Goal: Information Seeking & Learning: Learn about a topic

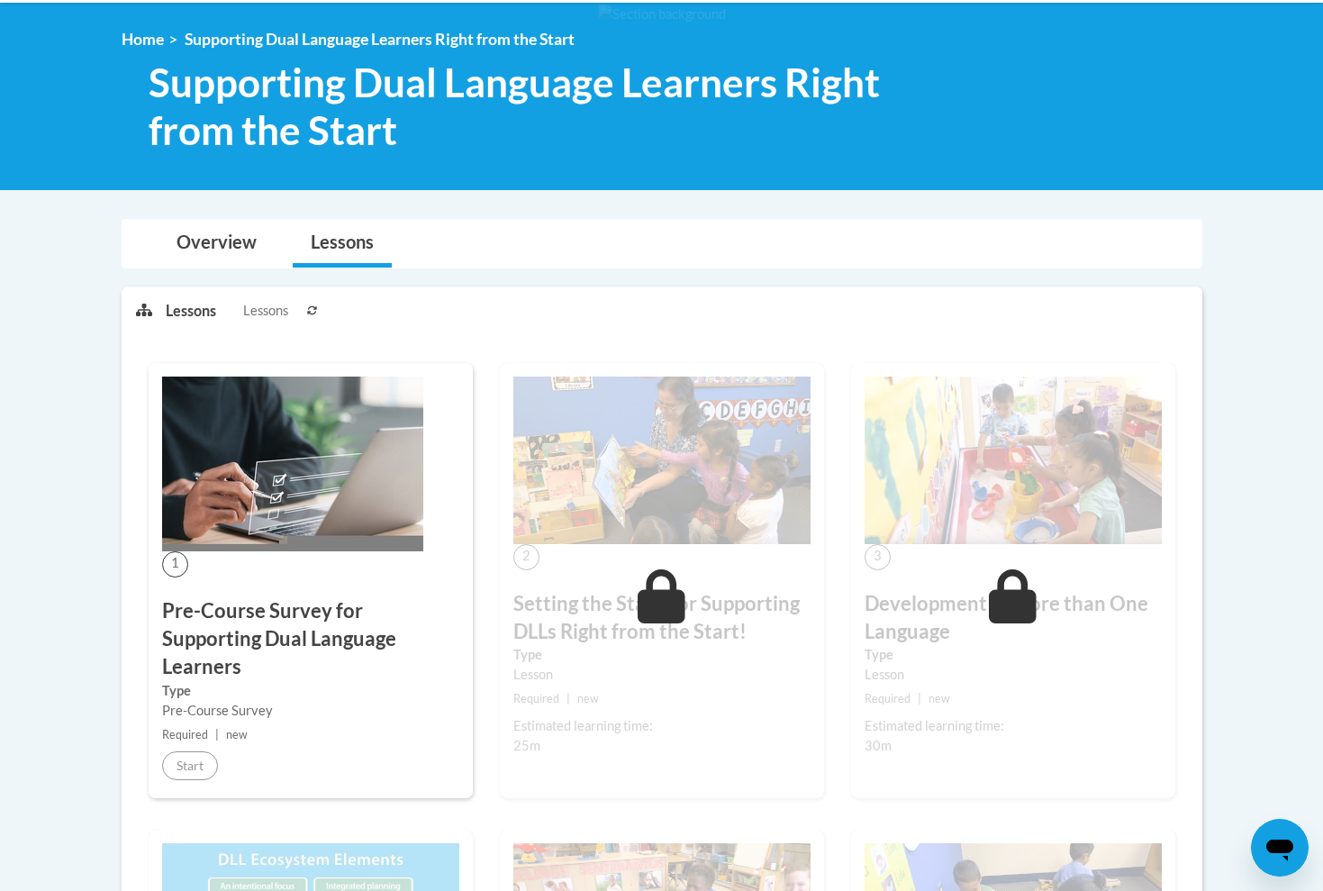
scroll to position [237, 0]
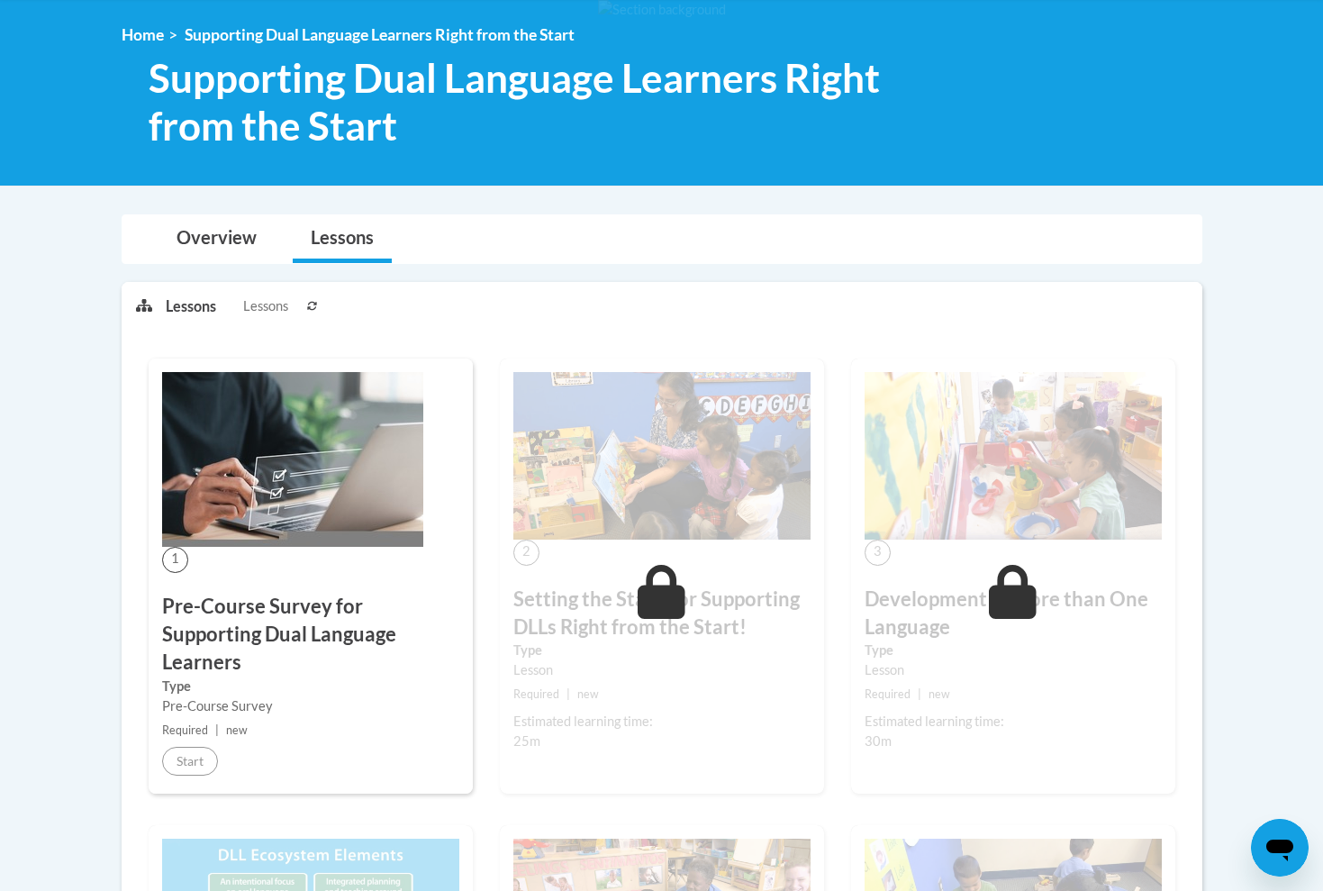
drag, startPoint x: 1273, startPoint y: 433, endPoint x: 149, endPoint y: 504, distance: 1126.4
click at [231, 244] on link "Overview" at bounding box center [217, 239] width 116 height 48
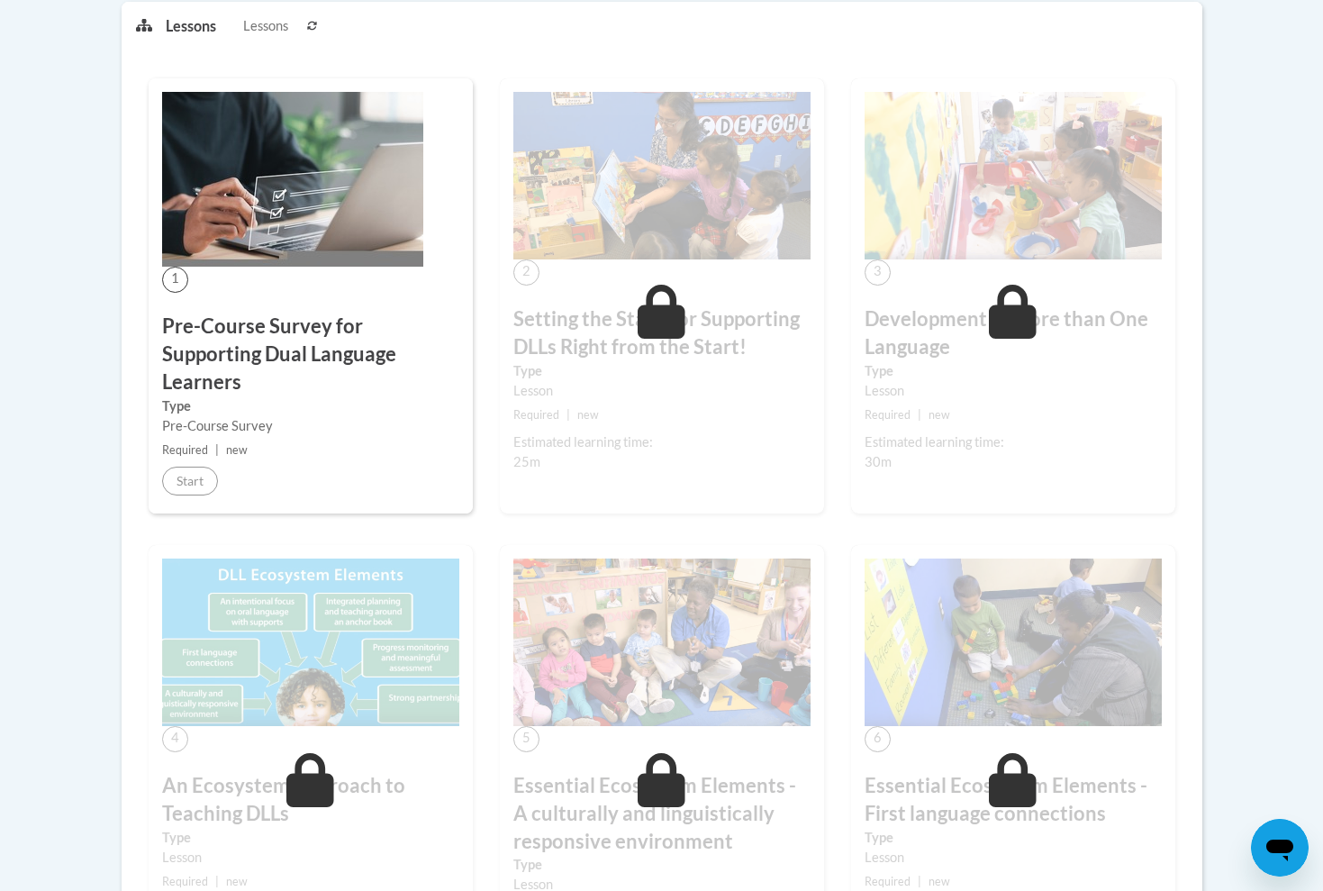
scroll to position [1044, 0]
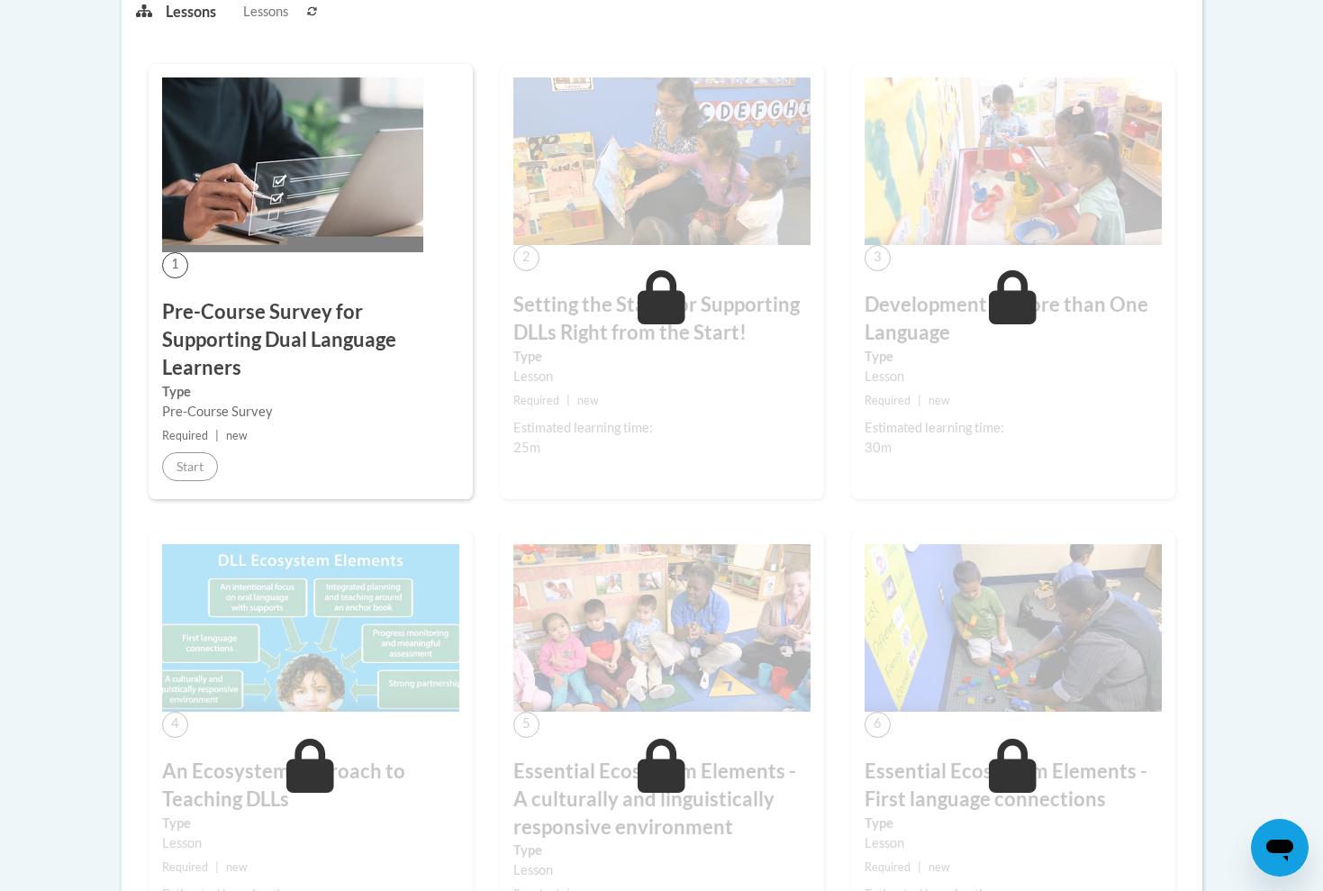
click at [328, 152] on img at bounding box center [292, 164] width 261 height 175
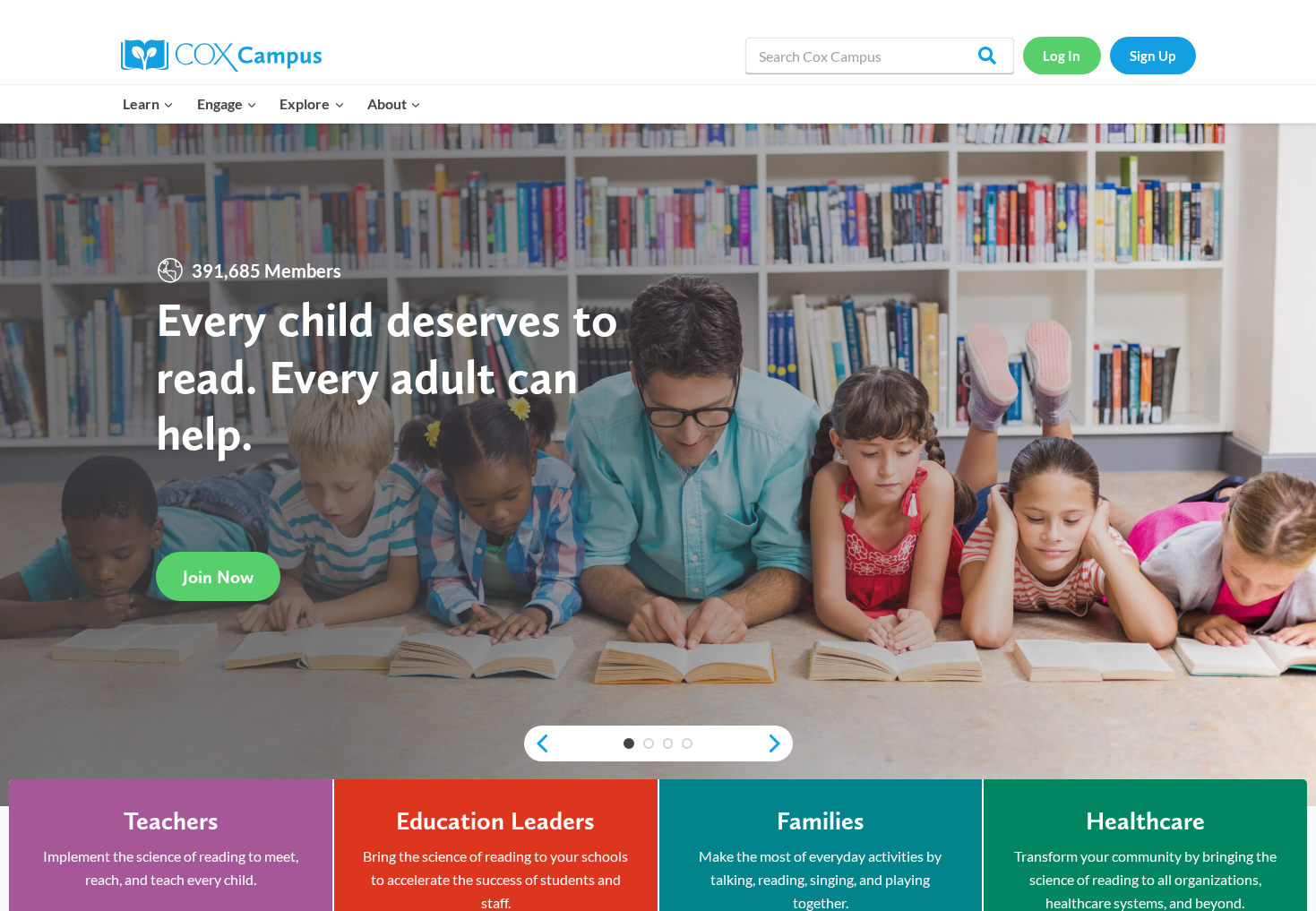
click at [537, 58] on link "Log In" at bounding box center [1062, 55] width 78 height 37
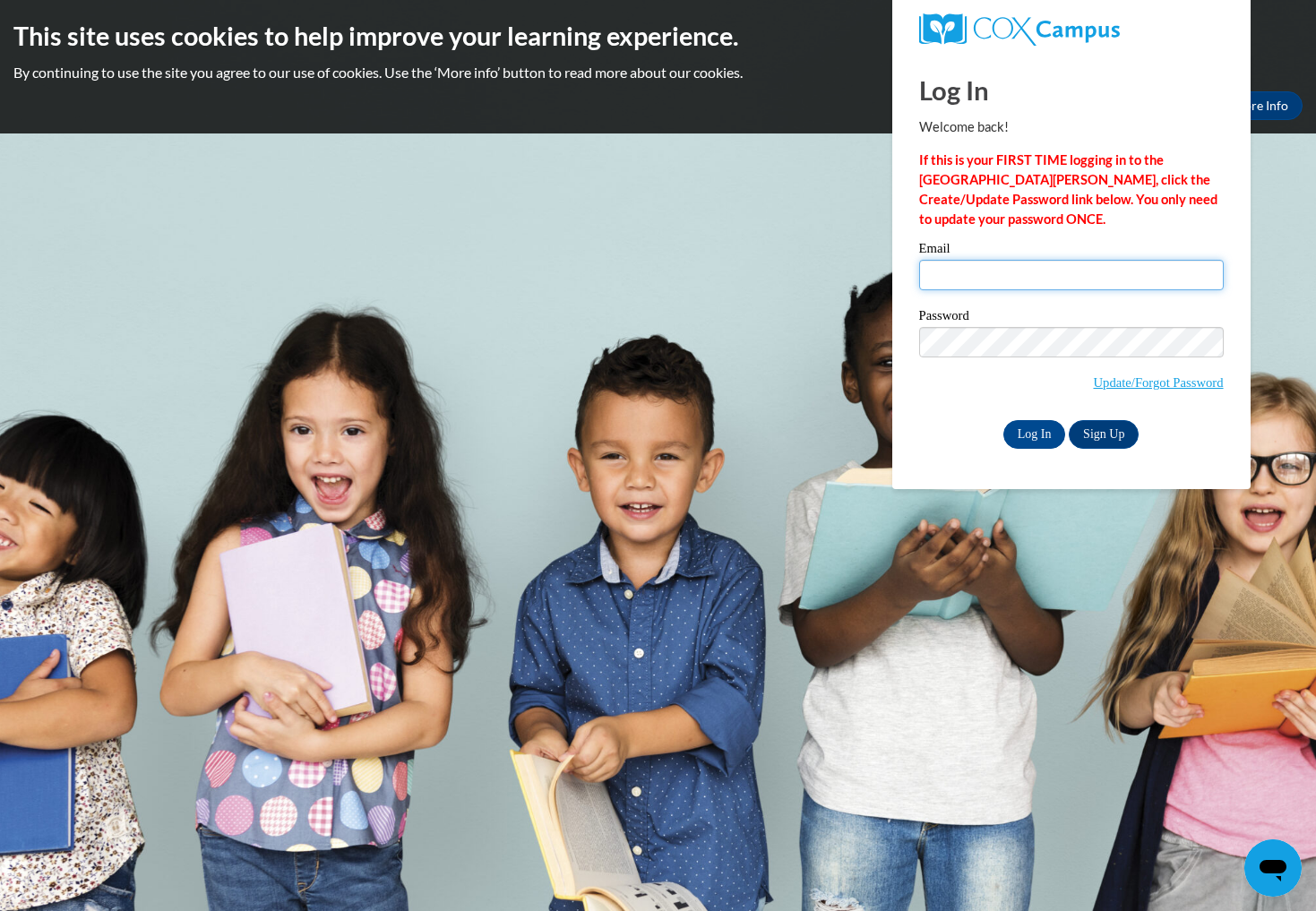
type input "teritavcarey@yahoo.com"
click at [1043, 429] on input "Log In" at bounding box center [1034, 434] width 63 height 29
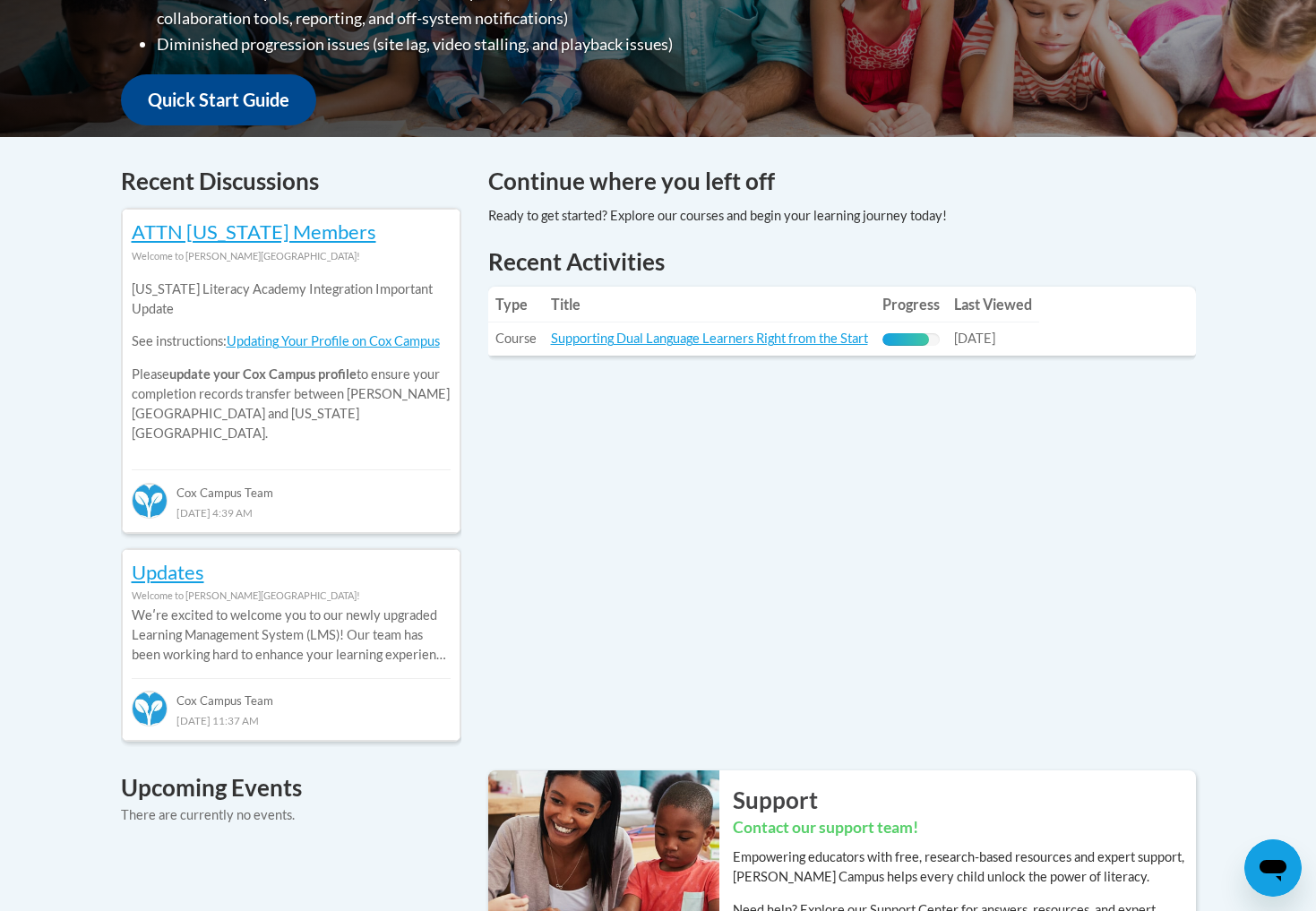
scroll to position [630, 0]
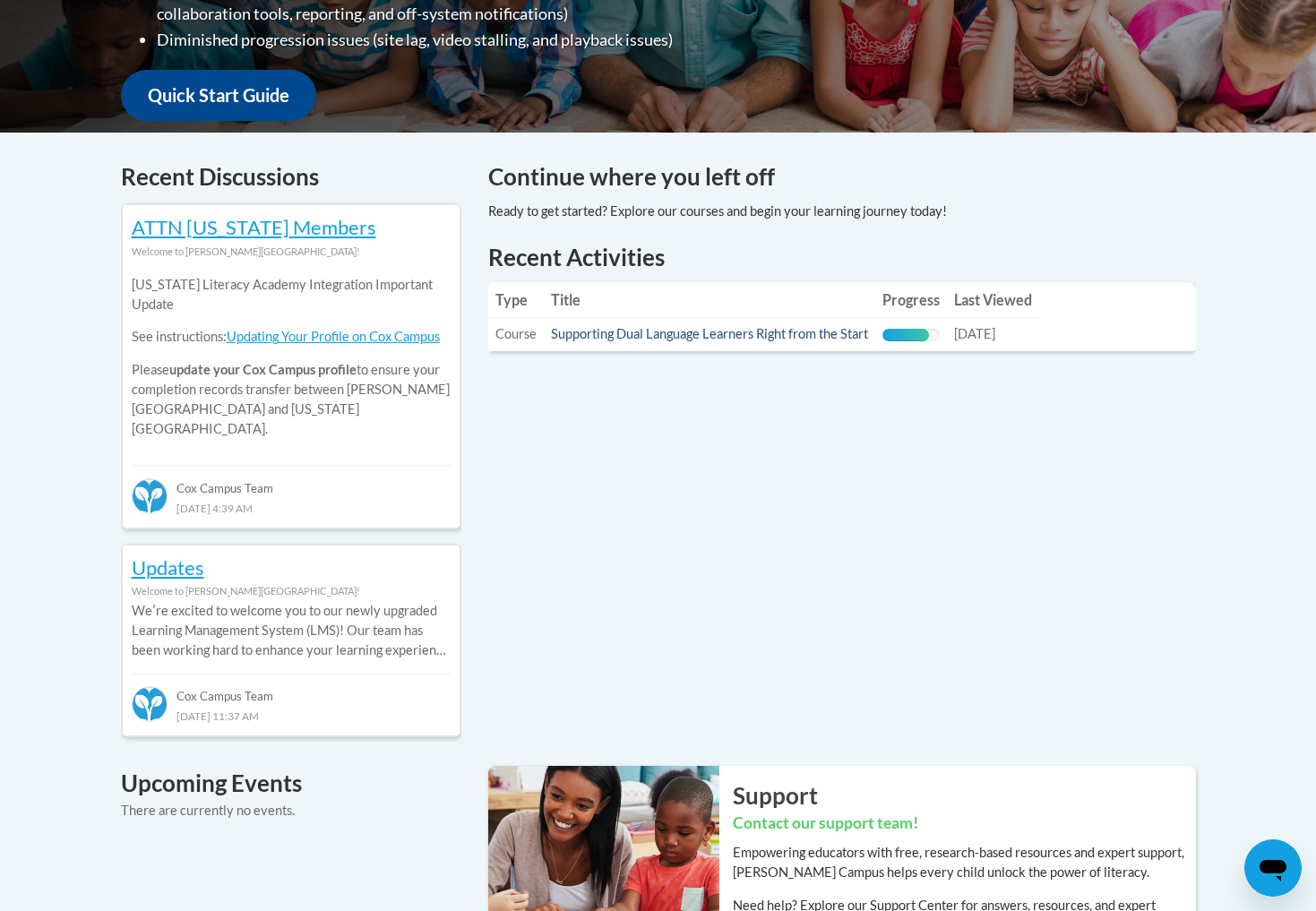
click at [721, 335] on link "Supporting Dual Language Learners Right from the Start" at bounding box center [709, 333] width 317 height 15
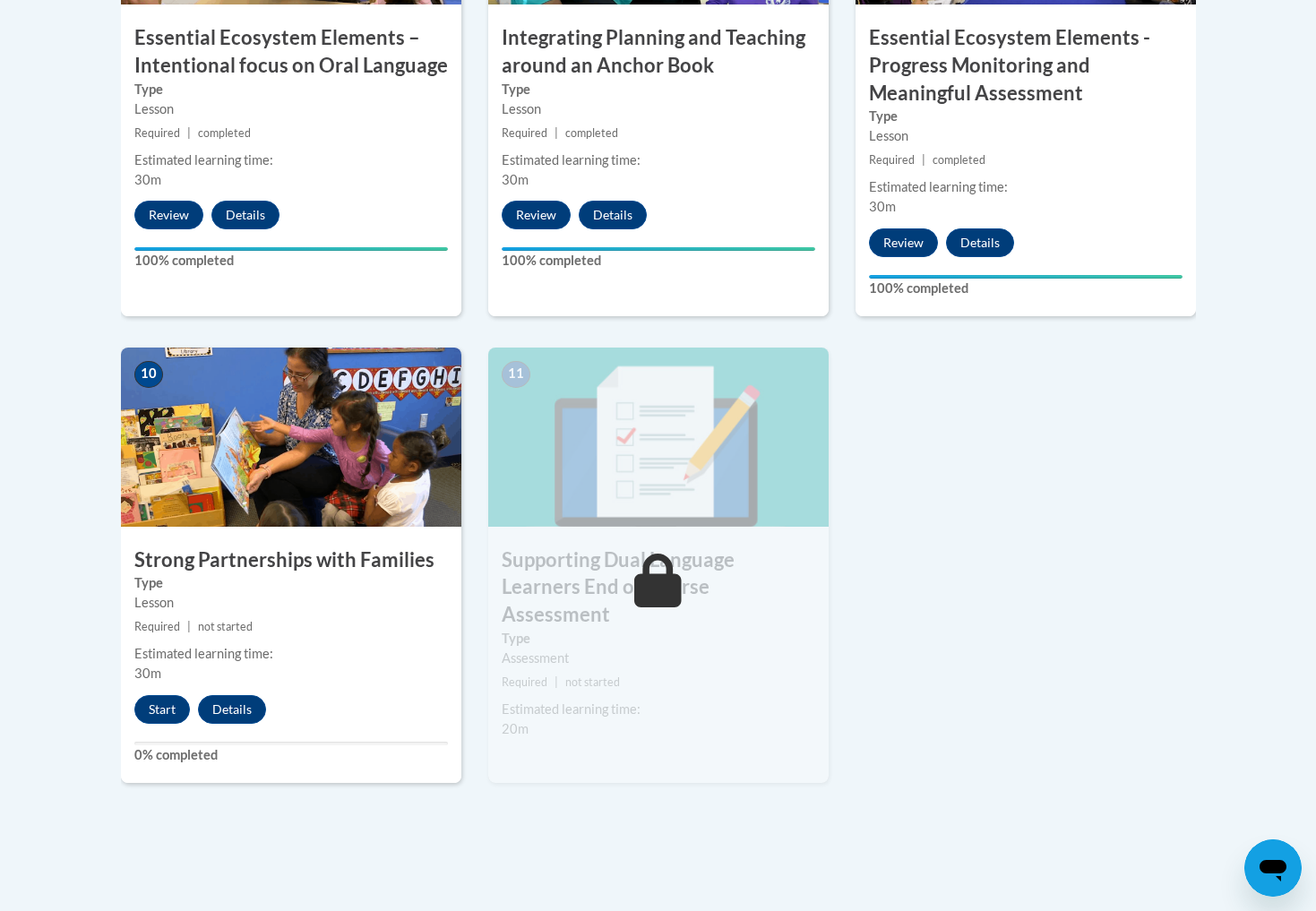
scroll to position [1873, 0]
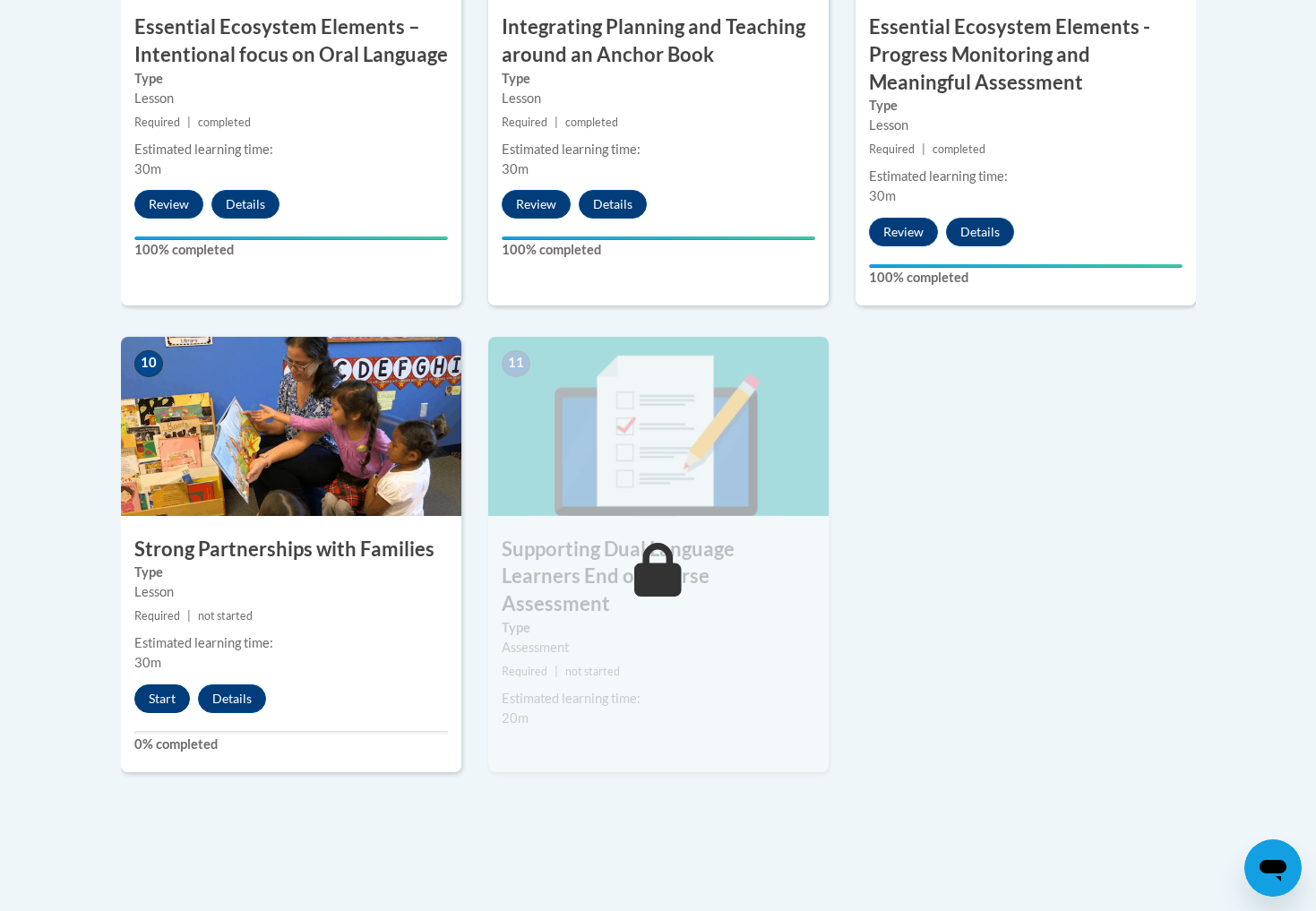
click at [155, 684] on button "Start" at bounding box center [162, 698] width 56 height 29
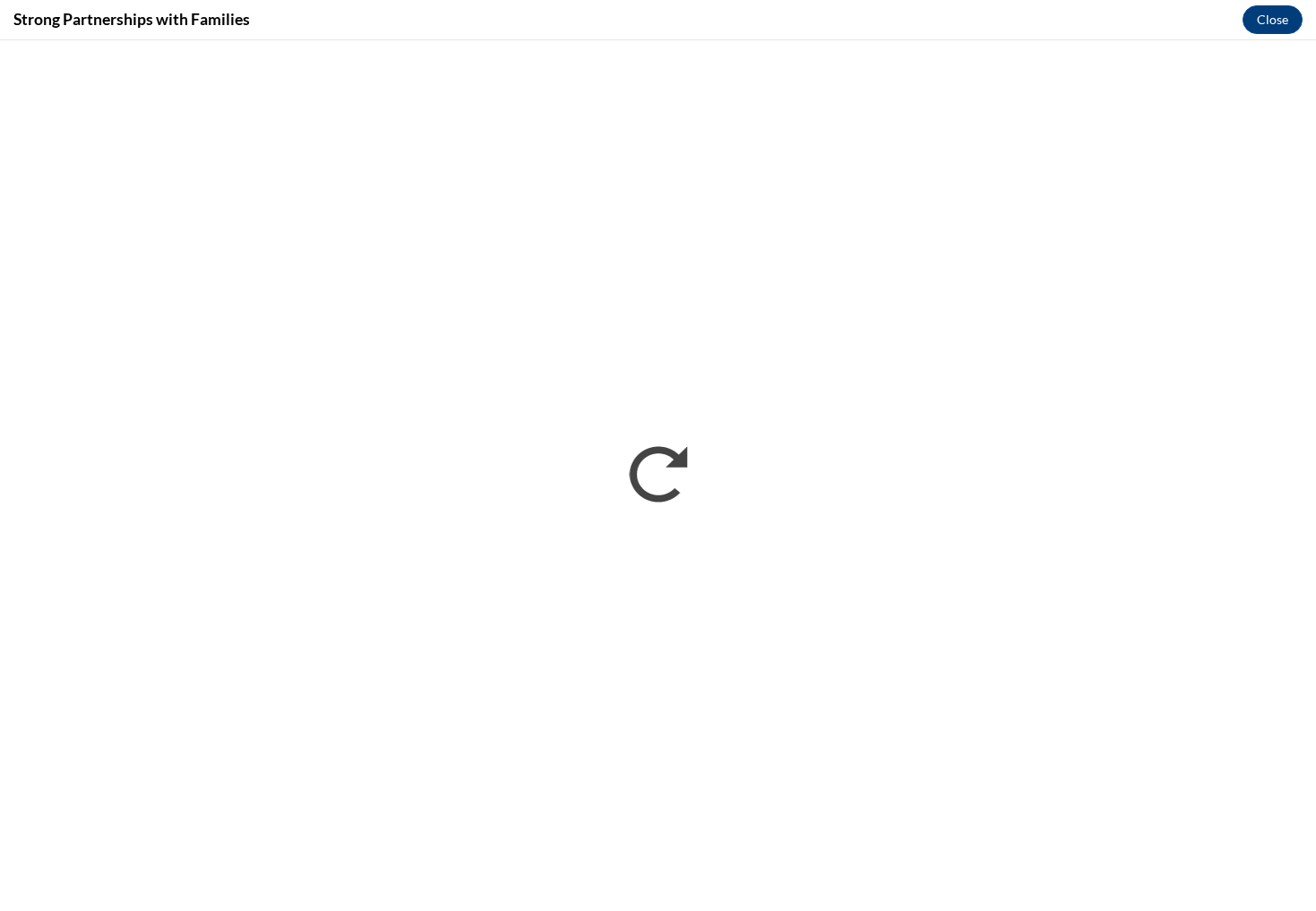
scroll to position [0, 0]
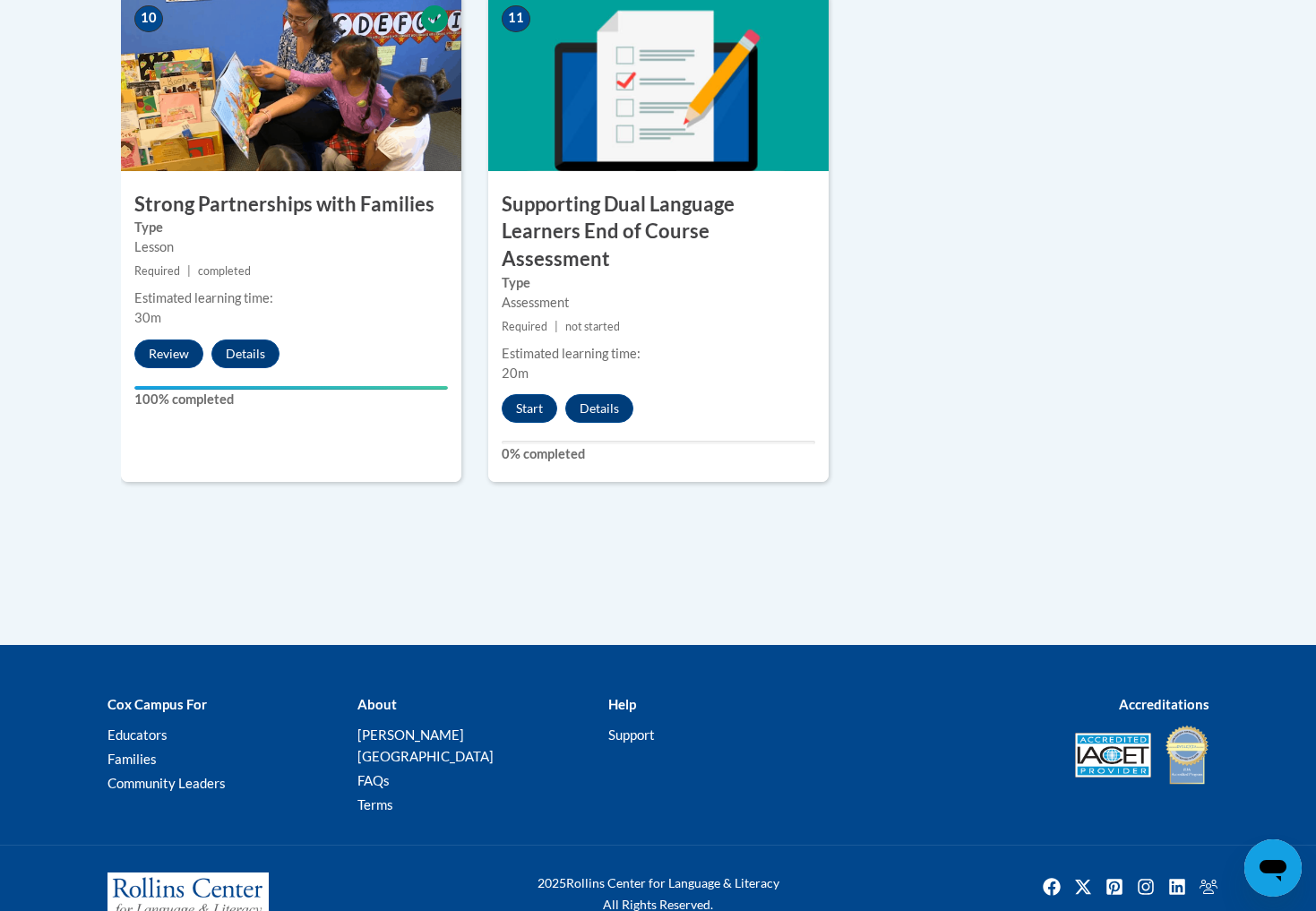
scroll to position [2210, 0]
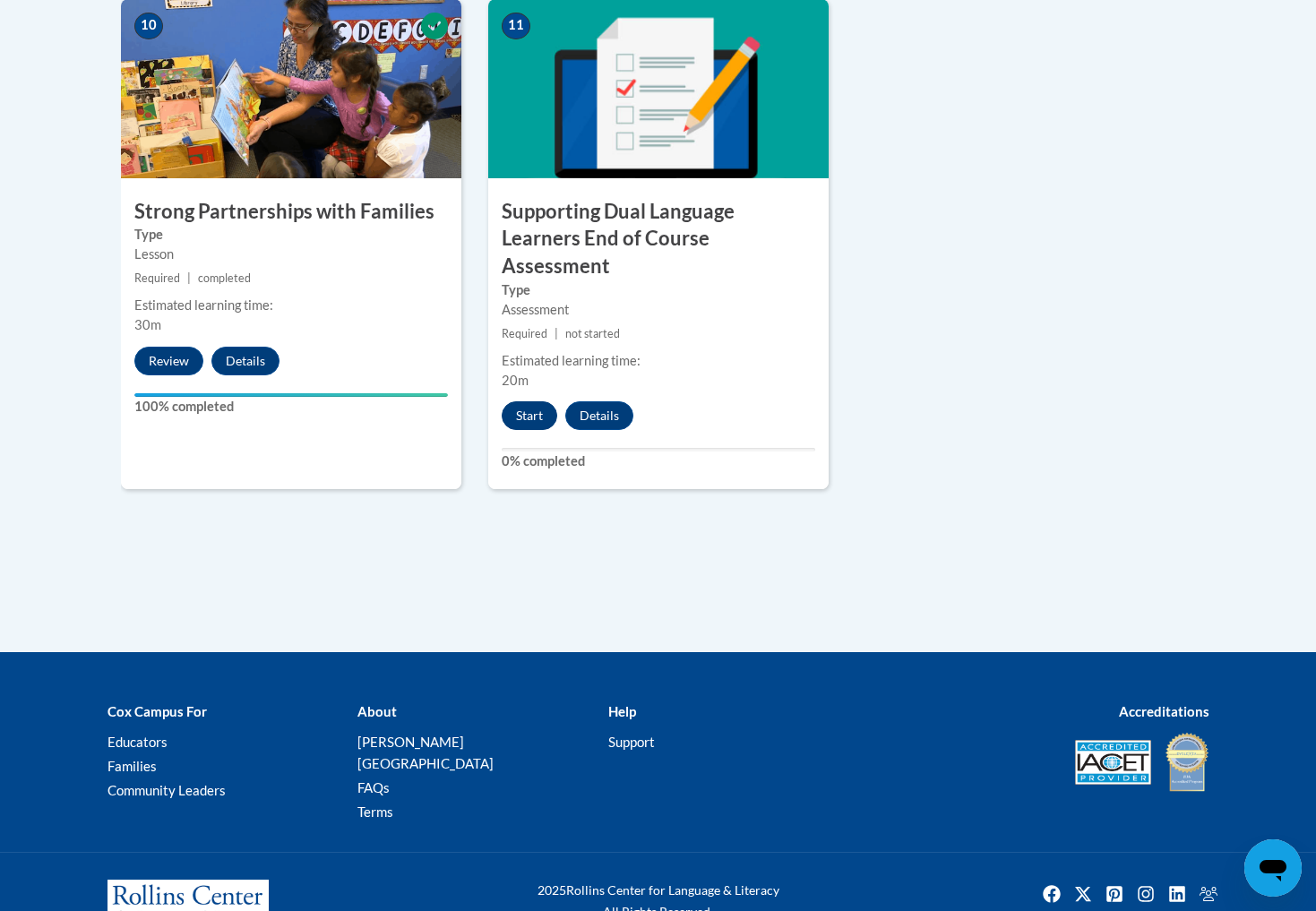
click at [542, 402] on button "Start" at bounding box center [529, 416] width 56 height 29
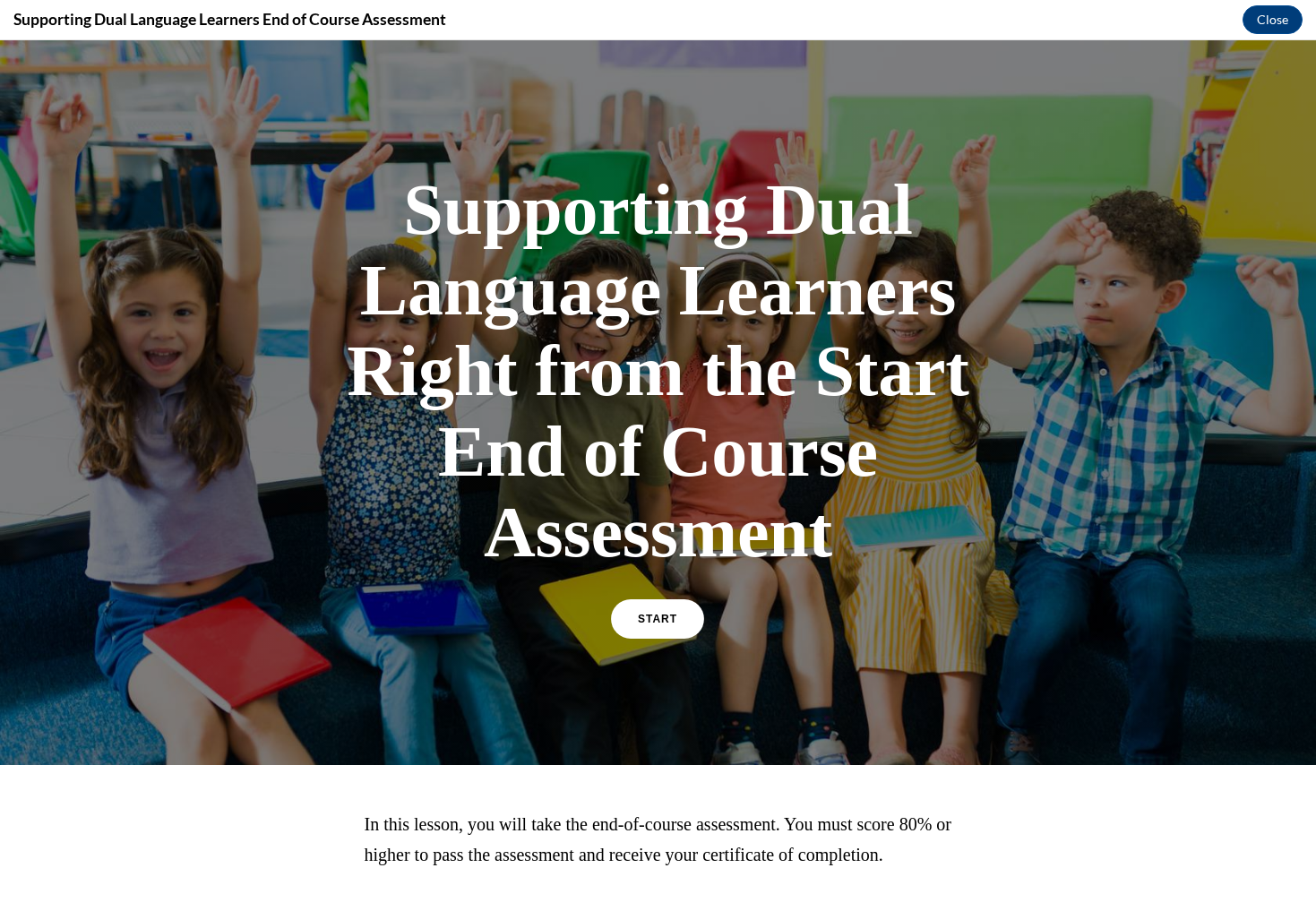
scroll to position [0, 0]
click at [687, 609] on link "START" at bounding box center [658, 619] width 97 height 41
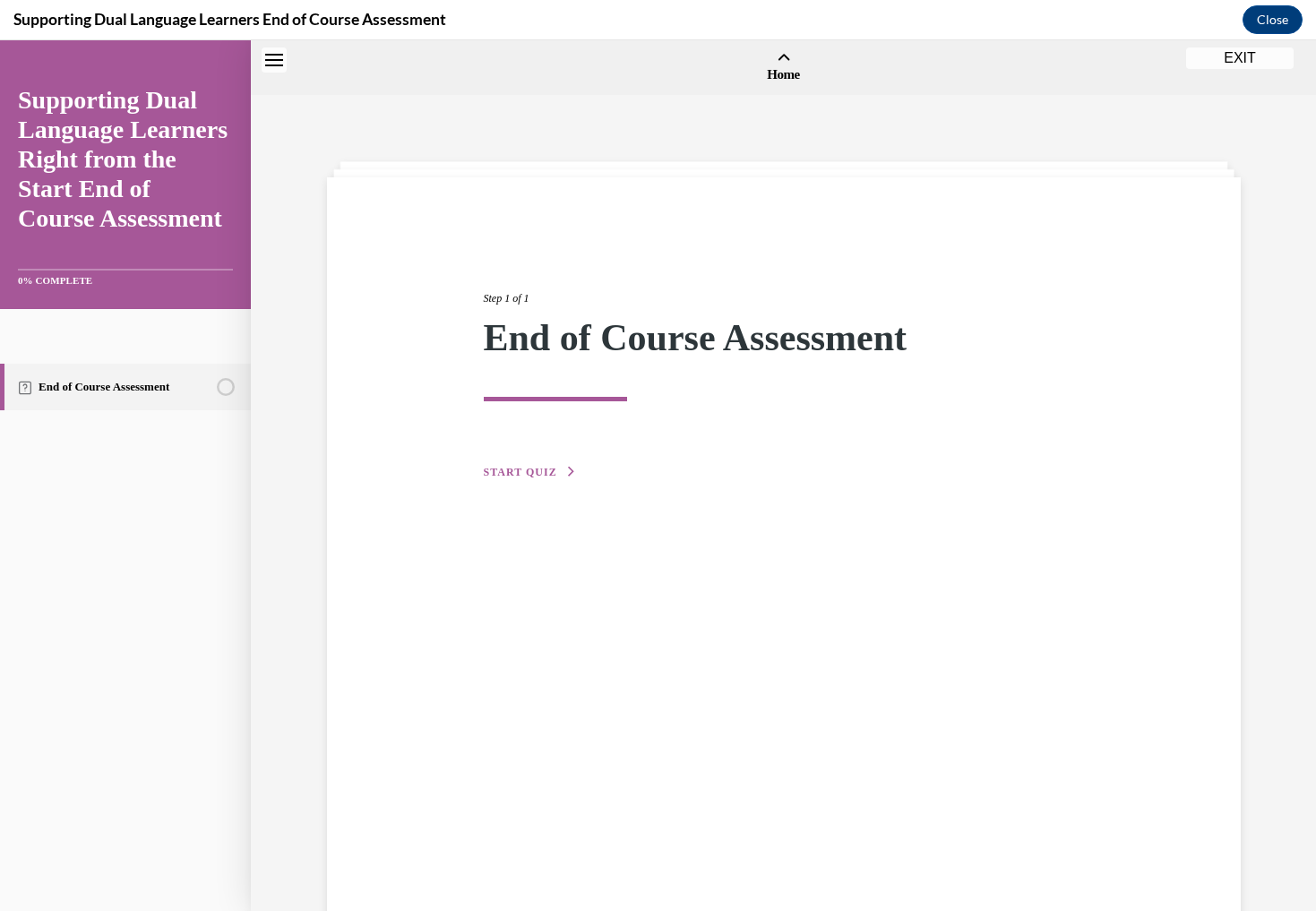
scroll to position [56, 0]
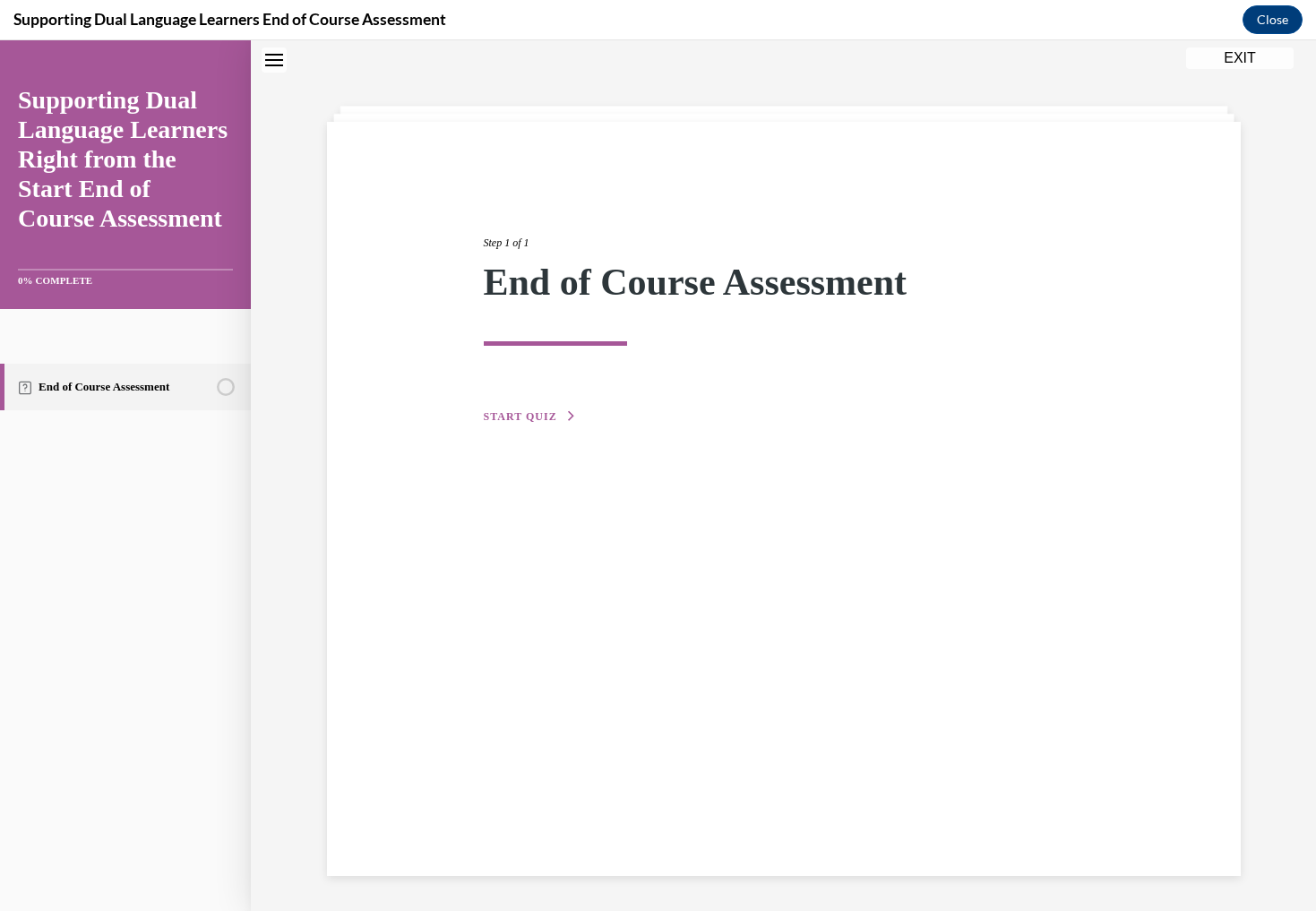
click at [538, 414] on span "START QUIZ" at bounding box center [520, 417] width 74 height 13
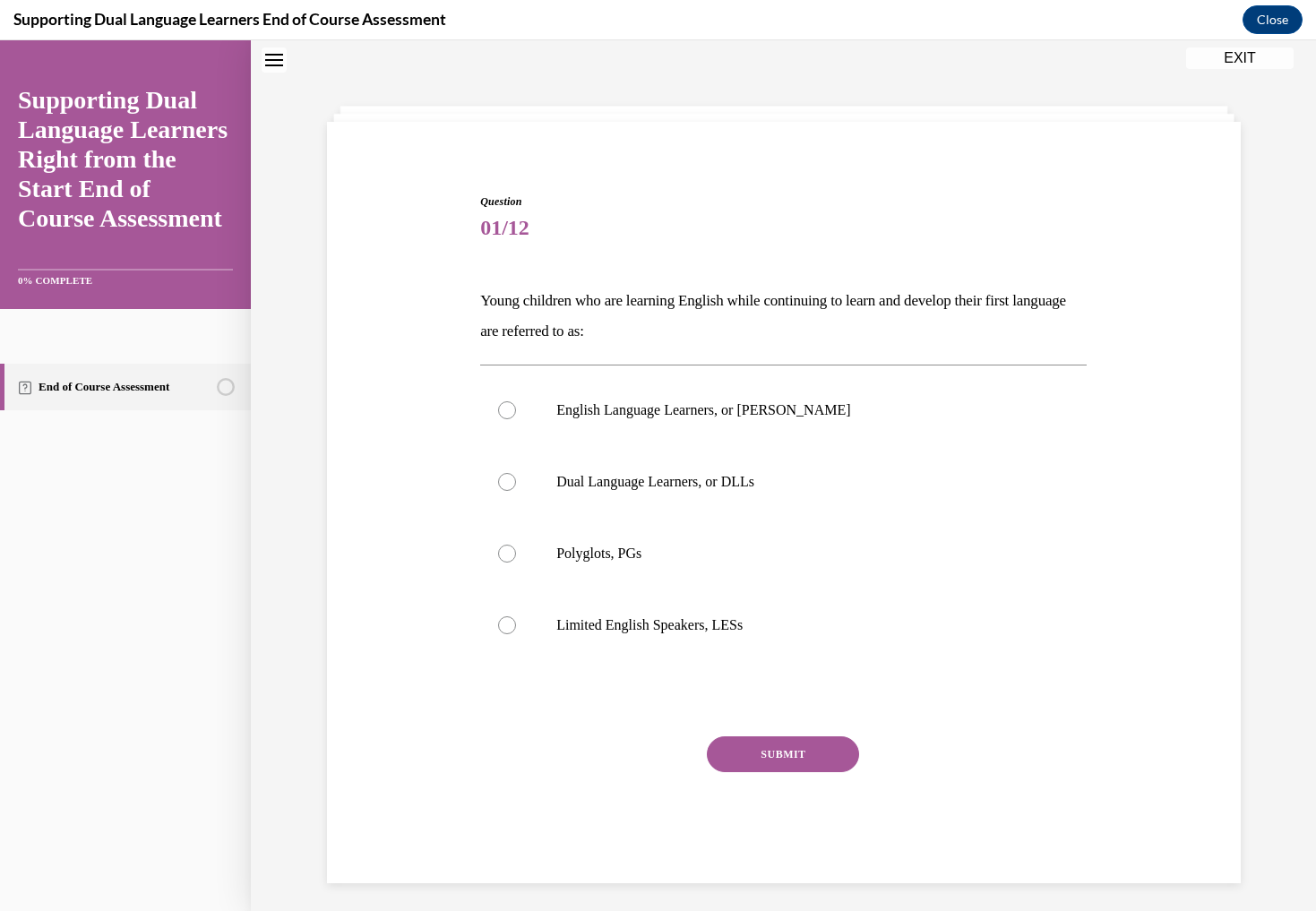
scroll to position [55, 0]
click at [513, 483] on div at bounding box center [507, 482] width 18 height 18
click at [513, 483] on input "Dual Language Learners, or DLLs" at bounding box center [507, 482] width 18 height 18
radio input "true"
click at [770, 753] on button "SUBMIT" at bounding box center [783, 755] width 152 height 36
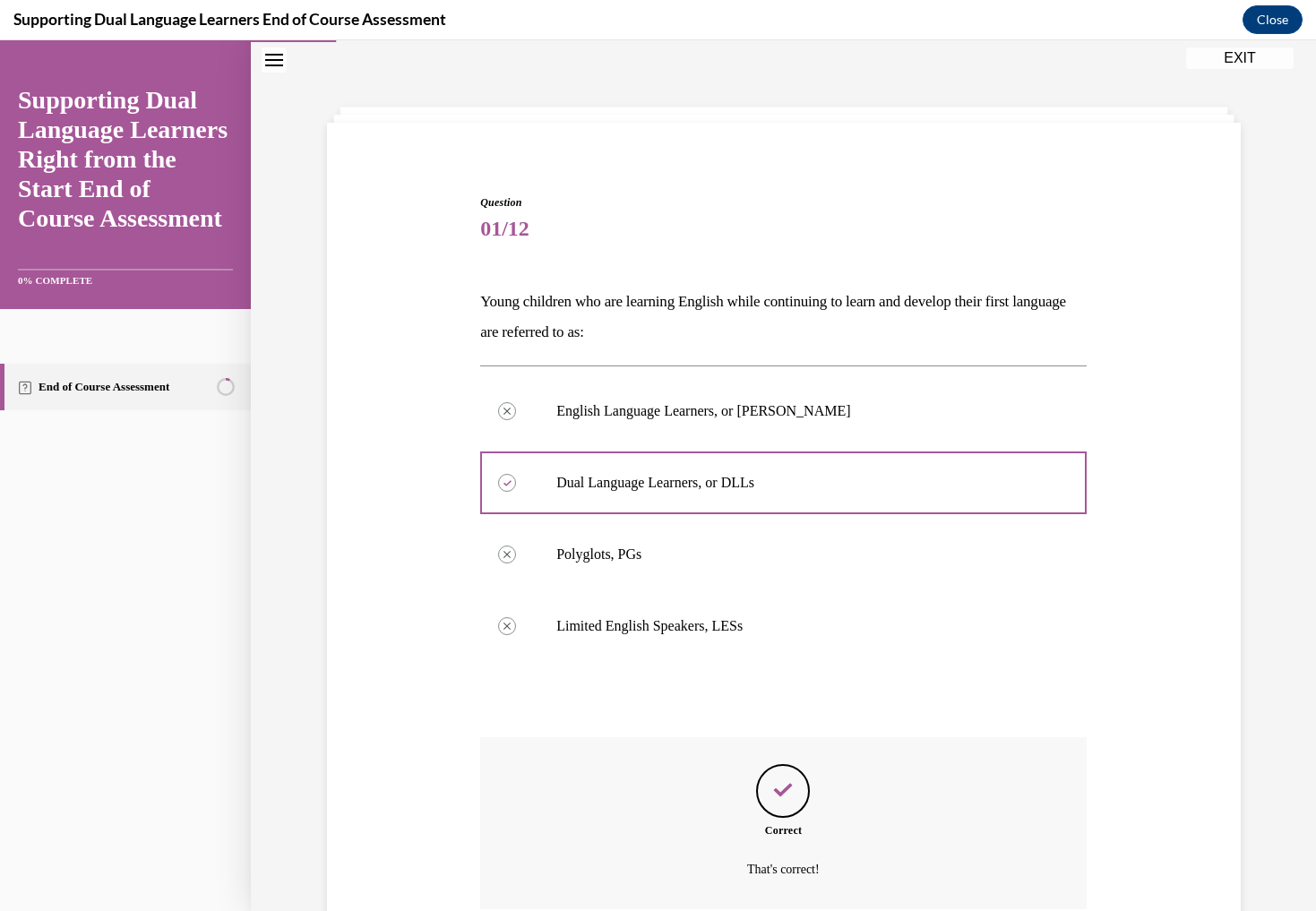
scroll to position [186, 0]
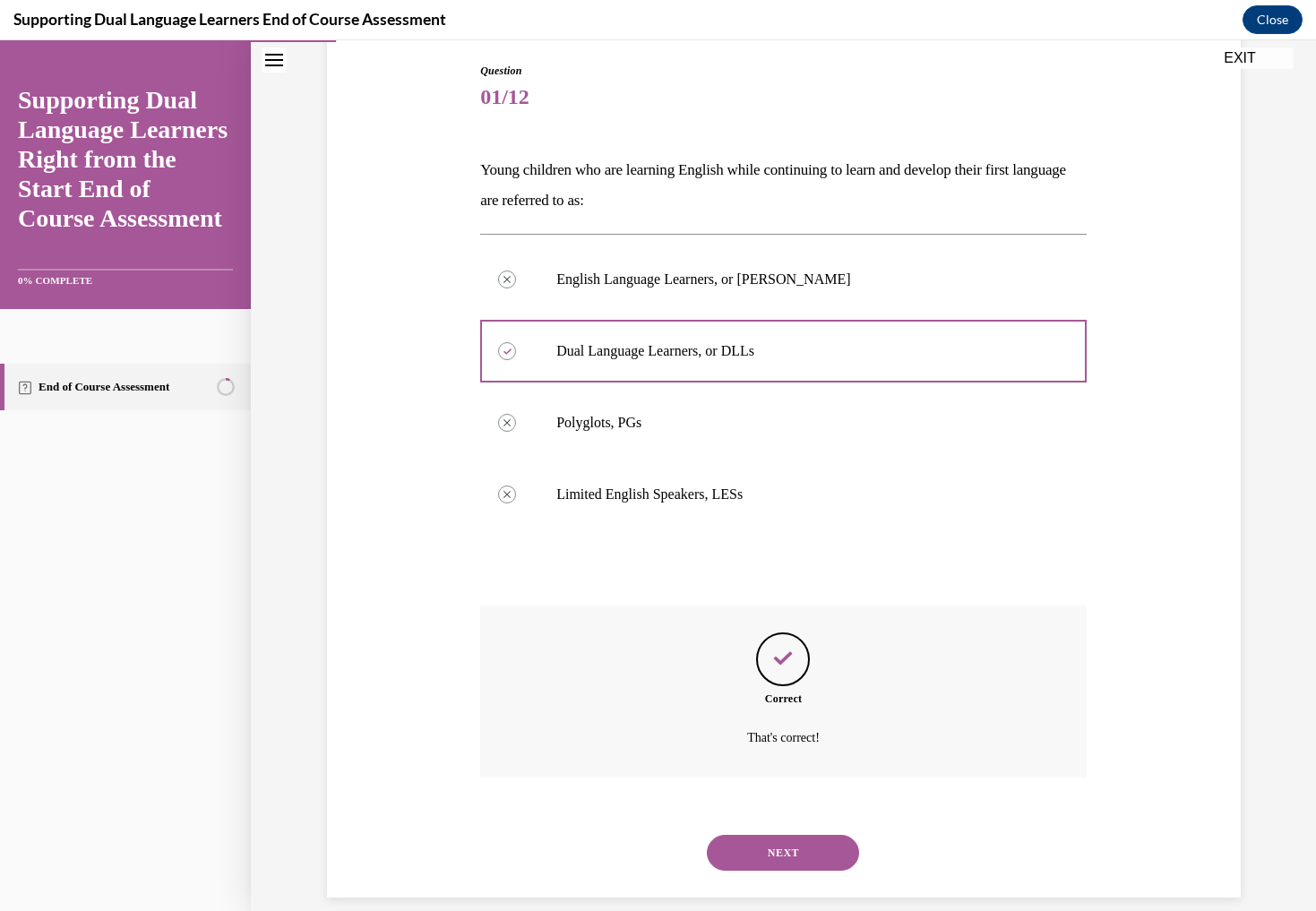
click at [817, 834] on button "NEXT" at bounding box center [783, 852] width 152 height 36
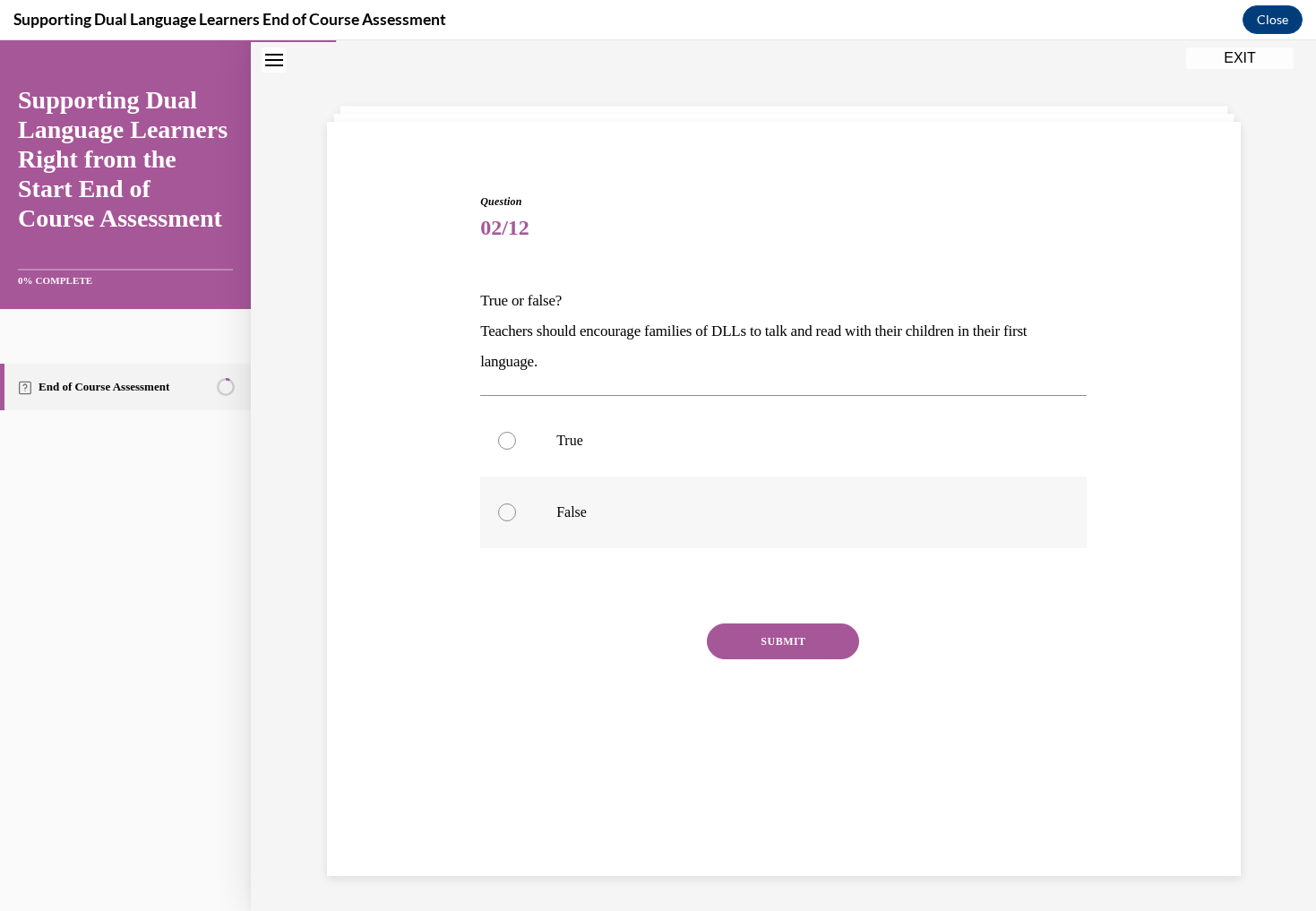
click at [513, 514] on div at bounding box center [507, 512] width 18 height 18
click at [513, 514] on input "False" at bounding box center [507, 512] width 18 height 18
radio input "true"
click at [752, 641] on button "SUBMIT" at bounding box center [783, 641] width 152 height 36
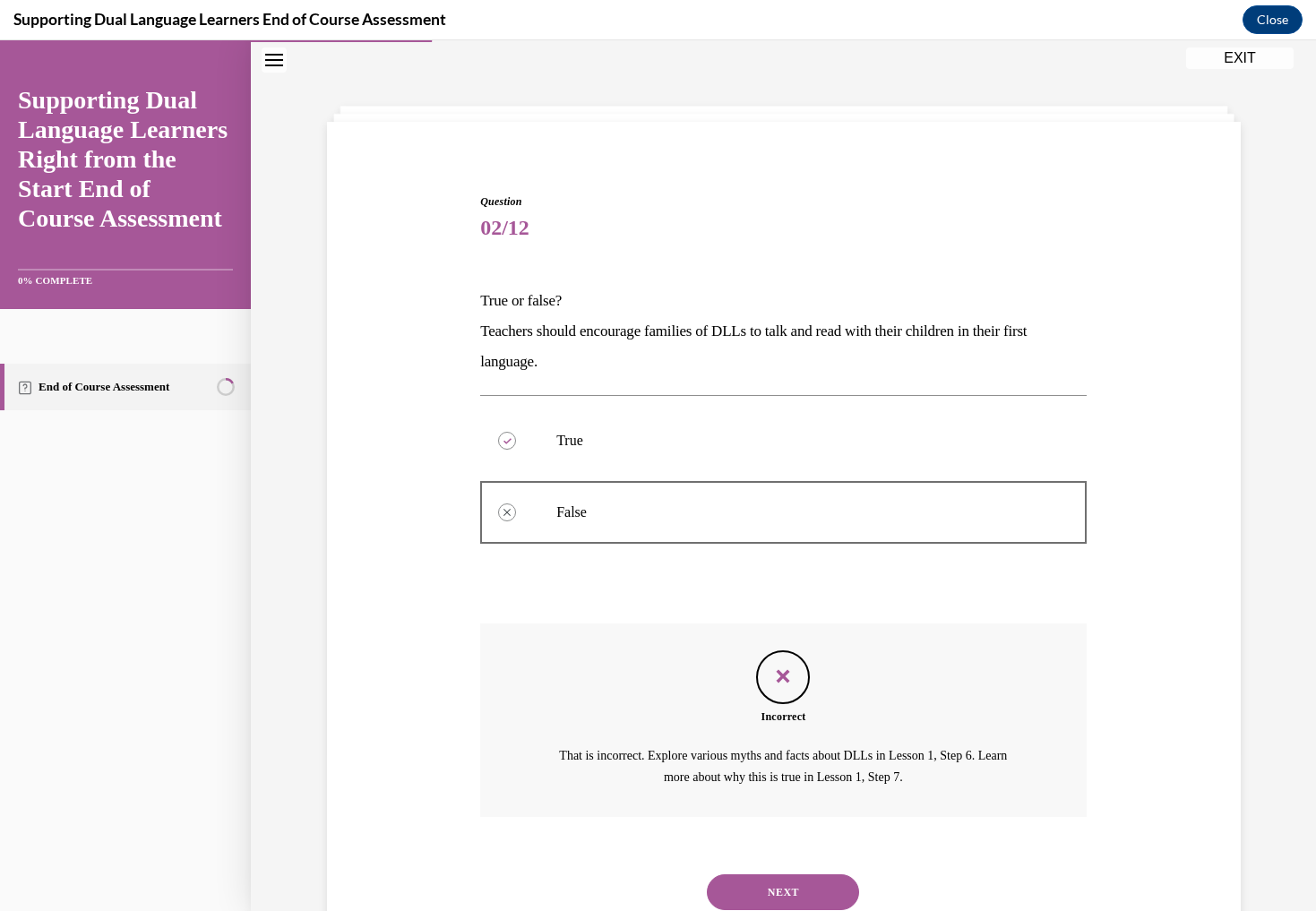
scroll to position [94, 0]
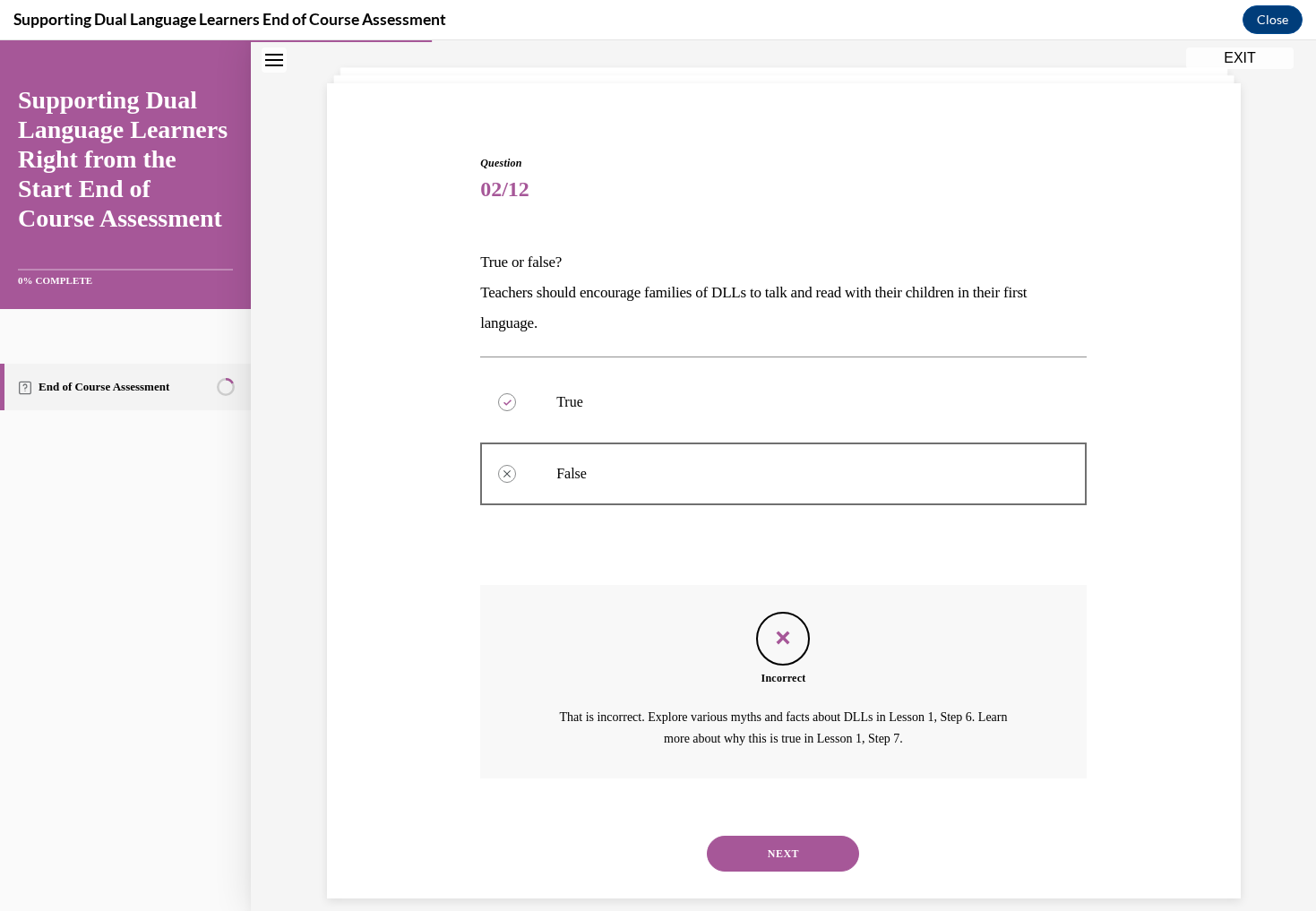
click at [784, 835] on button "NEXT" at bounding box center [783, 853] width 152 height 36
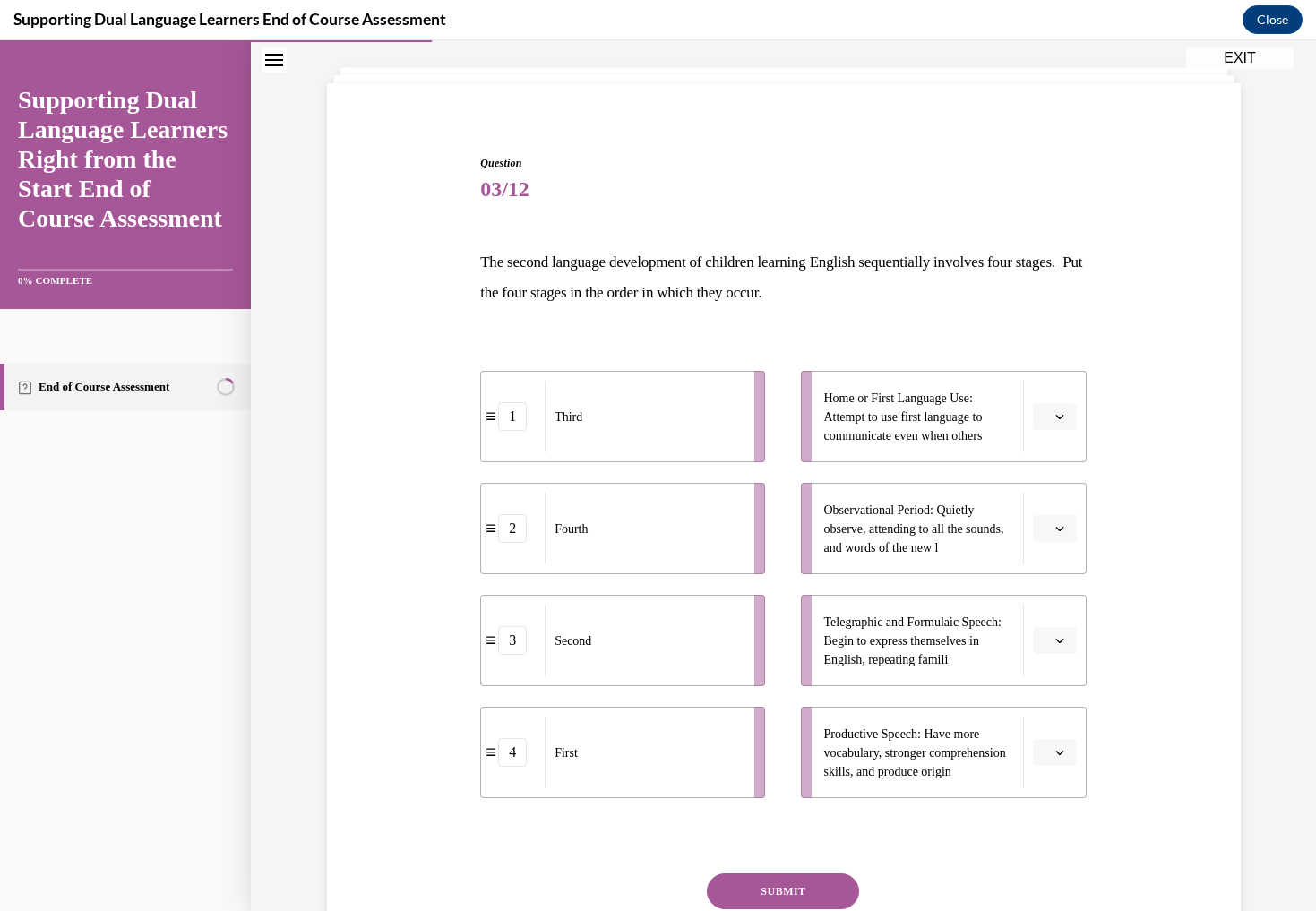
click at [1056, 528] on icon "button" at bounding box center [1059, 529] width 8 height 5
click at [1052, 608] on div "1" at bounding box center [1052, 605] width 45 height 36
click at [1061, 754] on icon "button" at bounding box center [1059, 752] width 9 height 9
click at [1051, 717] on span "4" at bounding box center [1047, 713] width 6 height 14
click at [1062, 420] on icon "button" at bounding box center [1059, 416] width 9 height 9
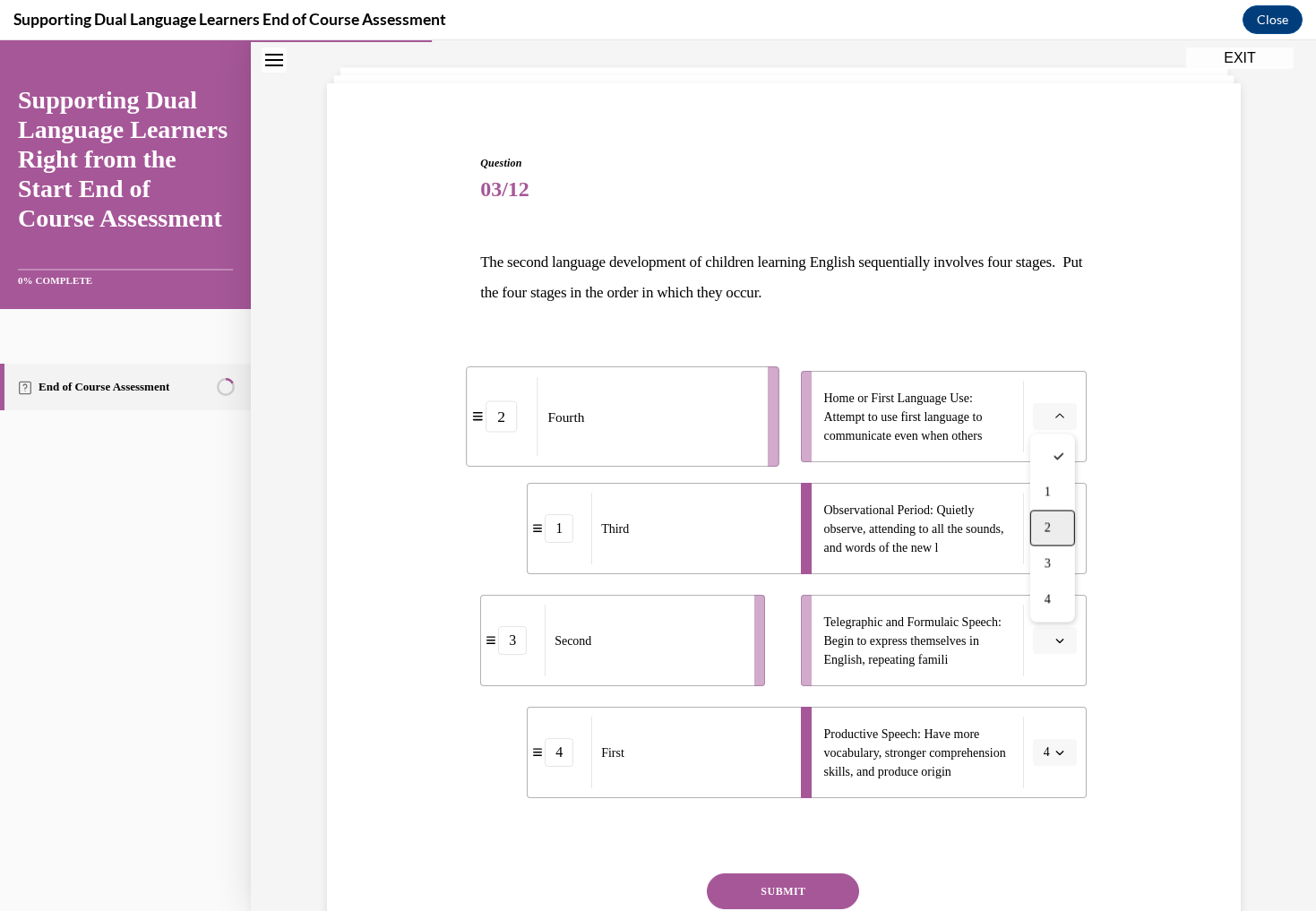
click at [1053, 529] on div "2" at bounding box center [1052, 528] width 45 height 36
click at [1064, 644] on span "button" at bounding box center [1059, 640] width 13 height 13
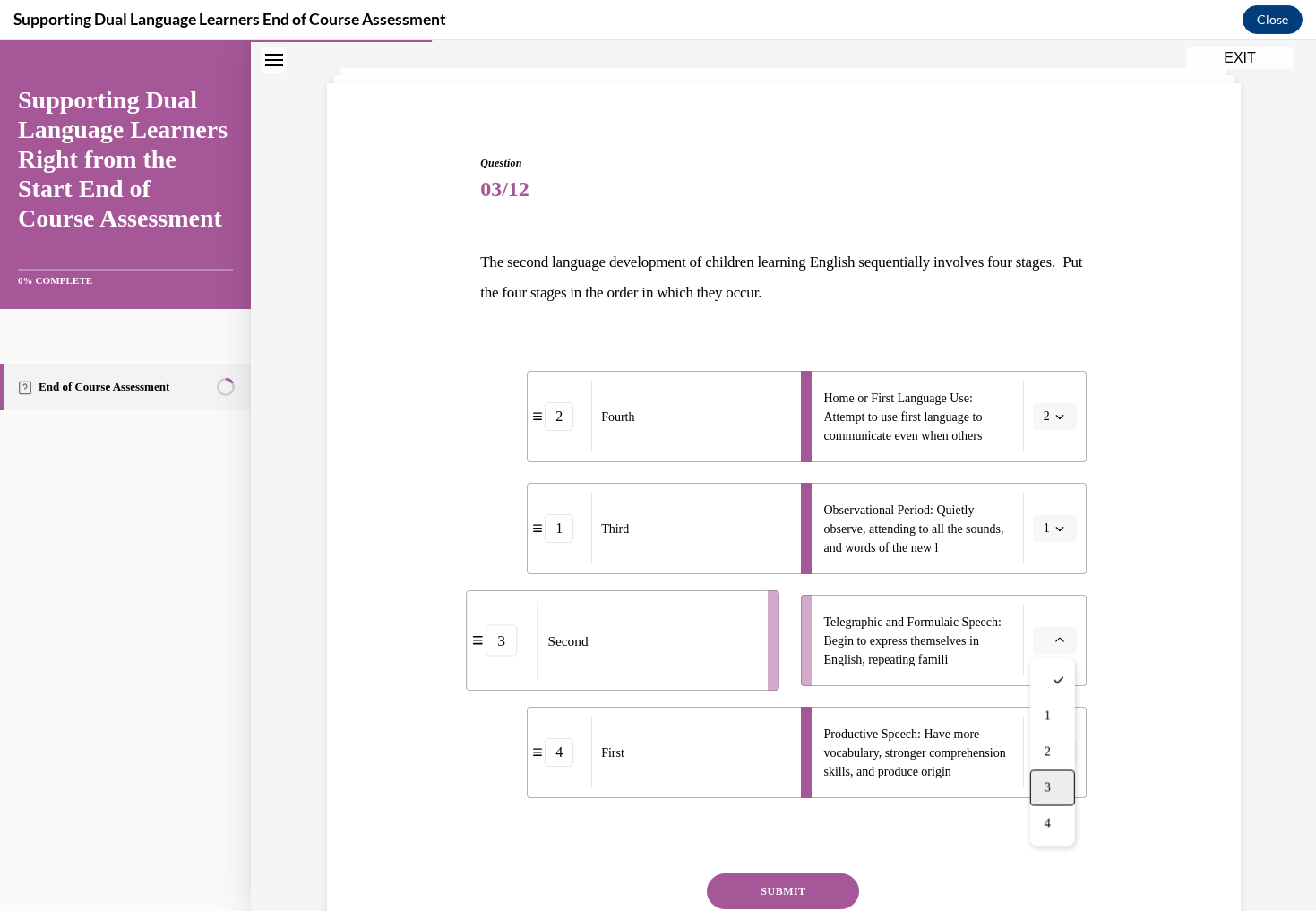
click at [1057, 788] on div "3" at bounding box center [1052, 789] width 45 height 36
click at [1058, 526] on icon "button" at bounding box center [1059, 528] width 9 height 9
click at [1051, 706] on div "4" at bounding box center [1048, 712] width 45 height 36
click at [1053, 414] on span "button" at bounding box center [1059, 417] width 13 height 13
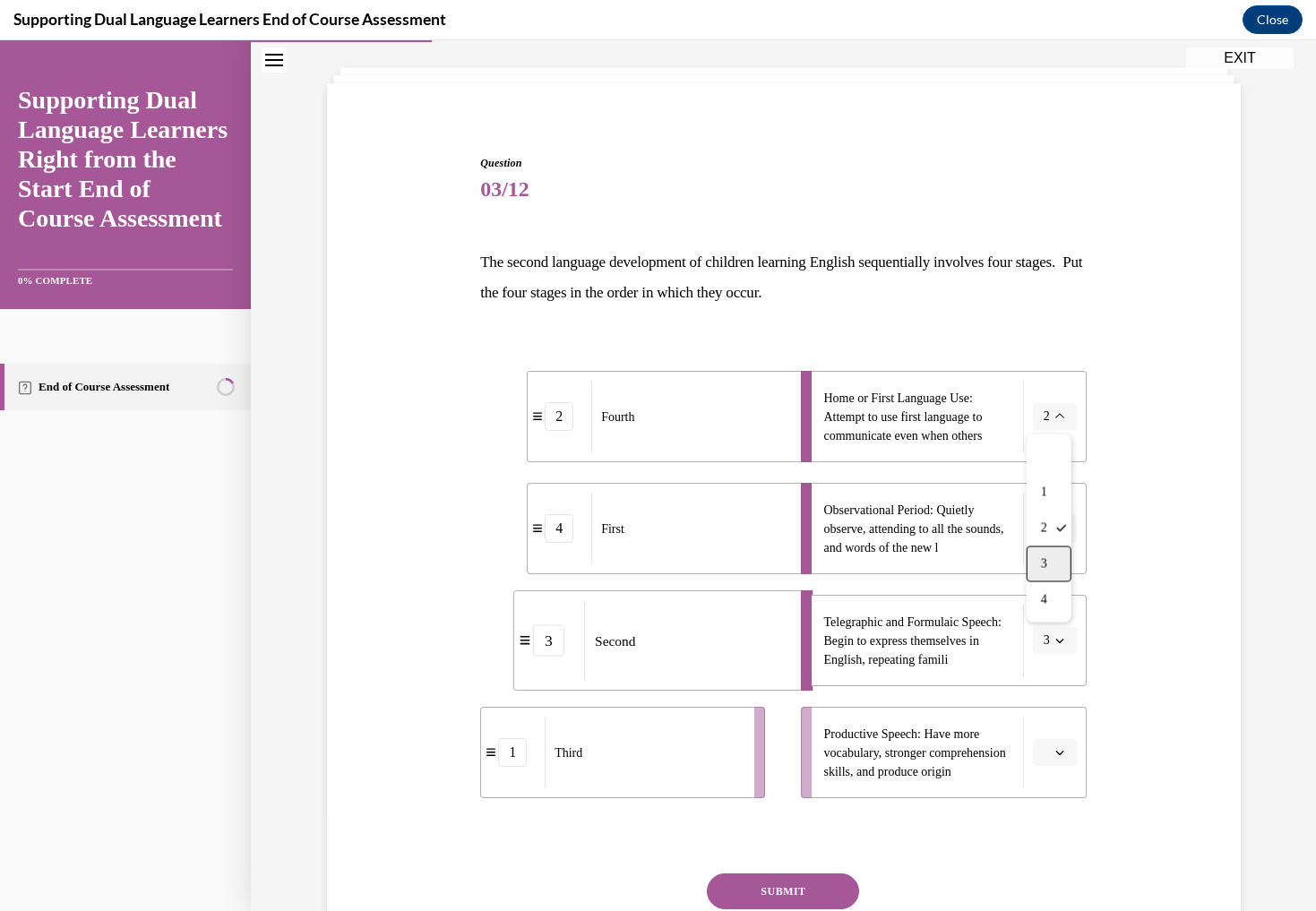
click at [1051, 562] on div "3" at bounding box center [1048, 564] width 45 height 36
click at [1063, 639] on icon "button" at bounding box center [1059, 640] width 8 height 5
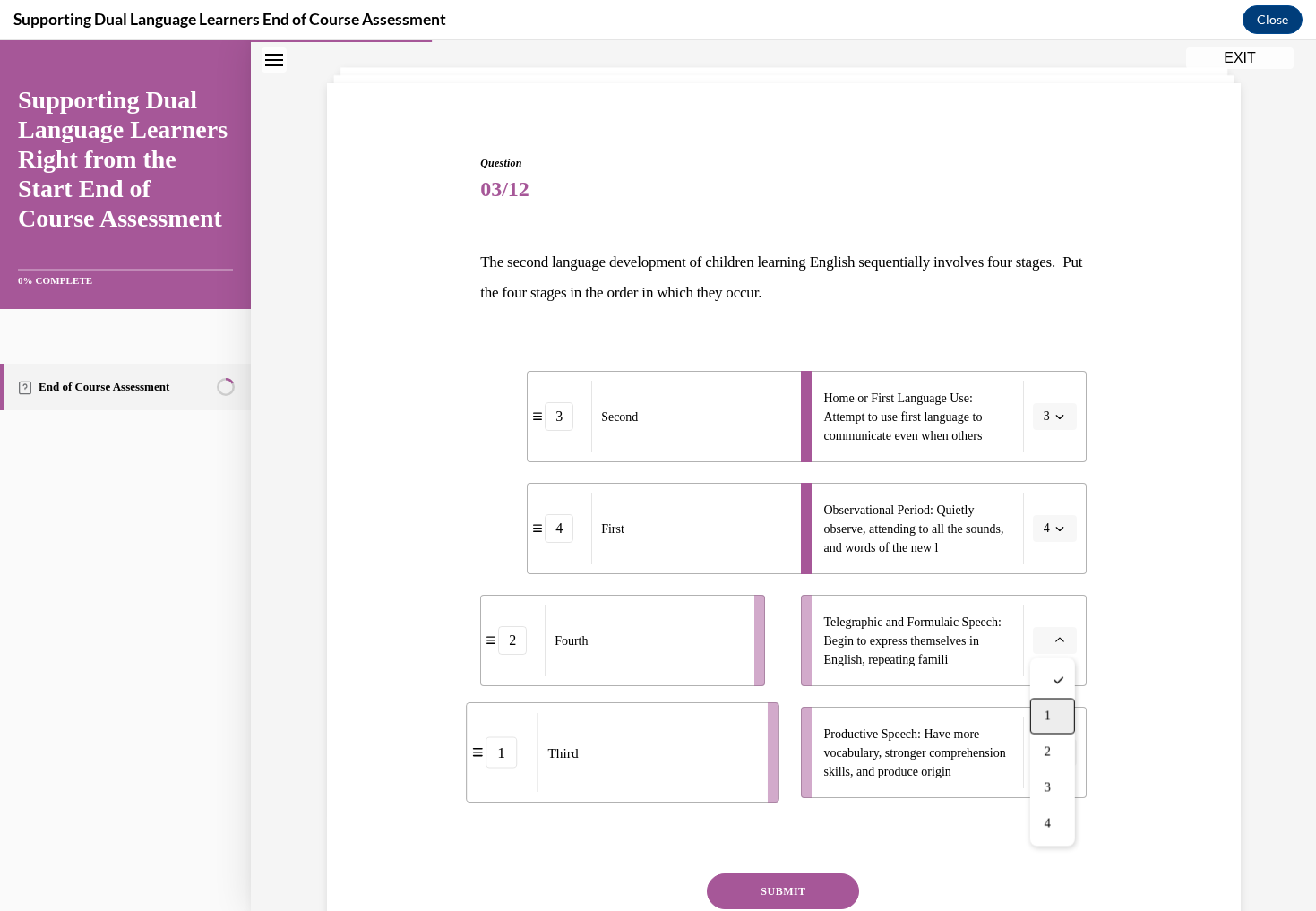
click at [1062, 717] on div "1" at bounding box center [1052, 717] width 45 height 36
click at [1064, 755] on span "button" at bounding box center [1059, 752] width 13 height 13
click at [1051, 643] on span "2" at bounding box center [1047, 641] width 6 height 14
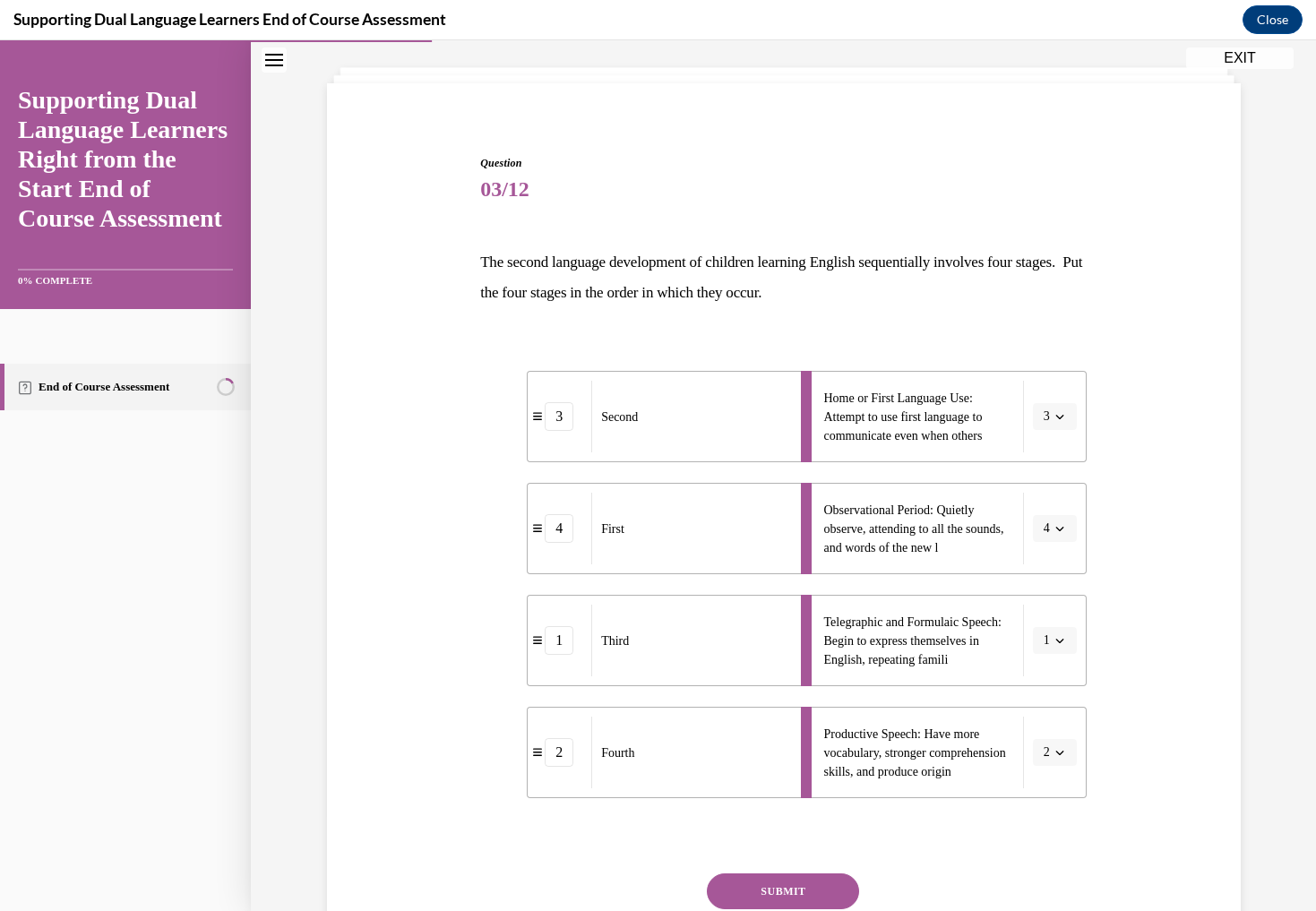
click at [792, 889] on button "SUBMIT" at bounding box center [783, 891] width 152 height 36
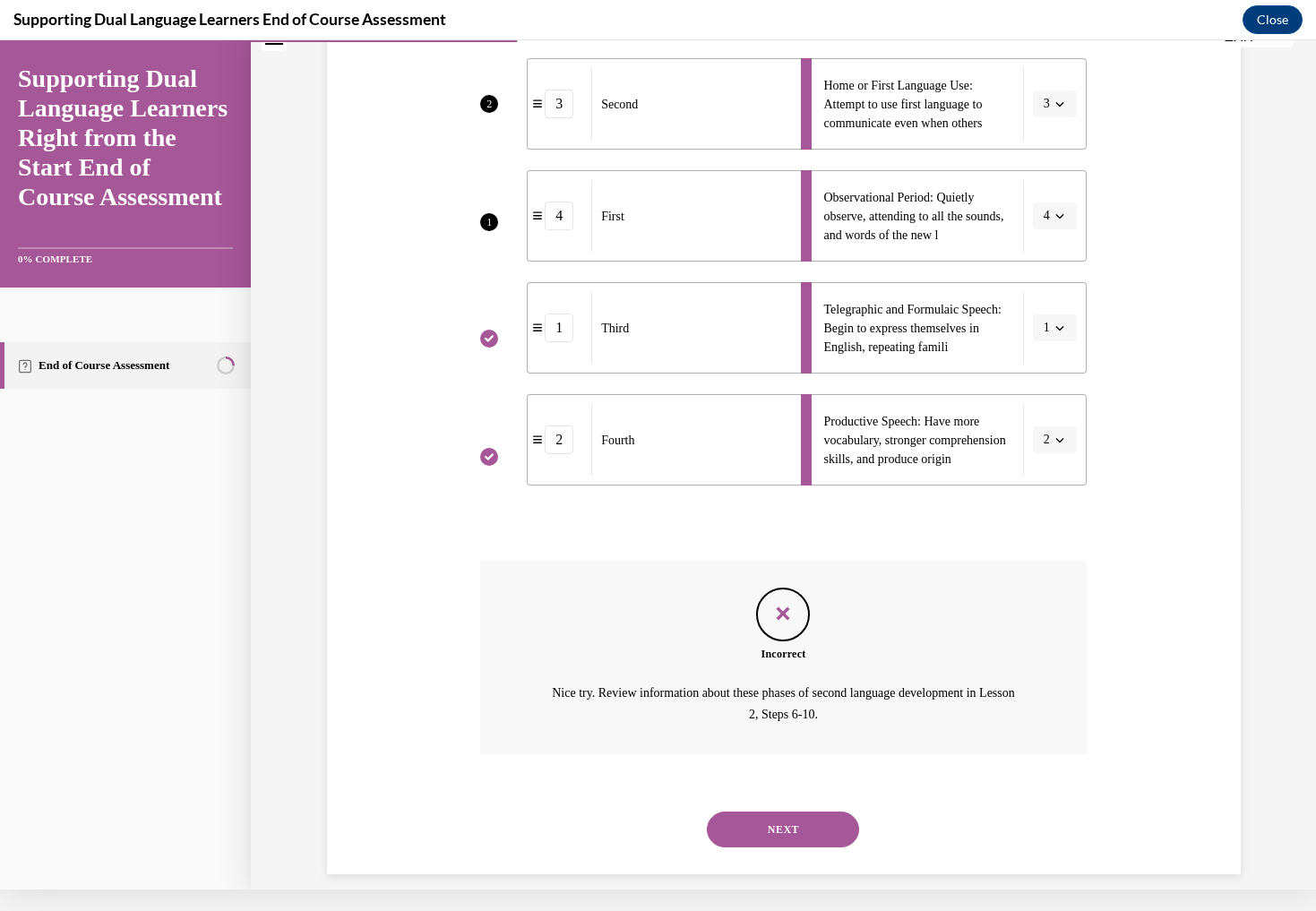
scroll to position [383, 0]
click at [755, 815] on button "NEXT" at bounding box center [783, 832] width 152 height 36
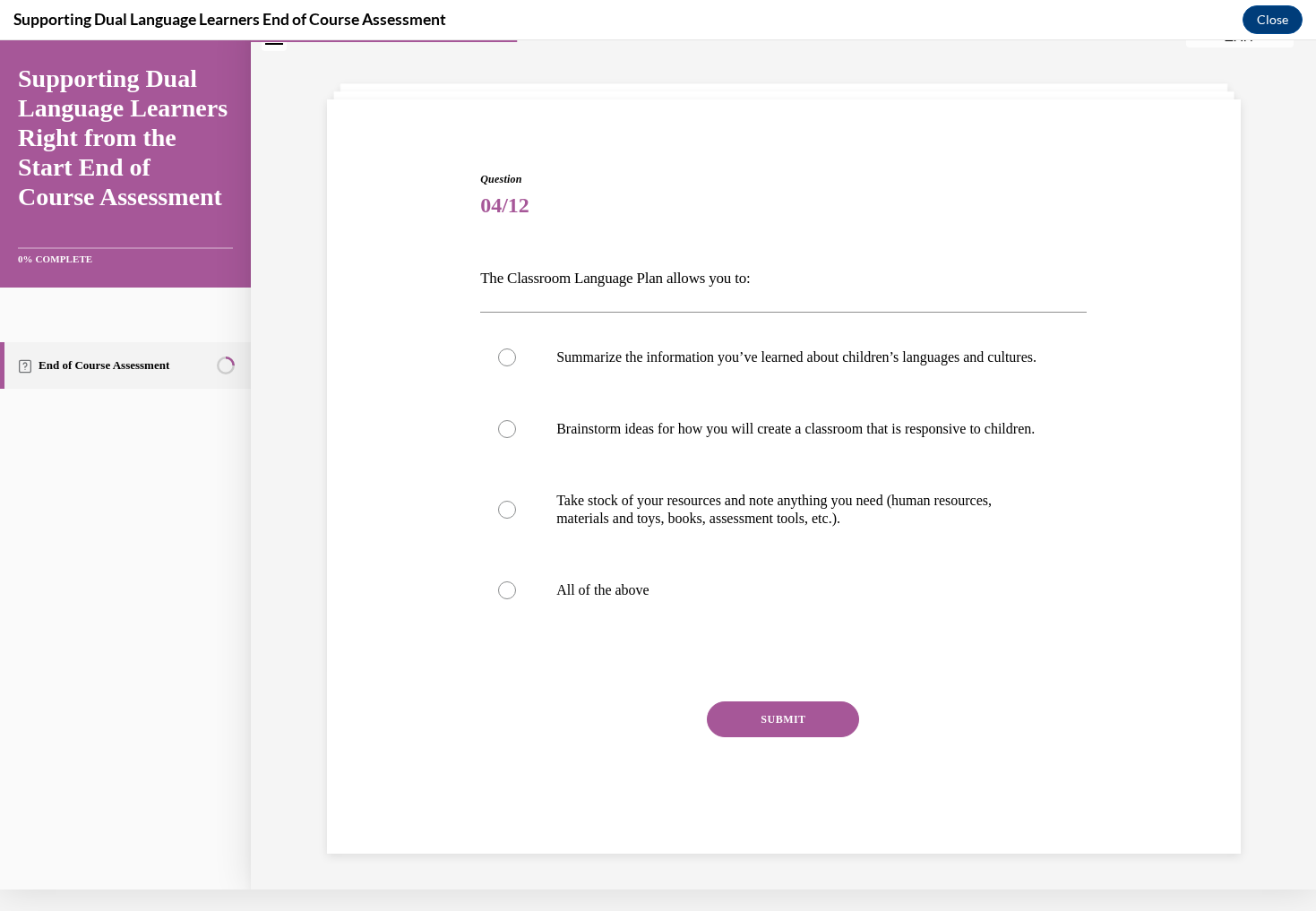
scroll to position [65, 0]
click at [511, 600] on div at bounding box center [507, 591] width 18 height 18
click at [511, 600] on input "All of the above" at bounding box center [507, 591] width 18 height 18
radio input "true"
click at [778, 737] on button "SUBMIT" at bounding box center [783, 719] width 152 height 36
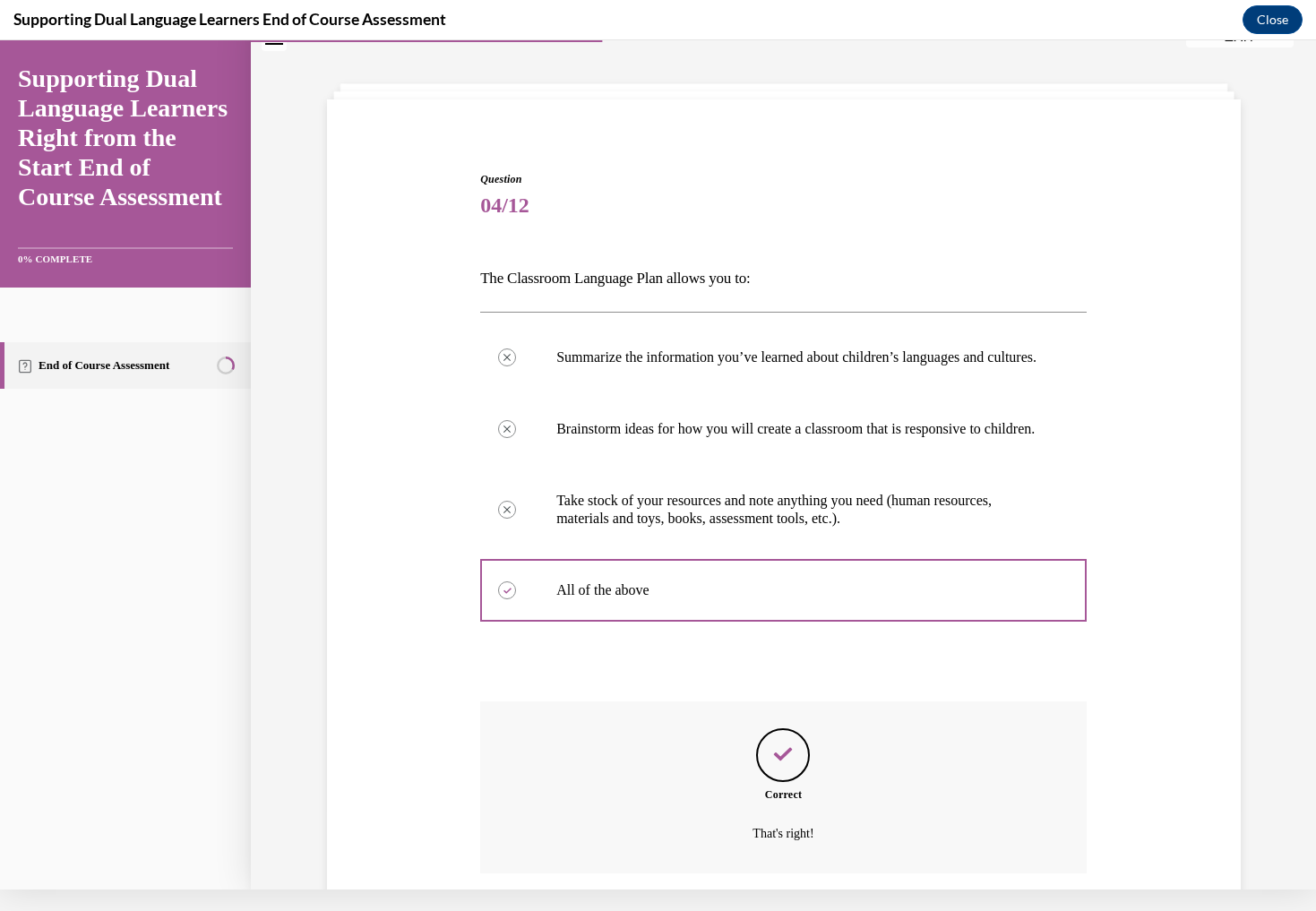
scroll to position [210, 0]
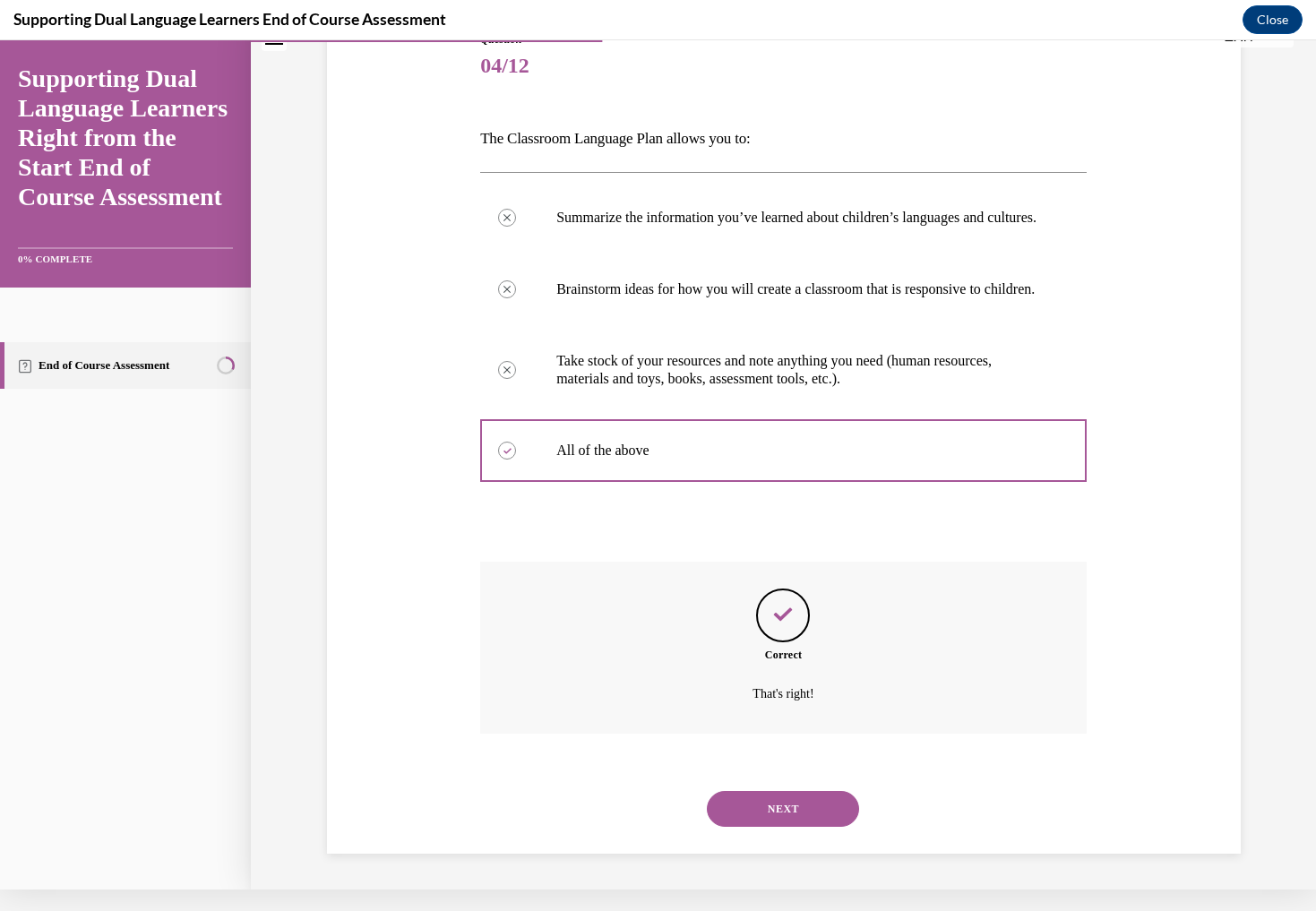
click at [776, 812] on button "NEXT" at bounding box center [783, 809] width 152 height 36
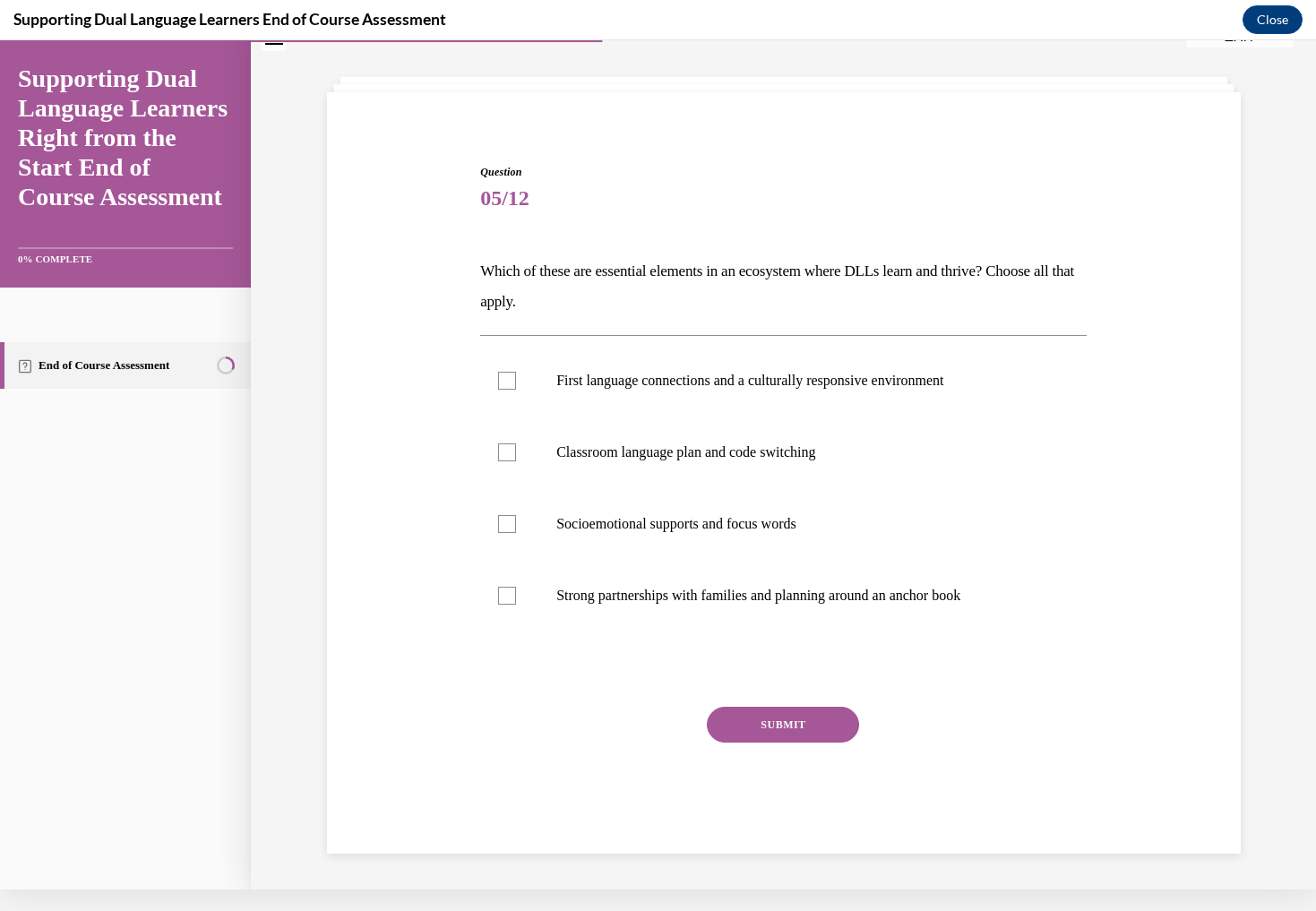
scroll to position [55, 0]
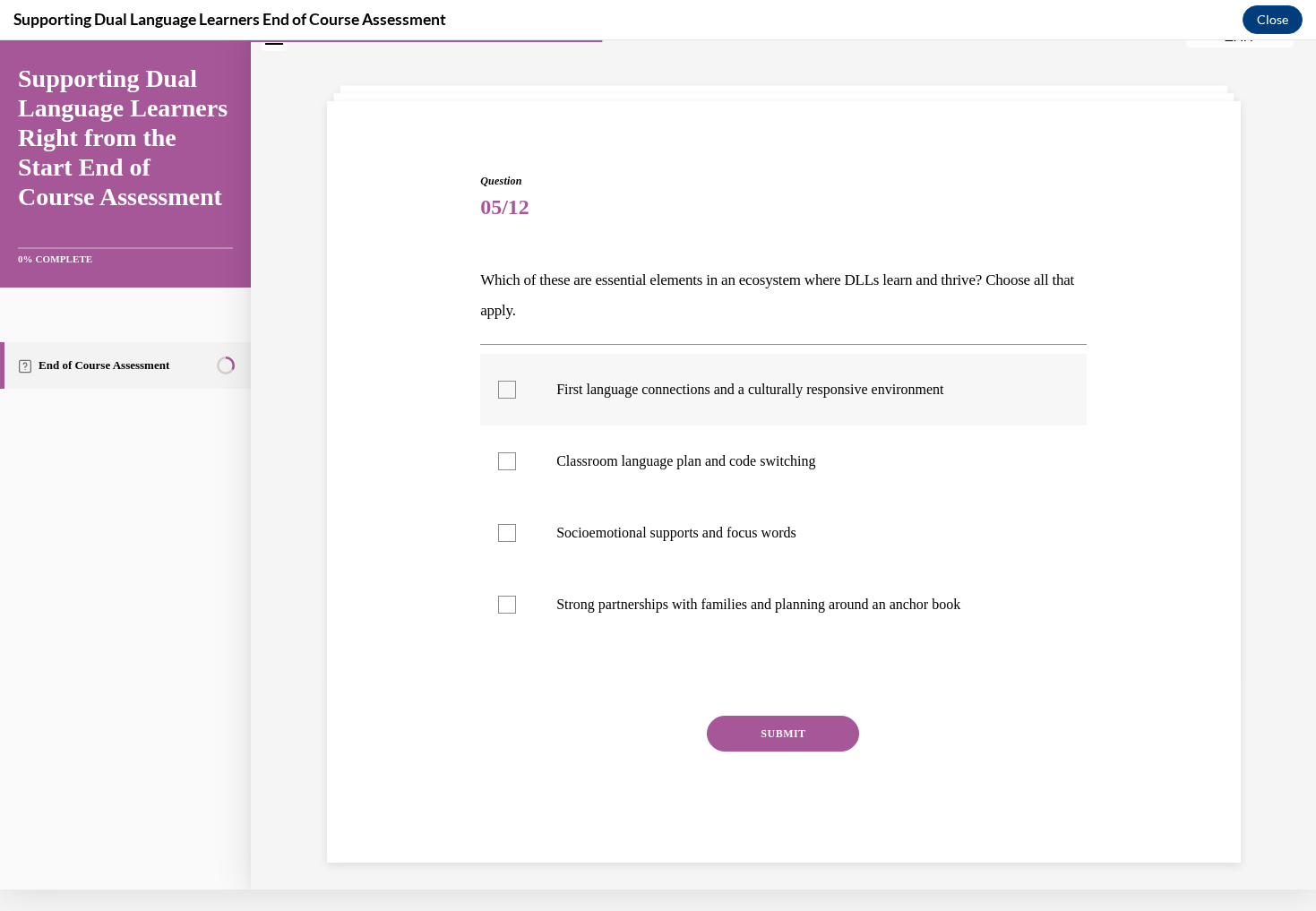
click at [502, 393] on div at bounding box center [507, 390] width 18 height 18
click at [502, 393] on input "First language connections and a culturally responsive environment" at bounding box center [507, 390] width 18 height 18
checkbox input "true"
click at [510, 456] on div at bounding box center [507, 461] width 18 height 18
click at [510, 456] on input "Classroom language plan and code switching" at bounding box center [507, 461] width 18 height 18
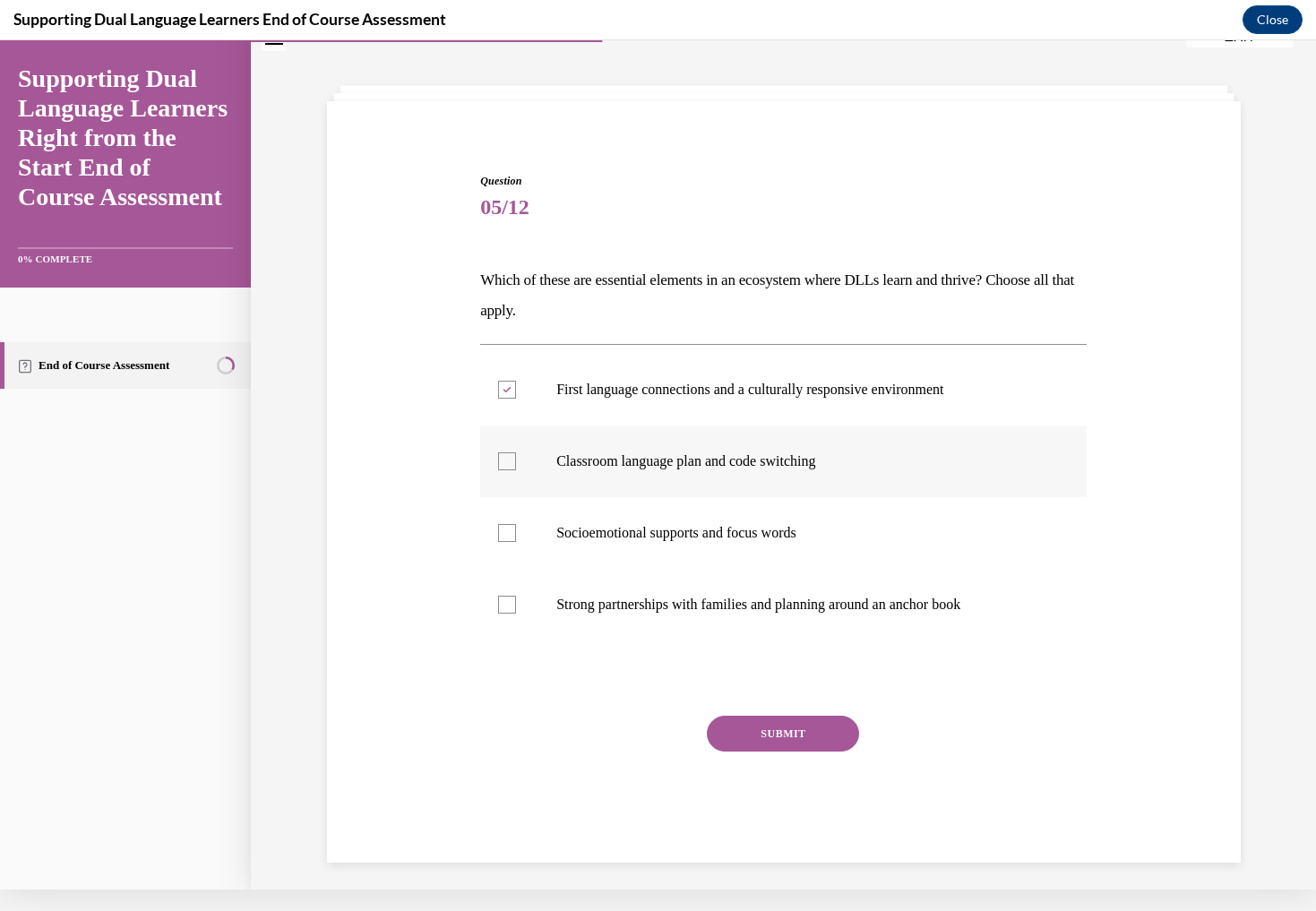
checkbox input "true"
click at [508, 544] on label "Socioemotional supports and focus words" at bounding box center [784, 533] width 607 height 72
click at [508, 542] on input "Socioemotional supports and focus words" at bounding box center [507, 533] width 18 height 18
checkbox input "true"
click at [510, 604] on div at bounding box center [507, 605] width 18 height 18
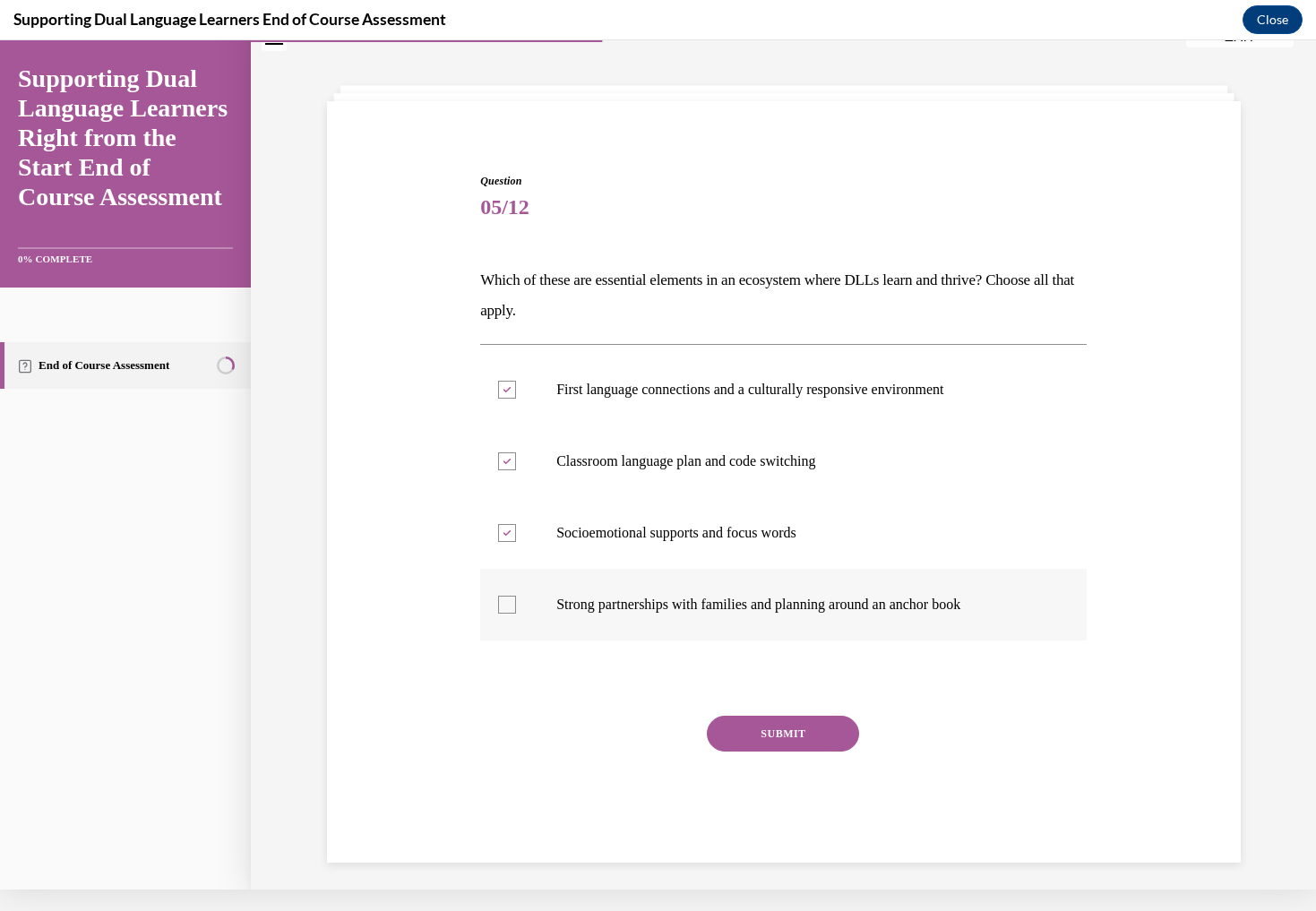
click at [510, 604] on input "Strong partnerships with families and planning around an anchor book" at bounding box center [507, 605] width 18 height 18
checkbox input "true"
click at [790, 740] on button "SUBMIT" at bounding box center [783, 734] width 152 height 36
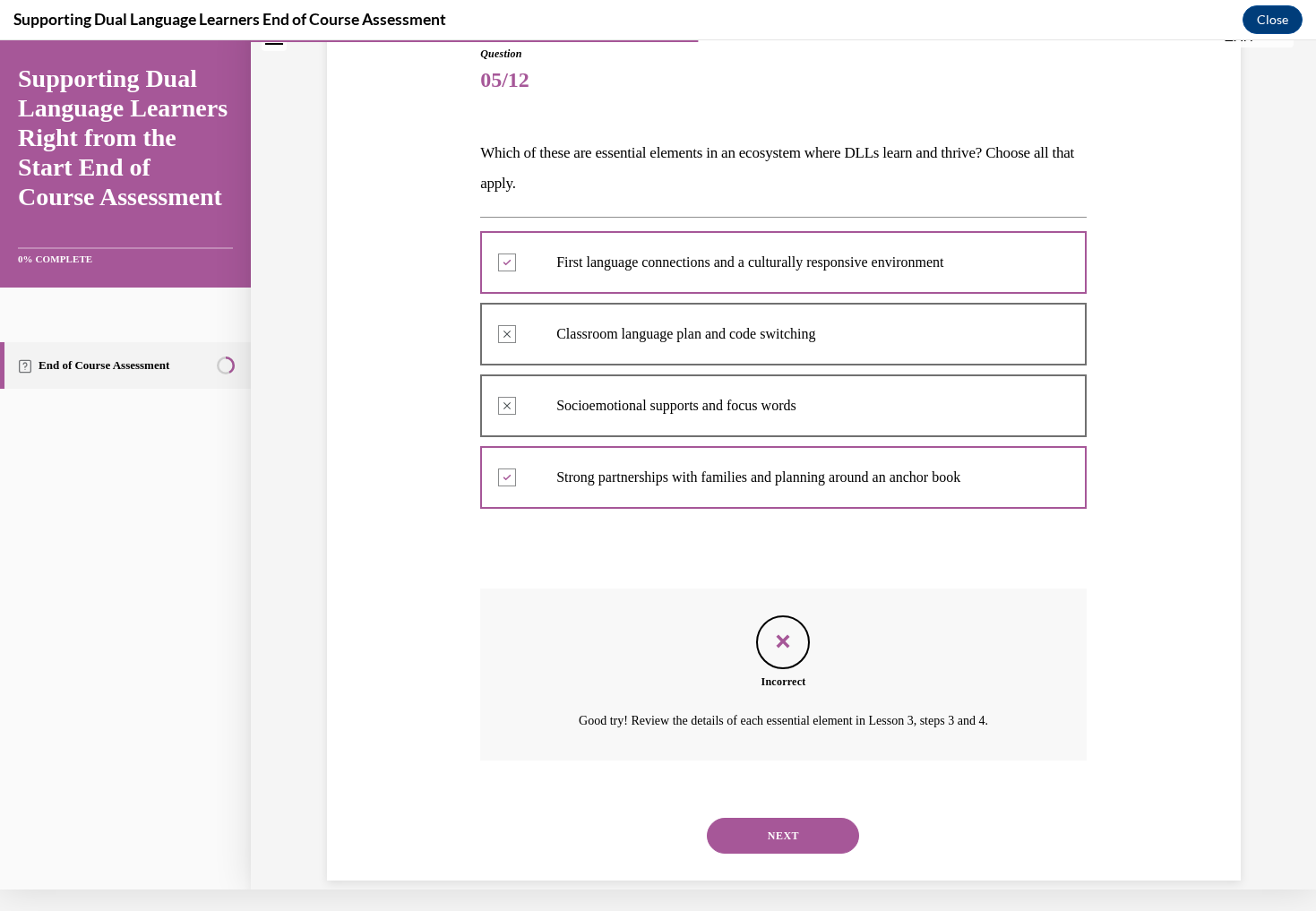
scroll to position [186, 0]
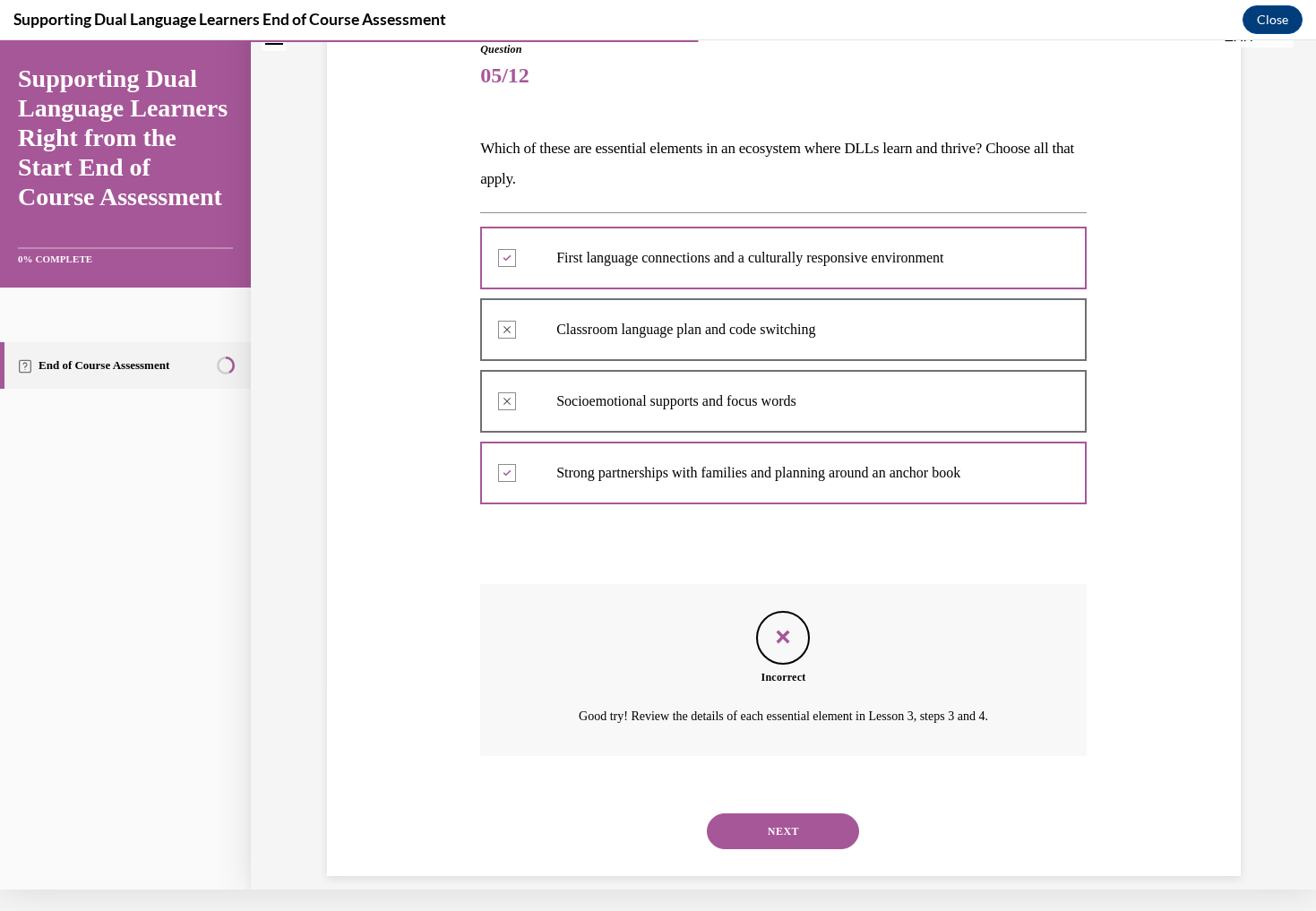
click at [787, 814] on button "NEXT" at bounding box center [783, 831] width 152 height 36
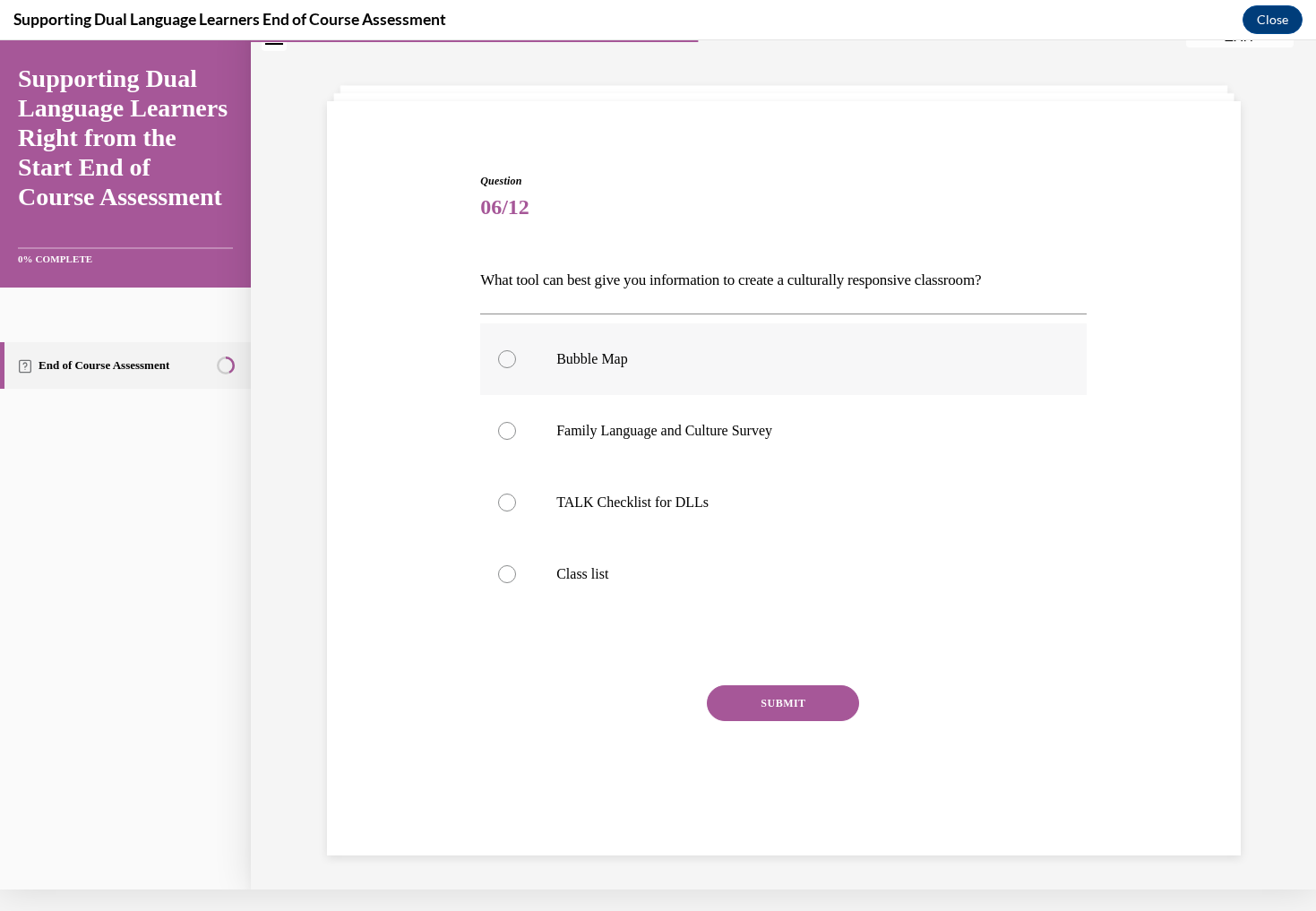
click at [510, 351] on div at bounding box center [507, 359] width 18 height 18
click at [510, 351] on input "Bubble Map" at bounding box center [507, 359] width 18 height 18
radio input "true"
click at [779, 701] on button "SUBMIT" at bounding box center [783, 703] width 152 height 36
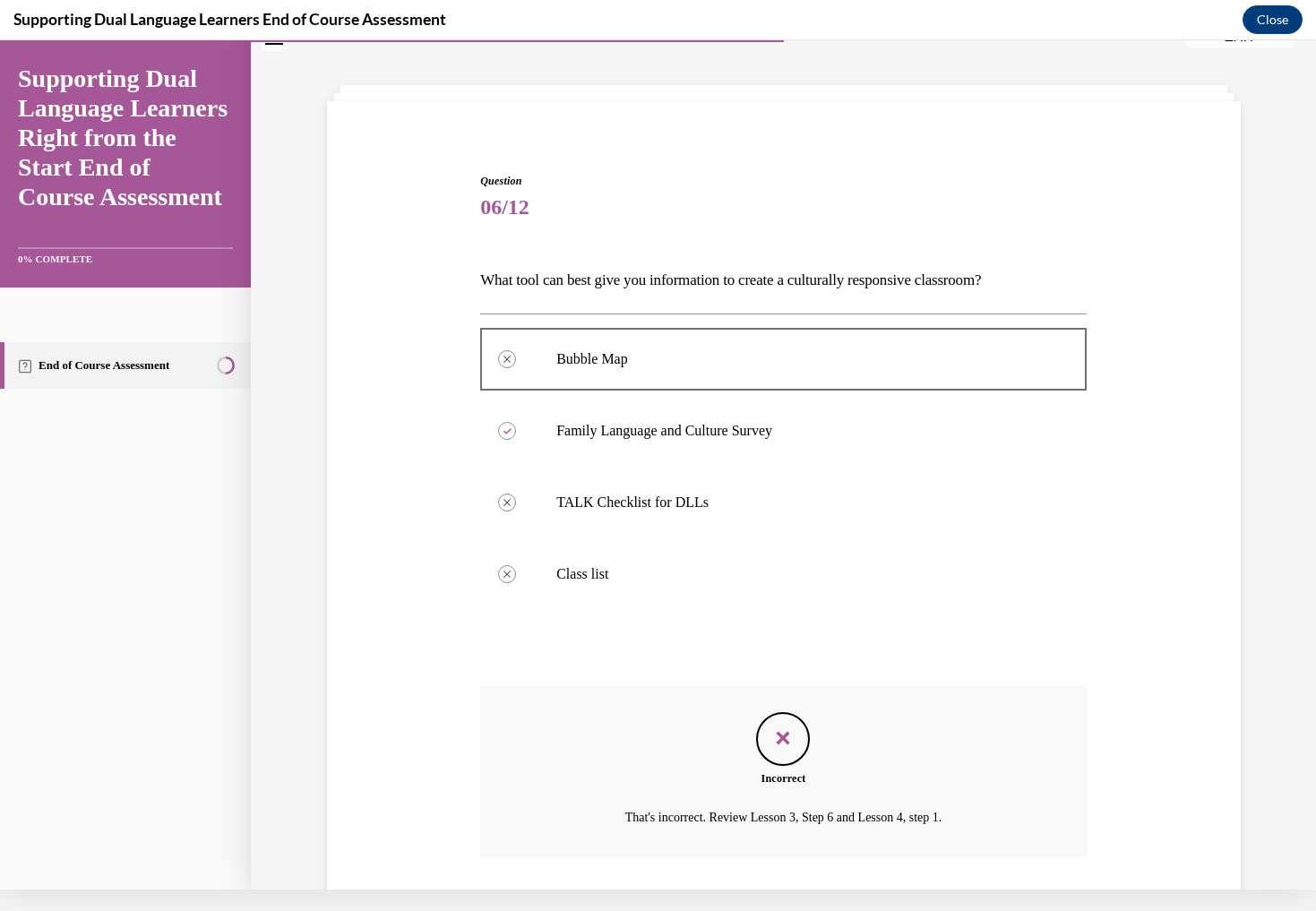
scroll to position [156, 0]
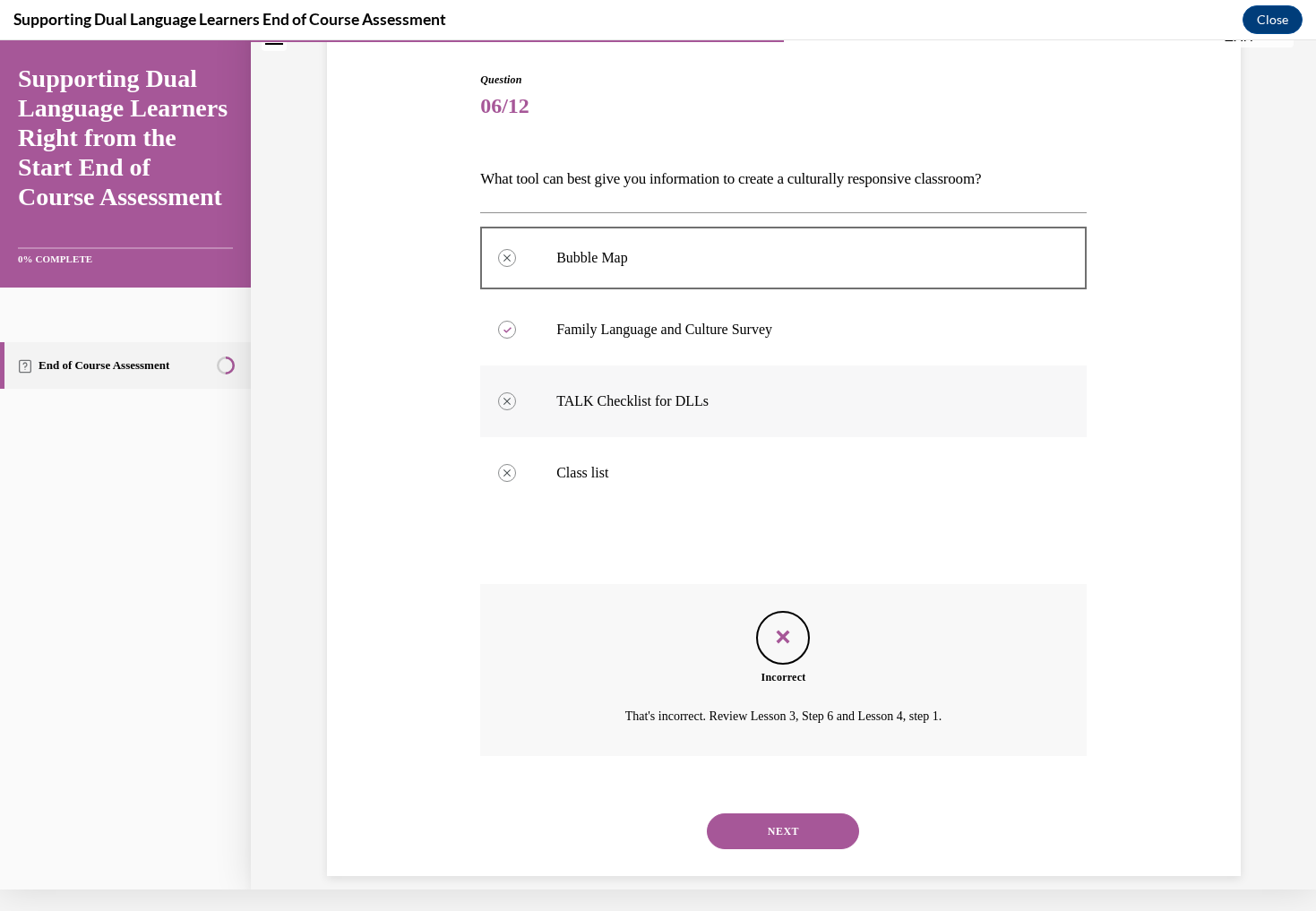
click at [507, 404] on icon "X mark" at bounding box center [506, 401] width 7 height 9
click at [495, 258] on div at bounding box center [784, 258] width 607 height 81
click at [801, 814] on button "NEXT" at bounding box center [783, 831] width 152 height 36
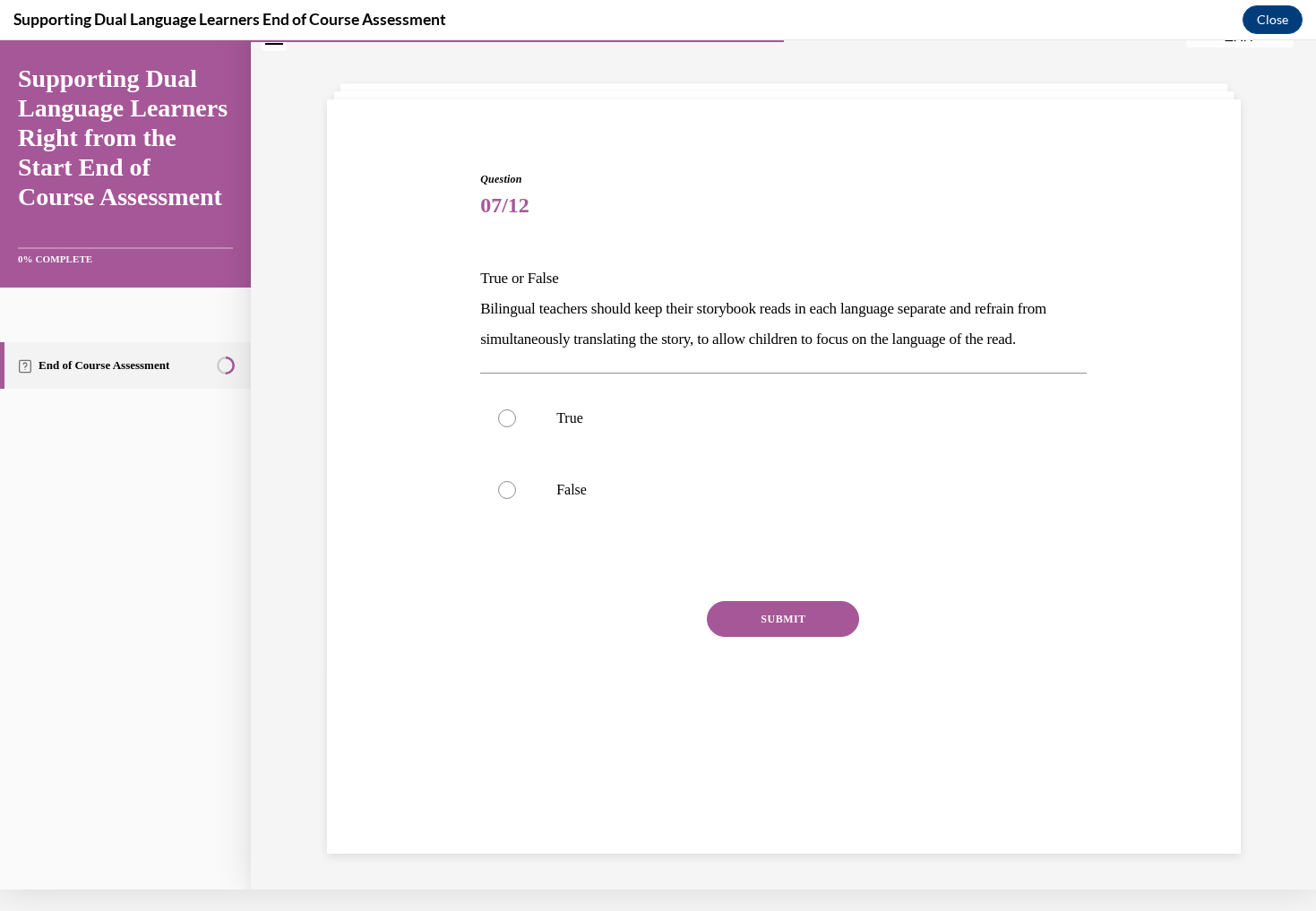
scroll to position [55, 0]
click at [513, 501] on div at bounding box center [507, 491] width 18 height 18
click at [513, 501] on input "False" at bounding box center [507, 491] width 18 height 18
radio input "true"
click at [809, 638] on button "SUBMIT" at bounding box center [783, 621] width 152 height 36
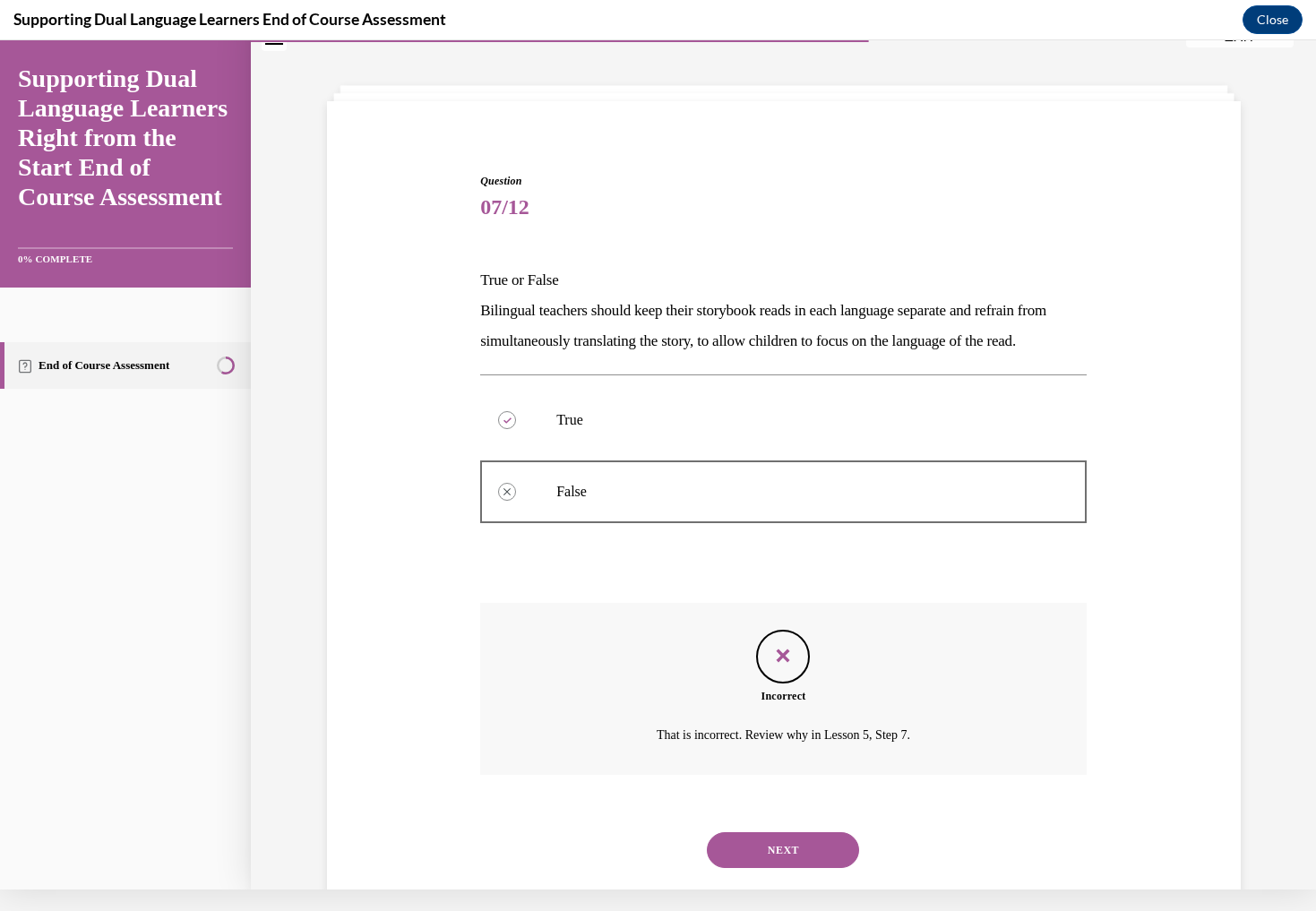
scroll to position [103, 0]
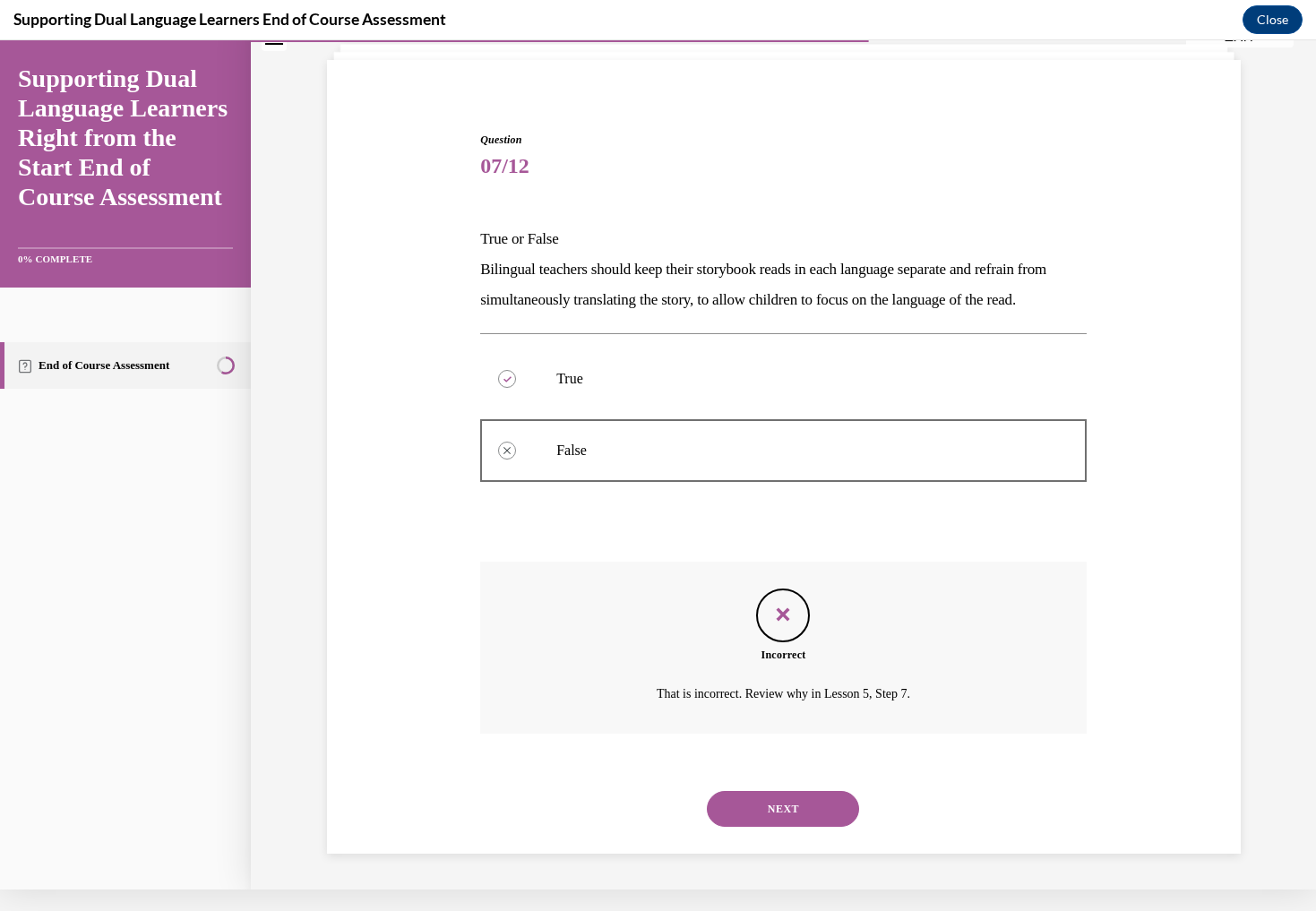
click at [1001, 789] on div "NEXT" at bounding box center [784, 809] width 607 height 72
click at [812, 806] on button "NEXT" at bounding box center [783, 809] width 152 height 36
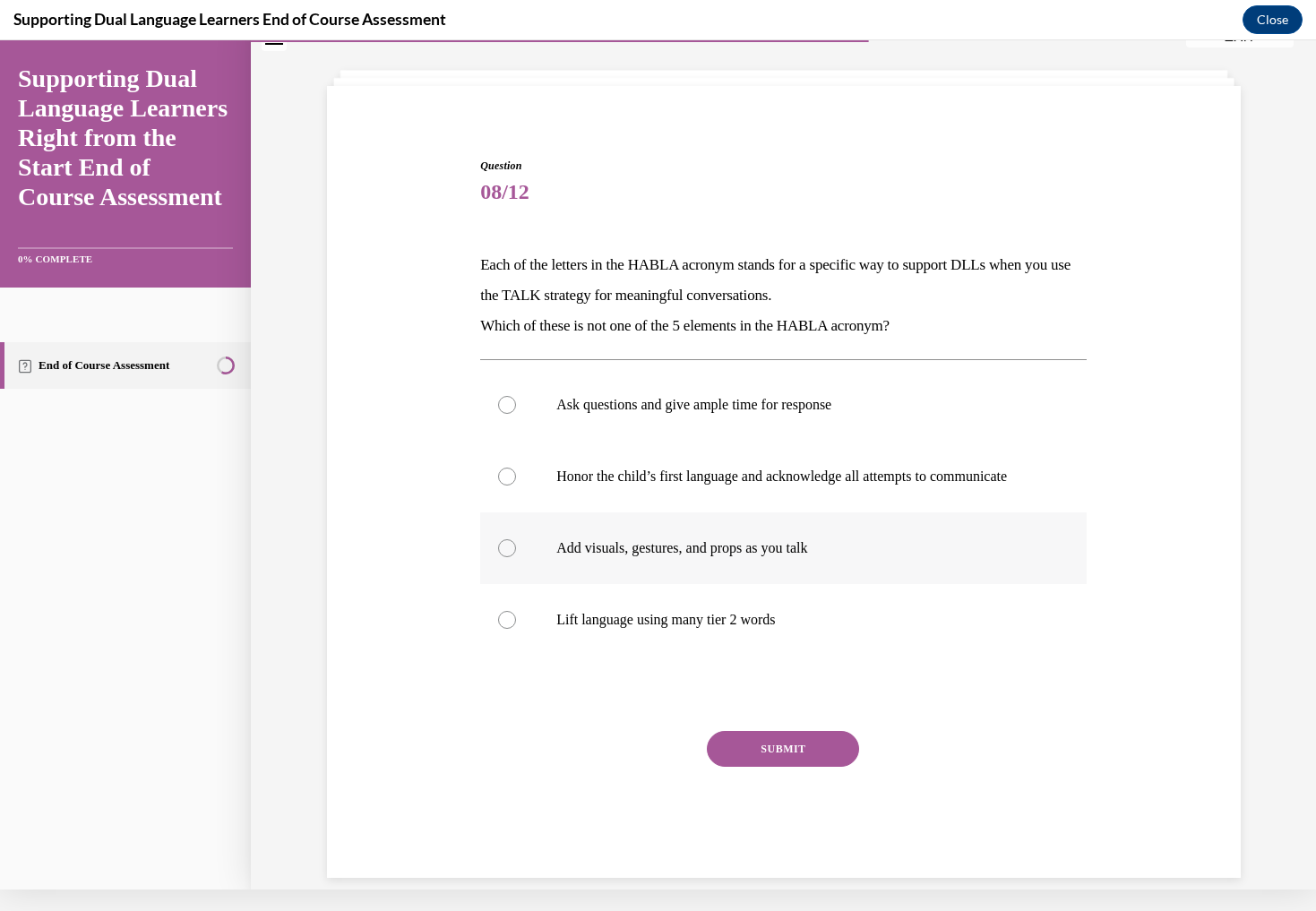
click at [510, 557] on div at bounding box center [507, 548] width 18 height 18
click at [510, 557] on input "Add visuals, gestures, and props as you talk" at bounding box center [507, 548] width 18 height 18
radio input "true"
click at [744, 762] on button "SUBMIT" at bounding box center [783, 749] width 152 height 36
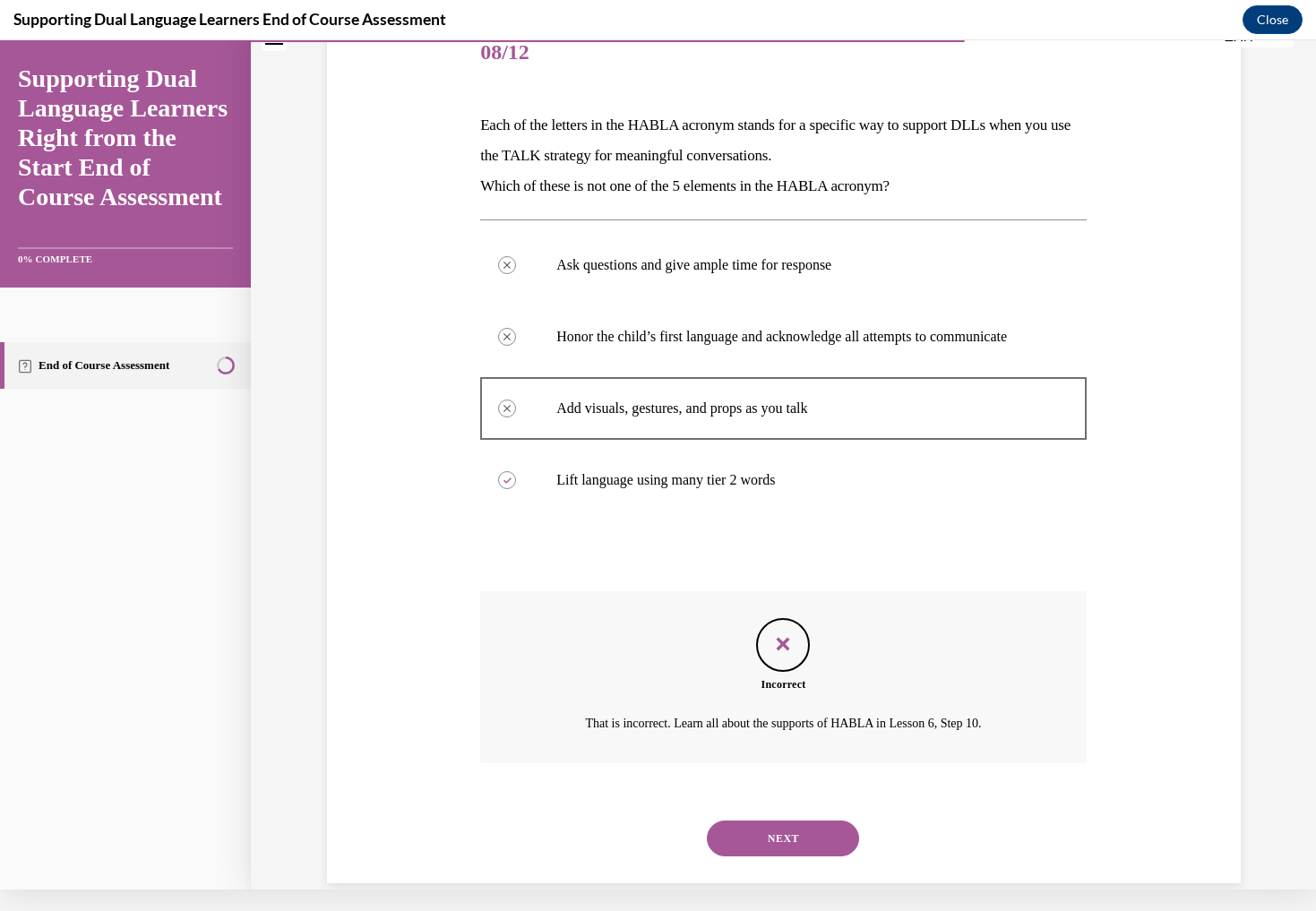
scroll to position [235, 0]
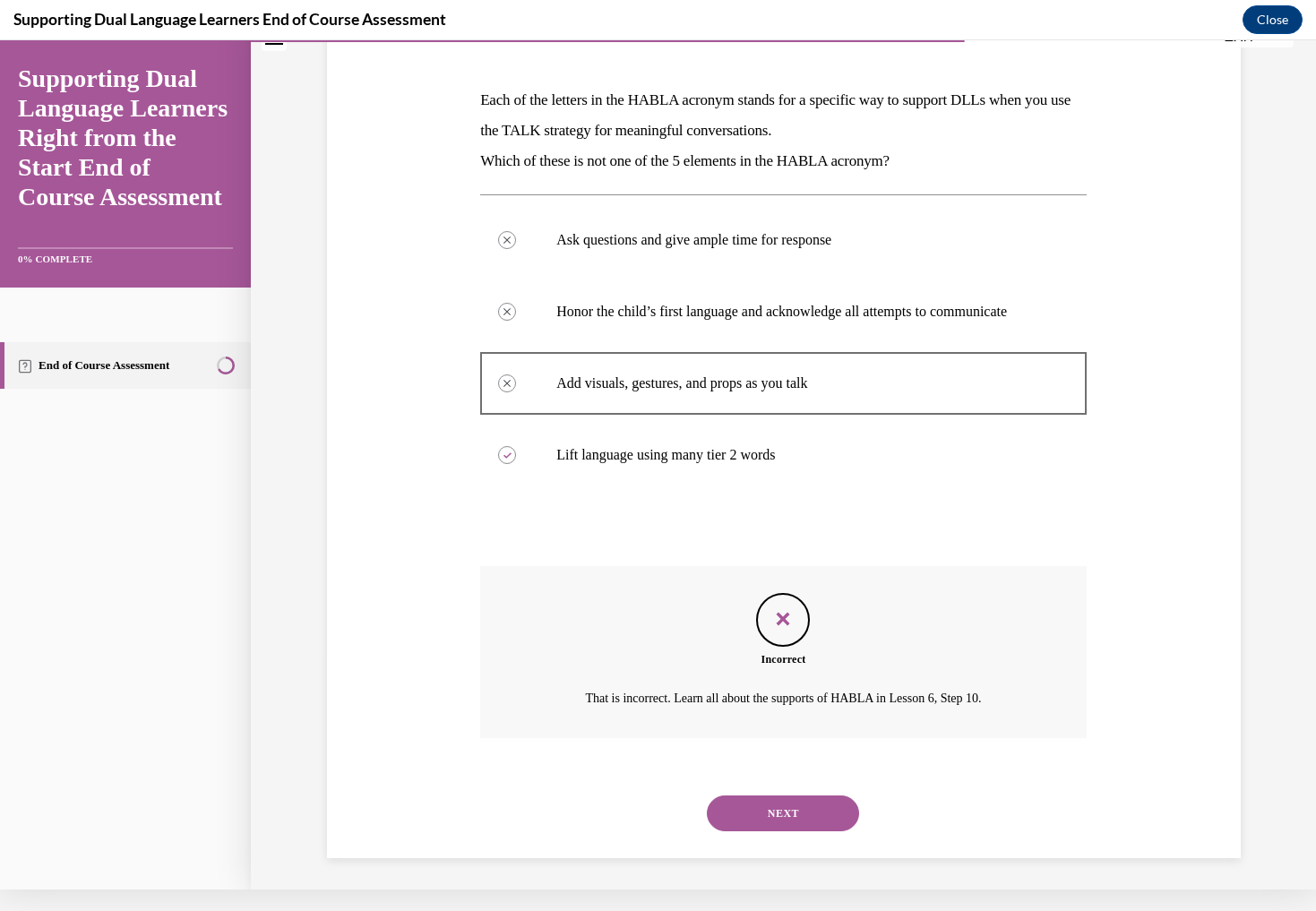
click at [1025, 761] on div "Incorrect That is incorrect. Learn all about the supports of HABLA in Lesson 6,…" at bounding box center [784, 665] width 607 height 199
click at [814, 820] on button "NEXT" at bounding box center [783, 814] width 152 height 36
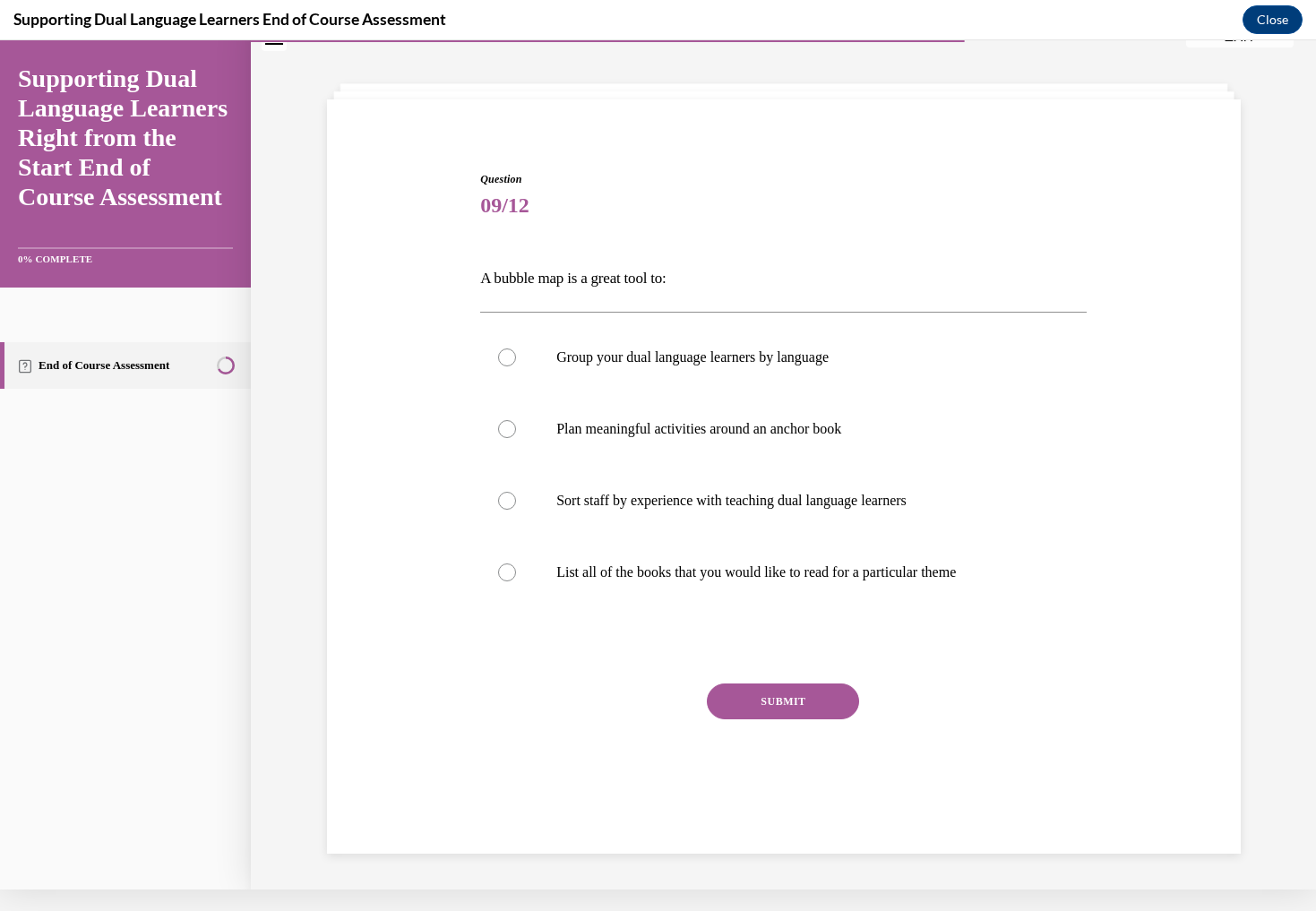
scroll to position [56, 0]
click at [506, 425] on div at bounding box center [507, 430] width 18 height 18
click at [506, 425] on input "Plan meaningful activities around an anchor book" at bounding box center [507, 430] width 18 height 18
radio input "true"
click at [761, 708] on button "SUBMIT" at bounding box center [783, 702] width 152 height 36
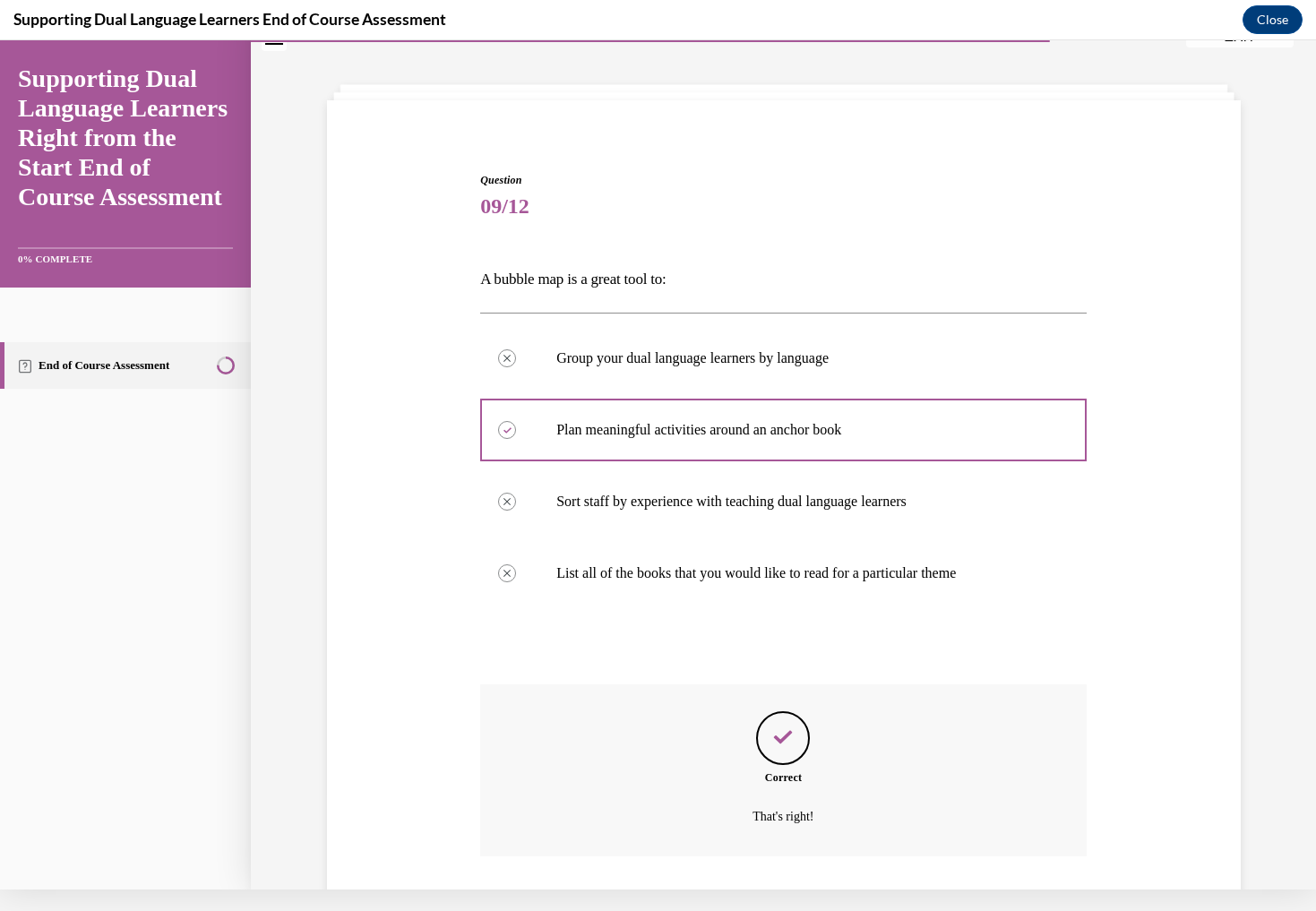
scroll to position [156, 0]
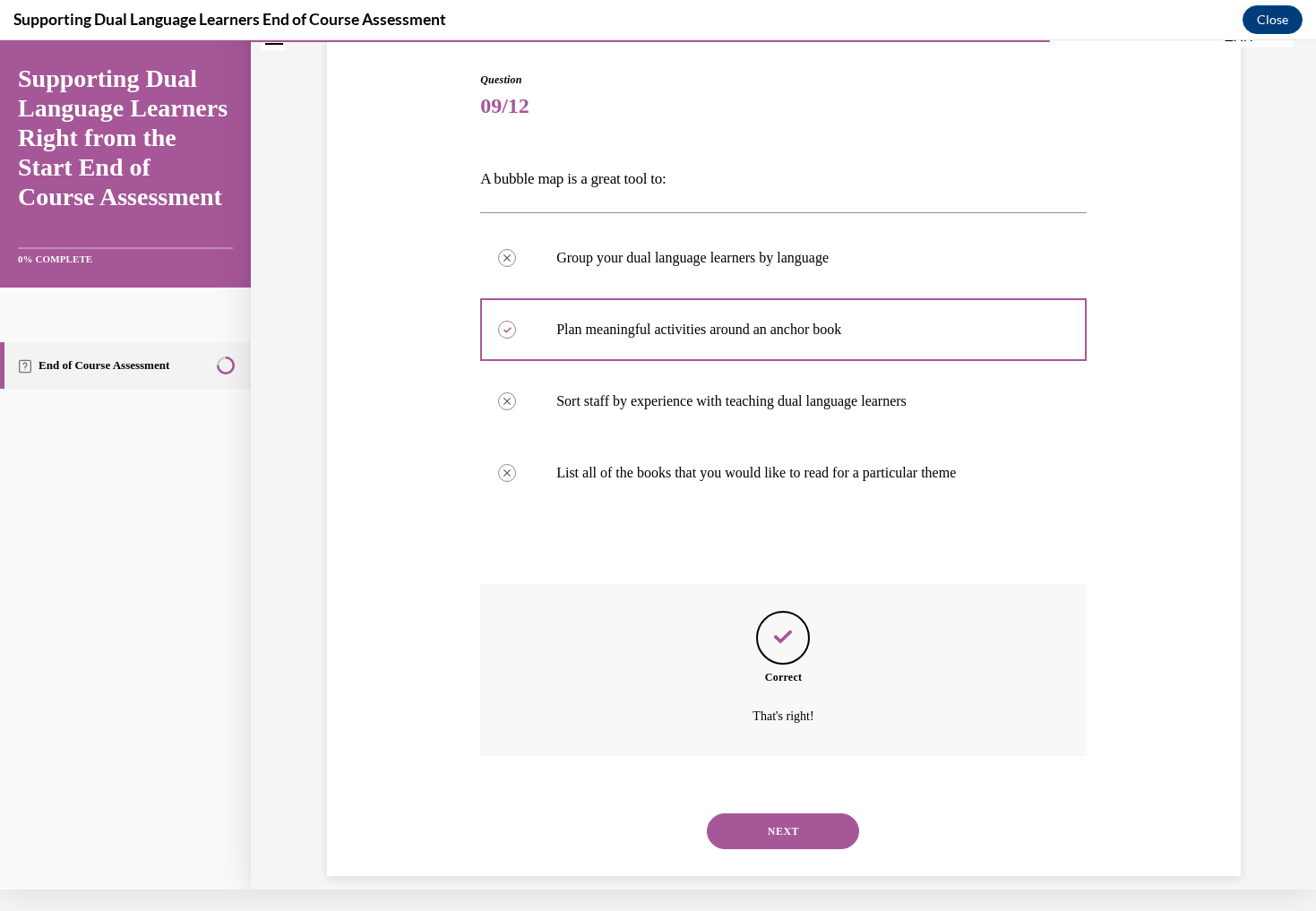
click at [806, 814] on button "NEXT" at bounding box center [783, 831] width 152 height 36
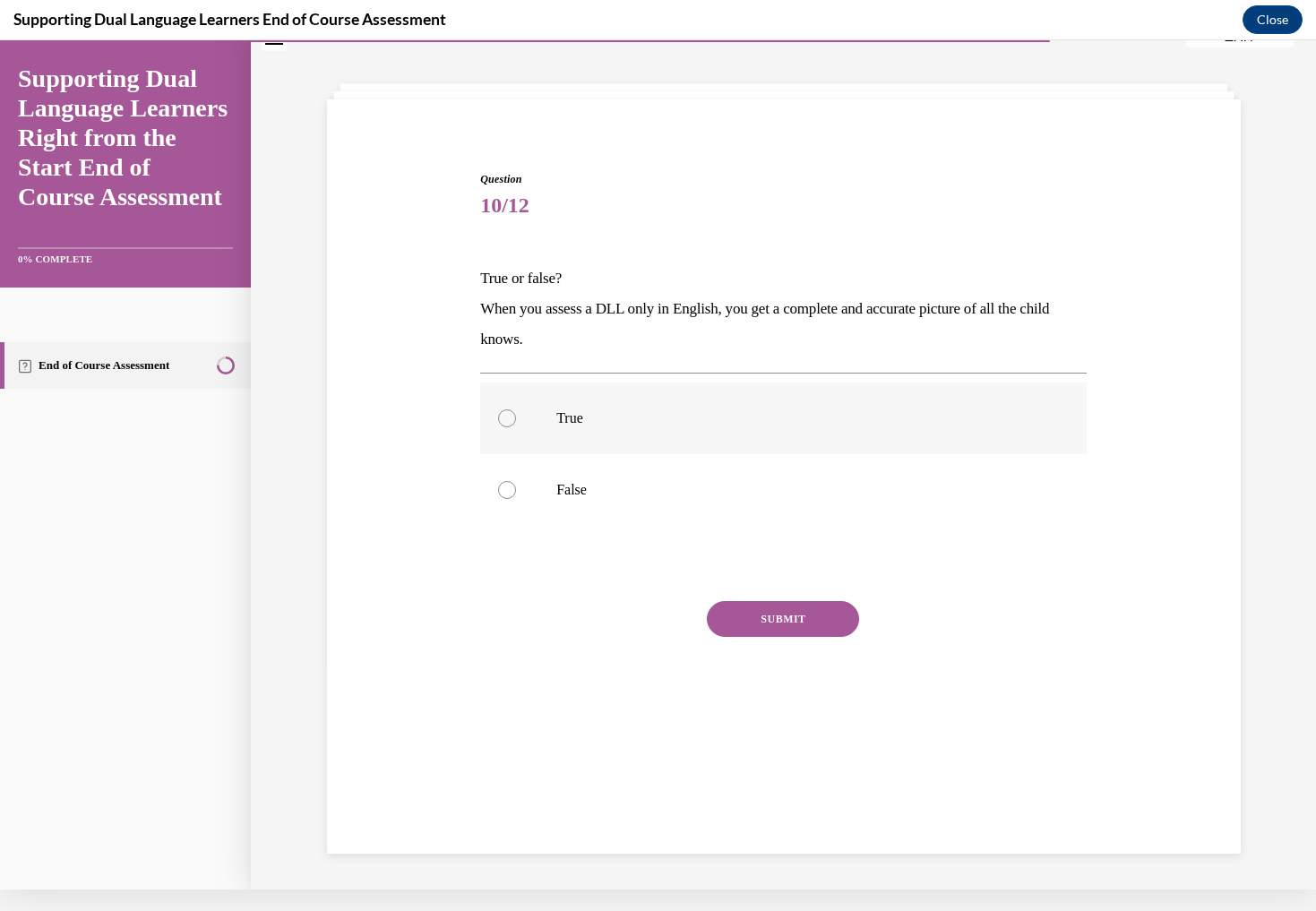
click at [509, 388] on label "True" at bounding box center [784, 419] width 607 height 72
click at [509, 410] on input "True" at bounding box center [507, 419] width 18 height 18
radio input "true"
click at [501, 391] on label "True" at bounding box center [784, 419] width 607 height 72
click at [501, 410] on input "True" at bounding box center [507, 419] width 18 height 18
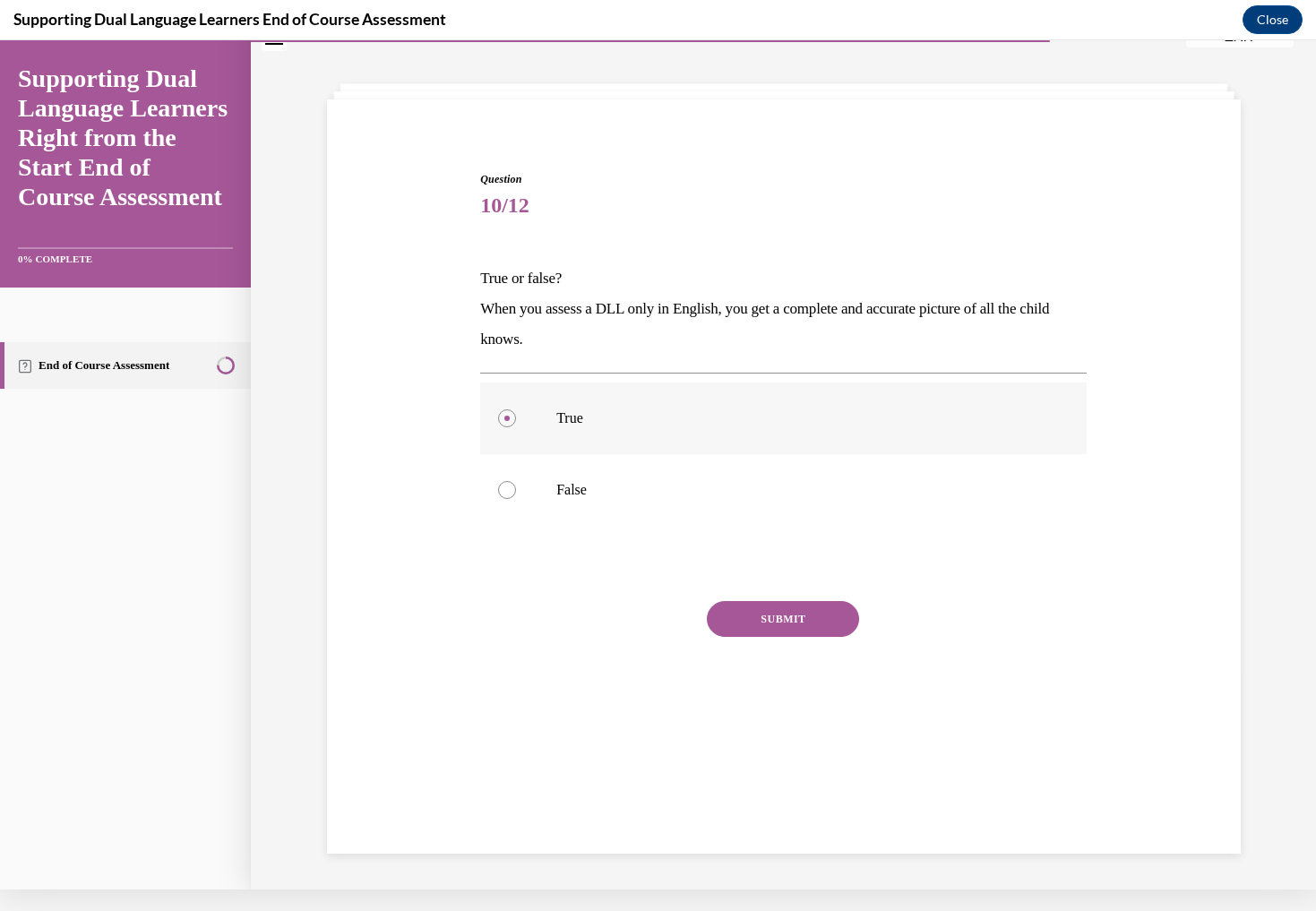
click at [505, 392] on label "True" at bounding box center [784, 419] width 607 height 72
click at [505, 410] on input "True" at bounding box center [507, 419] width 18 height 18
click at [508, 392] on label "True" at bounding box center [784, 419] width 607 height 72
click at [508, 410] on input "True" at bounding box center [507, 419] width 18 height 18
click at [505, 388] on label "True" at bounding box center [784, 419] width 607 height 72
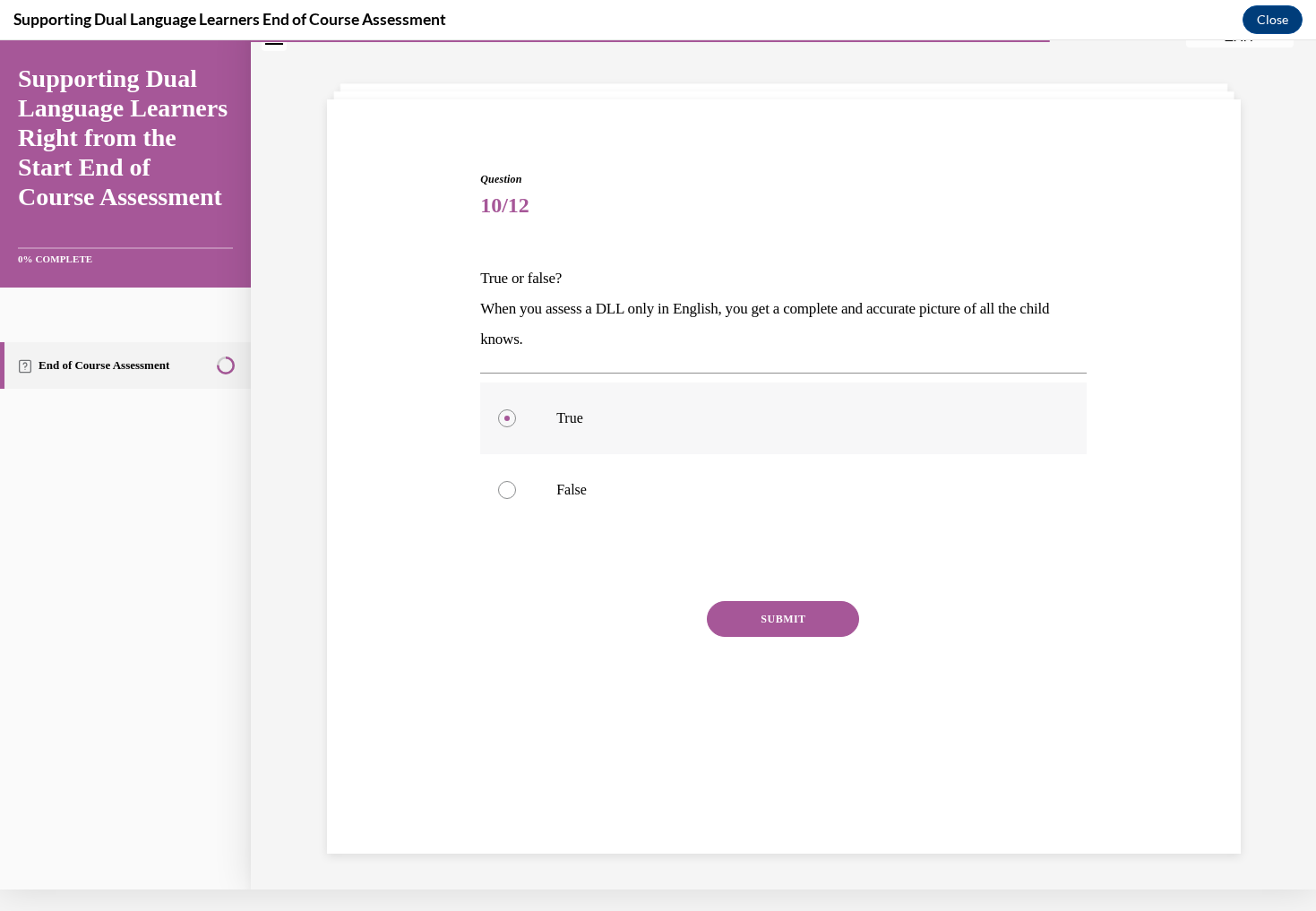
click at [505, 410] on input "True" at bounding box center [507, 419] width 18 height 18
click at [505, 388] on label "True" at bounding box center [784, 419] width 607 height 72
click at [505, 410] on input "True" at bounding box center [507, 419] width 18 height 18
click at [574, 387] on label "True" at bounding box center [784, 419] width 607 height 72
click at [516, 410] on input "True" at bounding box center [507, 419] width 18 height 18
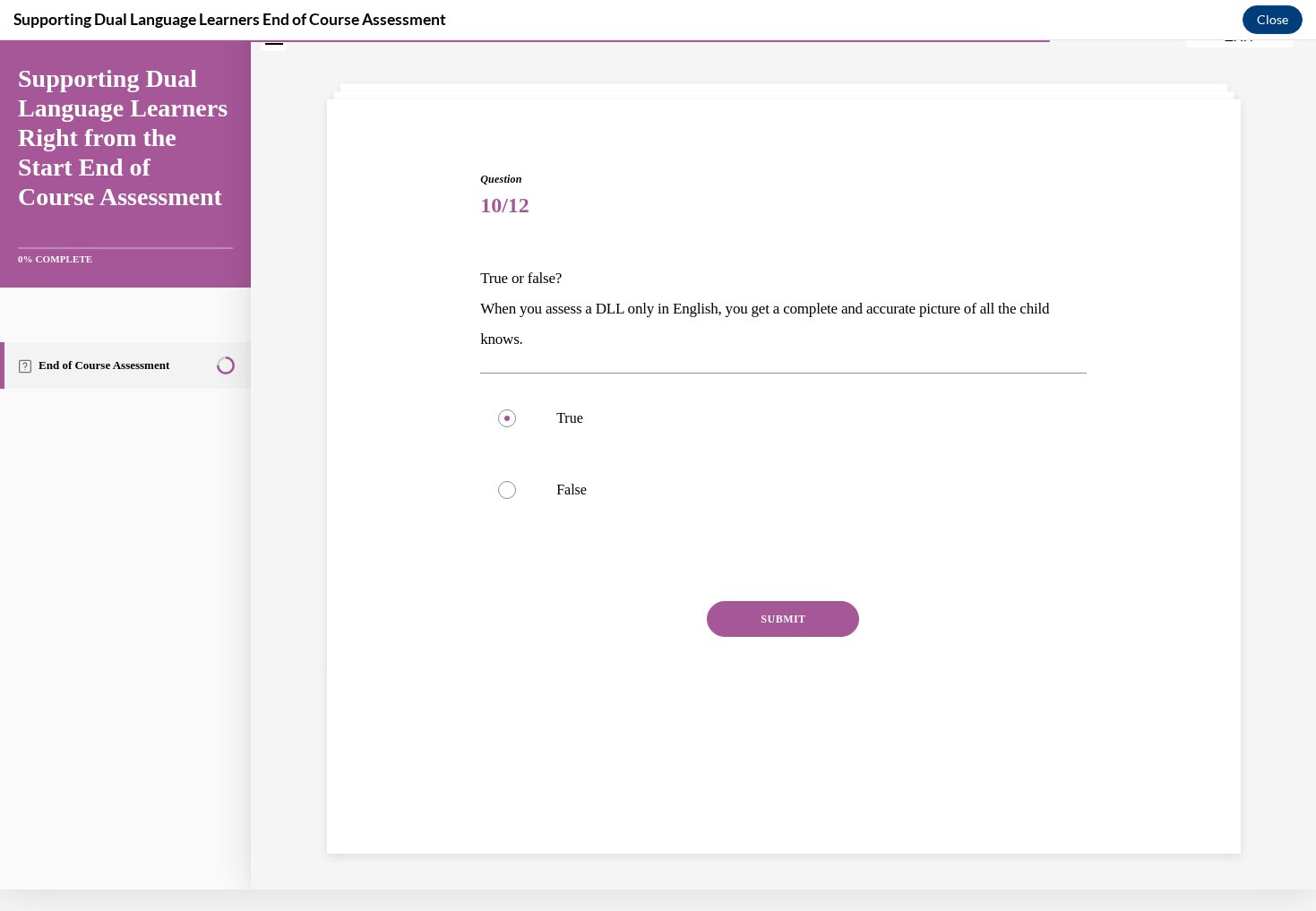
click at [504, 381] on div "True False" at bounding box center [784, 454] width 607 height 162
click at [506, 390] on label "True" at bounding box center [784, 419] width 607 height 72
click at [506, 410] on input "True" at bounding box center [507, 419] width 18 height 18
click at [504, 389] on label "True" at bounding box center [784, 419] width 607 height 72
click at [504, 410] on input "True" at bounding box center [507, 419] width 18 height 18
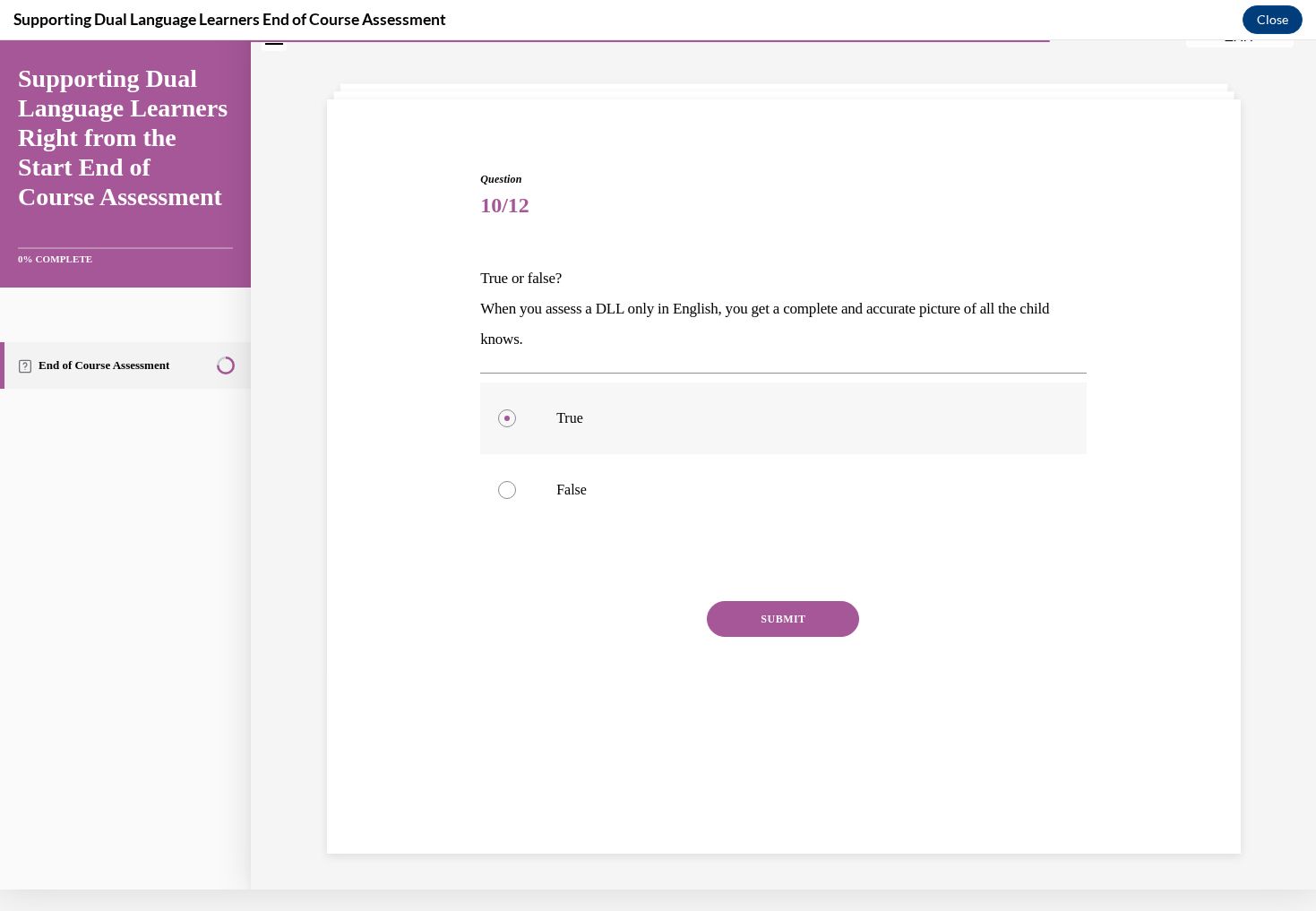
click at [514, 387] on label "True" at bounding box center [784, 419] width 607 height 72
click at [514, 410] on input "True" at bounding box center [507, 419] width 18 height 18
click at [512, 332] on p "When you assess a DLL only in English, you get a complete and accurate picture …" at bounding box center [784, 323] width 607 height 61
click at [506, 320] on p "When you assess a DLL only in English, you get a complete and accurate picture …" at bounding box center [784, 323] width 607 height 61
click at [510, 387] on label "True" at bounding box center [784, 419] width 607 height 72
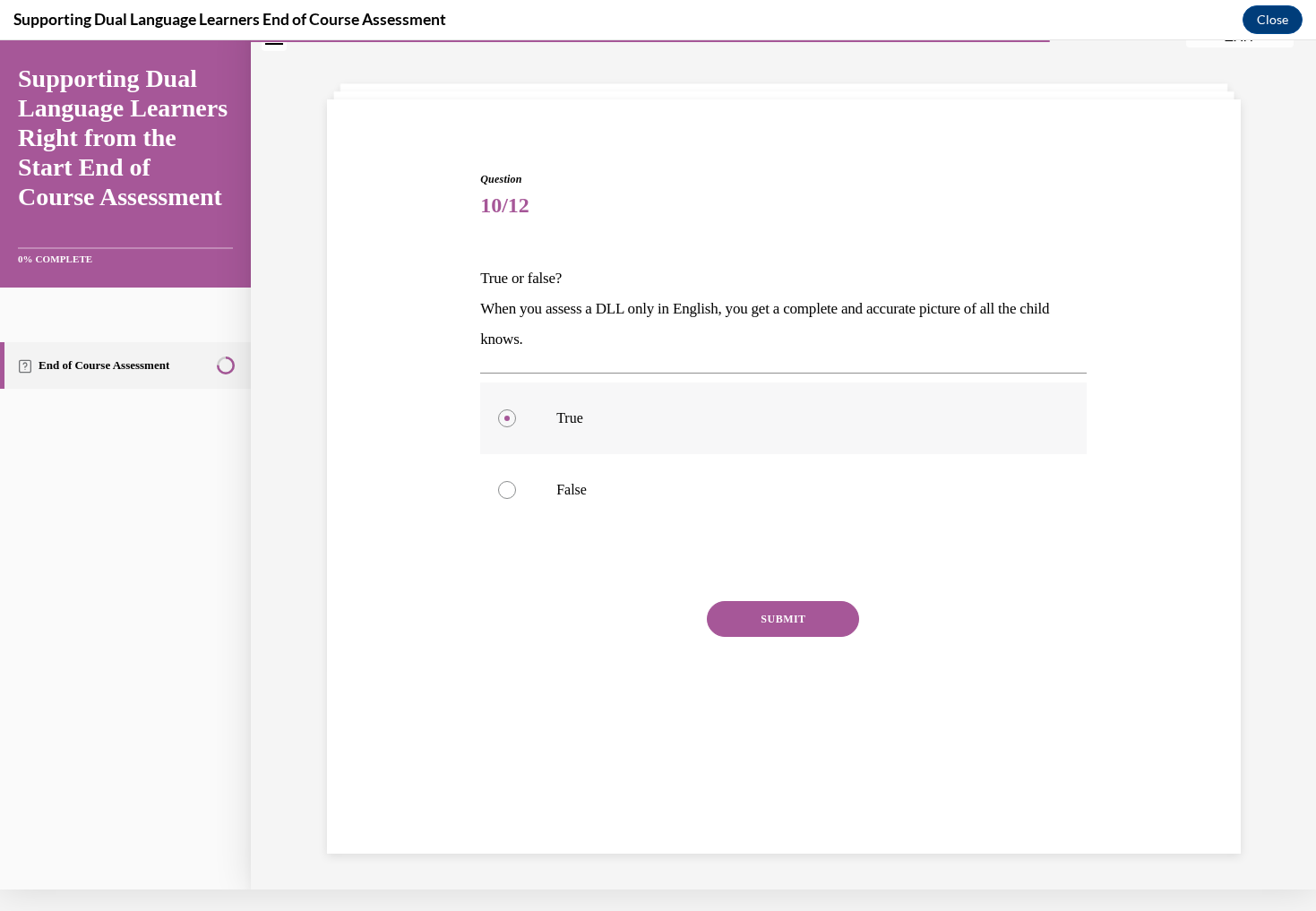
click at [510, 410] on input "True" at bounding box center [507, 419] width 18 height 18
click at [510, 387] on label "True" at bounding box center [784, 419] width 607 height 72
click at [510, 410] on input "True" at bounding box center [507, 419] width 18 height 18
click at [569, 389] on label "True" at bounding box center [784, 419] width 607 height 72
click at [516, 410] on input "True" at bounding box center [507, 419] width 18 height 18
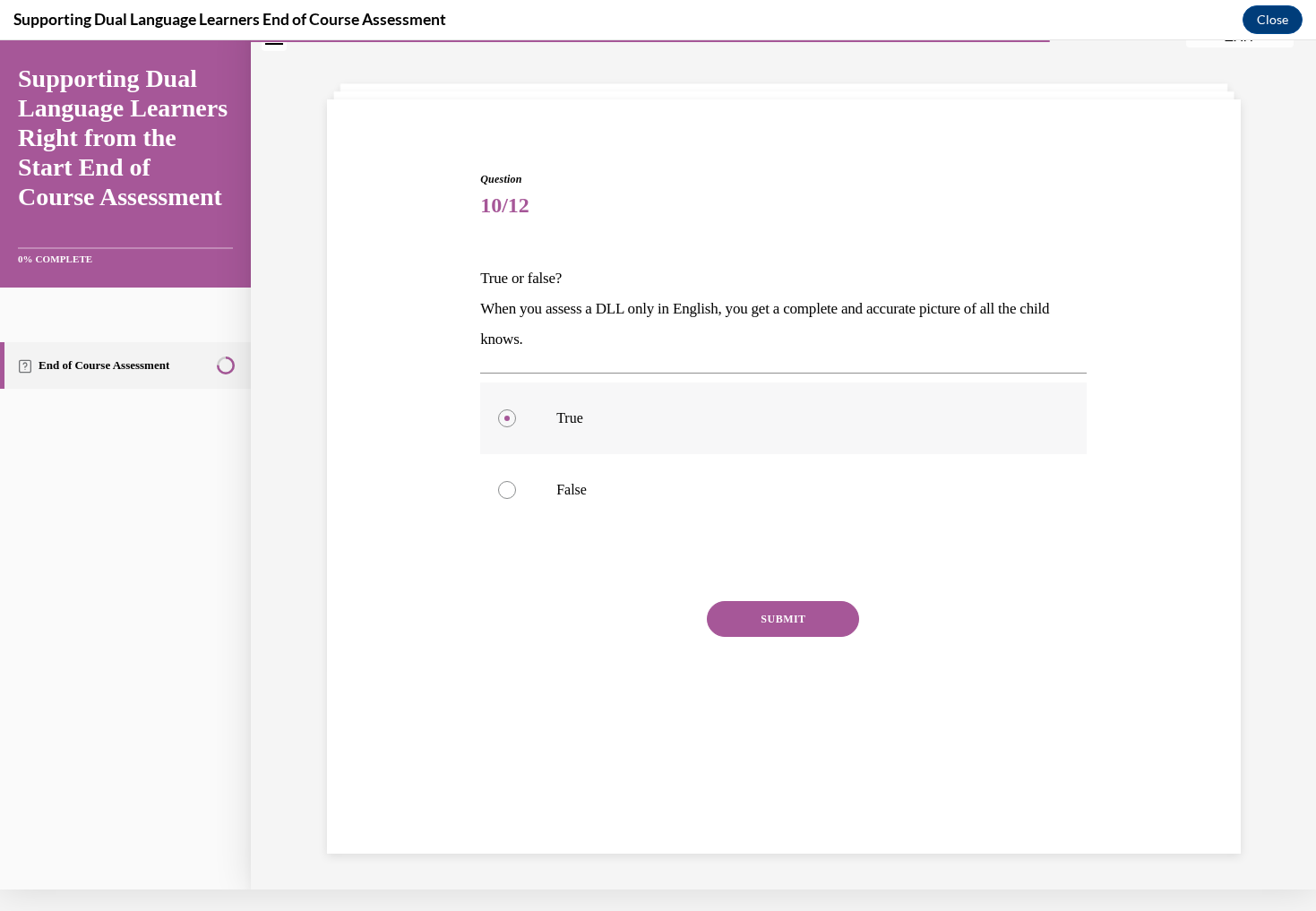
click at [504, 389] on label "True" at bounding box center [784, 419] width 607 height 72
click at [504, 410] on input "True" at bounding box center [507, 419] width 18 height 18
click at [505, 389] on label "True" at bounding box center [784, 419] width 607 height 72
click at [505, 410] on input "True" at bounding box center [507, 419] width 18 height 18
click at [507, 390] on label "True" at bounding box center [784, 419] width 607 height 72
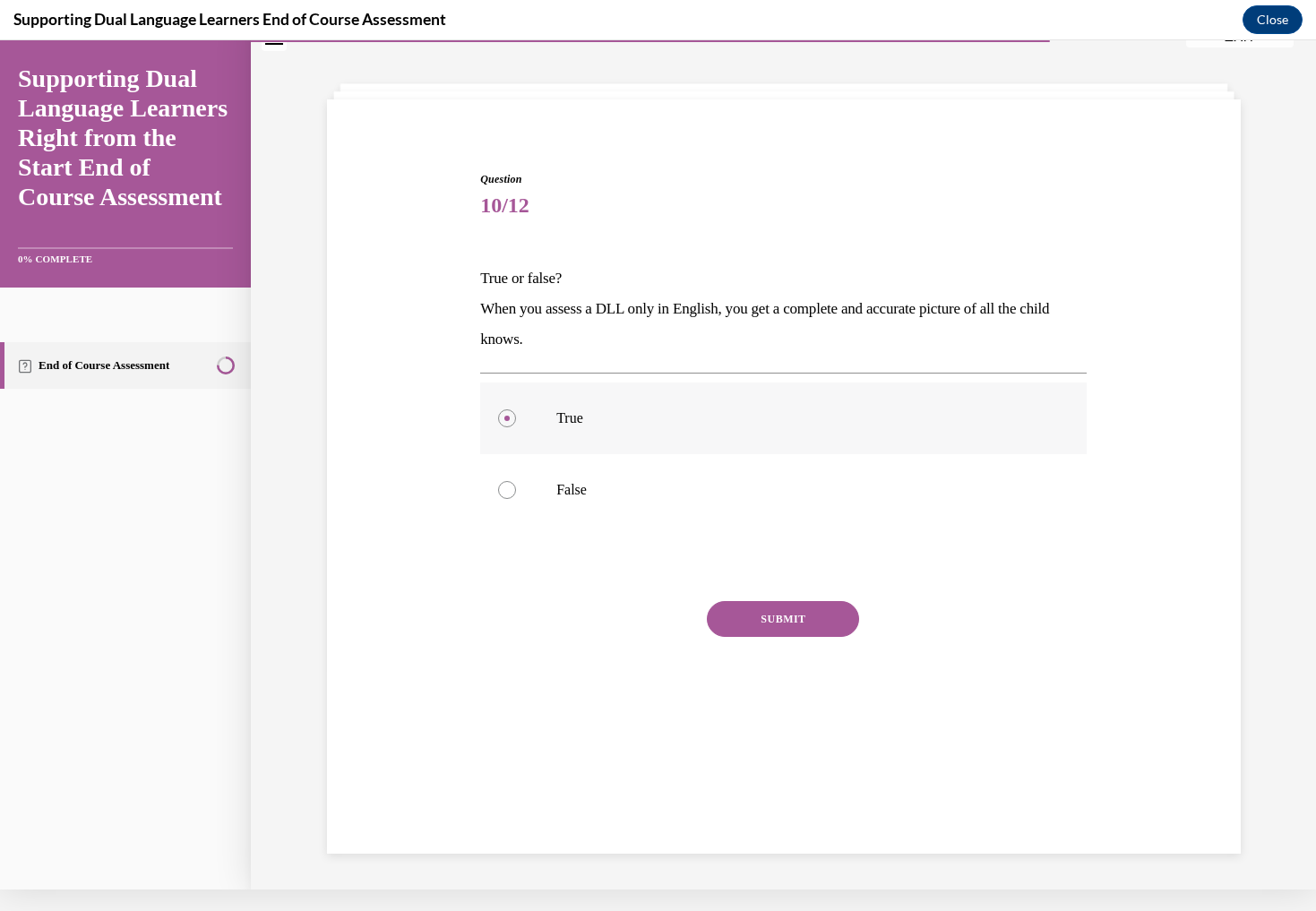
click at [507, 410] on input "True" at bounding box center [507, 419] width 18 height 18
click at [564, 394] on label "True" at bounding box center [784, 419] width 607 height 72
click at [516, 410] on input "True" at bounding box center [507, 419] width 18 height 18
click at [510, 386] on label "True" at bounding box center [784, 419] width 607 height 72
click at [510, 410] on input "True" at bounding box center [507, 419] width 18 height 18
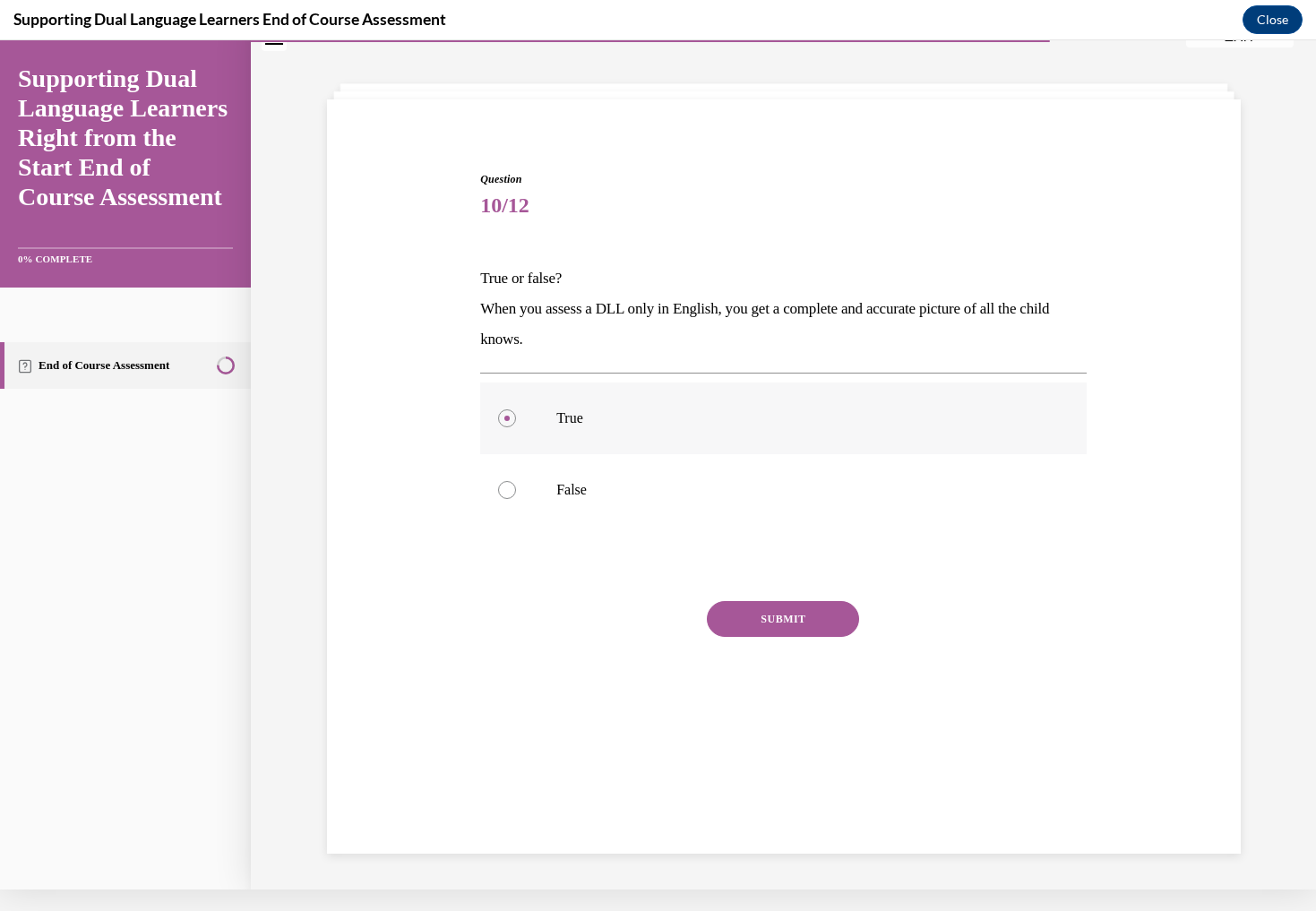
click at [510, 386] on label "True" at bounding box center [784, 419] width 607 height 72
click at [510, 410] on input "True" at bounding box center [507, 419] width 18 height 18
click at [510, 386] on label "True" at bounding box center [784, 419] width 607 height 72
click at [510, 410] on input "True" at bounding box center [507, 419] width 18 height 18
click at [509, 384] on label "True" at bounding box center [784, 419] width 607 height 72
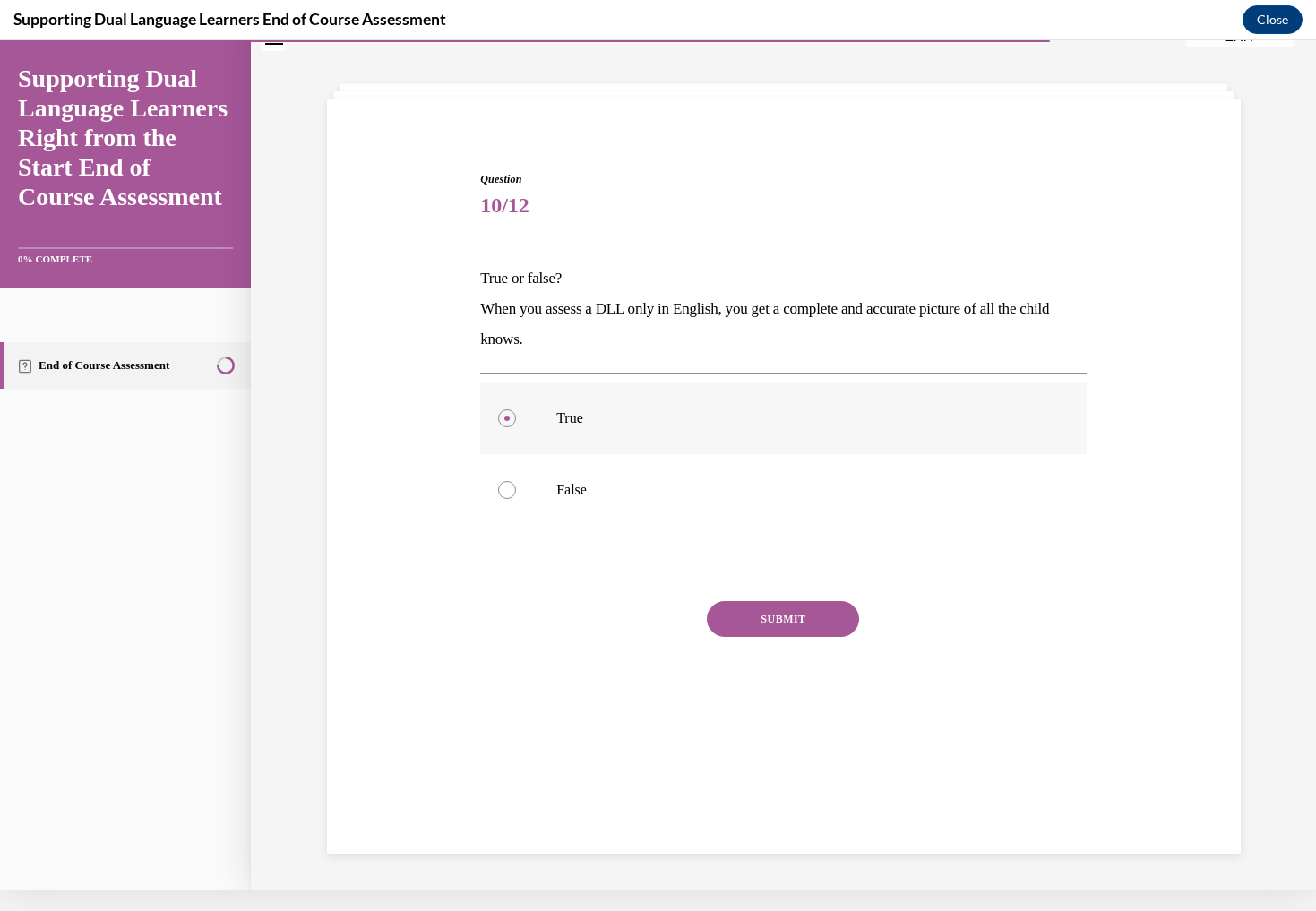
click at [509, 410] on input "True" at bounding box center [507, 419] width 18 height 18
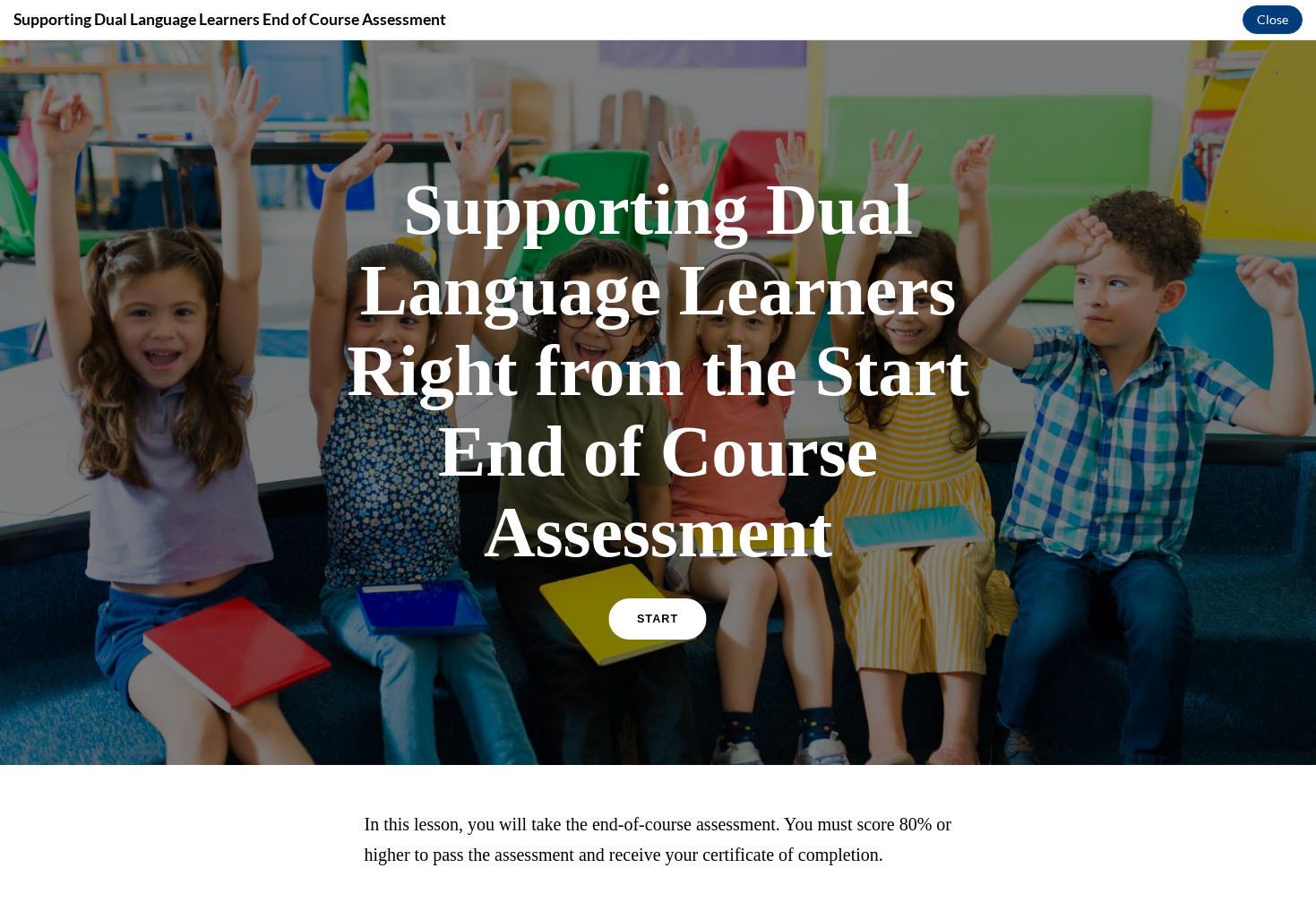
click at [681, 609] on link "START" at bounding box center [658, 619] width 97 height 41
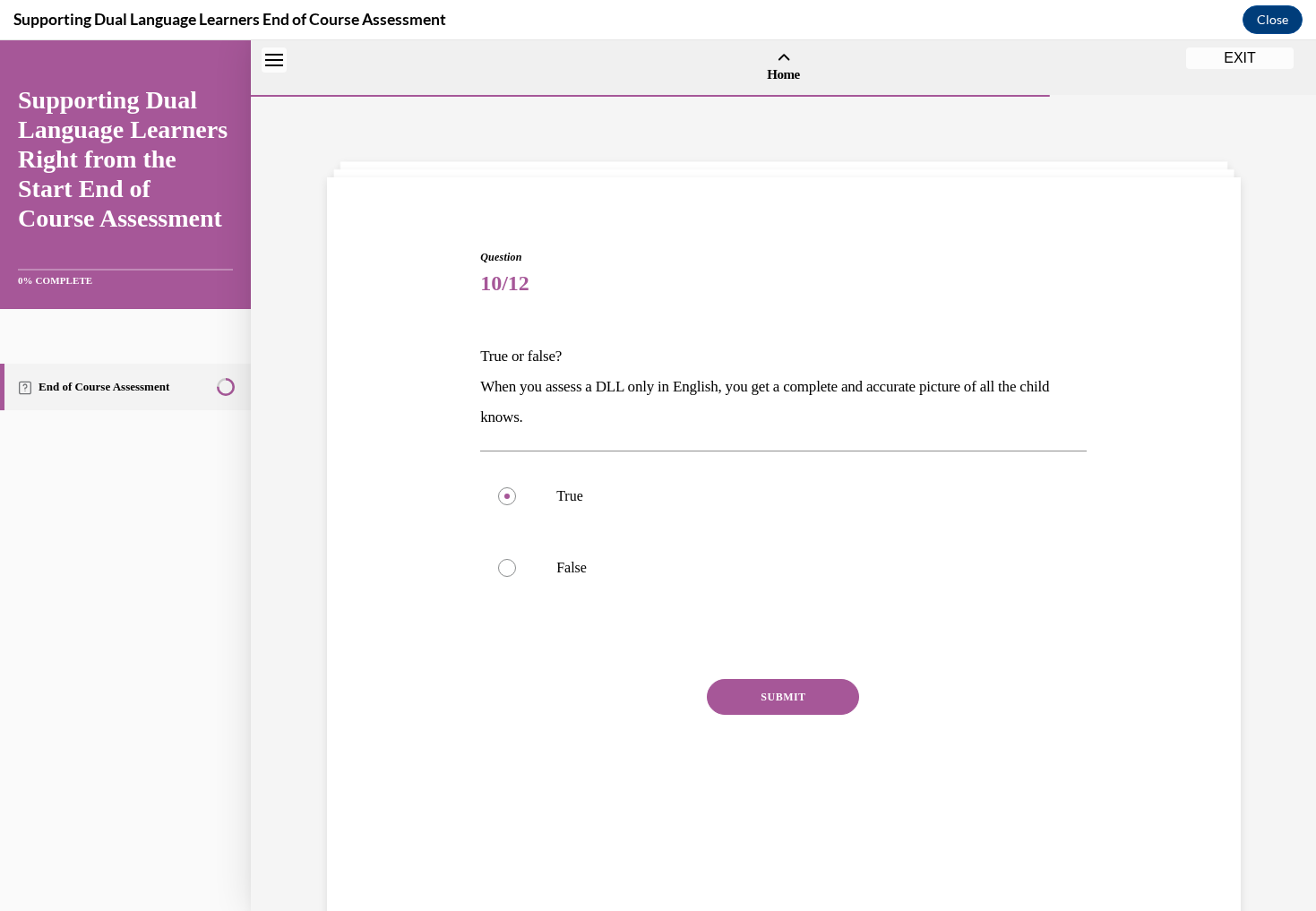
scroll to position [56, 0]
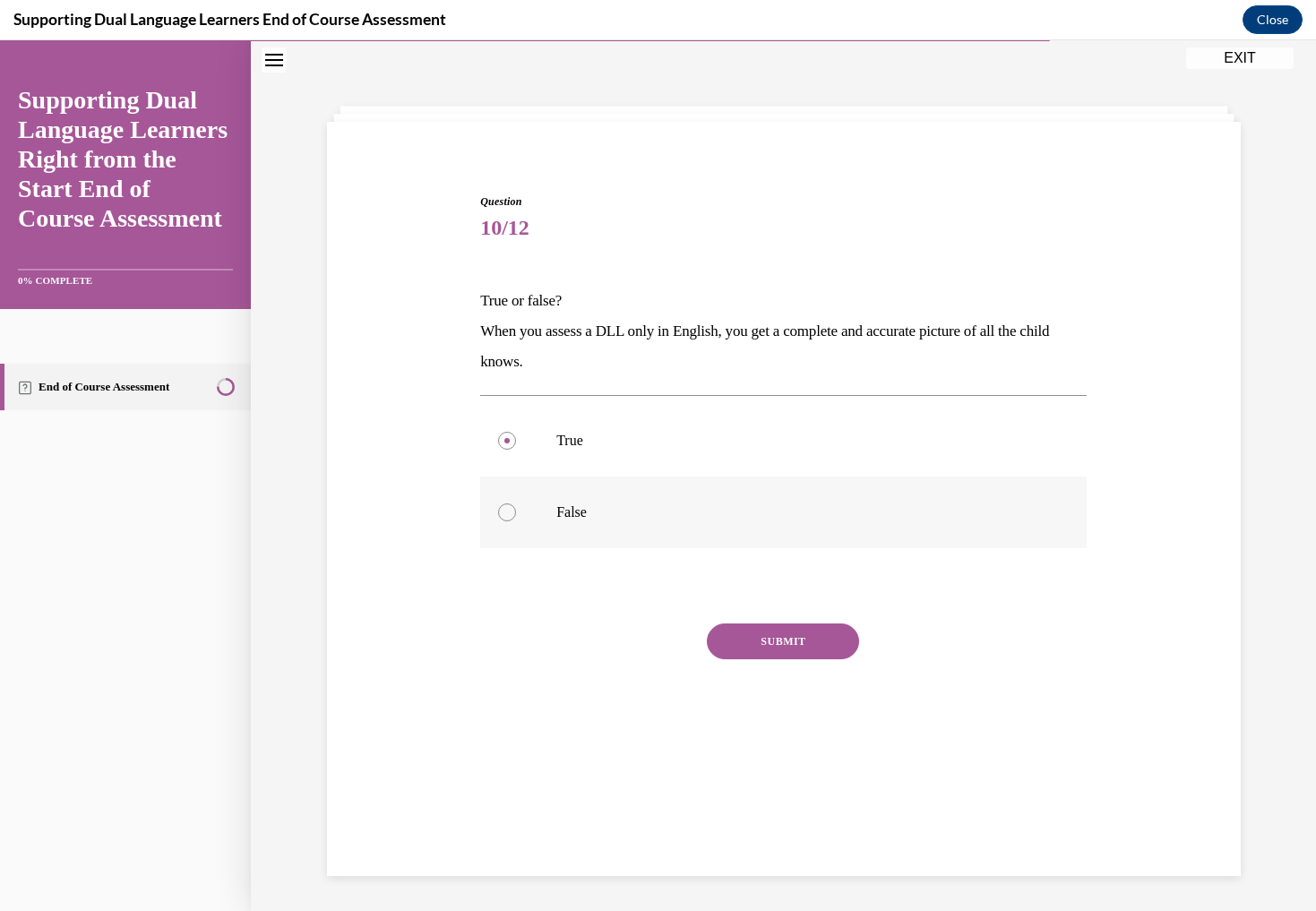
click at [510, 510] on div at bounding box center [507, 512] width 18 height 18
click at [510, 510] on input "False" at bounding box center [507, 512] width 18 height 18
radio input "true"
click at [798, 637] on button "SUBMIT" at bounding box center [783, 641] width 152 height 36
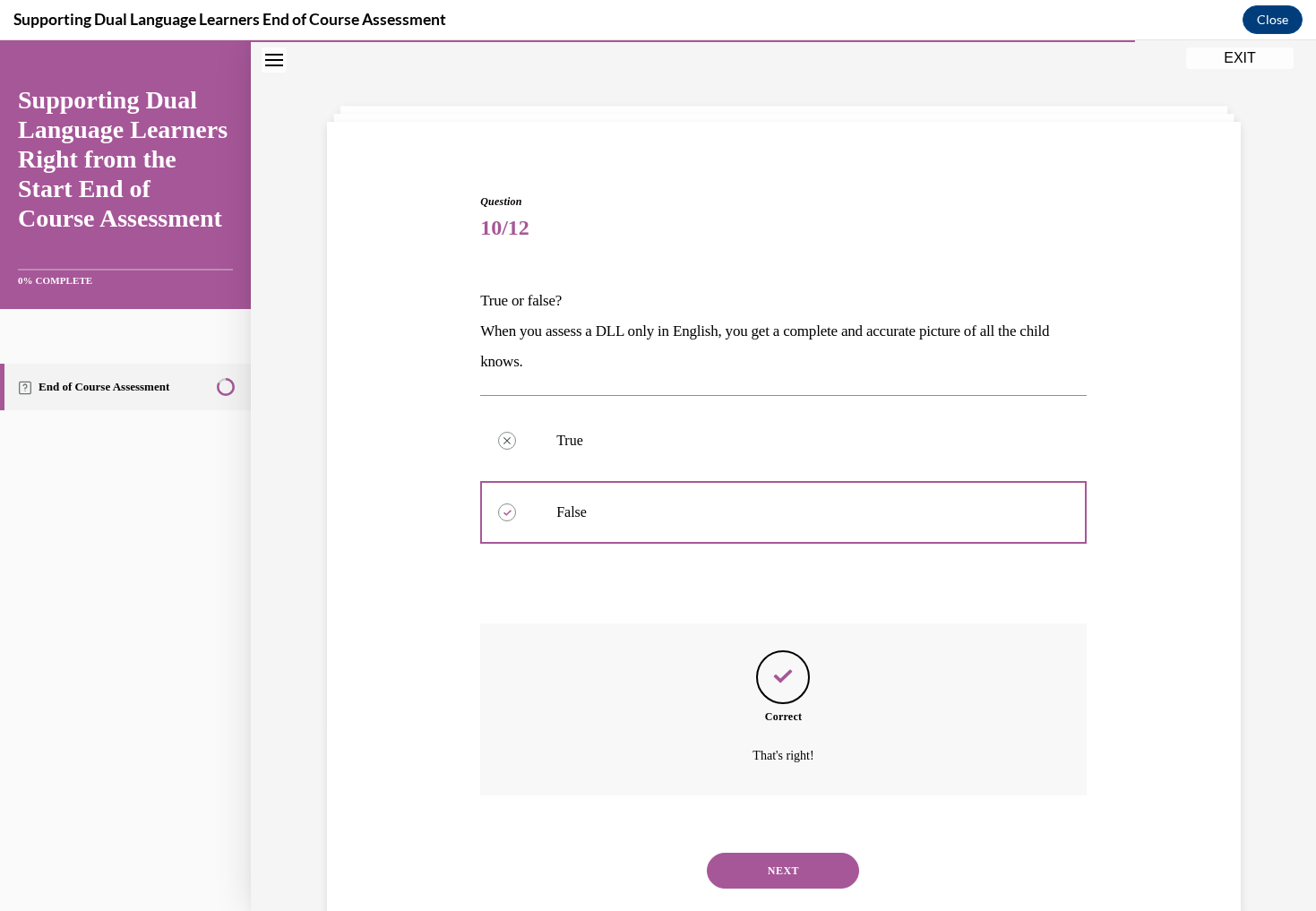
scroll to position [74, 0]
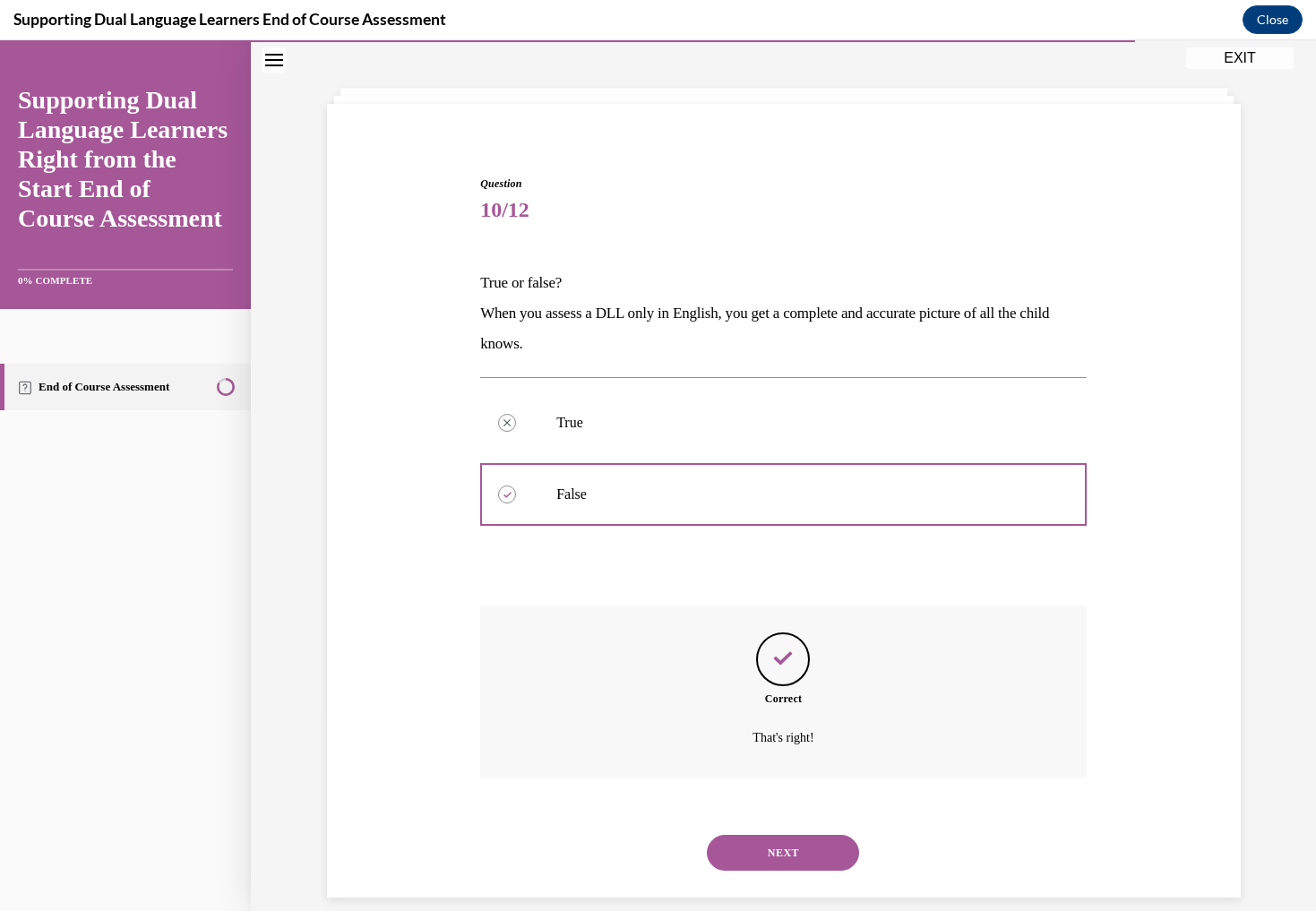
click at [761, 834] on button "NEXT" at bounding box center [783, 852] width 152 height 36
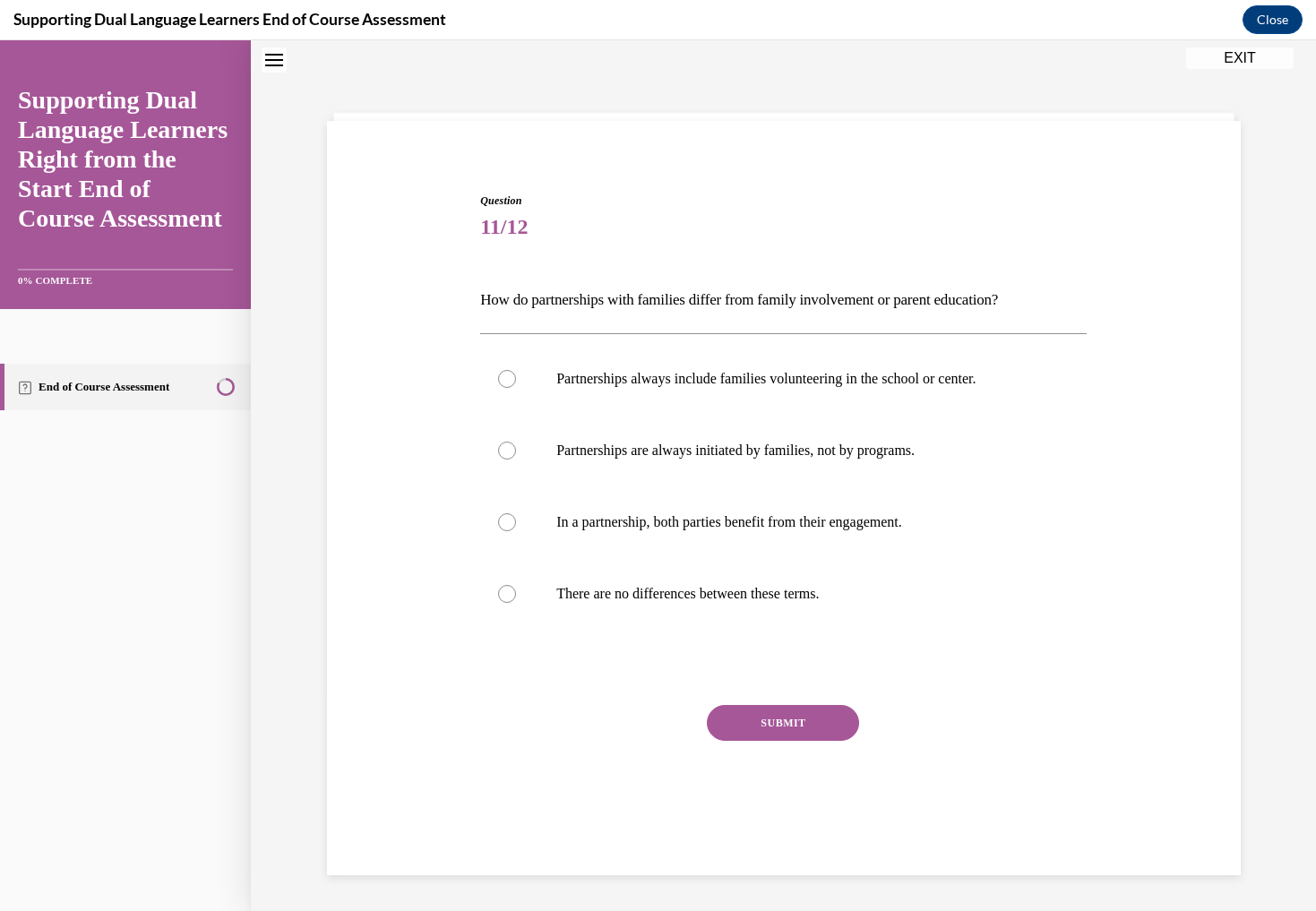
scroll to position [55, 0]
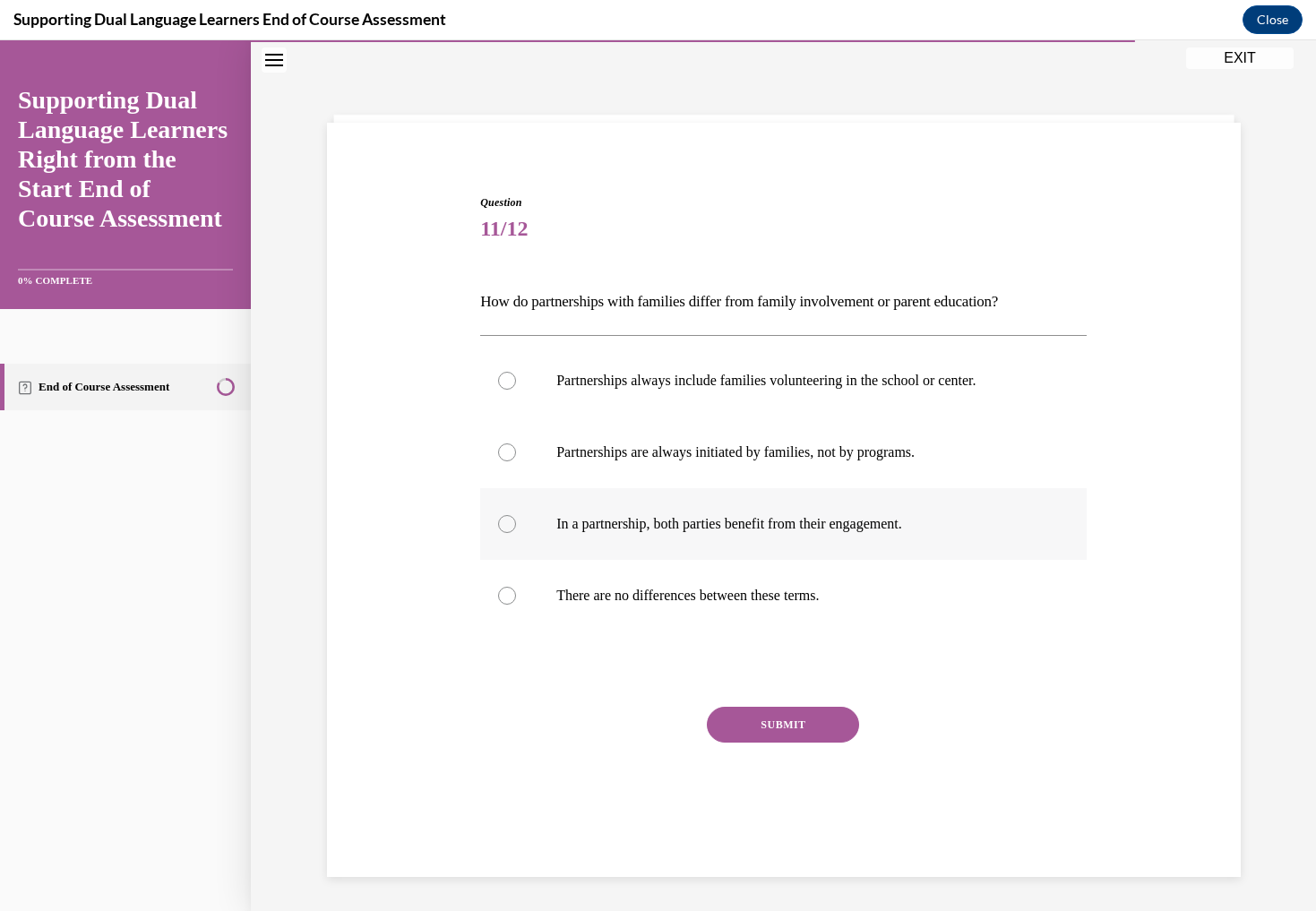
click at [508, 524] on div at bounding box center [507, 524] width 18 height 18
click at [508, 524] on input "In a partnership, both parties benefit from their engagement." at bounding box center [507, 524] width 18 height 18
radio input "true"
click at [789, 717] on button "SUBMIT" at bounding box center [783, 725] width 152 height 36
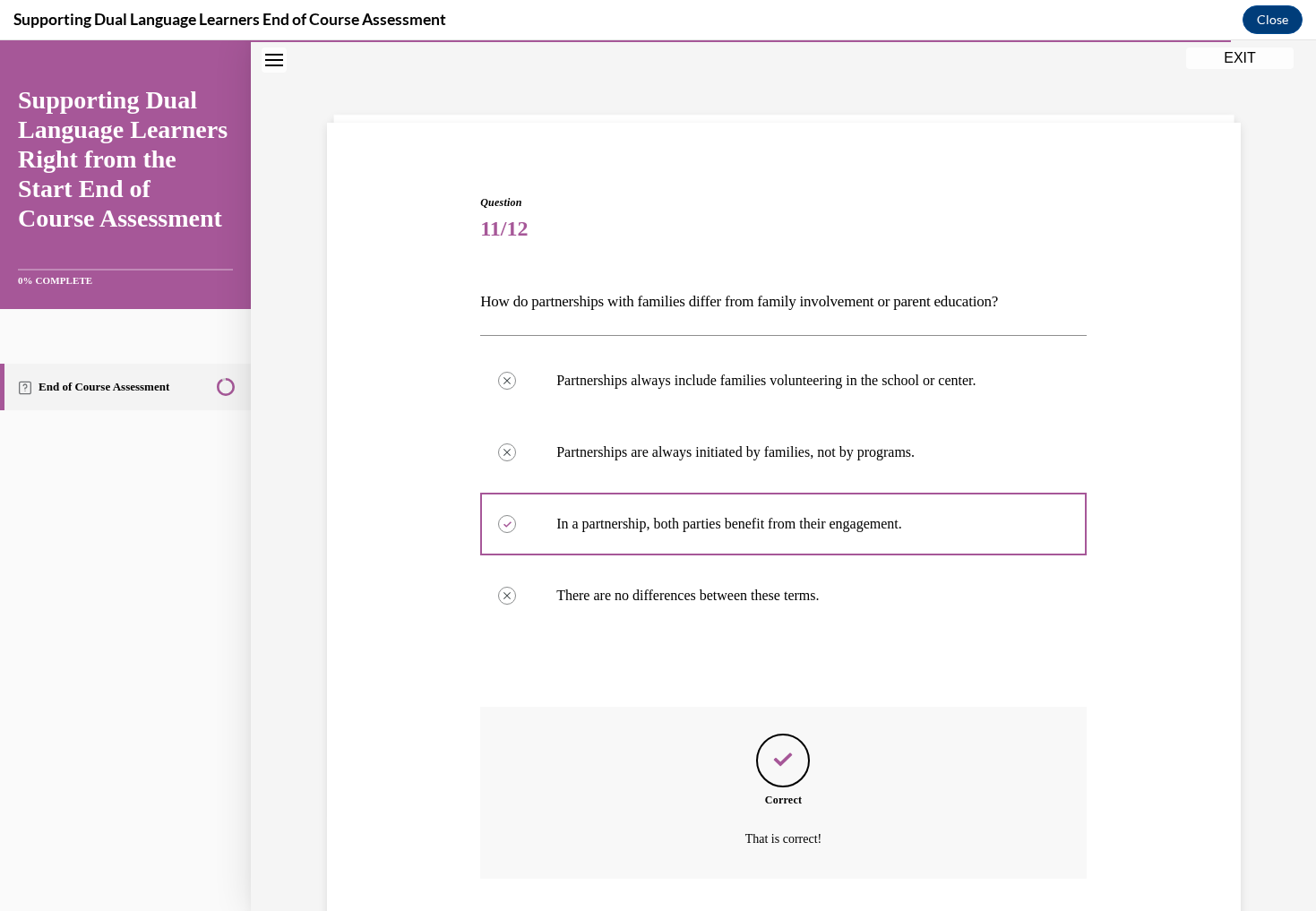
scroll to position [156, 0]
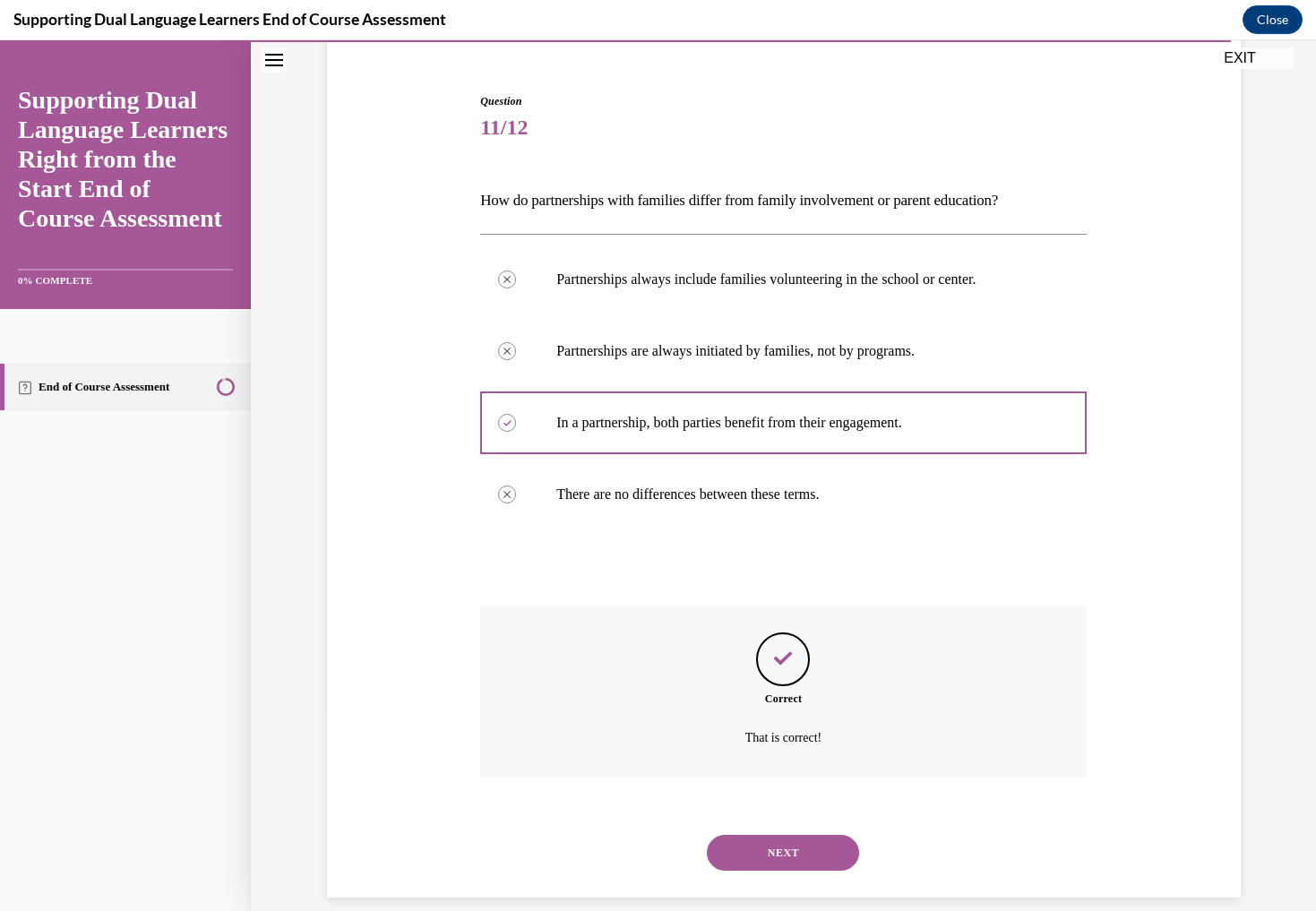
click at [780, 834] on button "NEXT" at bounding box center [783, 852] width 152 height 36
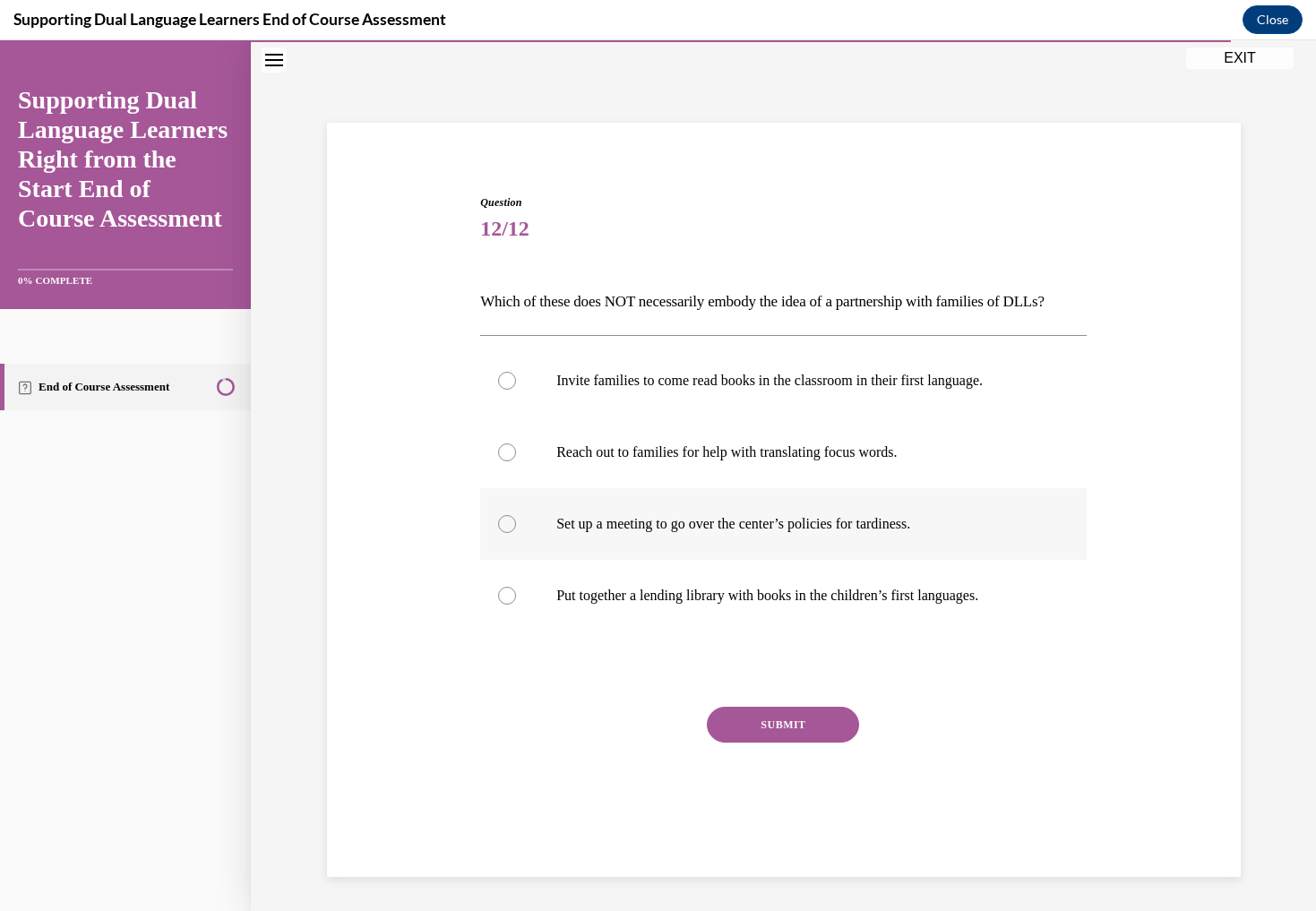
click at [510, 533] on div at bounding box center [507, 524] width 18 height 18
click at [510, 533] on input "Set up a meeting to go over the center’s policies for tardiness." at bounding box center [507, 524] width 18 height 18
radio input "true"
click at [797, 743] on button "SUBMIT" at bounding box center [783, 725] width 152 height 36
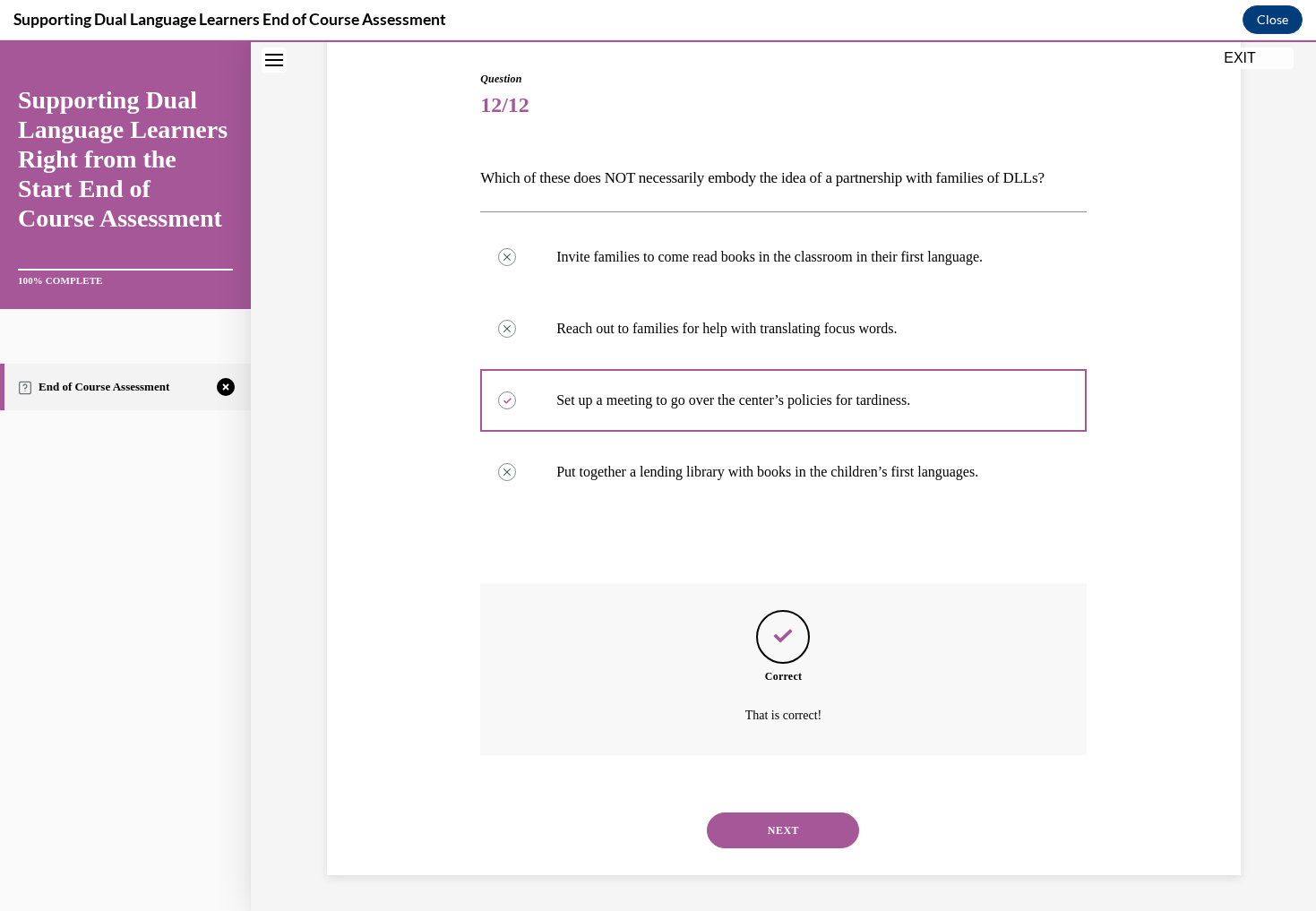
scroll to position [186, 0]
click at [784, 820] on button "NEXT" at bounding box center [783, 830] width 152 height 36
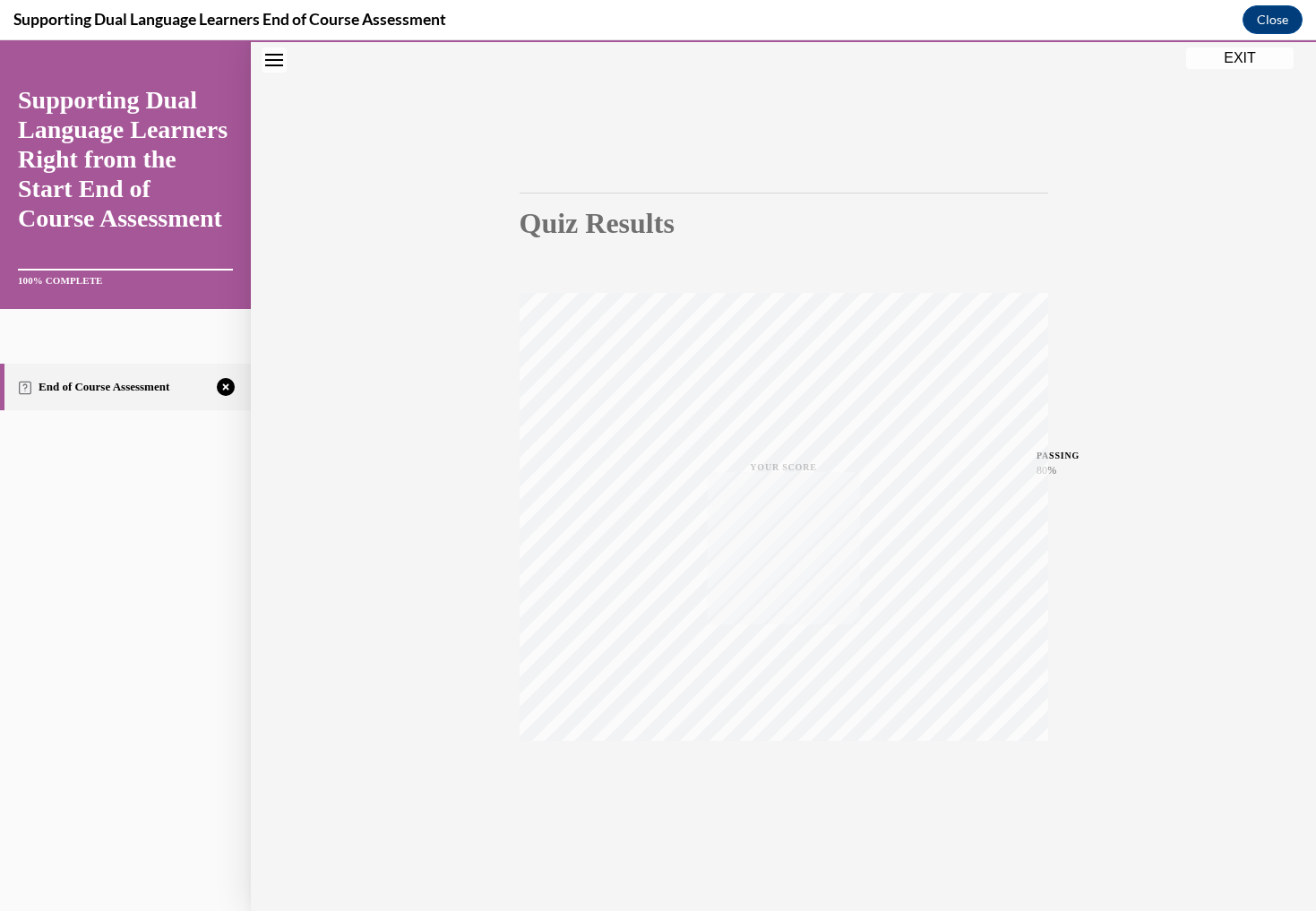
scroll to position [57, 0]
click at [784, 790] on icon "button" at bounding box center [784, 793] width 64 height 20
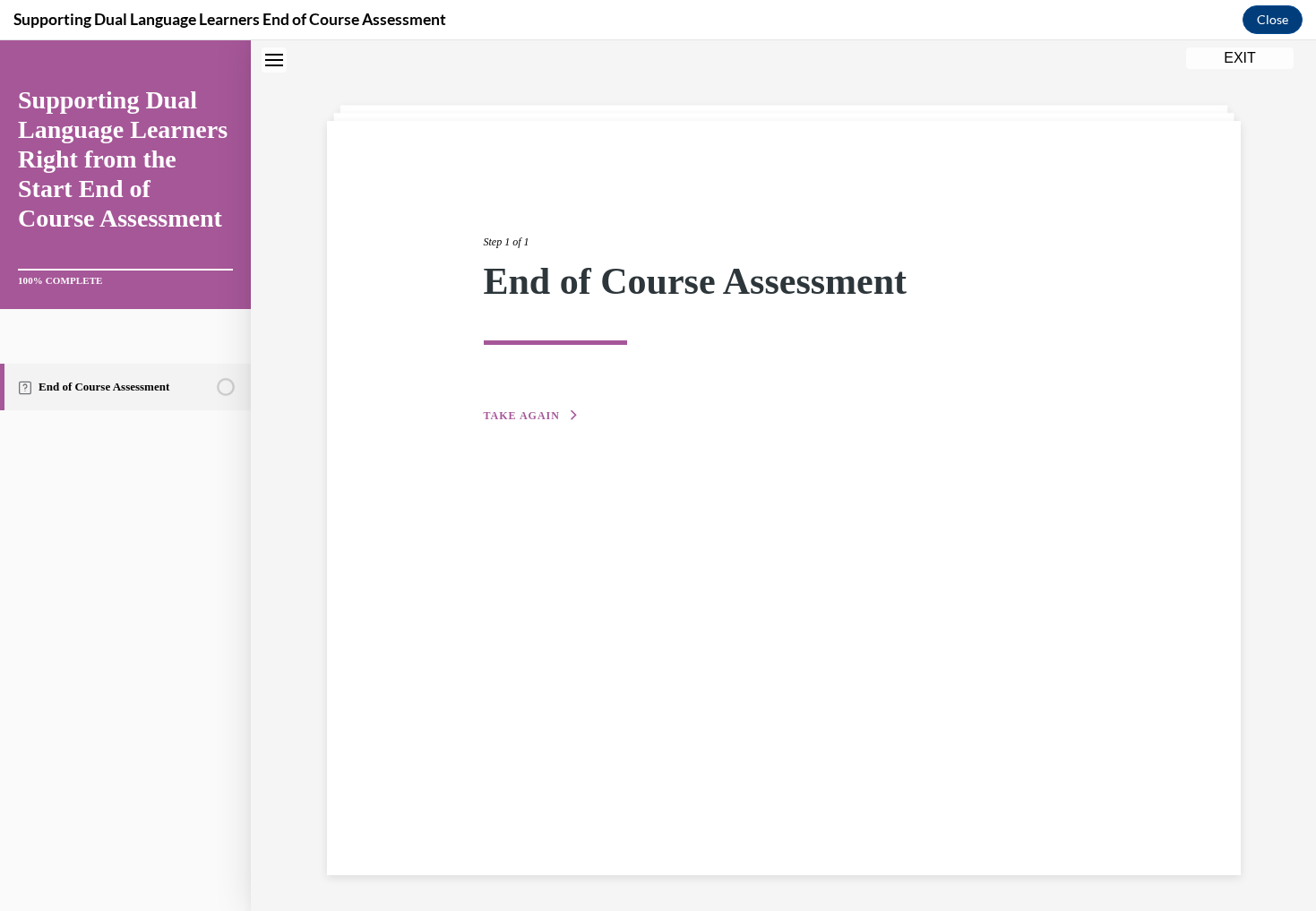
click at [546, 411] on span "TAKE AGAIN" at bounding box center [521, 416] width 77 height 13
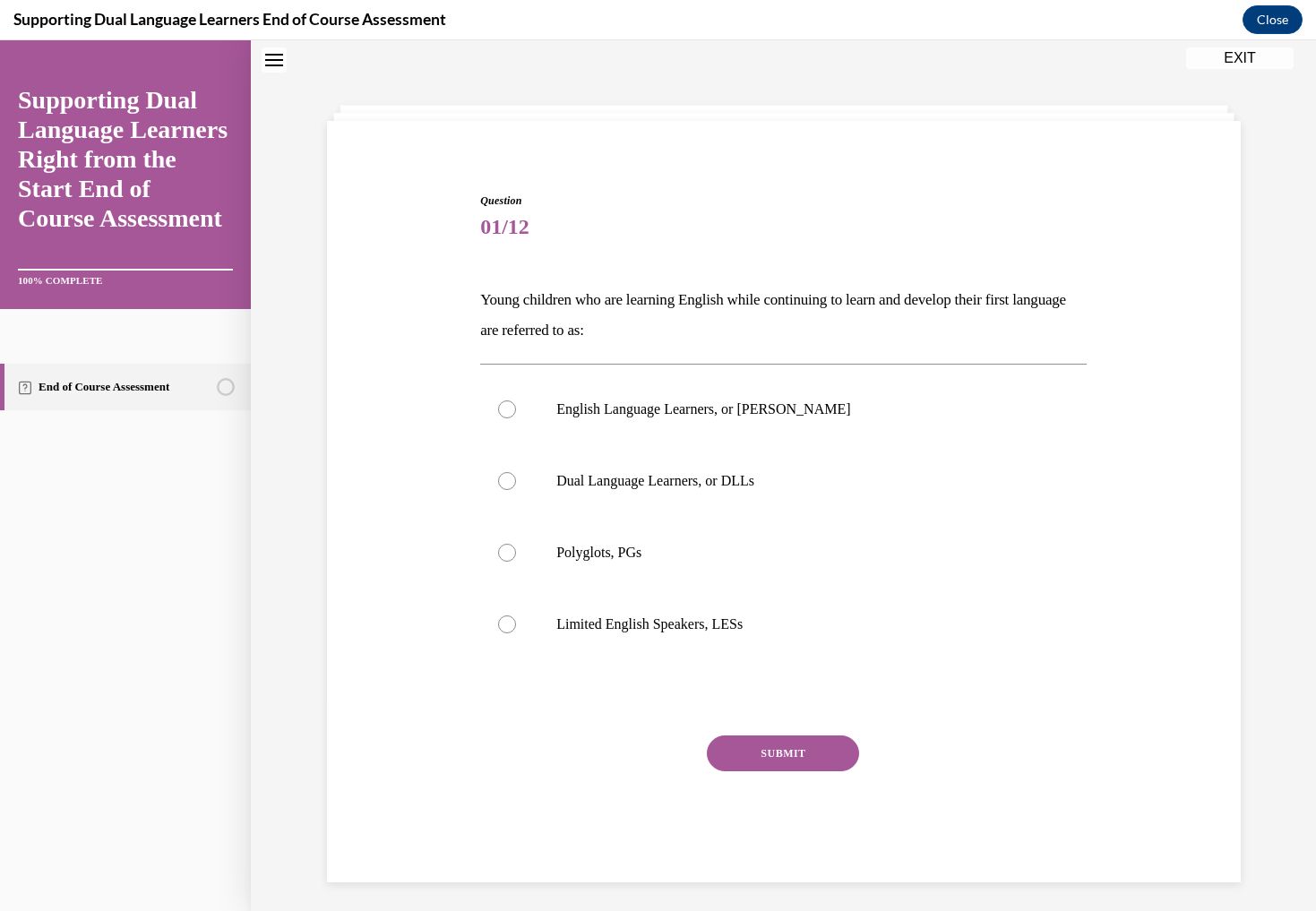
scroll to position [55, 0]
click at [512, 484] on div at bounding box center [507, 482] width 18 height 18
click at [512, 484] on input "Dual Language Learners, or DLLs" at bounding box center [507, 482] width 18 height 18
radio input "true"
click at [814, 752] on button "SUBMIT" at bounding box center [783, 755] width 152 height 36
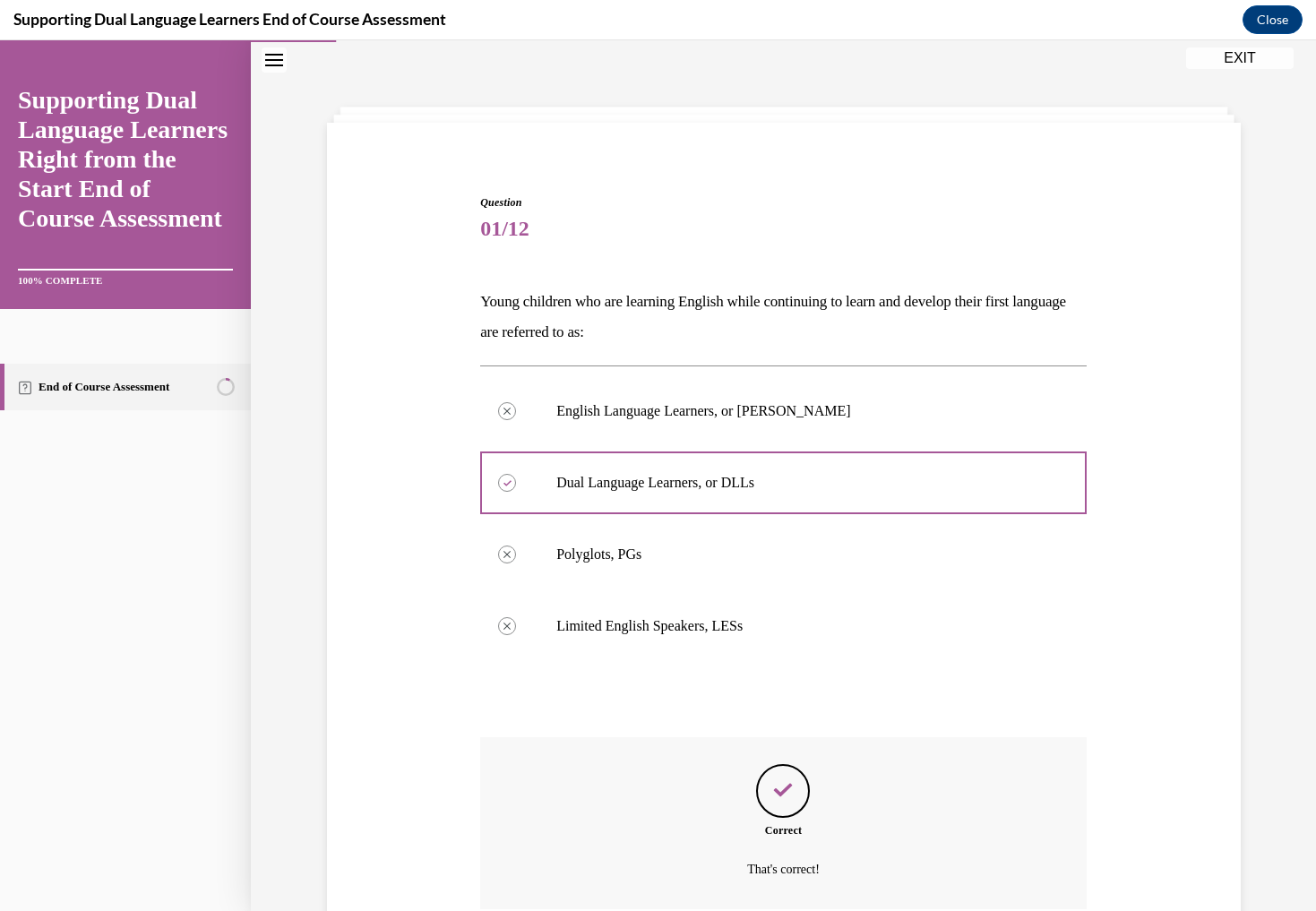
scroll to position [186, 0]
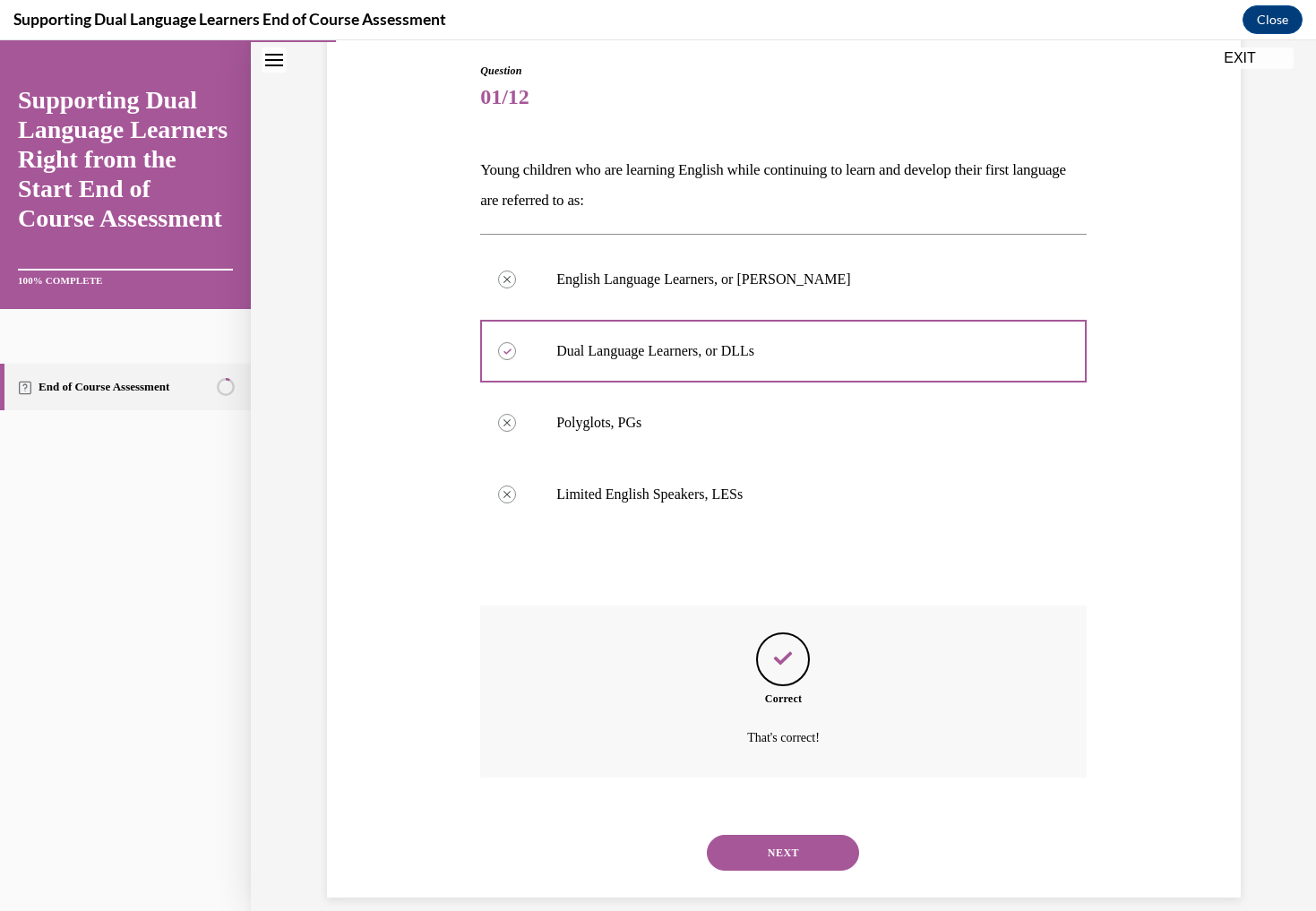
click at [800, 834] on button "NEXT" at bounding box center [783, 852] width 152 height 36
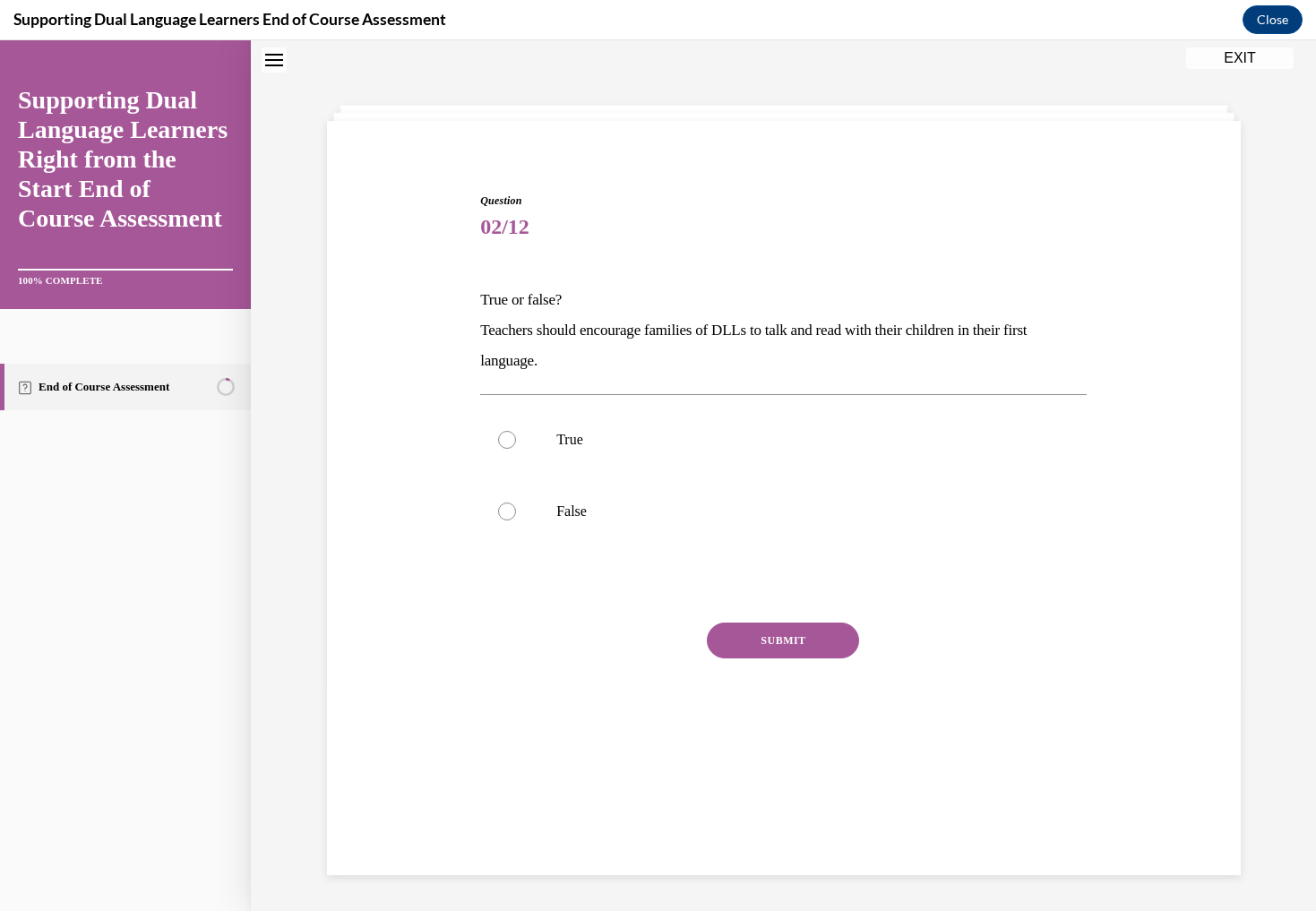
scroll to position [55, 0]
click at [511, 438] on div at bounding box center [507, 442] width 18 height 18
click at [511, 438] on input "True" at bounding box center [507, 442] width 18 height 18
radio input "true"
click at [772, 634] on button "SUBMIT" at bounding box center [783, 642] width 152 height 36
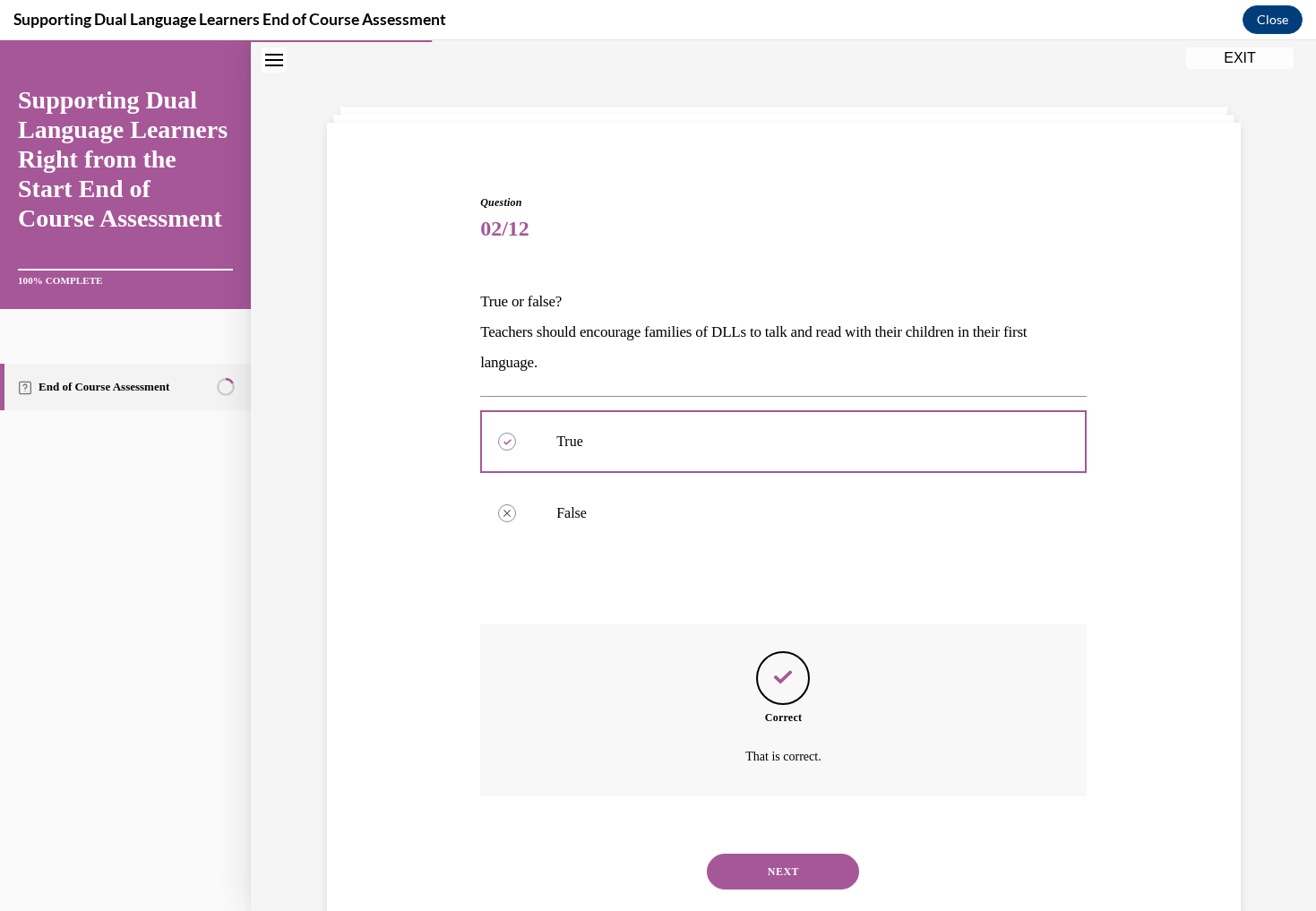
scroll to position [74, 0]
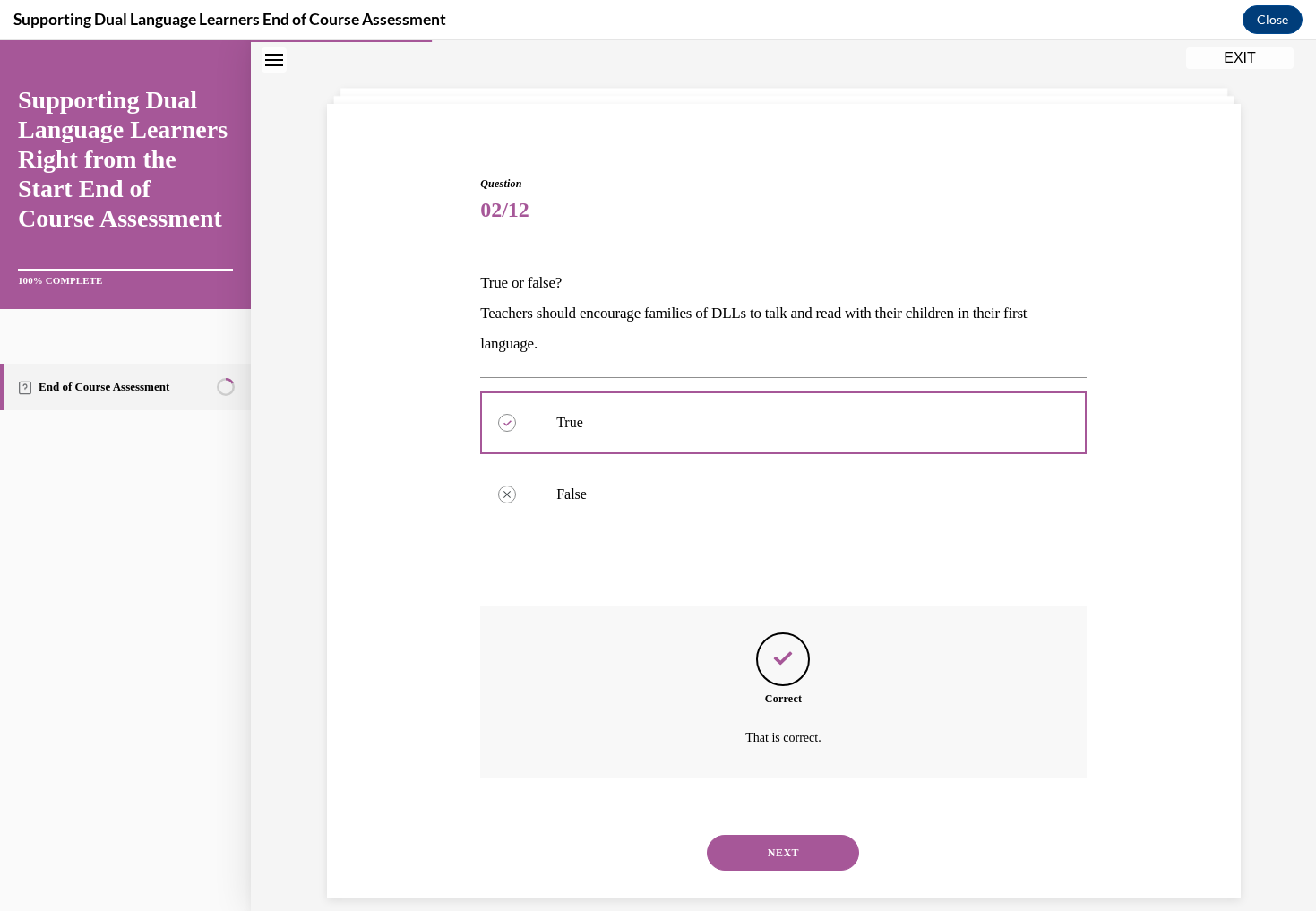
click at [783, 834] on button "NEXT" at bounding box center [783, 852] width 152 height 36
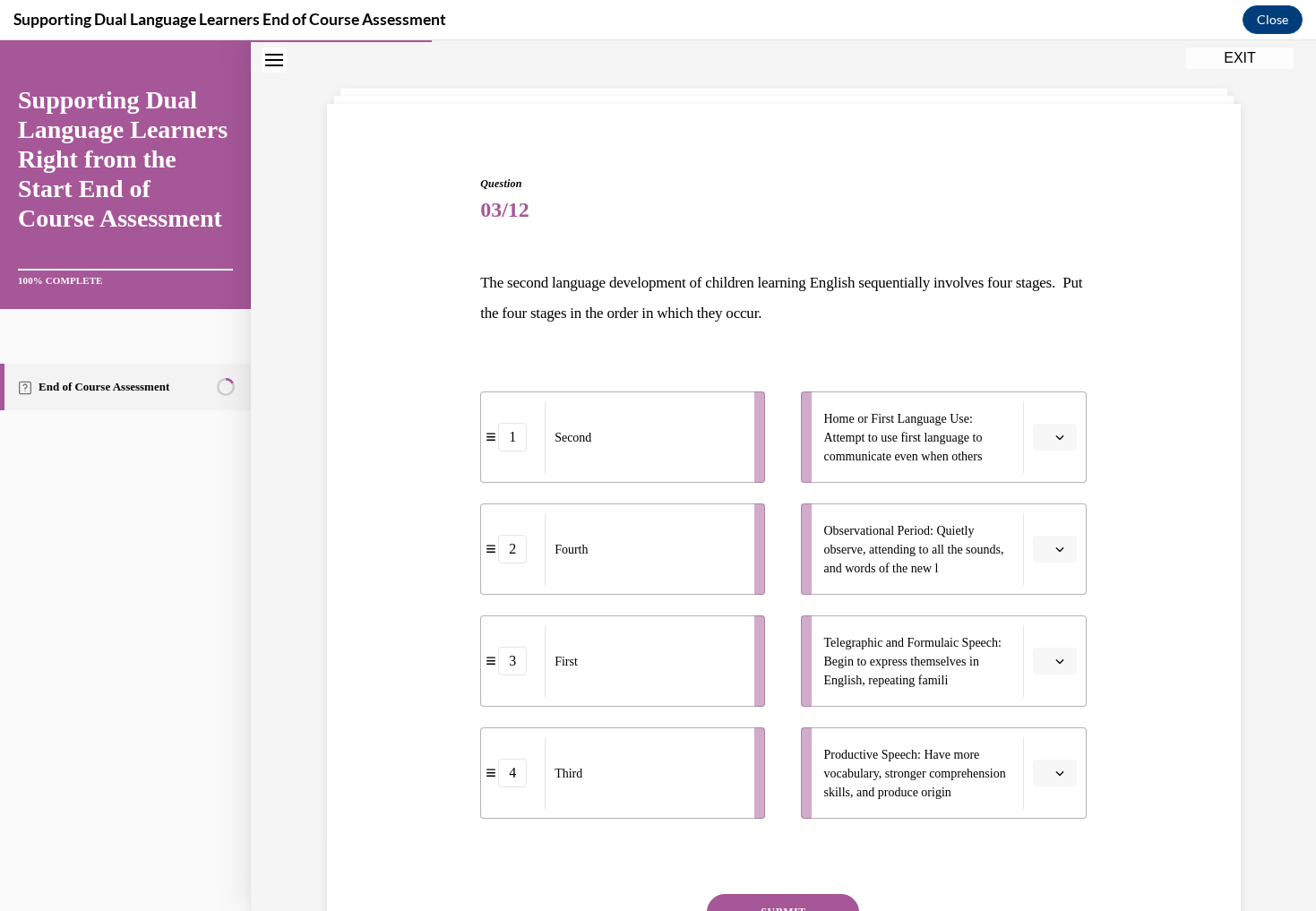
click at [1060, 441] on icon "button" at bounding box center [1059, 437] width 9 height 9
click at [1054, 509] on div "1" at bounding box center [1052, 513] width 45 height 36
click at [1062, 547] on icon "button" at bounding box center [1059, 549] width 9 height 9
click at [1051, 659] on span "2" at bounding box center [1047, 661] width 6 height 14
click at [1059, 434] on icon "button" at bounding box center [1059, 437] width 9 height 9
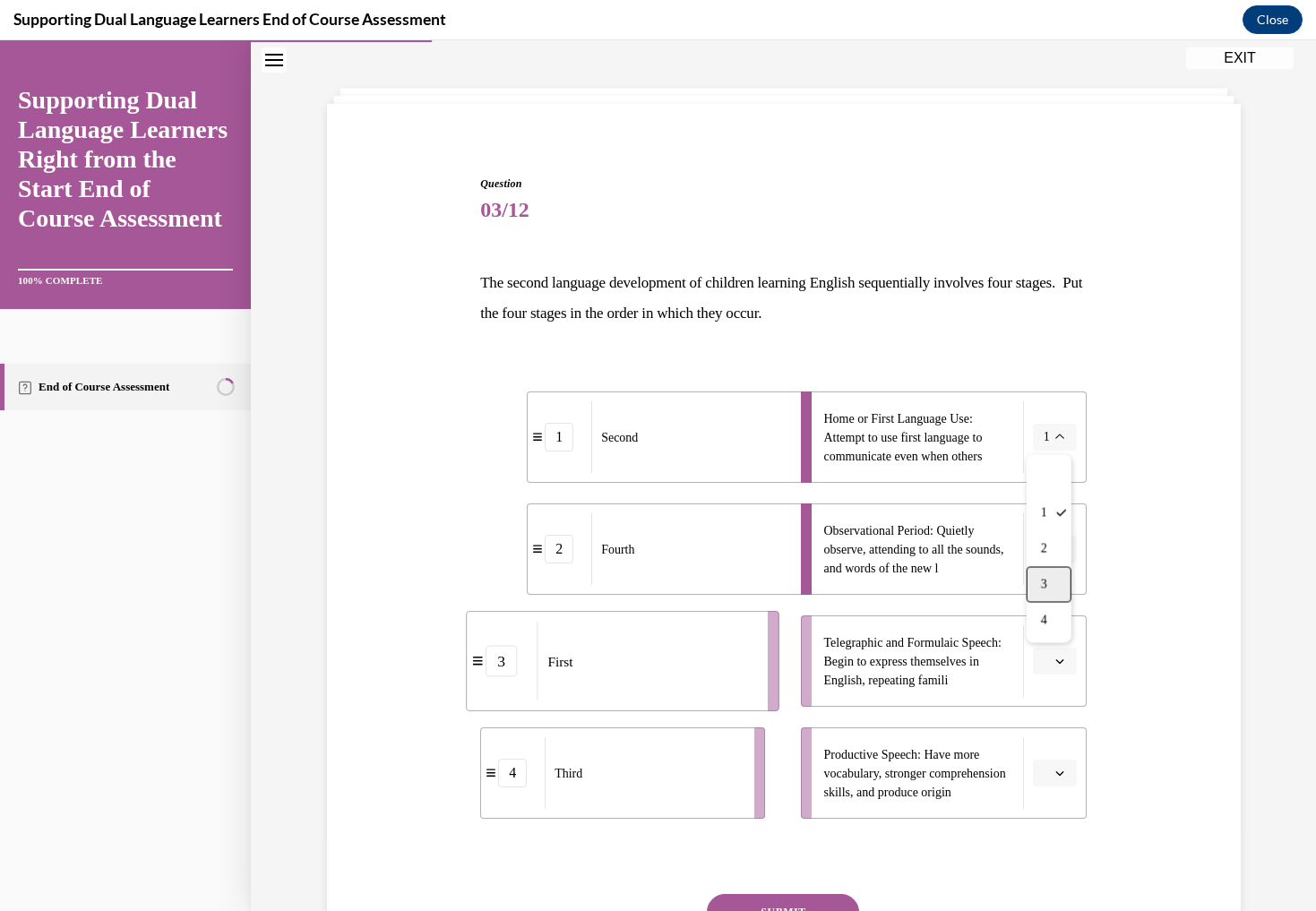
click at [1051, 581] on div "3" at bounding box center [1048, 585] width 45 height 36
click at [1051, 549] on button "2" at bounding box center [1055, 549] width 44 height 27
click at [1051, 621] on div "1" at bounding box center [1048, 626] width 45 height 36
click at [1063, 659] on icon "button" at bounding box center [1059, 660] width 9 height 9
click at [1053, 840] on div "4" at bounding box center [1052, 844] width 45 height 36
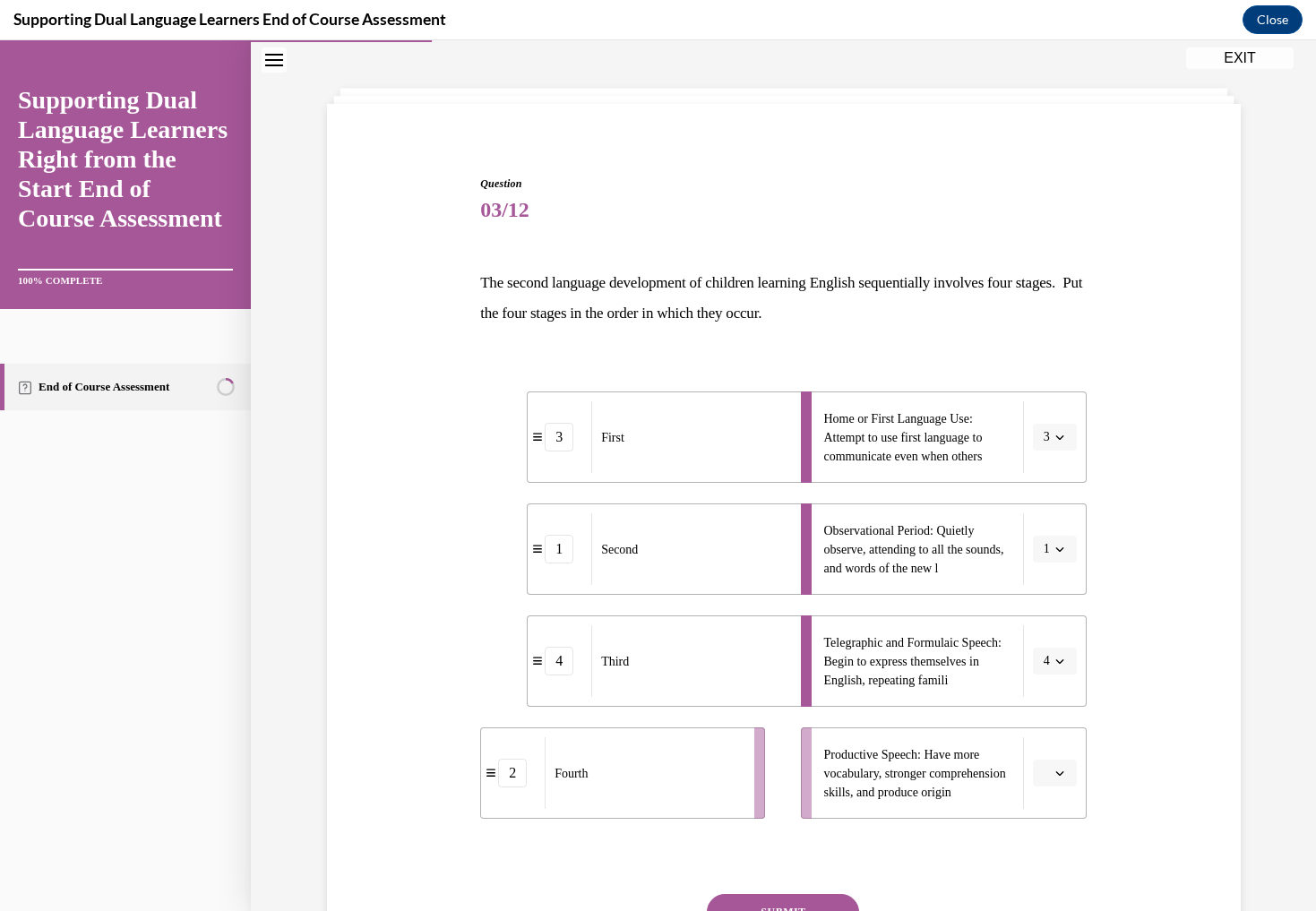
click at [1067, 767] on button "button" at bounding box center [1055, 773] width 44 height 27
click at [1051, 658] on span "2" at bounding box center [1047, 661] width 6 height 14
click at [838, 904] on button "SUBMIT" at bounding box center [783, 912] width 152 height 36
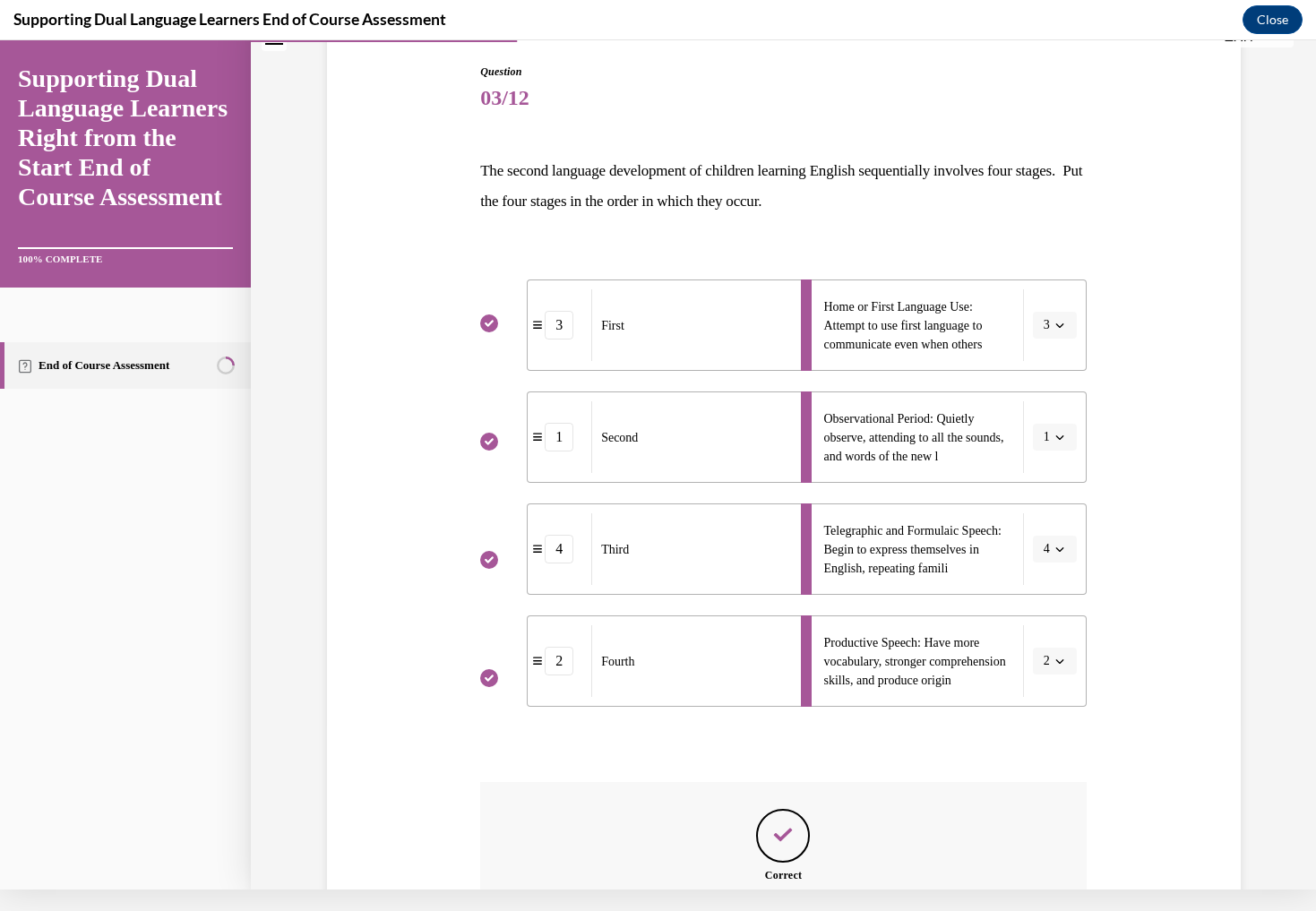
scroll to position [362, 0]
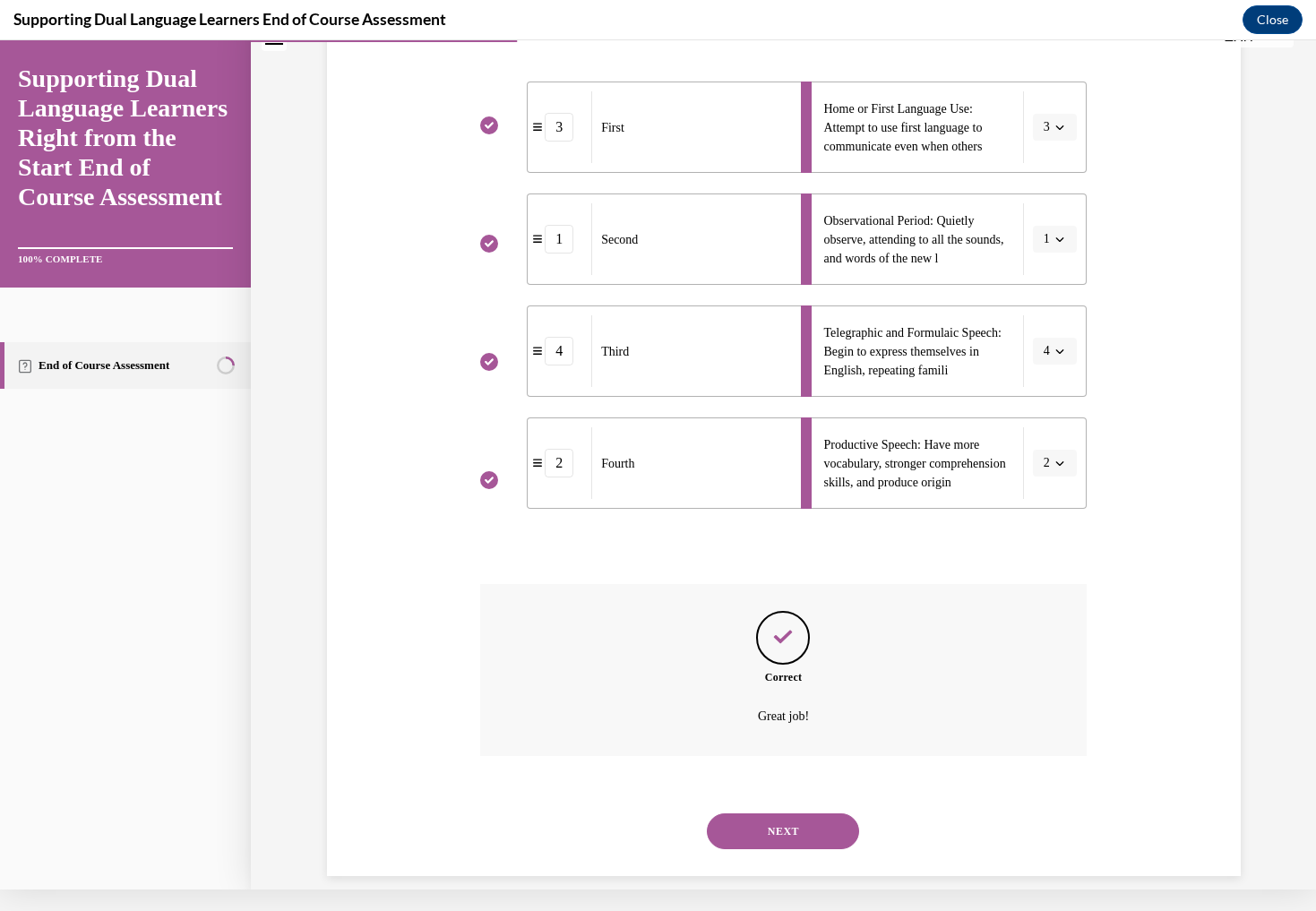
click at [836, 818] on button "NEXT" at bounding box center [783, 831] width 152 height 36
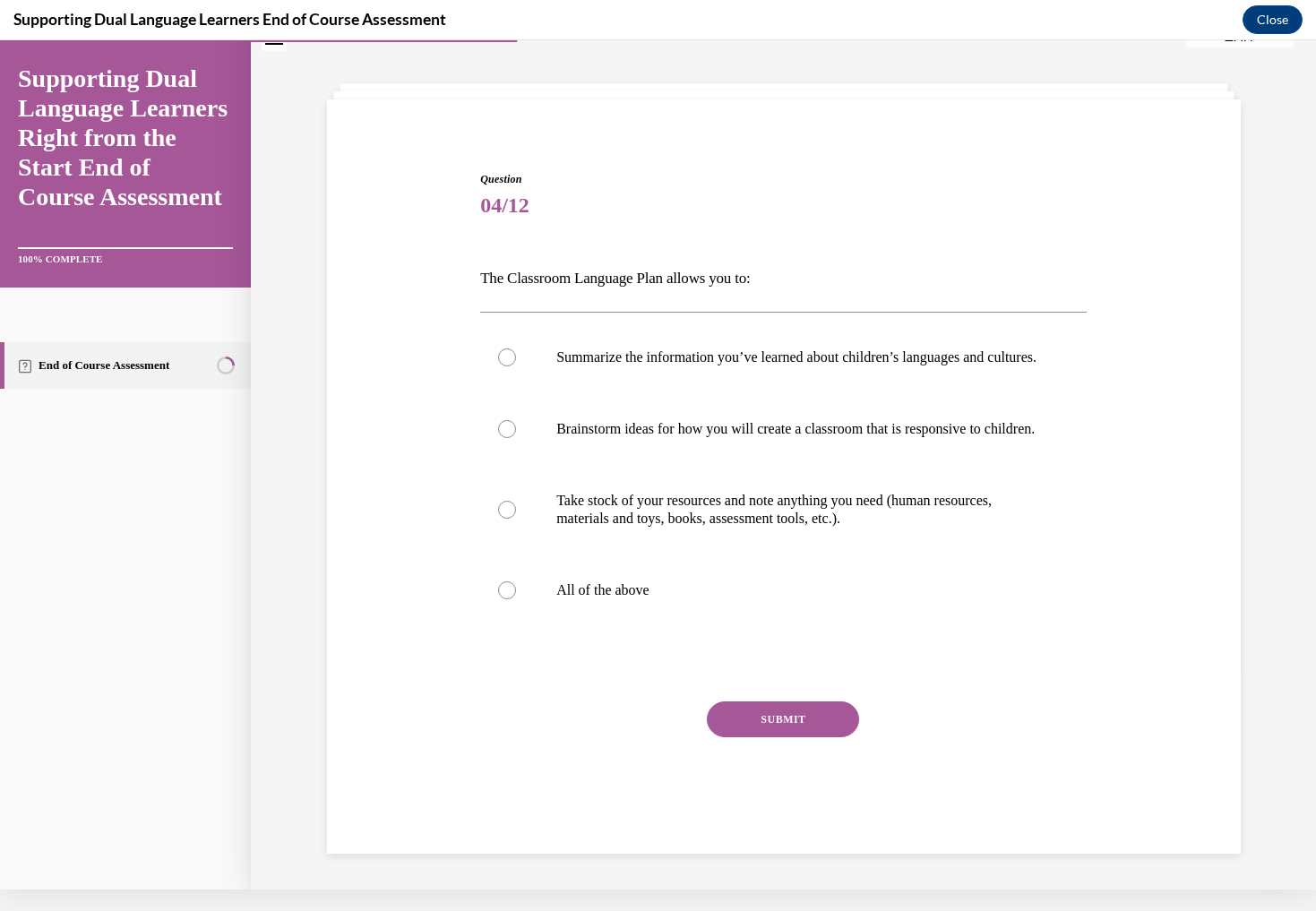
scroll to position [57, 0]
click at [510, 600] on div at bounding box center [507, 591] width 18 height 18
click at [510, 600] on input "All of the above" at bounding box center [507, 591] width 18 height 18
radio input "true"
click at [781, 737] on button "SUBMIT" at bounding box center [783, 719] width 152 height 36
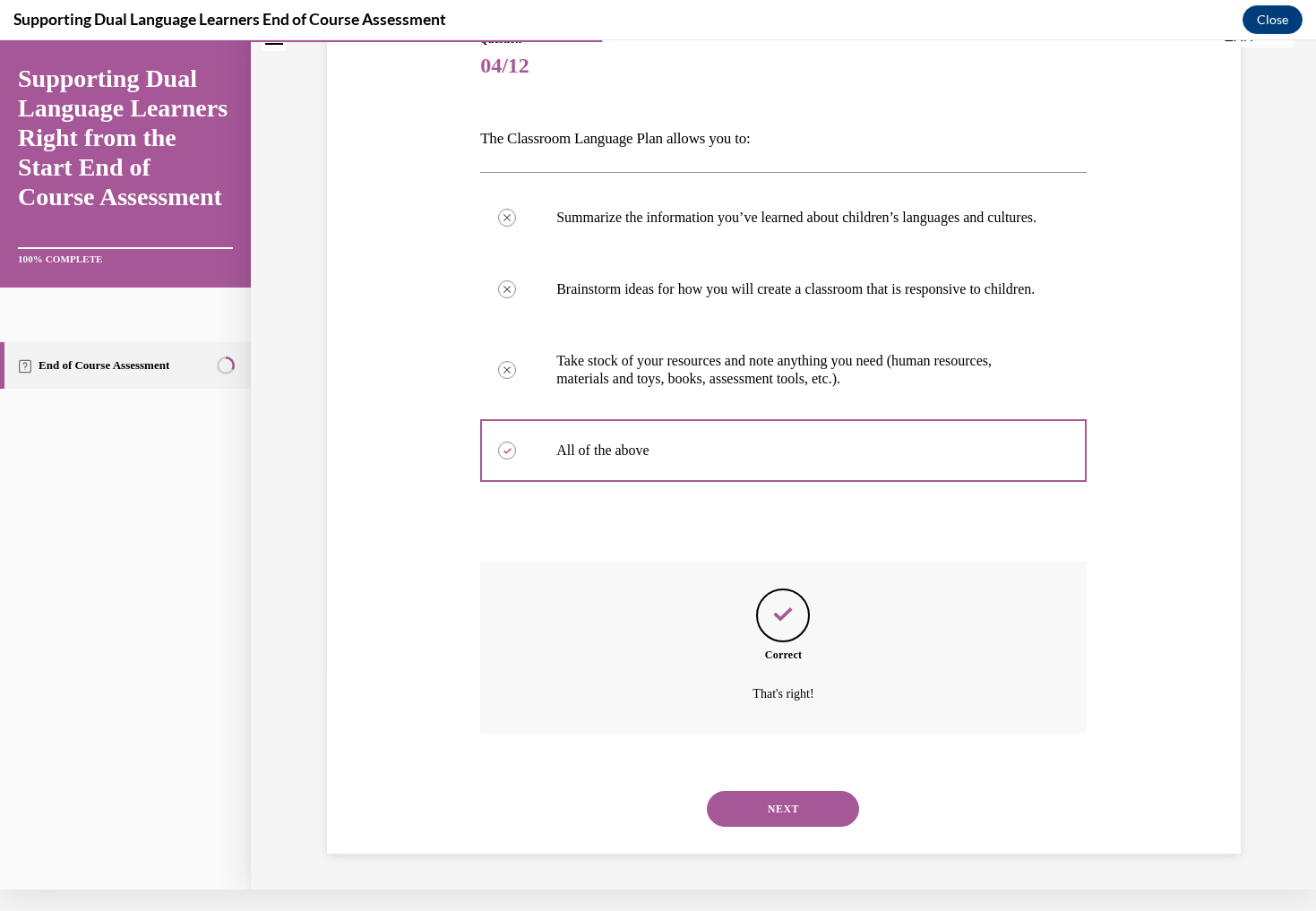
scroll to position [210, 0]
click at [826, 804] on button "NEXT" at bounding box center [783, 809] width 152 height 36
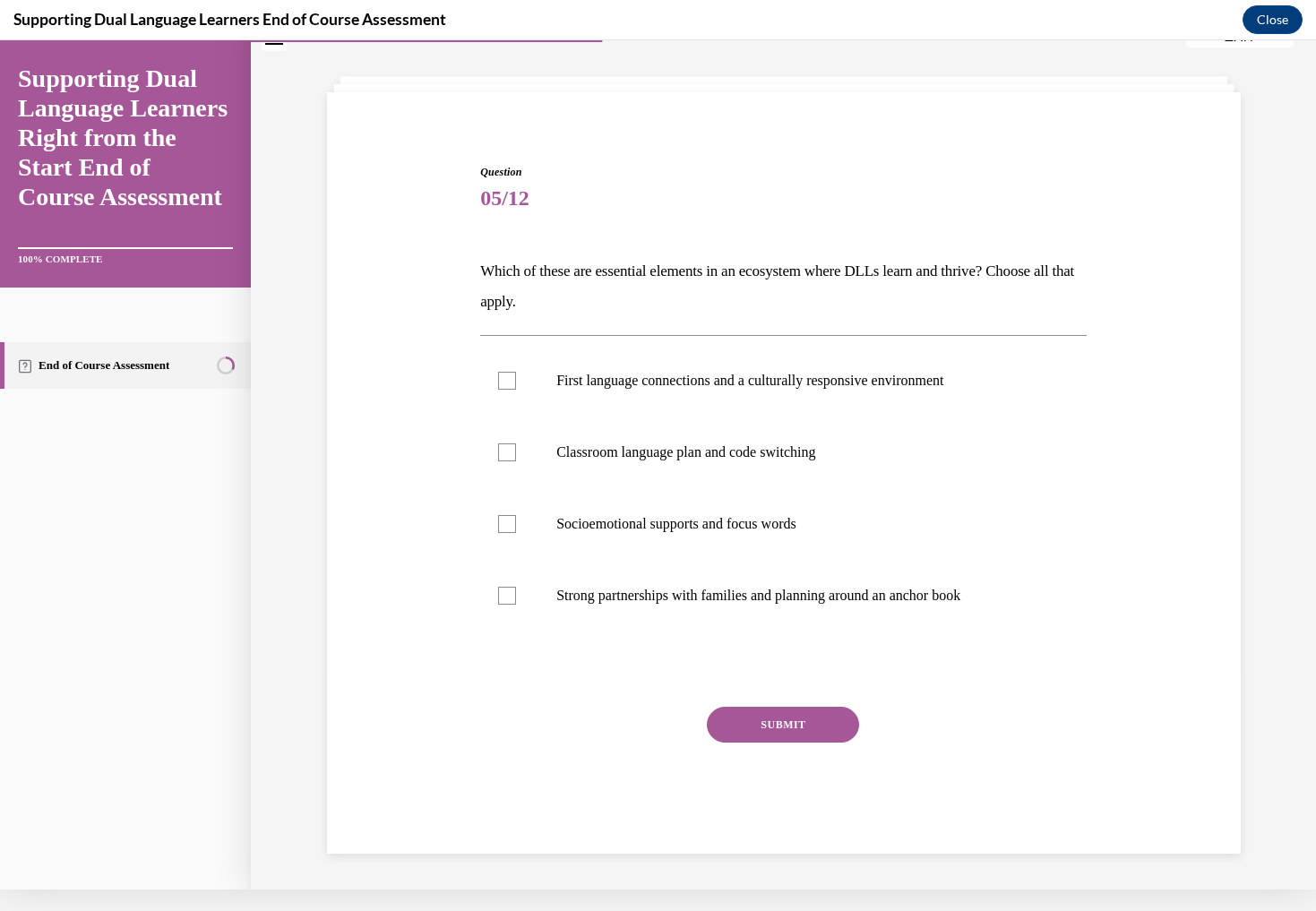
scroll to position [55, 0]
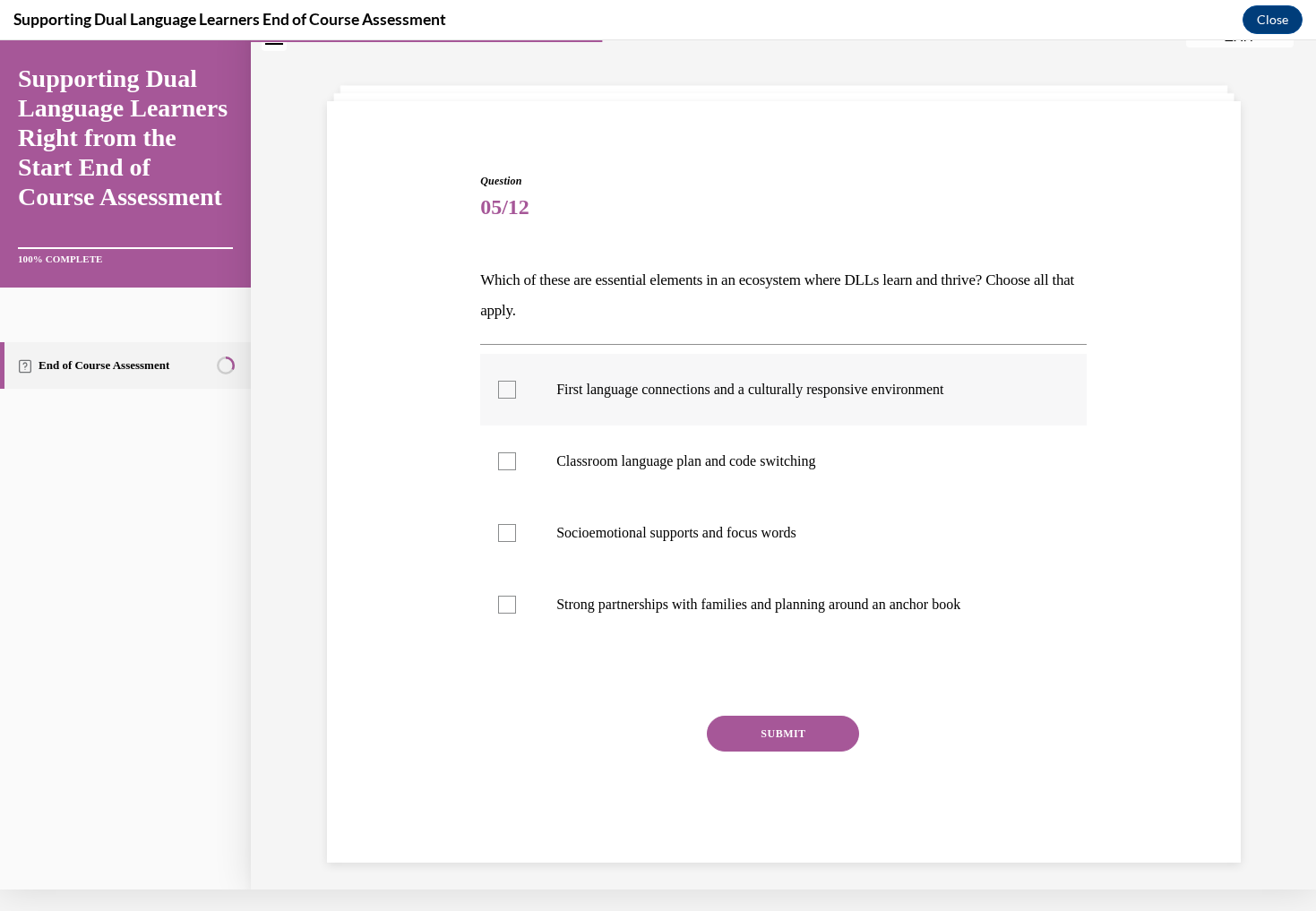
click at [513, 391] on div at bounding box center [507, 390] width 18 height 18
click at [513, 391] on input "First language connections and a culturally responsive environment" at bounding box center [507, 390] width 18 height 18
checkbox input "true"
click at [509, 534] on div at bounding box center [507, 533] width 18 height 18
click at [509, 534] on input "Socioemotional supports and focus words" at bounding box center [507, 533] width 18 height 18
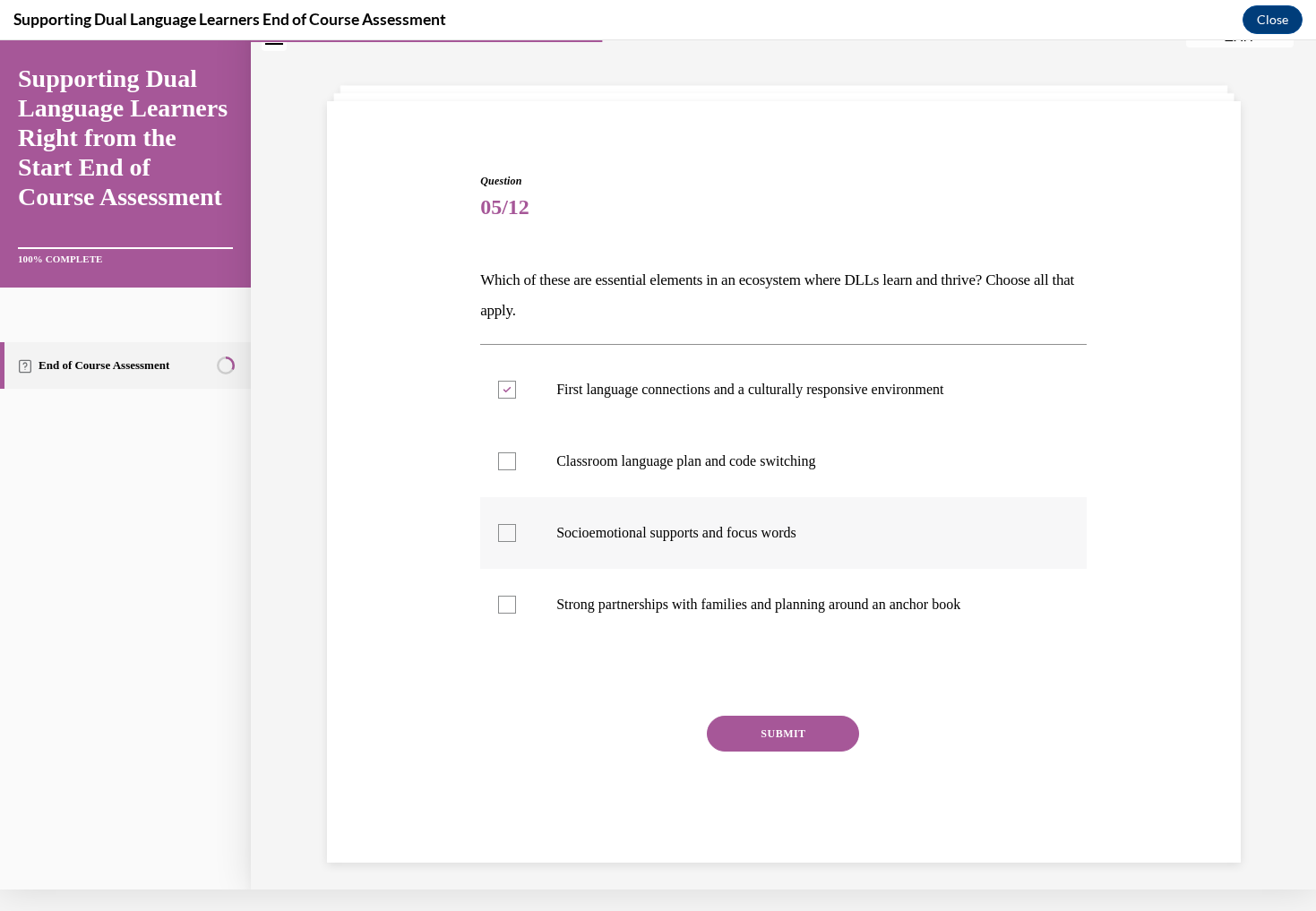
checkbox input "true"
click at [508, 607] on div at bounding box center [507, 605] width 18 height 18
click at [508, 607] on input "Strong partnerships with families and planning around an anchor book" at bounding box center [507, 605] width 18 height 18
checkbox input "true"
click at [785, 737] on button "SUBMIT" at bounding box center [783, 734] width 152 height 36
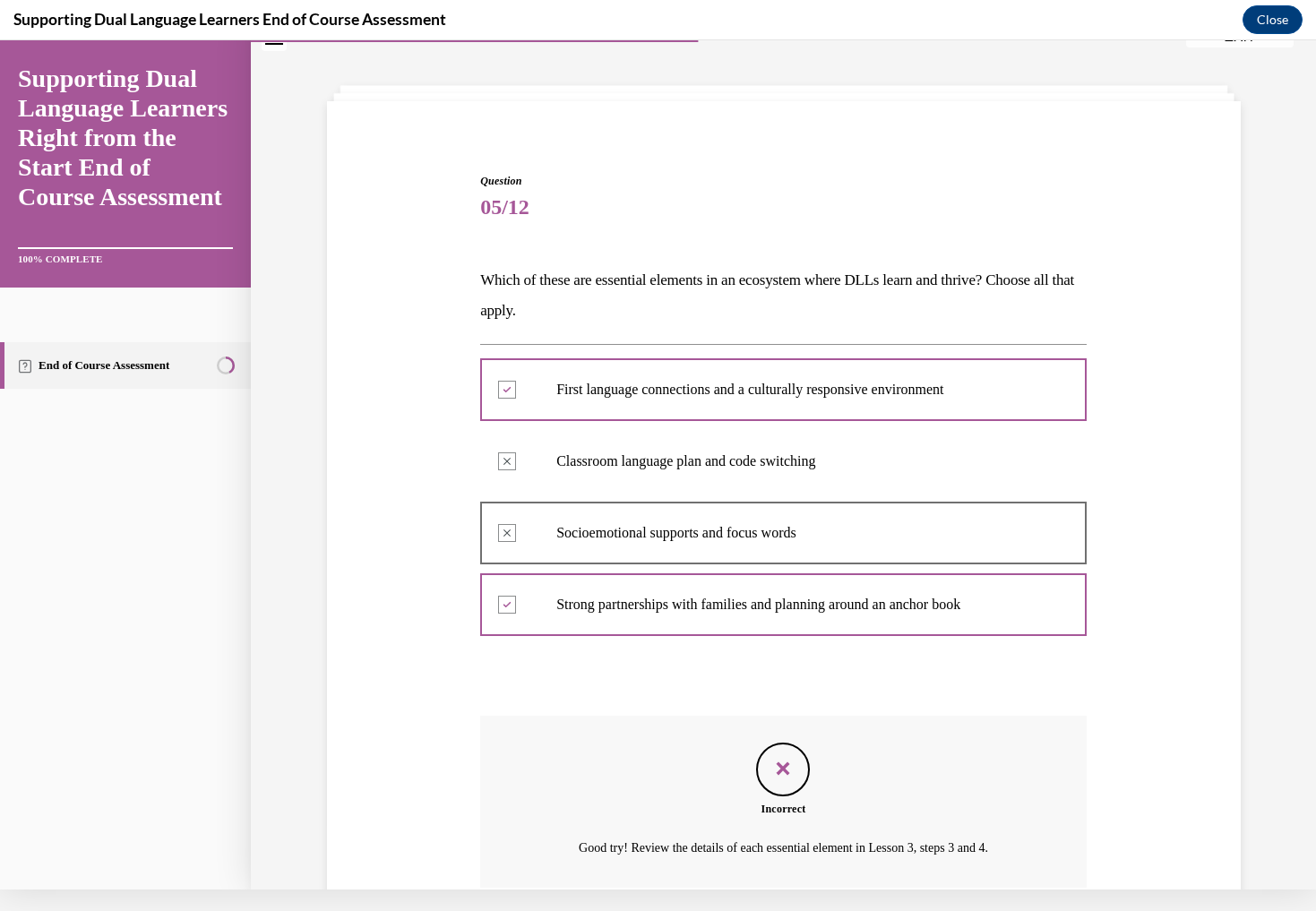
scroll to position [186, 0]
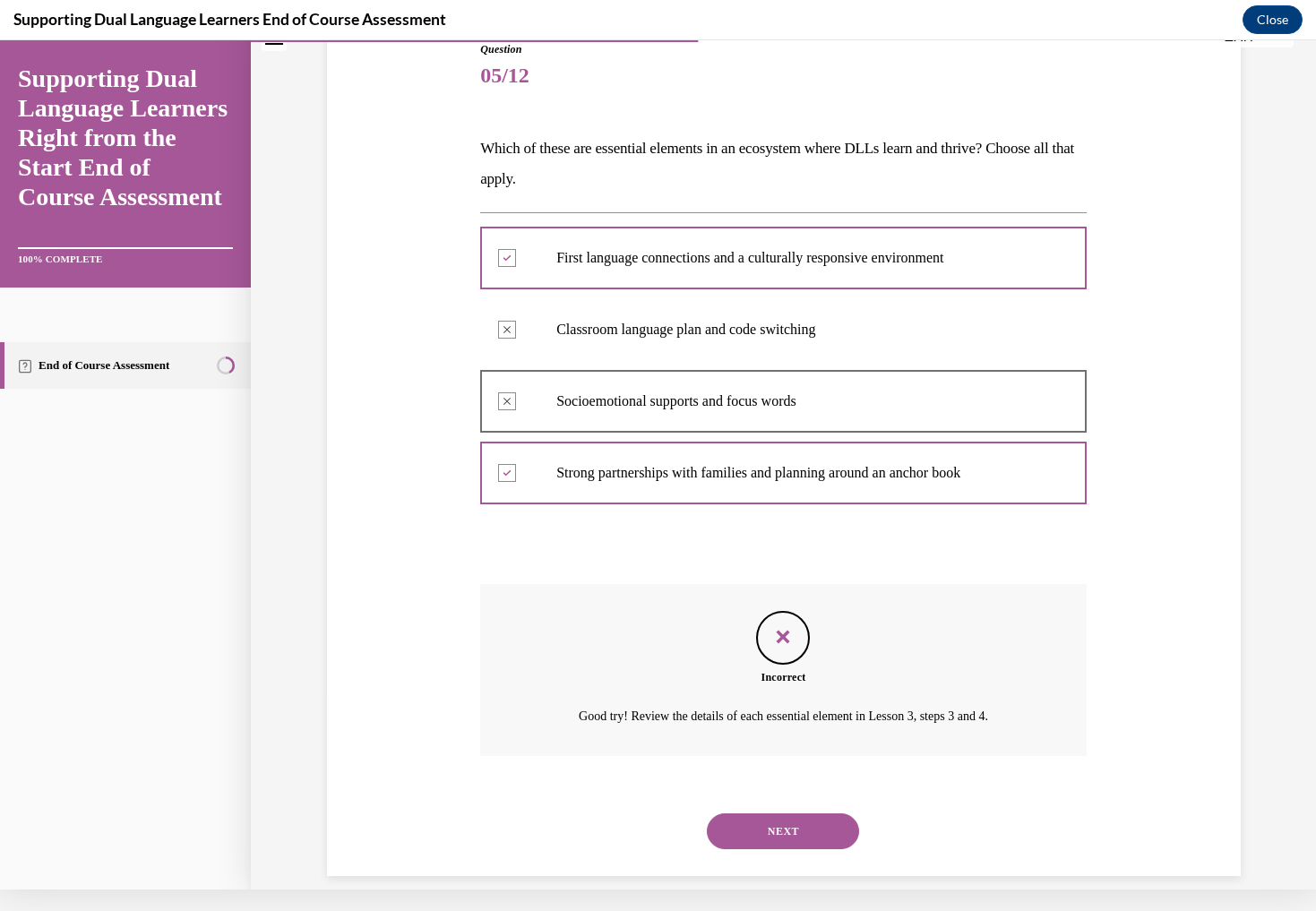
click at [790, 814] on button "NEXT" at bounding box center [783, 831] width 152 height 36
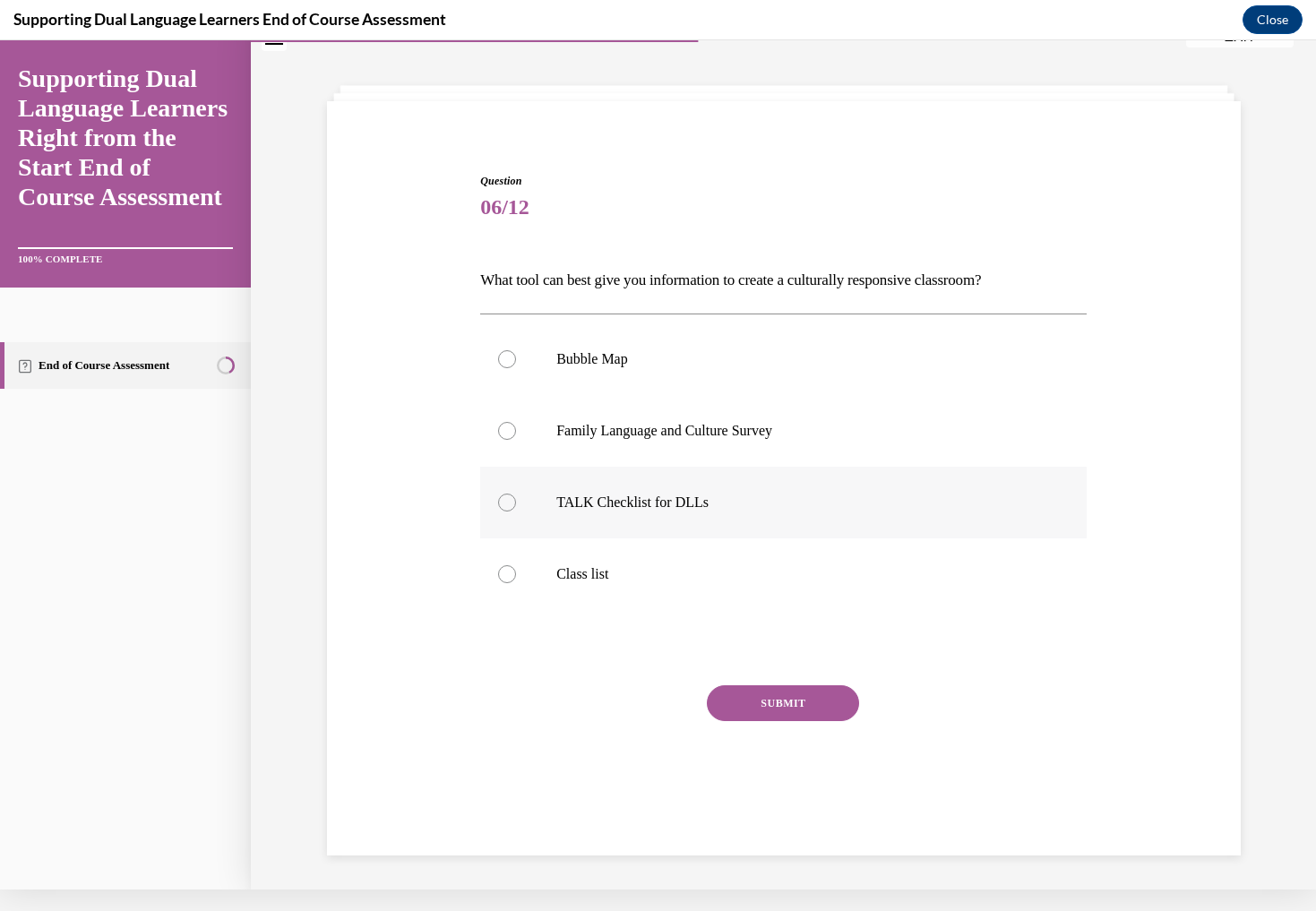
click at [510, 501] on div at bounding box center [507, 502] width 18 height 18
click at [510, 501] on input "TALK Checklist for DLLs" at bounding box center [507, 502] width 18 height 18
radio input "true"
click at [779, 686] on button "SUBMIT" at bounding box center [783, 703] width 152 height 36
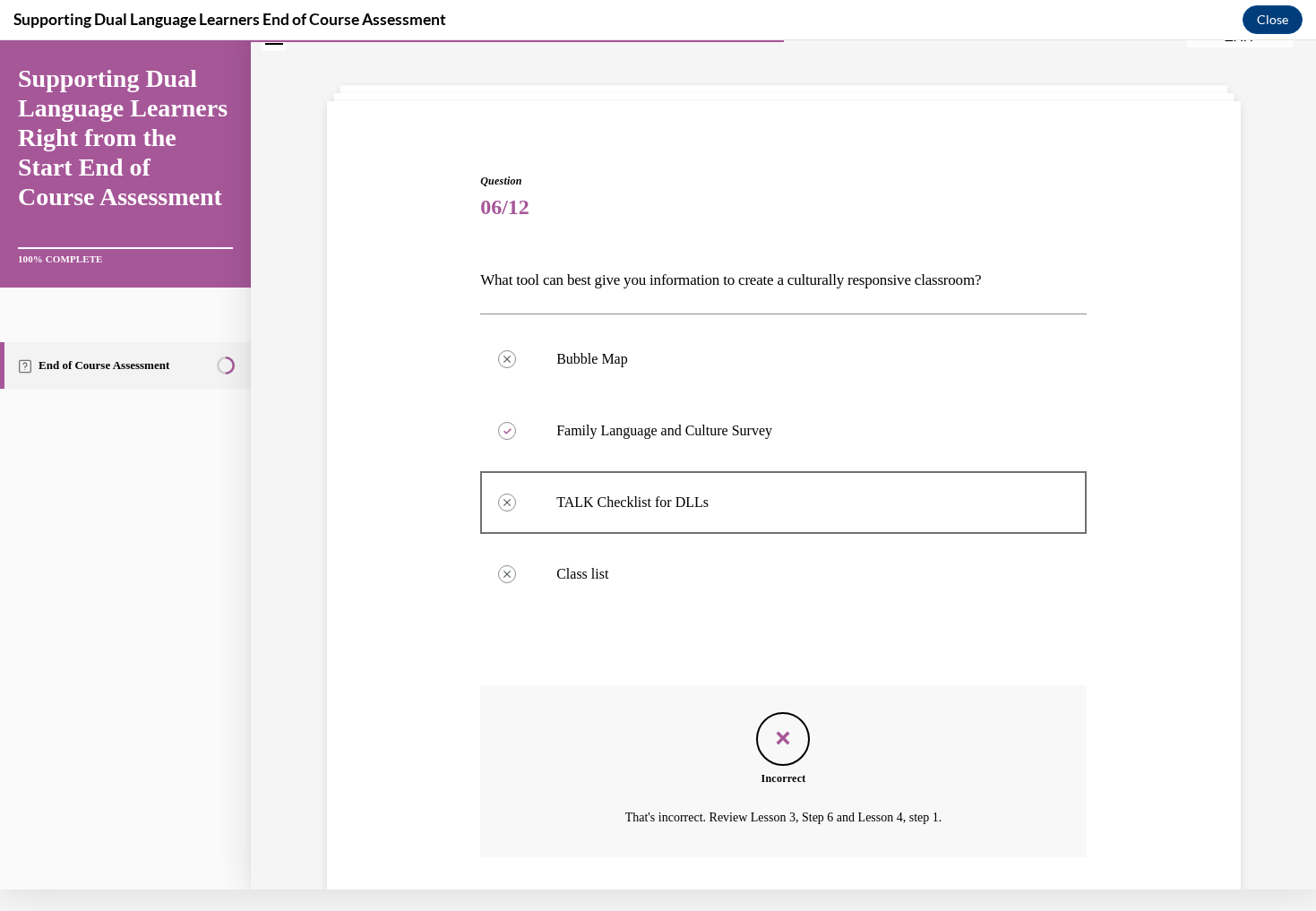
scroll to position [156, 0]
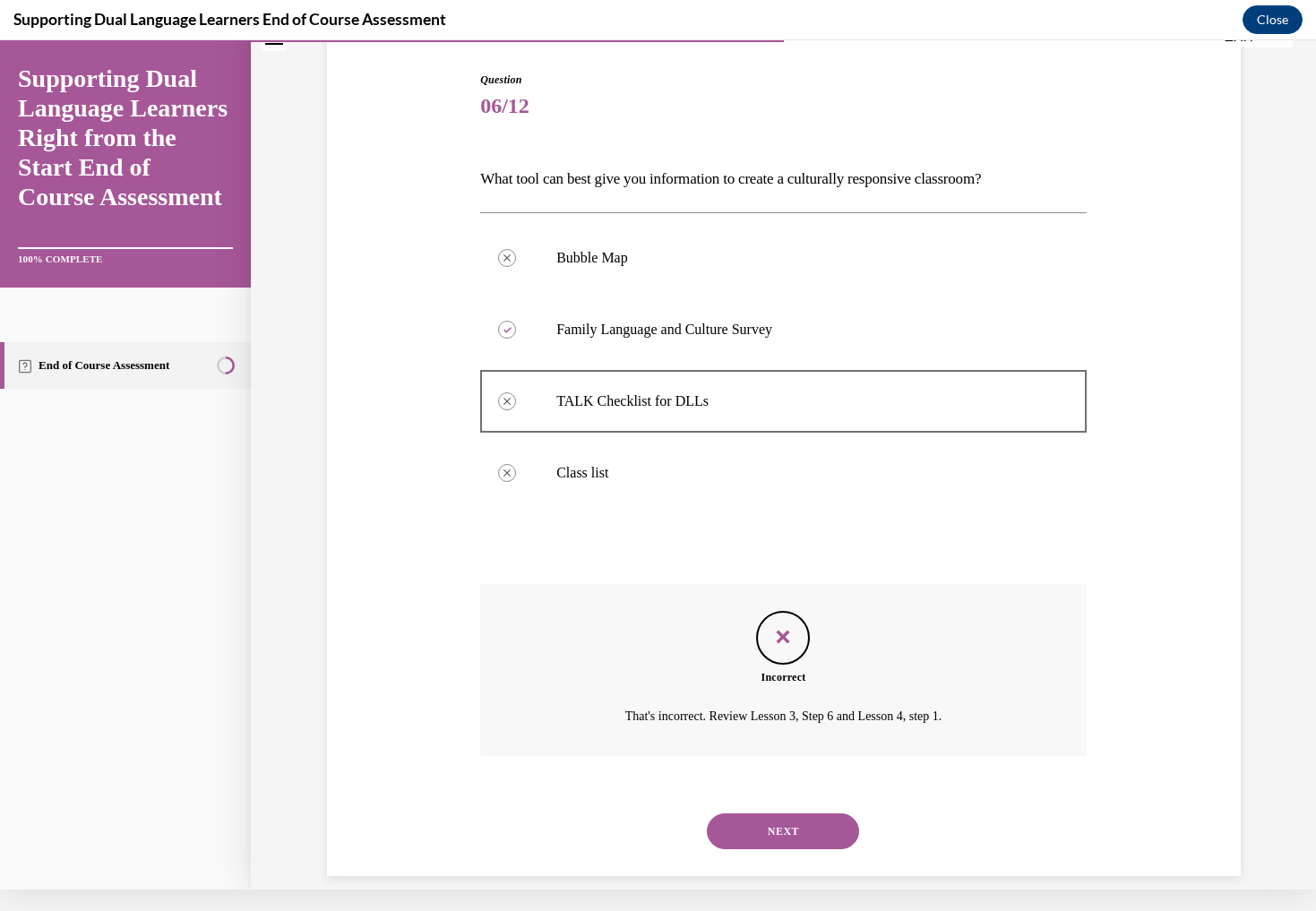
click at [806, 796] on div "NEXT" at bounding box center [784, 831] width 607 height 72
click at [804, 814] on button "NEXT" at bounding box center [783, 831] width 152 height 36
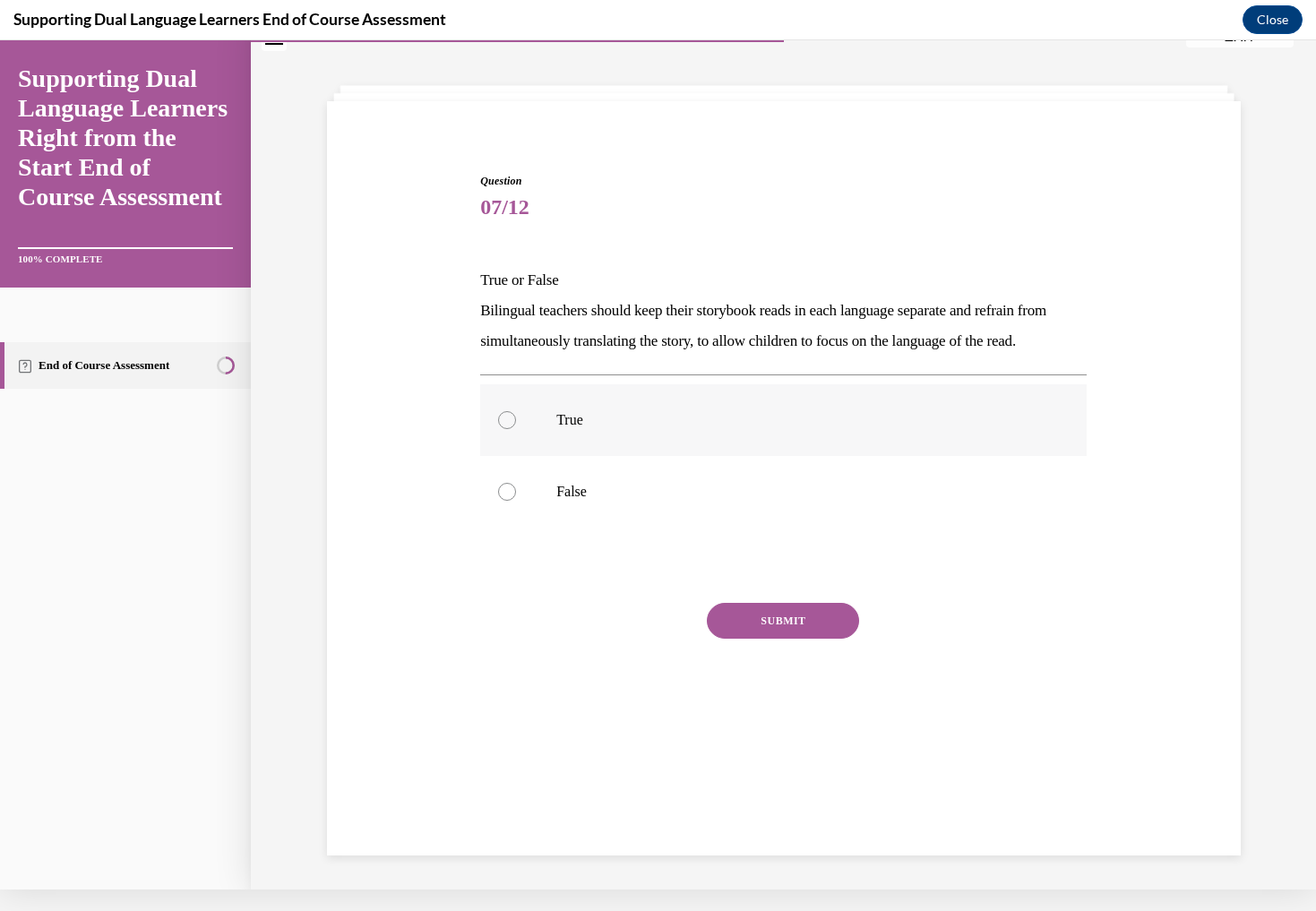
click at [513, 429] on div at bounding box center [507, 420] width 18 height 18
click at [513, 429] on input "True" at bounding box center [507, 420] width 18 height 18
radio input "true"
click at [795, 638] on button "SUBMIT" at bounding box center [783, 621] width 152 height 36
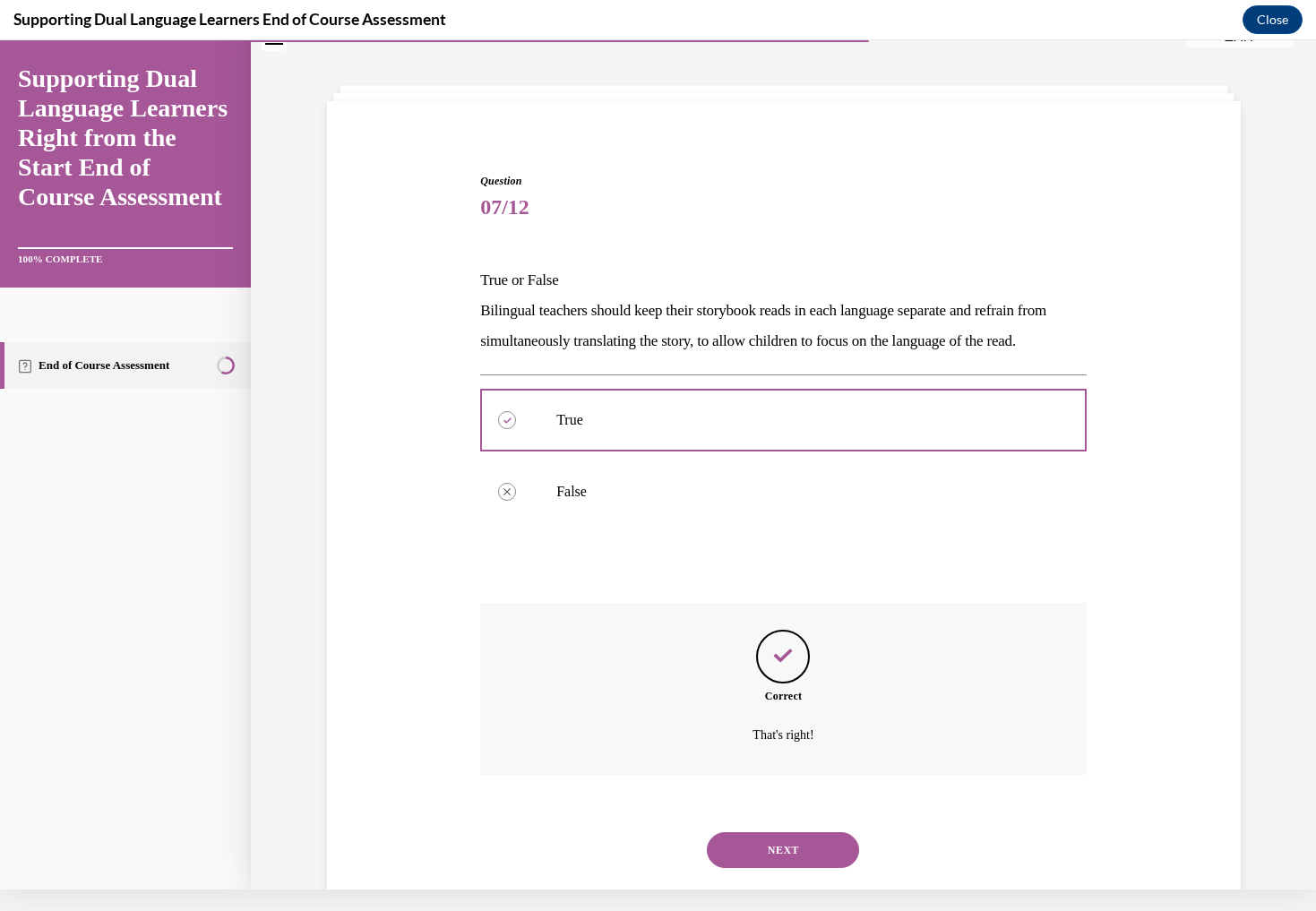
scroll to position [103, 0]
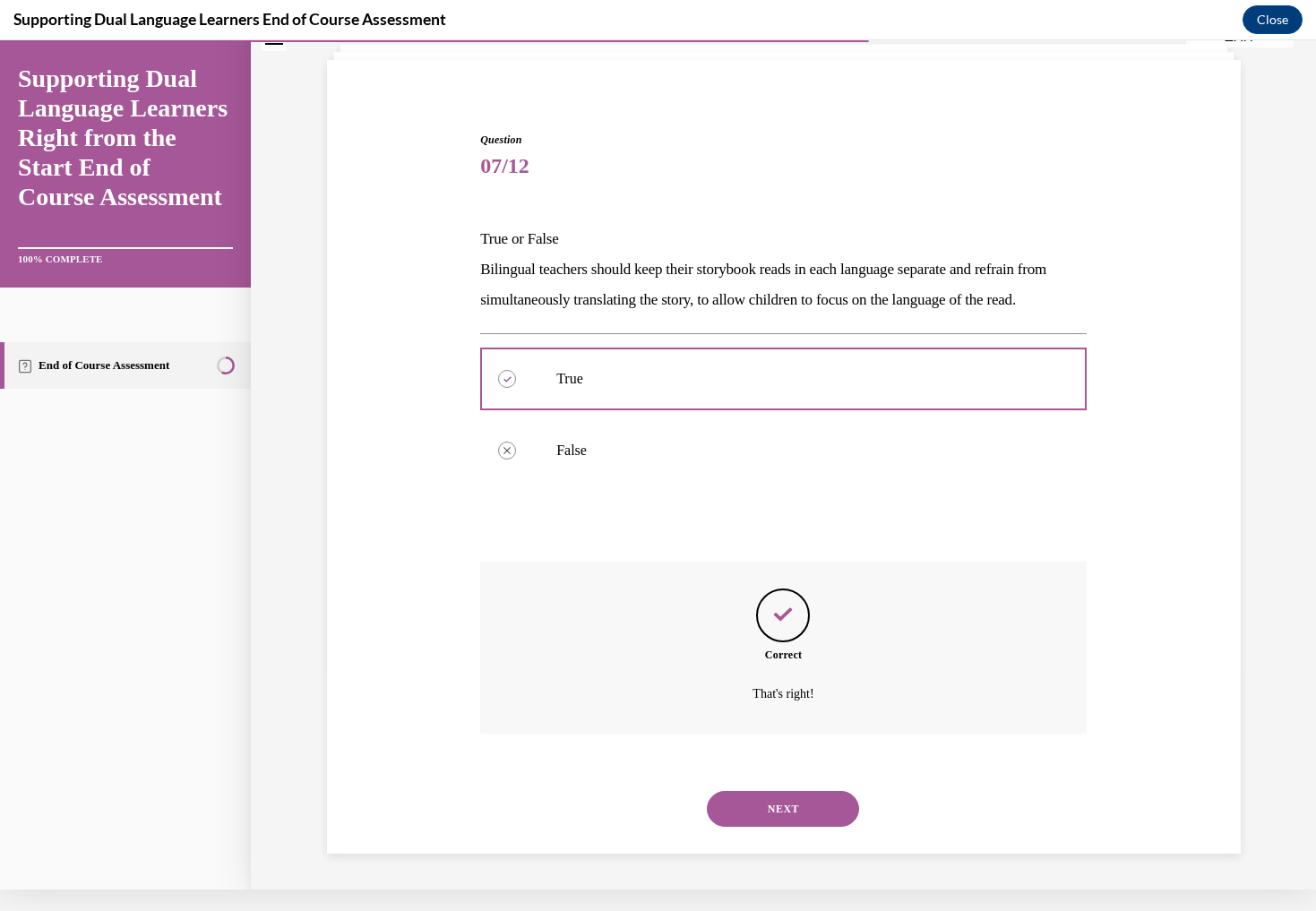
click at [799, 802] on button "NEXT" at bounding box center [783, 809] width 152 height 36
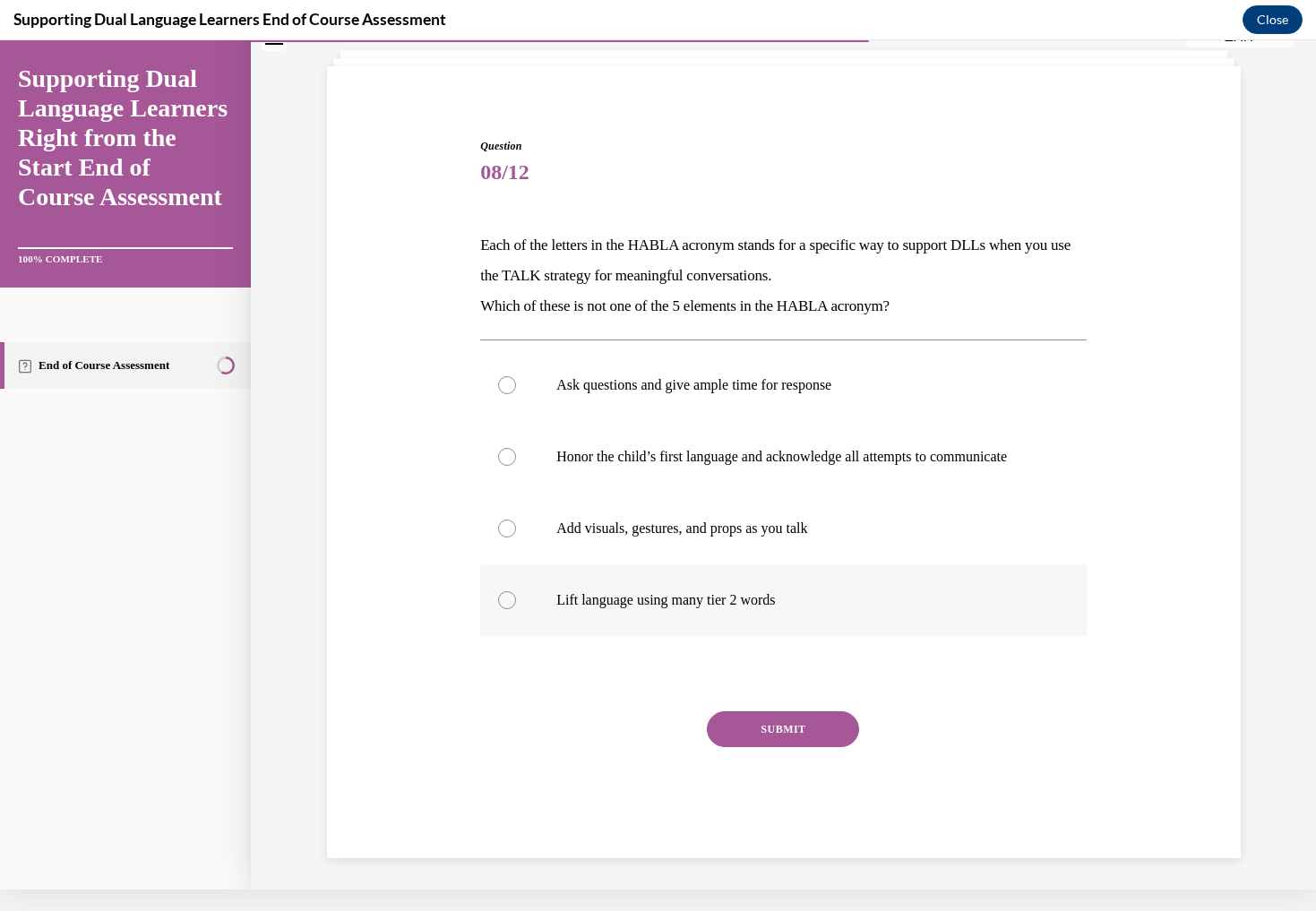
click at [509, 609] on div at bounding box center [507, 600] width 18 height 18
click at [509, 609] on input "Lift language using many tier 2 words" at bounding box center [507, 600] width 18 height 18
radio input "true"
click at [792, 747] on button "SUBMIT" at bounding box center [783, 729] width 152 height 36
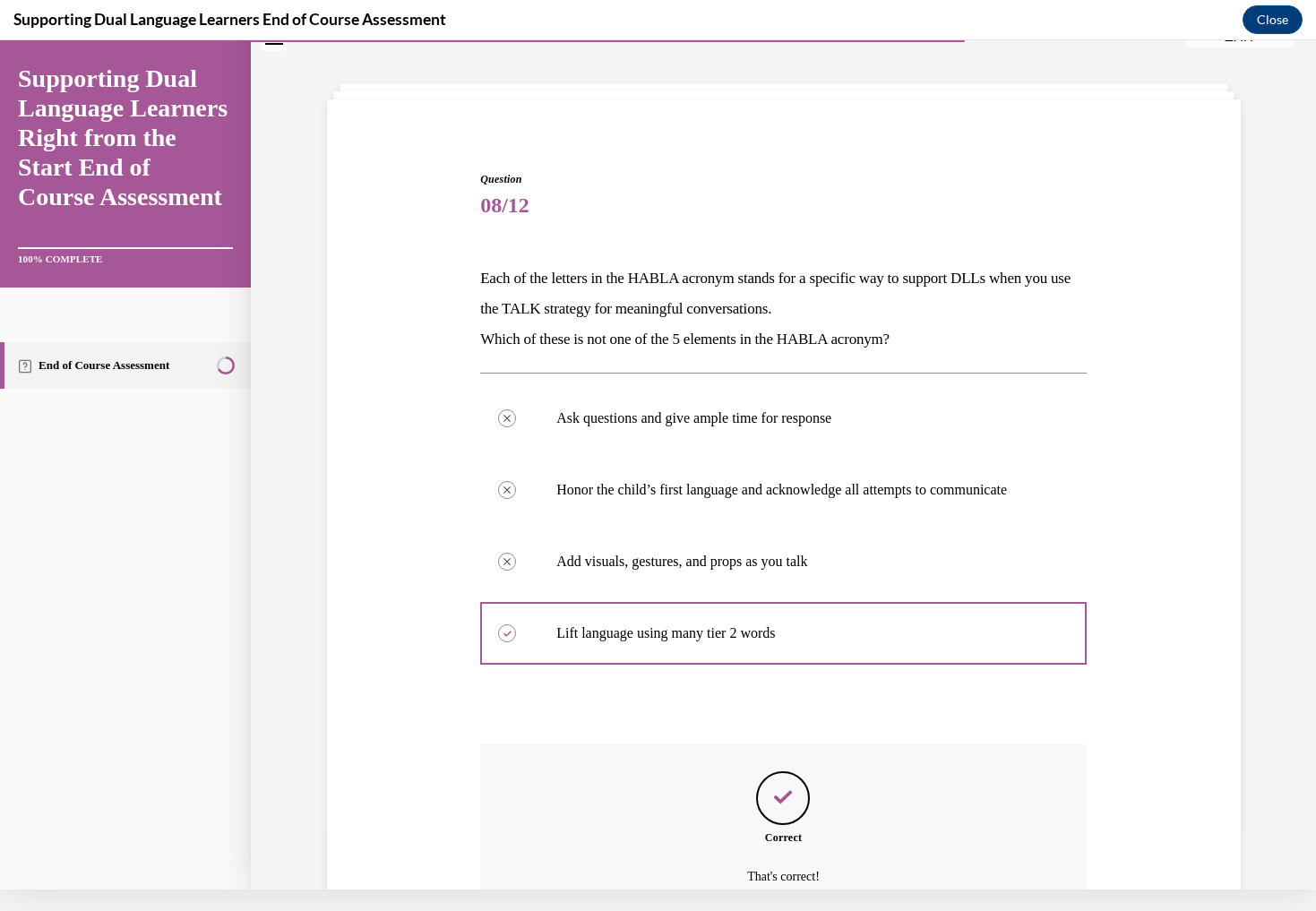
scroll to position [235, 0]
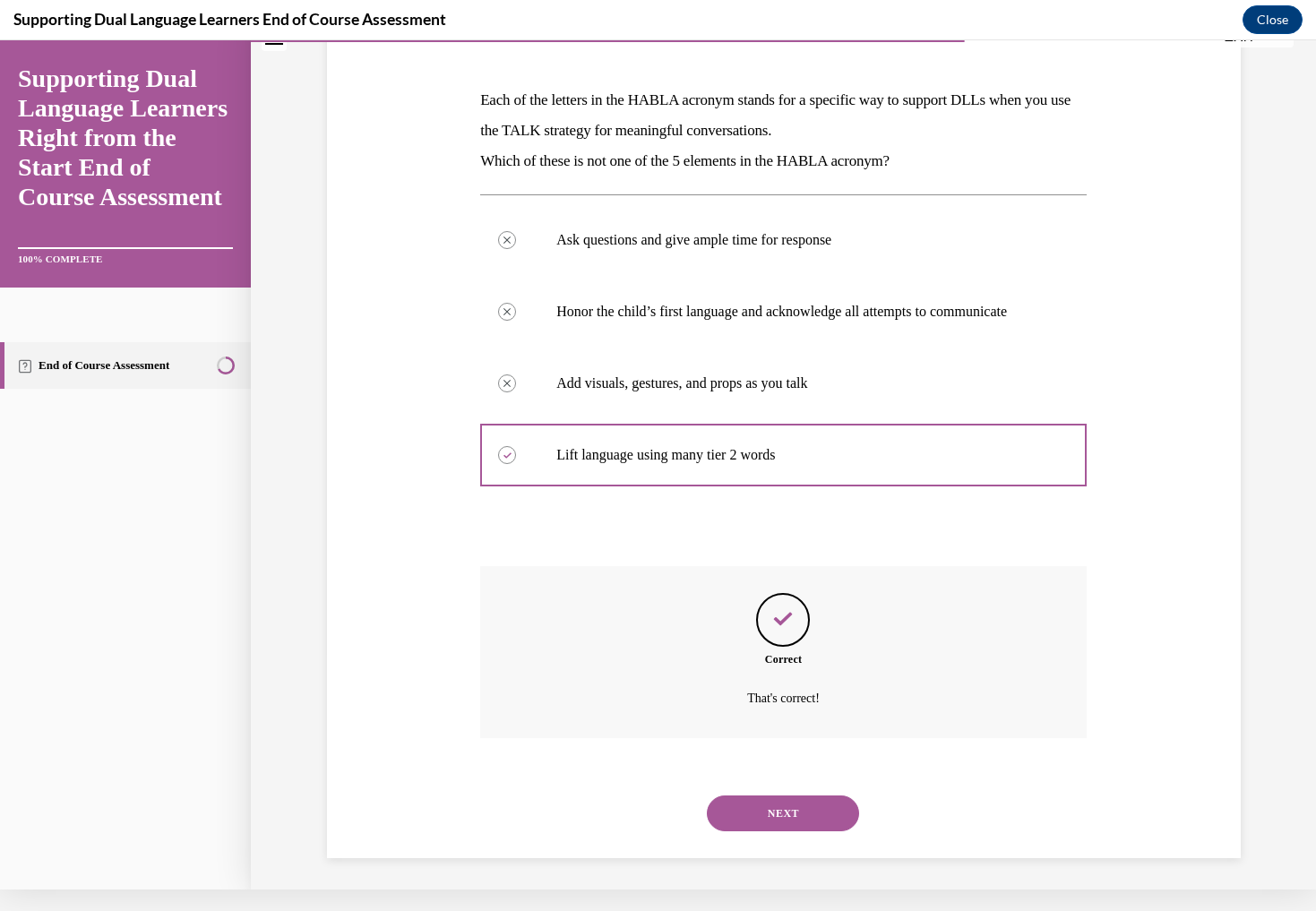
click at [817, 808] on button "NEXT" at bounding box center [783, 814] width 152 height 36
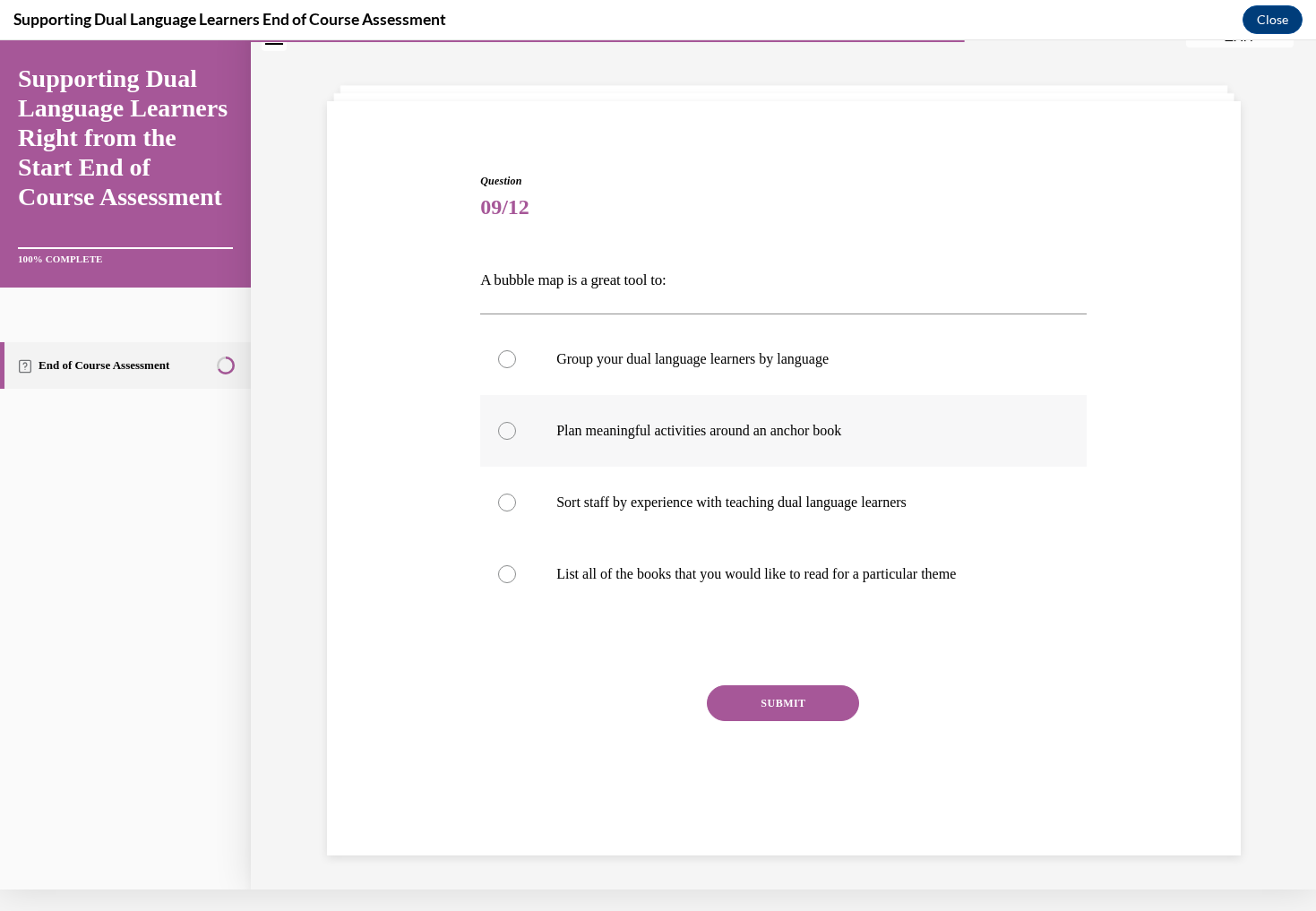
click at [508, 430] on div at bounding box center [507, 431] width 18 height 18
click at [508, 430] on input "Plan meaningful activities around an anchor book" at bounding box center [507, 431] width 18 height 18
radio input "true"
click at [786, 695] on button "SUBMIT" at bounding box center [783, 703] width 152 height 36
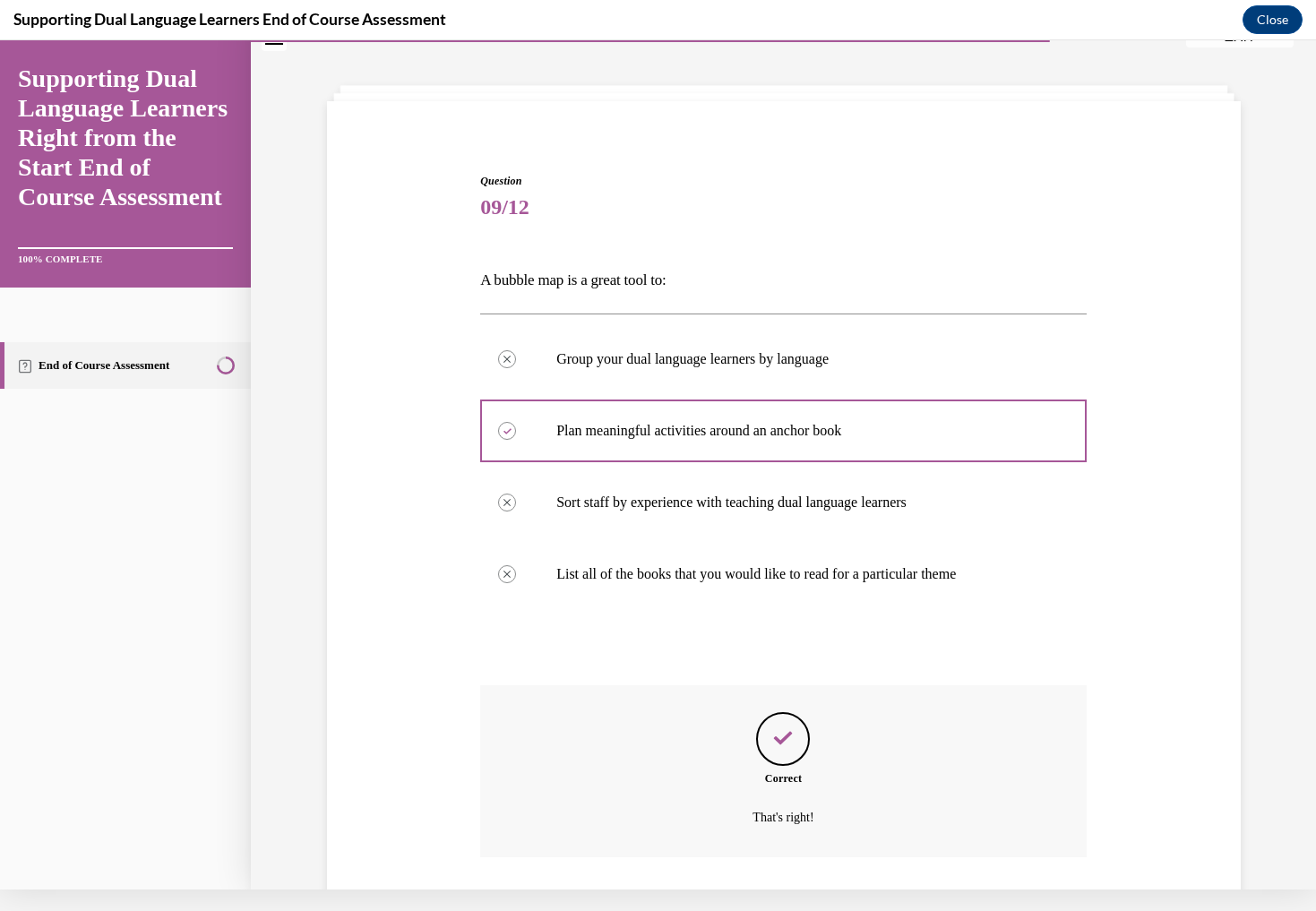
scroll to position [156, 0]
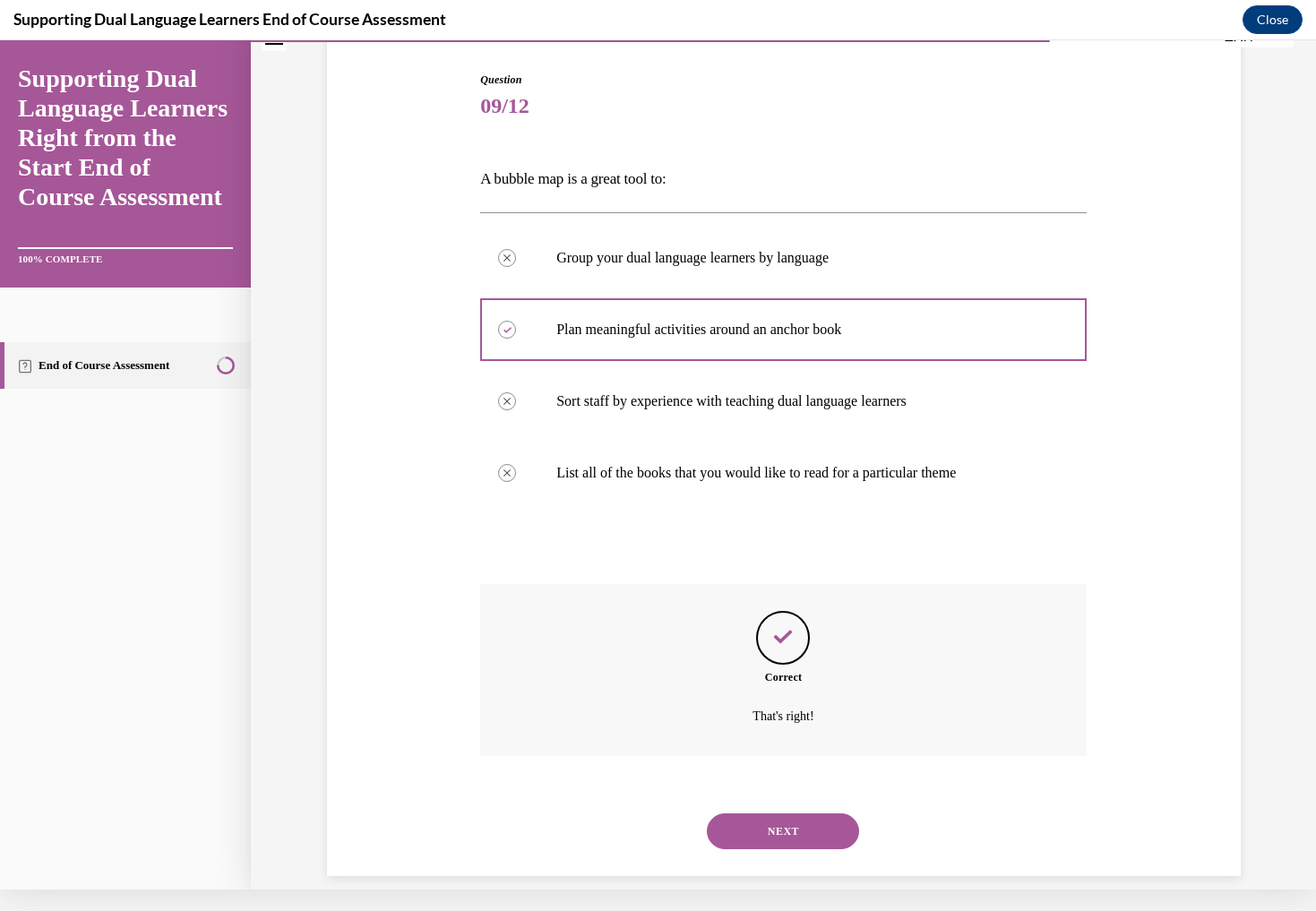
click at [804, 814] on button "NEXT" at bounding box center [783, 831] width 152 height 36
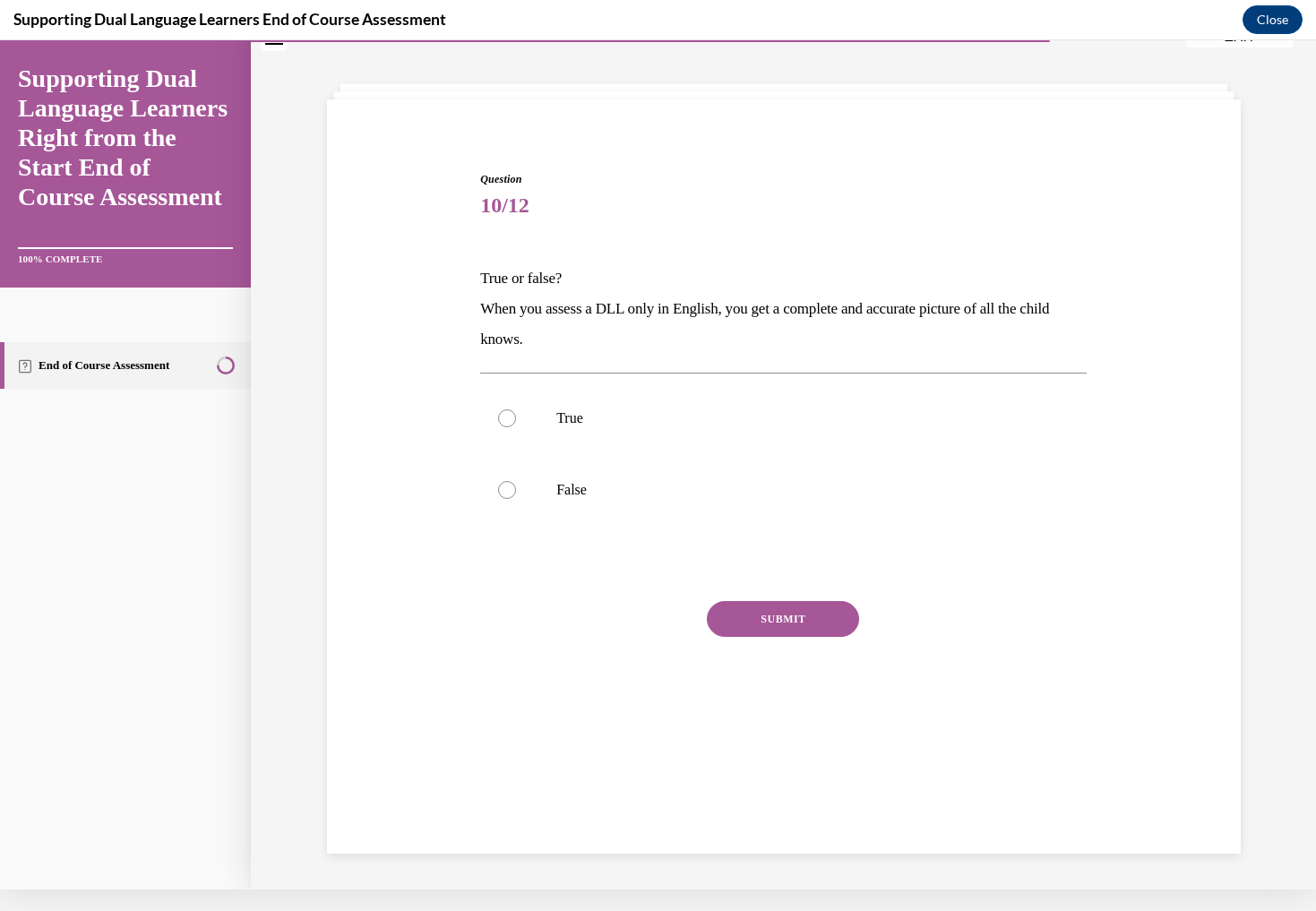
scroll to position [55, 0]
click at [509, 490] on div at bounding box center [507, 491] width 18 height 18
click at [509, 490] on input "False" at bounding box center [507, 491] width 18 height 18
radio input "true"
click at [766, 613] on button "SUBMIT" at bounding box center [783, 621] width 152 height 36
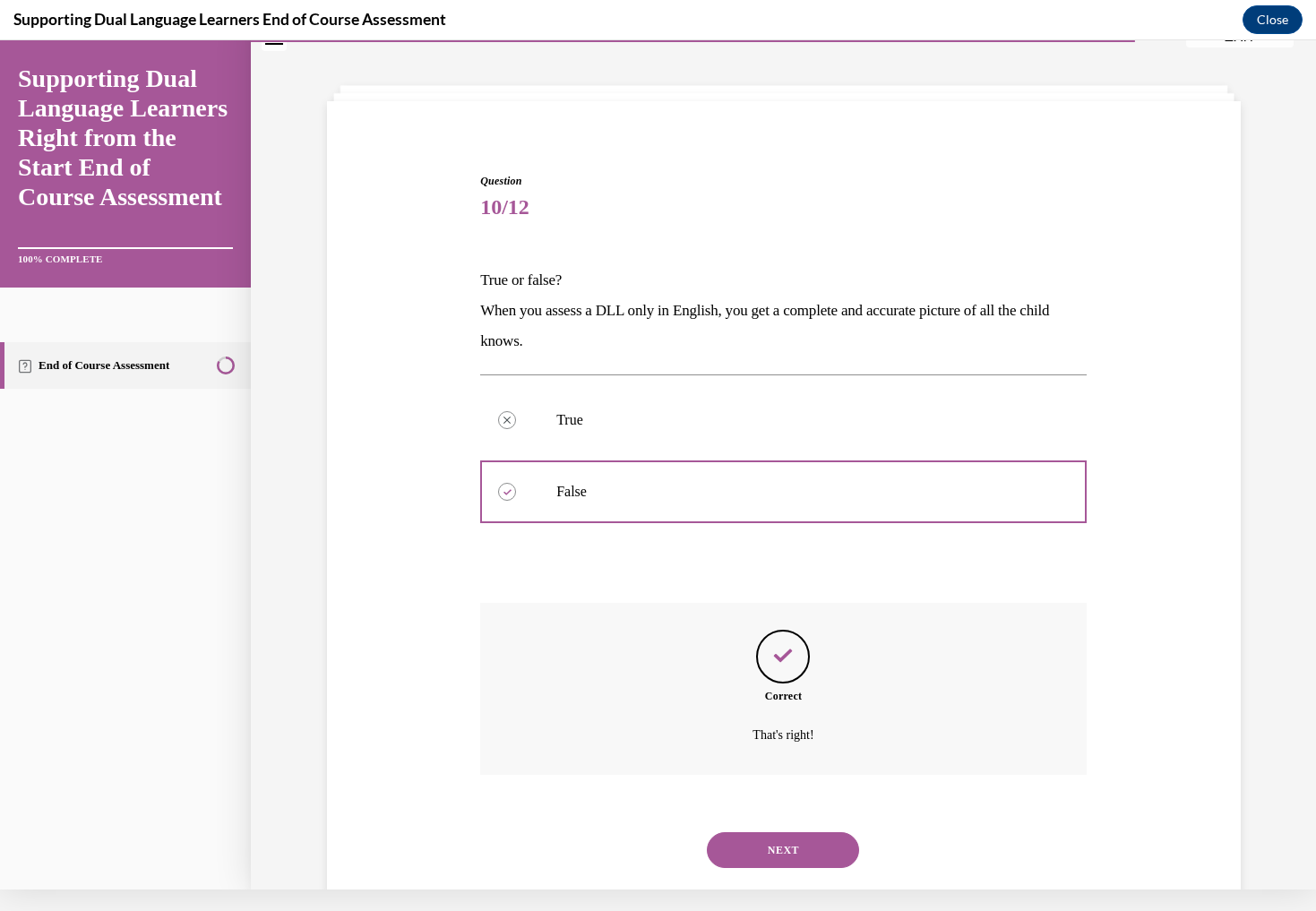
scroll to position [74, 0]
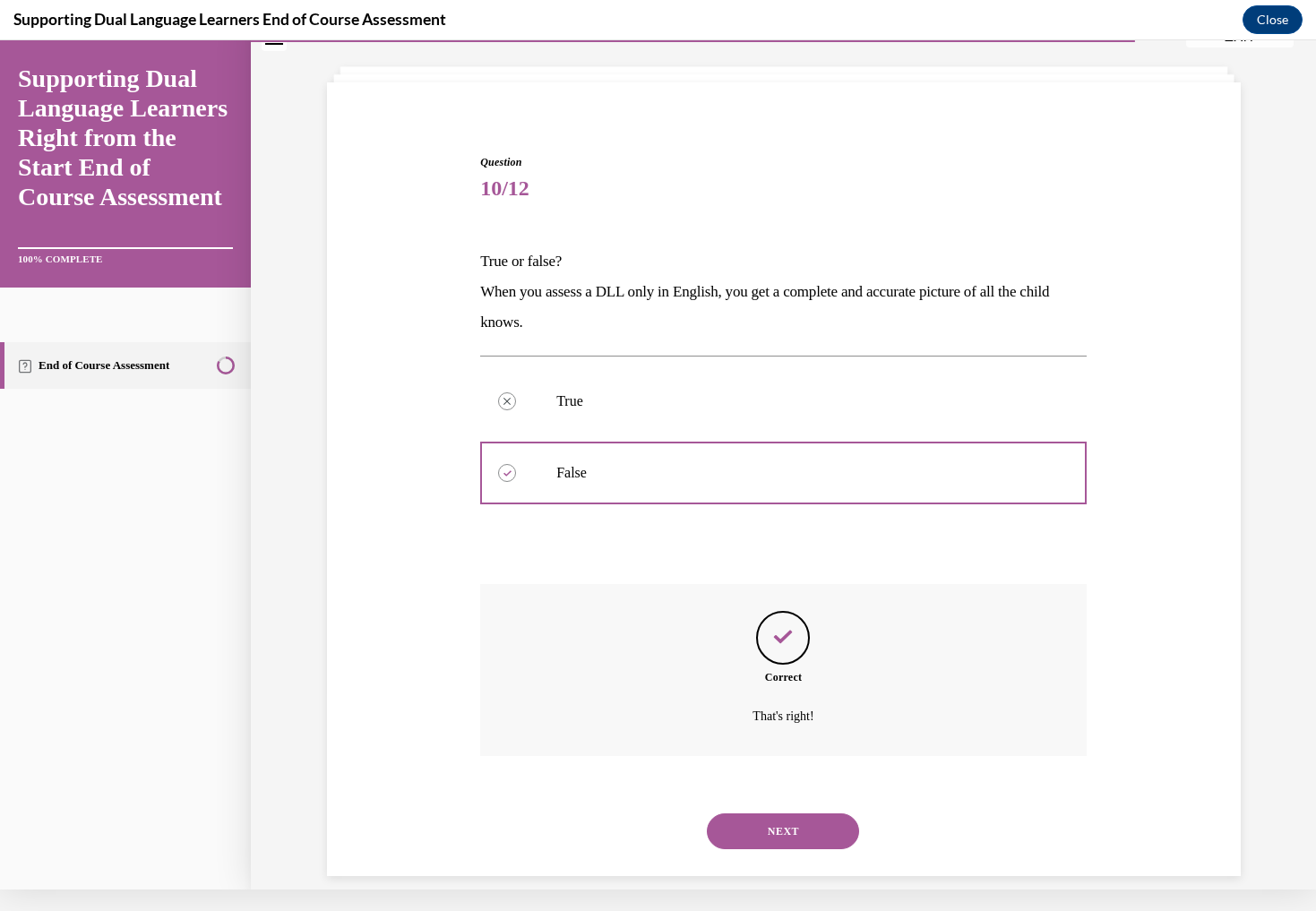
click at [772, 814] on button "NEXT" at bounding box center [783, 831] width 152 height 36
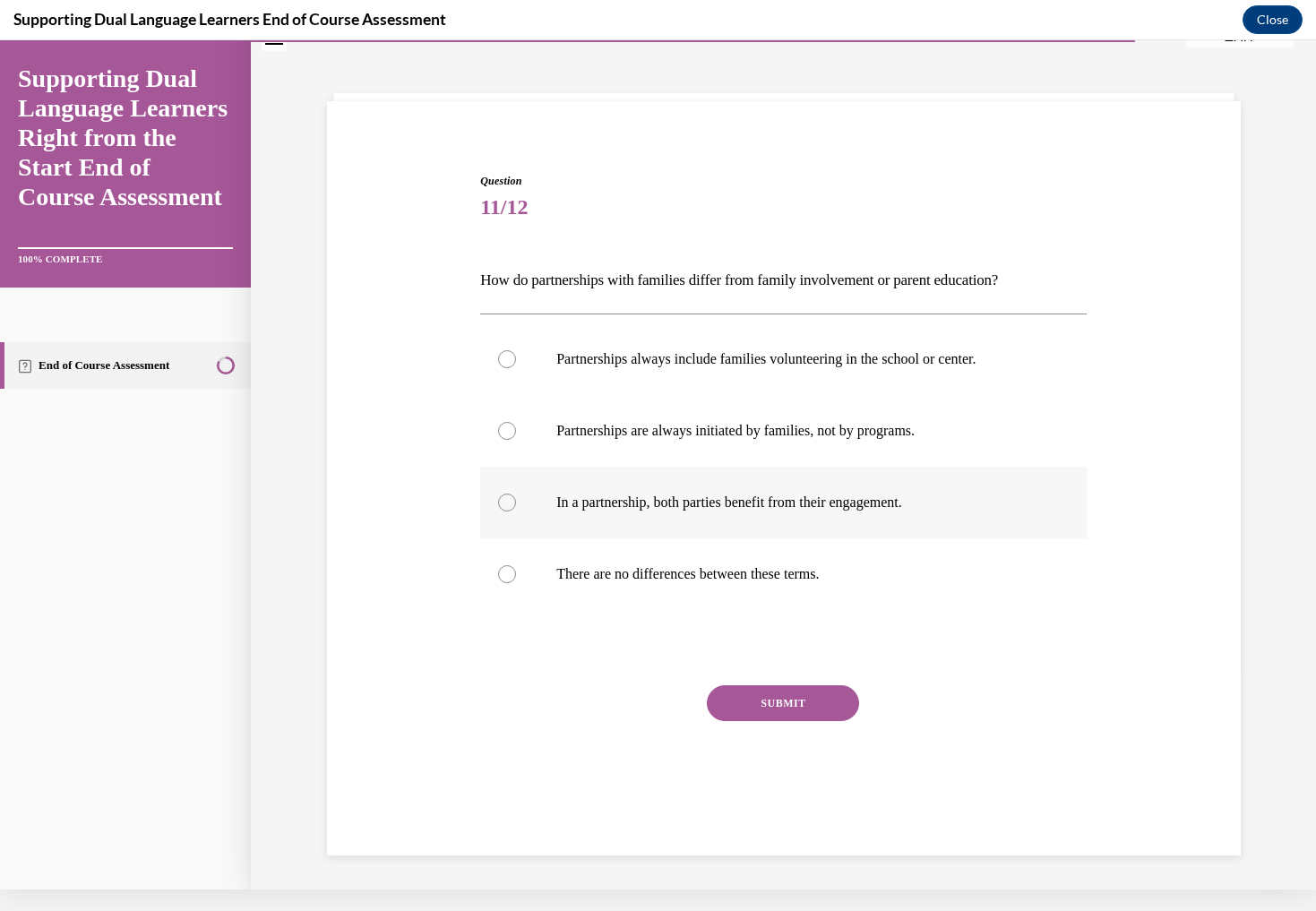
click at [512, 504] on div at bounding box center [507, 502] width 18 height 18
click at [512, 504] on input "In a partnership, both parties benefit from their engagement." at bounding box center [507, 502] width 18 height 18
radio input "true"
click at [767, 708] on button "SUBMIT" at bounding box center [783, 703] width 152 height 36
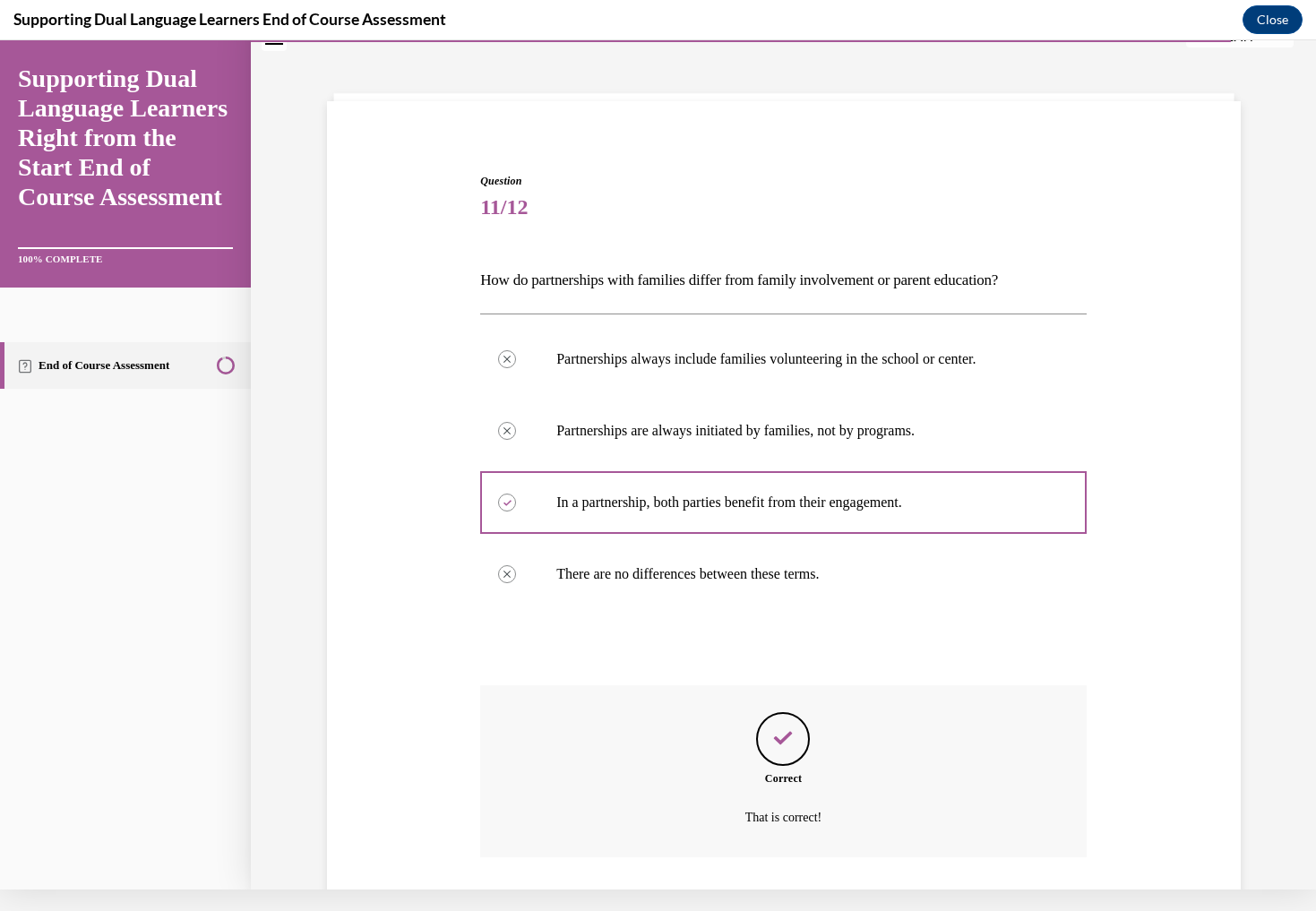
scroll to position [156, 0]
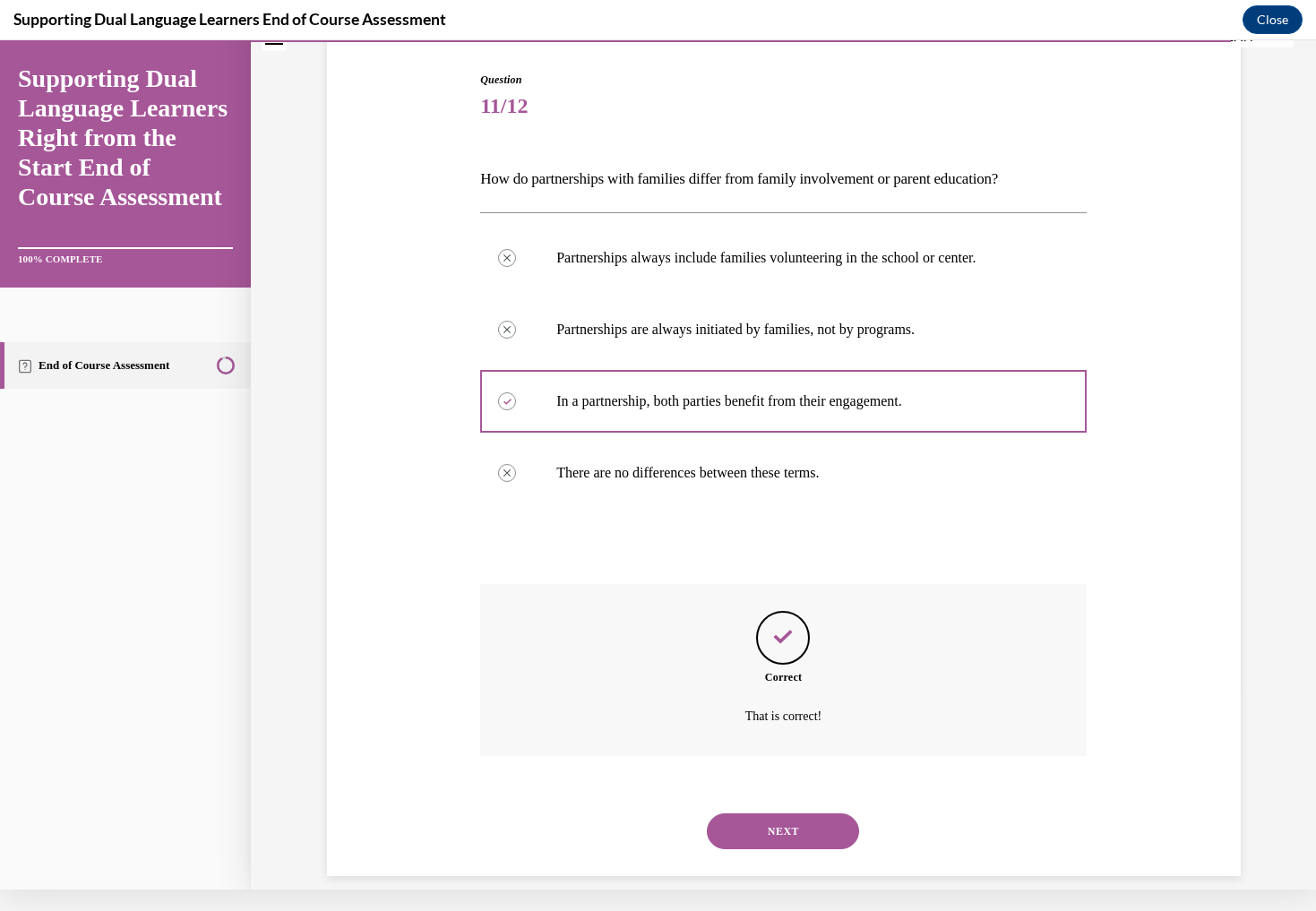
click at [760, 820] on button "NEXT" at bounding box center [783, 831] width 152 height 36
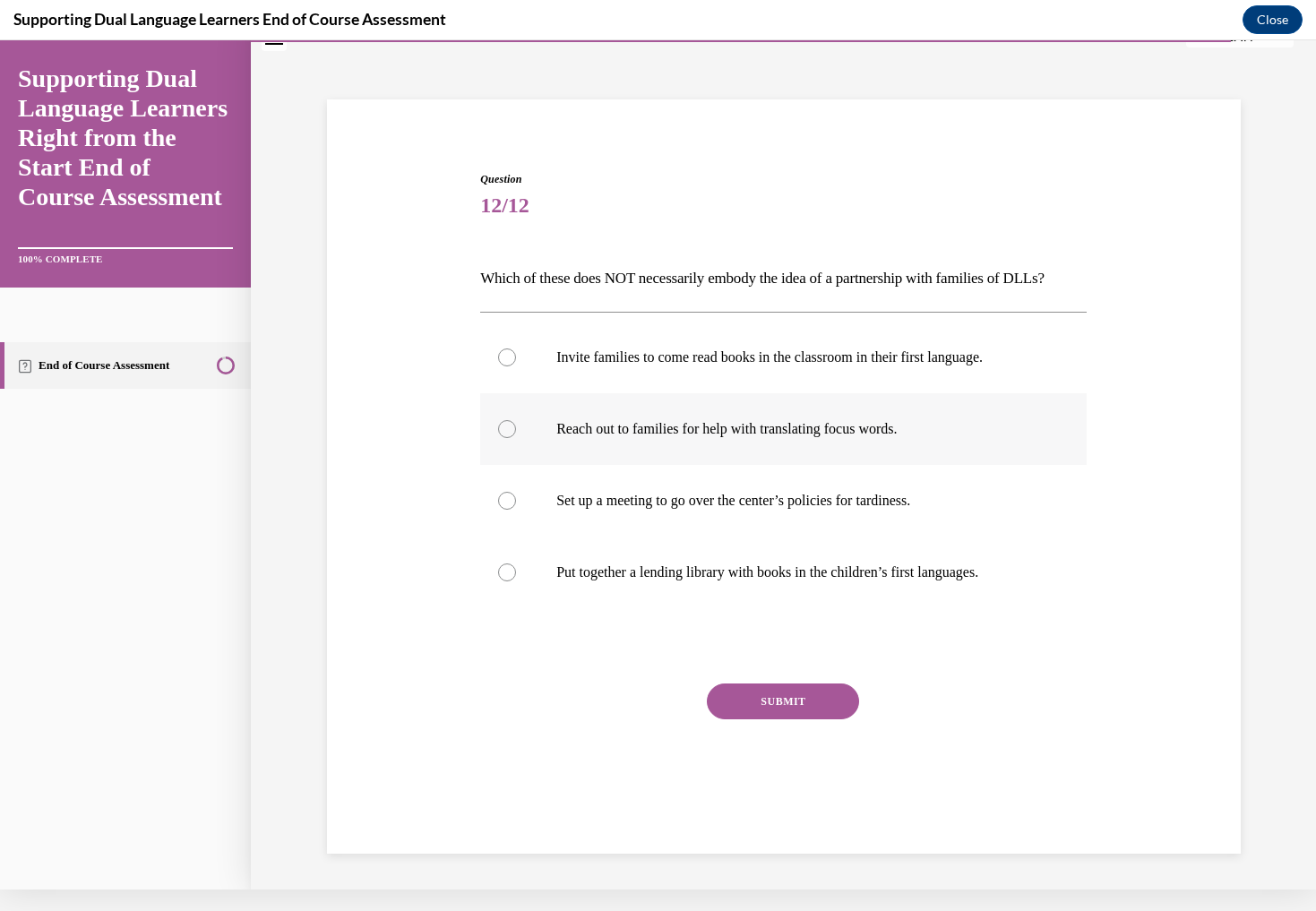
click at [507, 432] on label "Reach out to families for help with translating focus words." at bounding box center [784, 429] width 607 height 72
click at [507, 432] on input "Reach out to families for help with translating focus words." at bounding box center [507, 429] width 18 height 18
radio input "true"
click at [509, 429] on label "Reach out to families for help with translating focus words." at bounding box center [784, 429] width 607 height 72
click at [509, 429] on input "Reach out to families for help with translating focus words." at bounding box center [507, 429] width 18 height 18
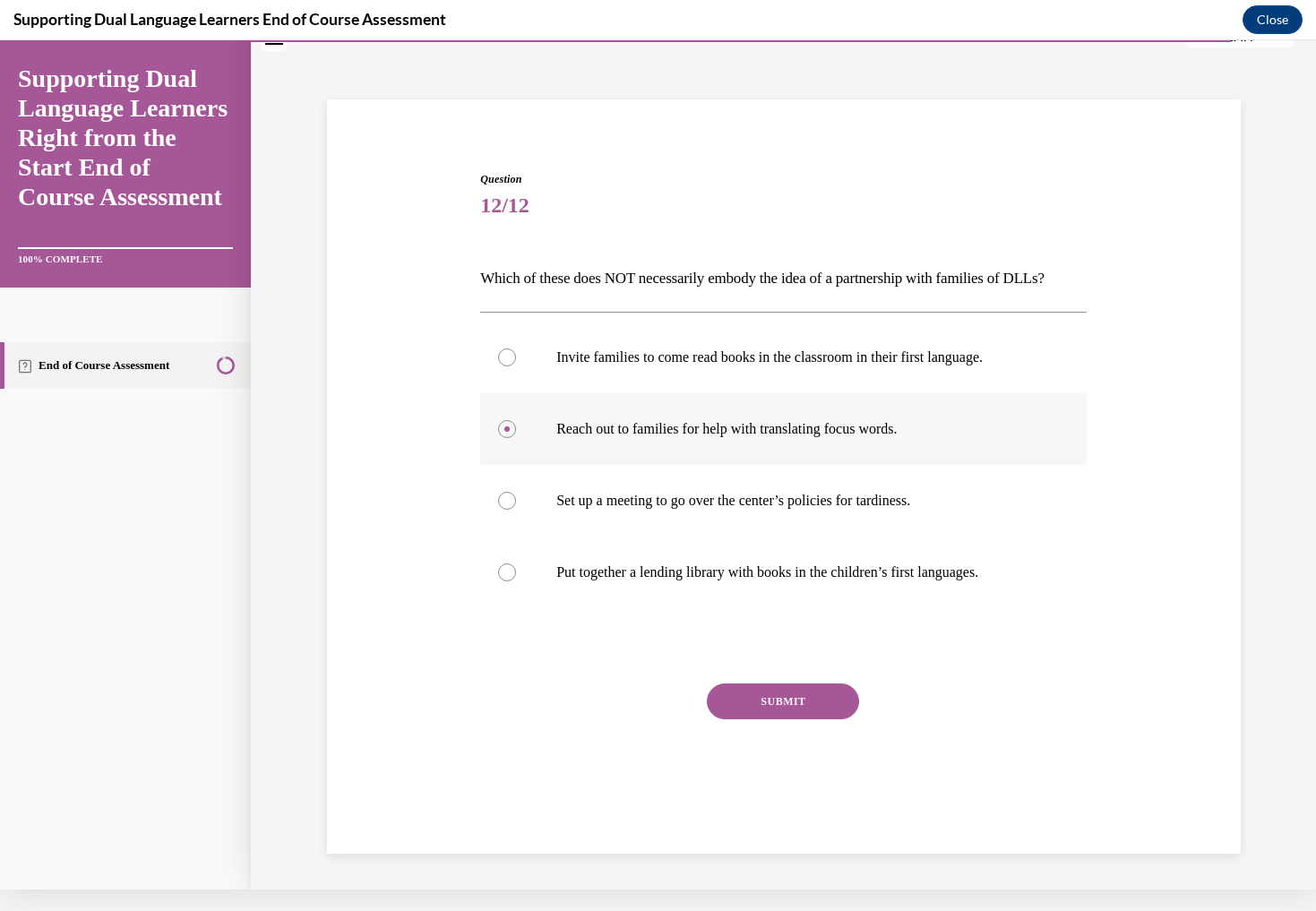
click at [503, 426] on label "Reach out to families for help with translating focus words." at bounding box center [784, 429] width 607 height 72
click at [503, 426] on input "Reach out to families for help with translating focus words." at bounding box center [507, 429] width 18 height 18
click at [514, 773] on div "SUBMIT" at bounding box center [784, 728] width 607 height 90
click at [506, 393] on label "Invite families to come read books in the classroom in their first language." at bounding box center [784, 357] width 607 height 72
click at [506, 366] on input "Invite families to come read books in the classroom in their first language." at bounding box center [507, 357] width 18 height 18
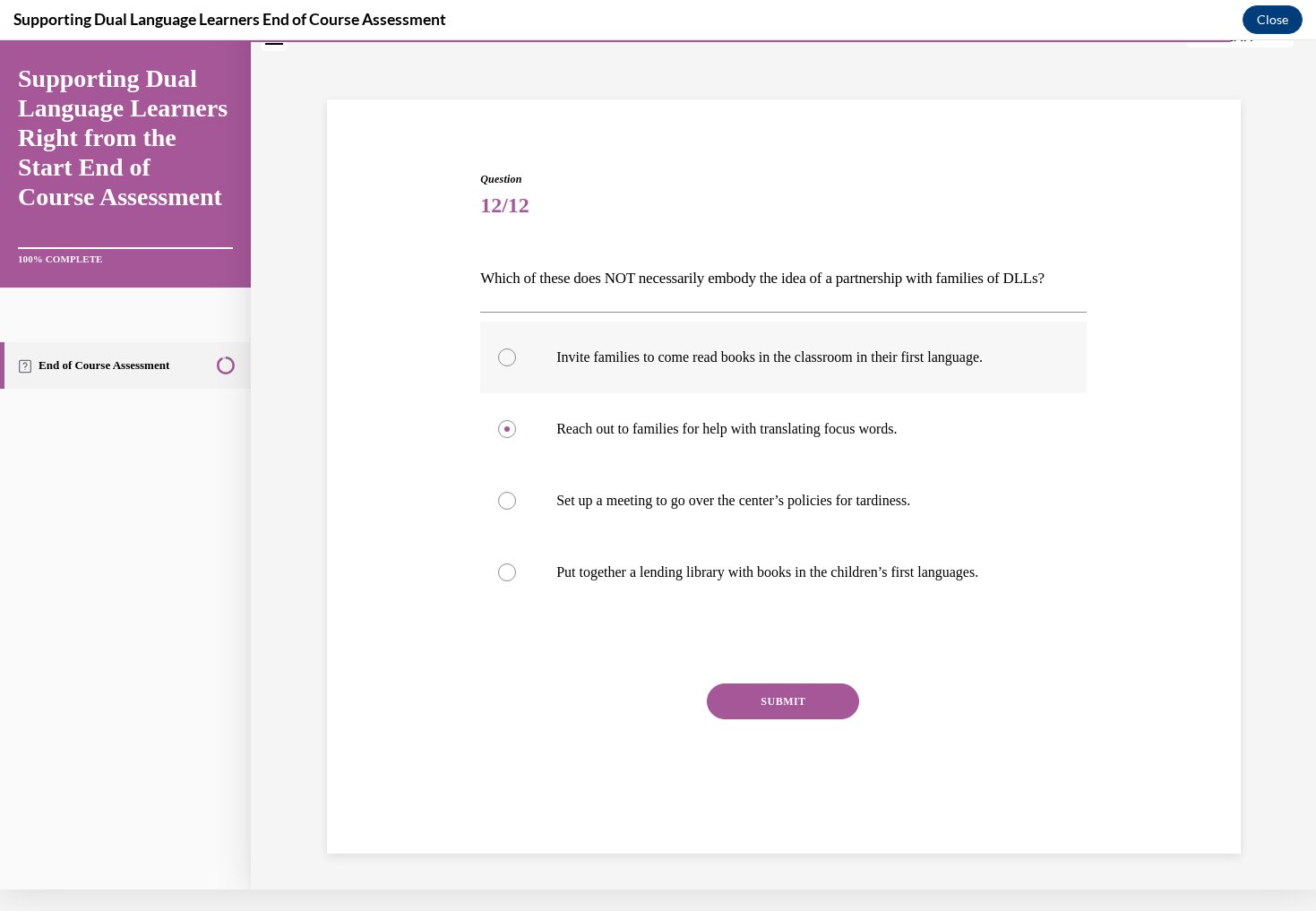
radio input "true"
click at [510, 429] on label "Reach out to families for help with translating focus words." at bounding box center [784, 429] width 607 height 72
click at [510, 429] on input "Reach out to families for help with translating focus words." at bounding box center [507, 429] width 18 height 18
radio input "true"
click at [510, 429] on label "Reach out to families for help with translating focus words." at bounding box center [784, 429] width 607 height 72
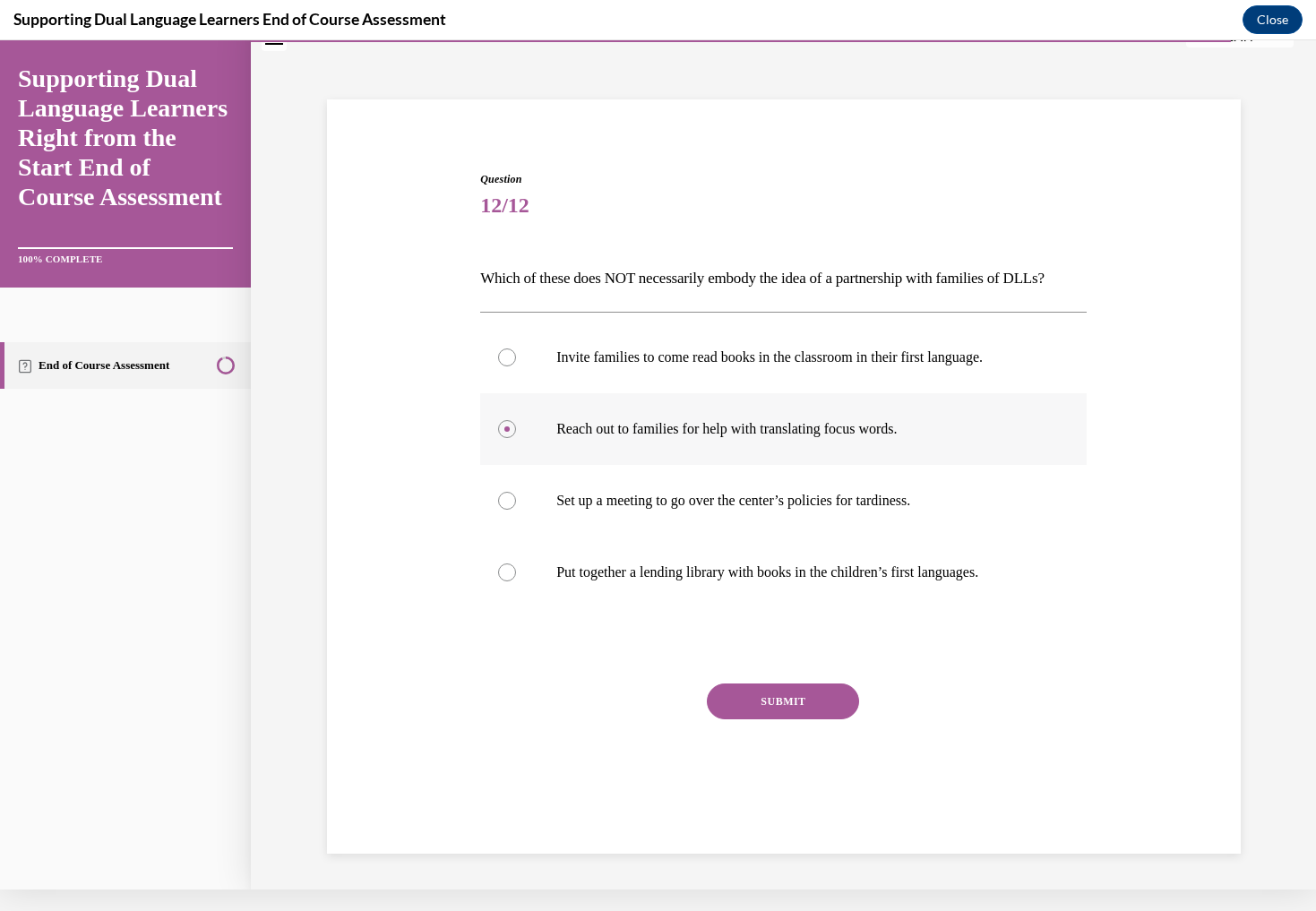
click at [510, 429] on input "Reach out to families for help with translating focus words." at bounding box center [507, 429] width 18 height 18
click at [512, 505] on label "Set up a meeting to go over the center’s policies for tardiness." at bounding box center [784, 500] width 607 height 72
click at [512, 505] on input "Set up a meeting to go over the center’s policies for tardiness." at bounding box center [507, 500] width 18 height 18
radio input "true"
click at [790, 609] on label "Put together a lending library with books in the children’s first languages." at bounding box center [784, 573] width 607 height 72
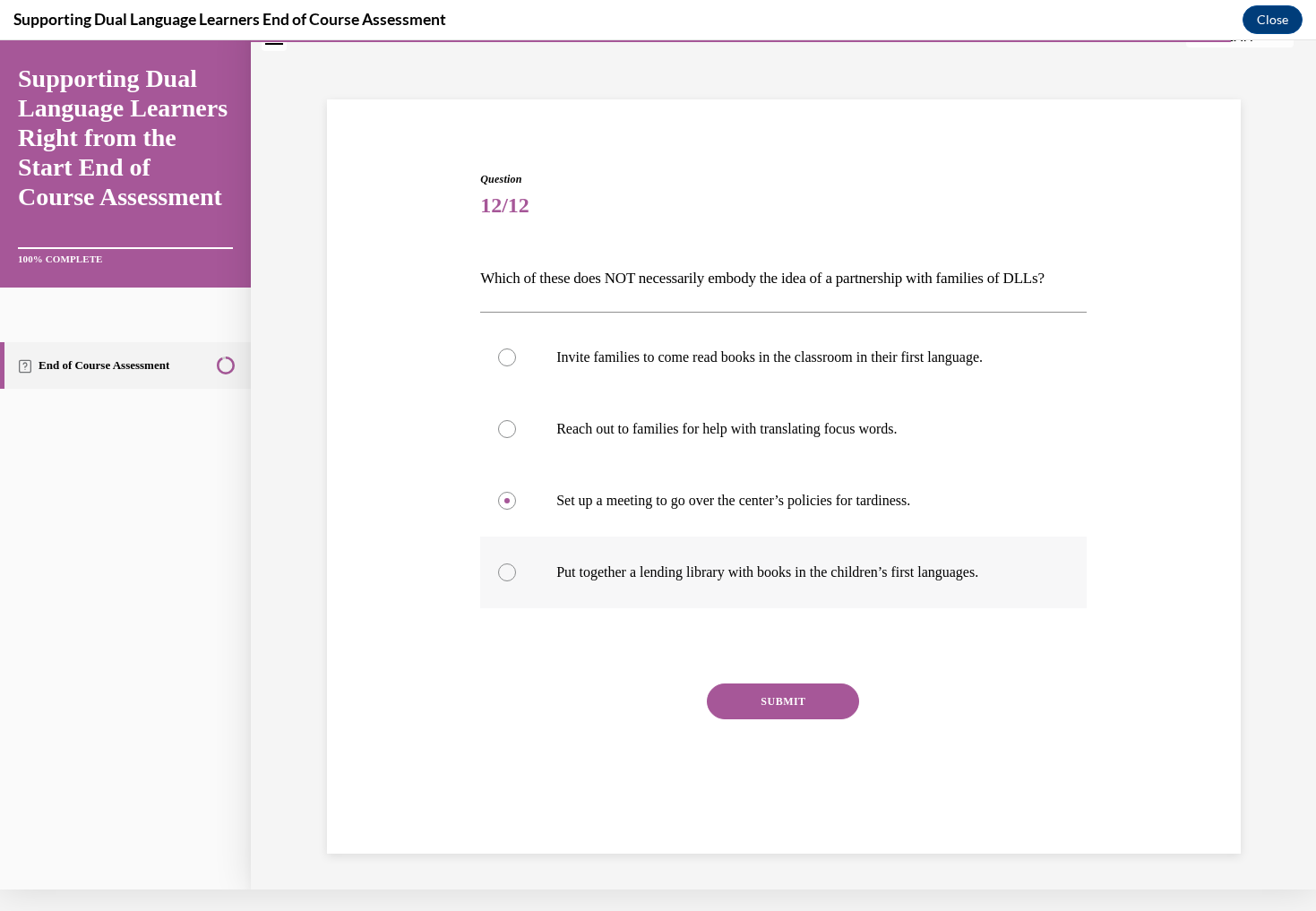
click at [516, 582] on input "Put together a lending library with books in the children’s first languages." at bounding box center [507, 573] width 18 height 18
radio input "true"
click at [511, 433] on label "Reach out to families for help with translating focus words." at bounding box center [784, 429] width 607 height 72
click at [511, 433] on input "Reach out to families for help with translating focus words." at bounding box center [507, 429] width 18 height 18
radio input "true"
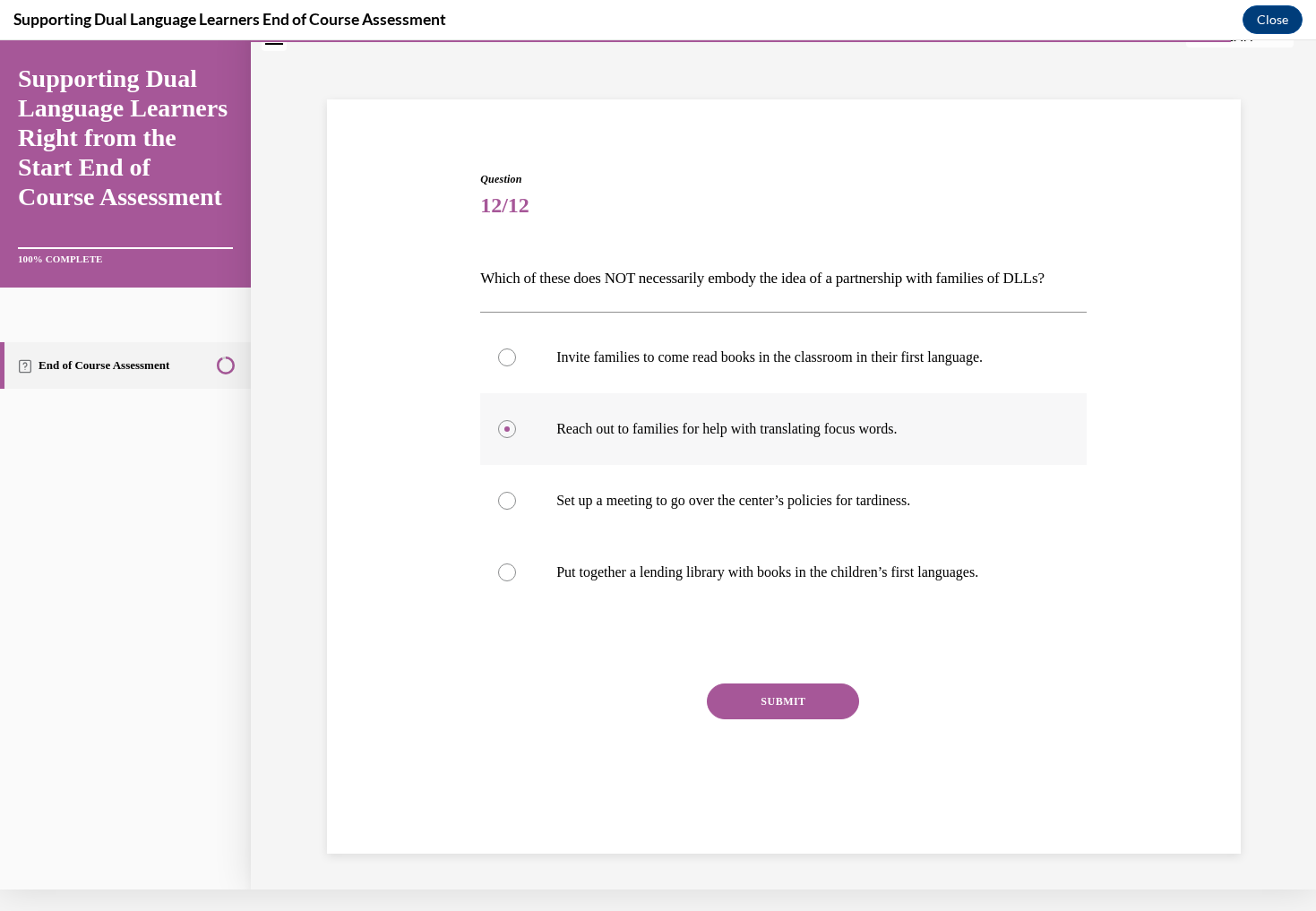
click at [511, 433] on label "Reach out to families for help with translating focus words." at bounding box center [784, 429] width 607 height 72
click at [511, 433] on input "Reach out to families for help with translating focus words." at bounding box center [507, 429] width 18 height 18
click at [511, 435] on label "Reach out to families for help with translating focus words." at bounding box center [784, 429] width 607 height 72
click at [511, 435] on input "Reach out to families for help with translating focus words." at bounding box center [507, 429] width 18 height 18
click at [295, 575] on div "Question 12/12 Which of these does NOT necessarily embody the idea of a partner…" at bounding box center [783, 455] width 1065 height 871
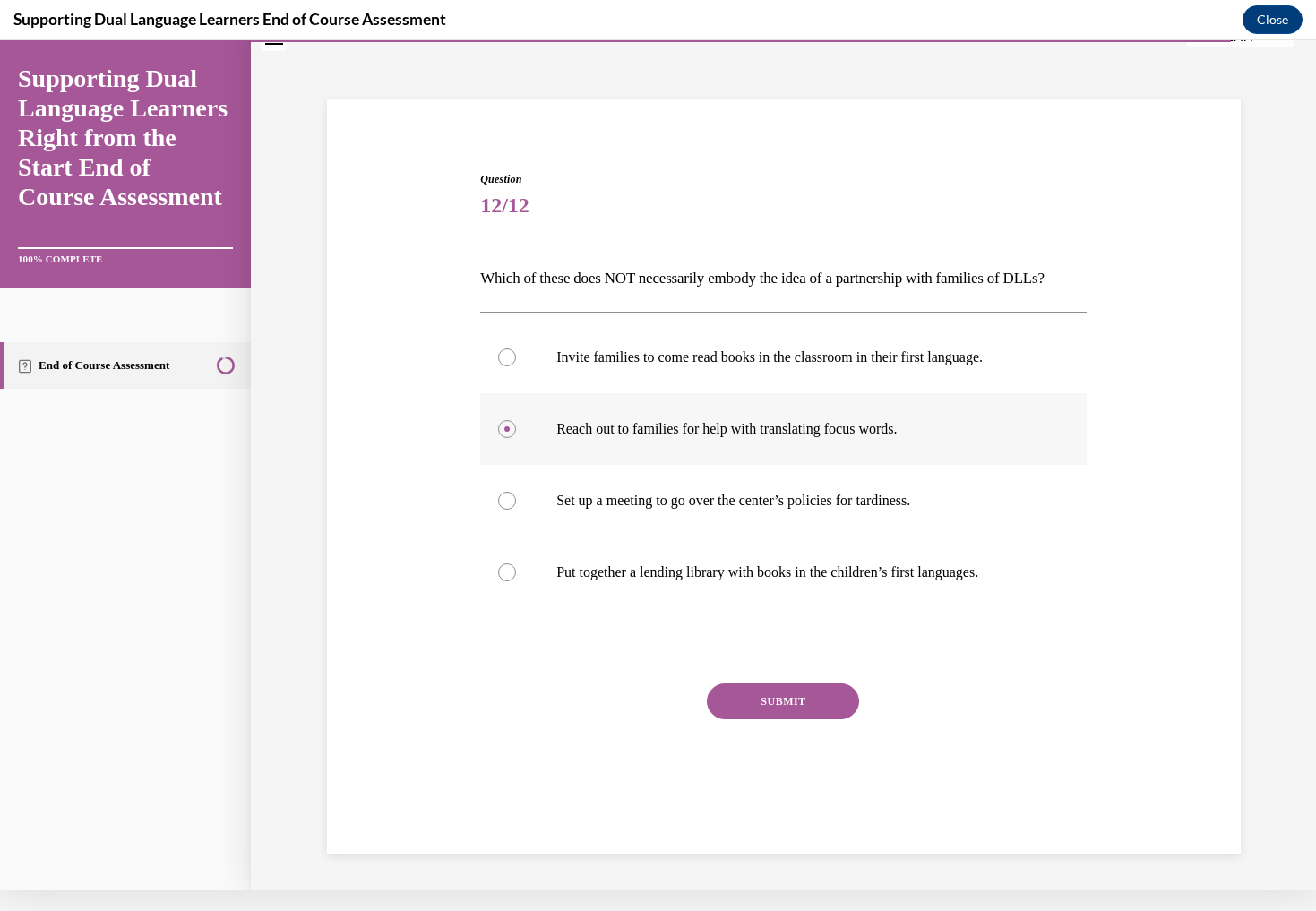
click at [505, 427] on label "Reach out to families for help with translating focus words." at bounding box center [784, 429] width 607 height 72
click at [505, 427] on input "Reach out to families for help with translating focus words." at bounding box center [507, 429] width 18 height 18
click at [510, 502] on label "Set up a meeting to go over the center’s policies for tardiness." at bounding box center [784, 500] width 607 height 72
click at [510, 502] on input "Set up a meeting to go over the center’s policies for tardiness." at bounding box center [507, 500] width 18 height 18
radio input "true"
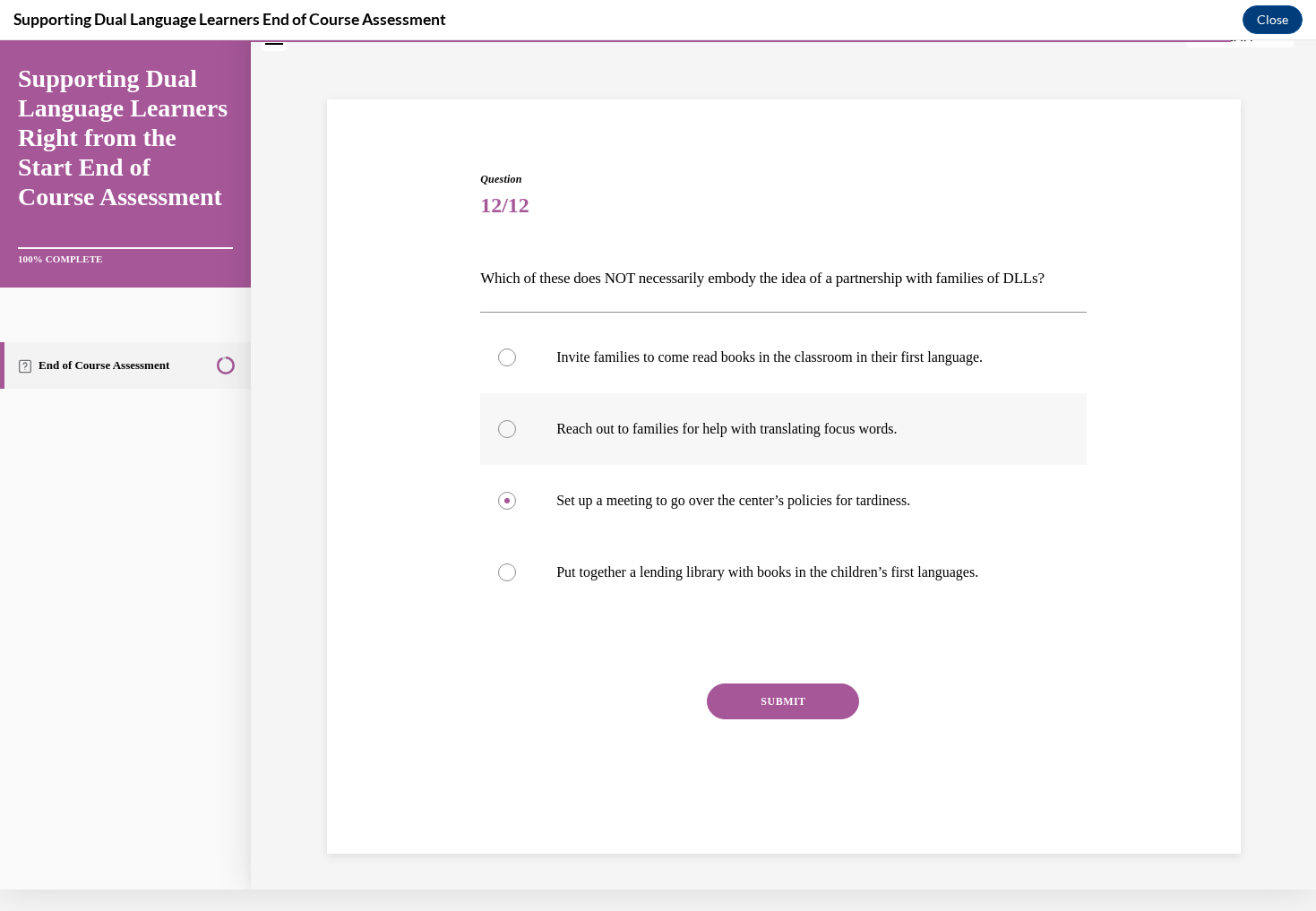
click at [510, 432] on label "Reach out to families for help with translating focus words." at bounding box center [784, 429] width 607 height 72
click at [510, 432] on input "Reach out to families for help with translating focus words." at bounding box center [507, 429] width 18 height 18
radio input "true"
click at [510, 432] on label "Reach out to families for help with translating focus words." at bounding box center [784, 429] width 607 height 72
click at [510, 432] on input "Reach out to families for help with translating focus words." at bounding box center [507, 429] width 18 height 18
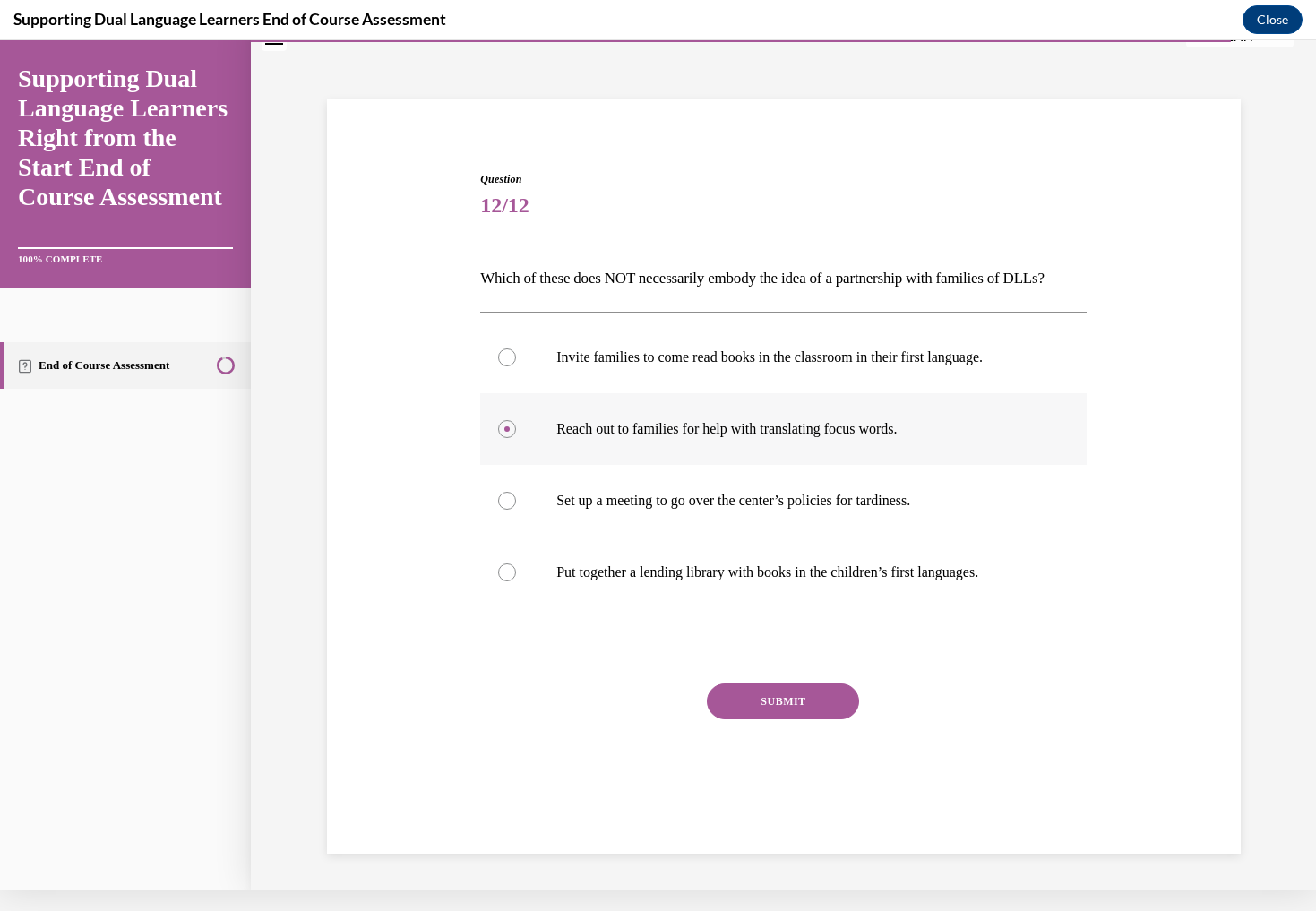
click at [510, 432] on label "Reach out to families for help with translating focus words." at bounding box center [784, 429] width 607 height 72
click at [510, 432] on input "Reach out to families for help with translating focus words." at bounding box center [507, 429] width 18 height 18
click at [295, 384] on div "Question 12/12 Which of these does NOT necessarily embody the idea of a partner…" at bounding box center [783, 455] width 1065 height 871
drag, startPoint x: 1002, startPoint y: 870, endPoint x: 990, endPoint y: 844, distance: 28.6
click at [993, 860] on div "Question 12/12 Which of these does NOT necessarily embody the idea of a partner…" at bounding box center [783, 455] width 1065 height 871
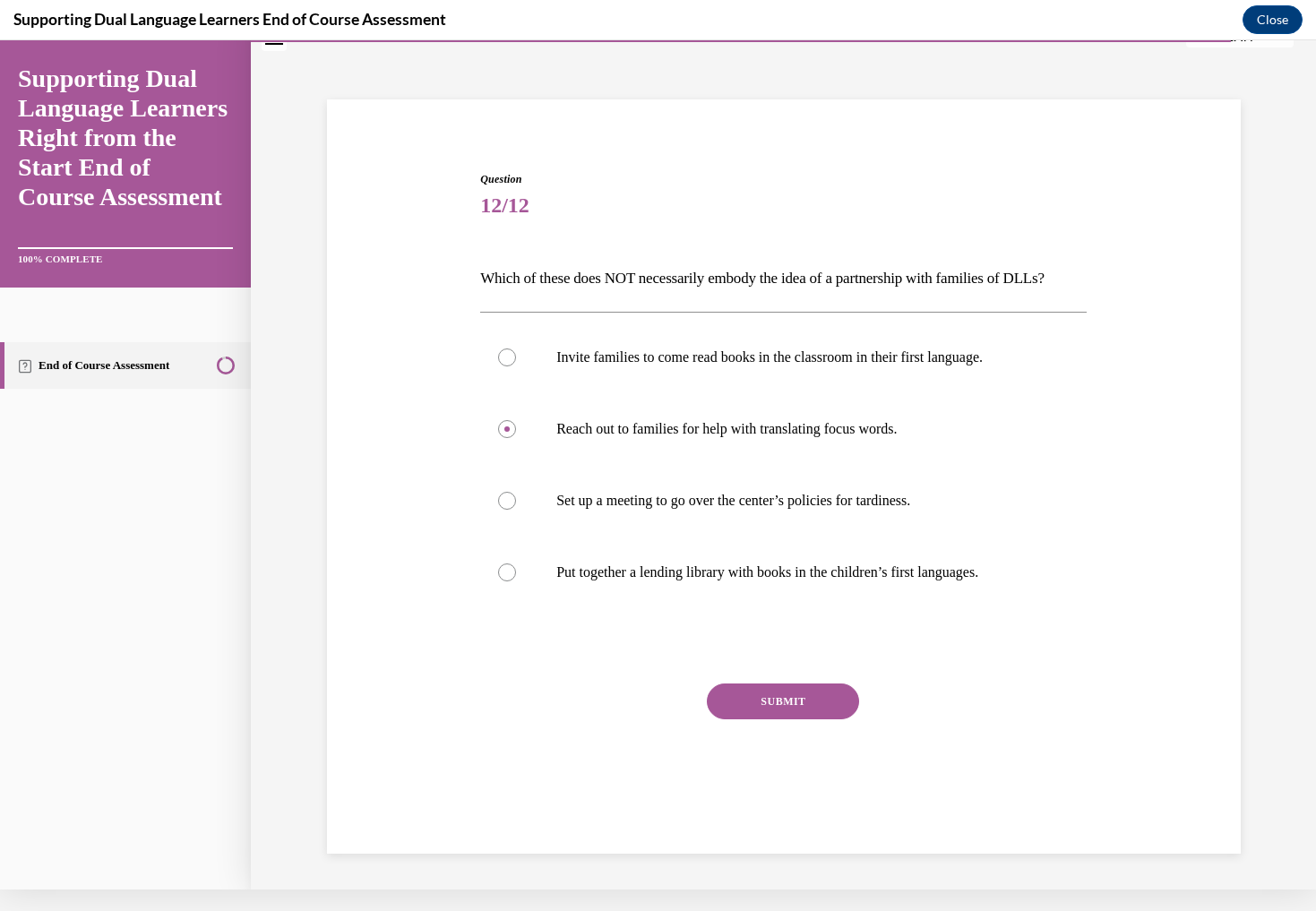
click at [526, 773] on div "SUBMIT" at bounding box center [784, 728] width 607 height 90
click at [516, 437] on label "Reach out to families for help with translating focus words." at bounding box center [784, 429] width 607 height 72
click at [516, 437] on input "Reach out to families for help with translating focus words." at bounding box center [507, 429] width 18 height 18
click at [515, 435] on label "Reach out to families for help with translating focus words." at bounding box center [784, 429] width 607 height 72
click at [515, 435] on input "Reach out to families for help with translating focus words." at bounding box center [507, 429] width 18 height 18
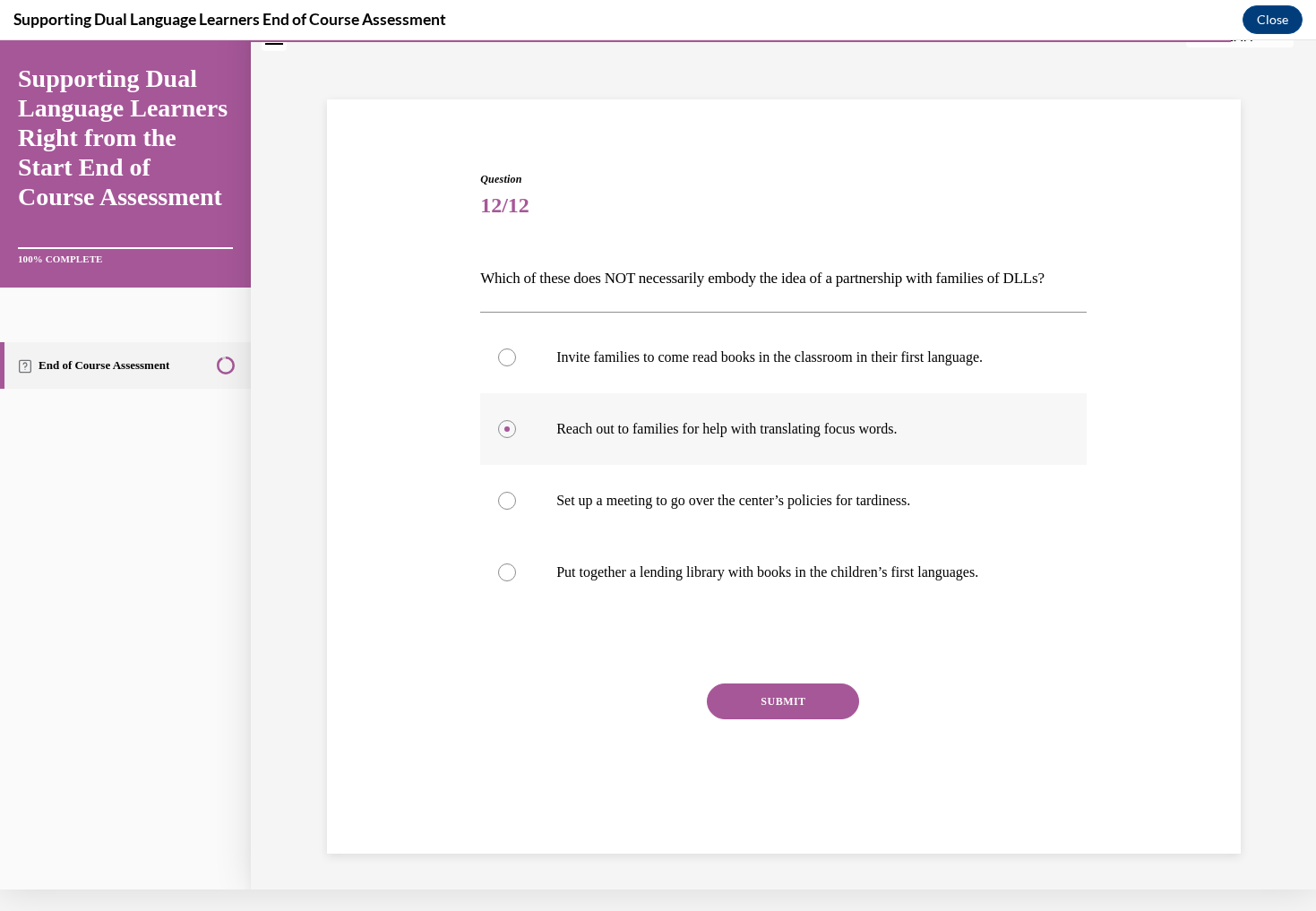
click at [513, 436] on label "Reach out to families for help with translating focus words." at bounding box center [784, 429] width 607 height 72
click at [513, 436] on input "Reach out to families for help with translating focus words." at bounding box center [507, 429] width 18 height 18
click at [510, 464] on label "Reach out to families for help with translating focus words." at bounding box center [784, 429] width 607 height 72
click at [510, 438] on input "Reach out to families for help with translating focus words." at bounding box center [507, 429] width 18 height 18
click at [510, 464] on label "Reach out to families for help with translating focus words." at bounding box center [784, 429] width 607 height 72
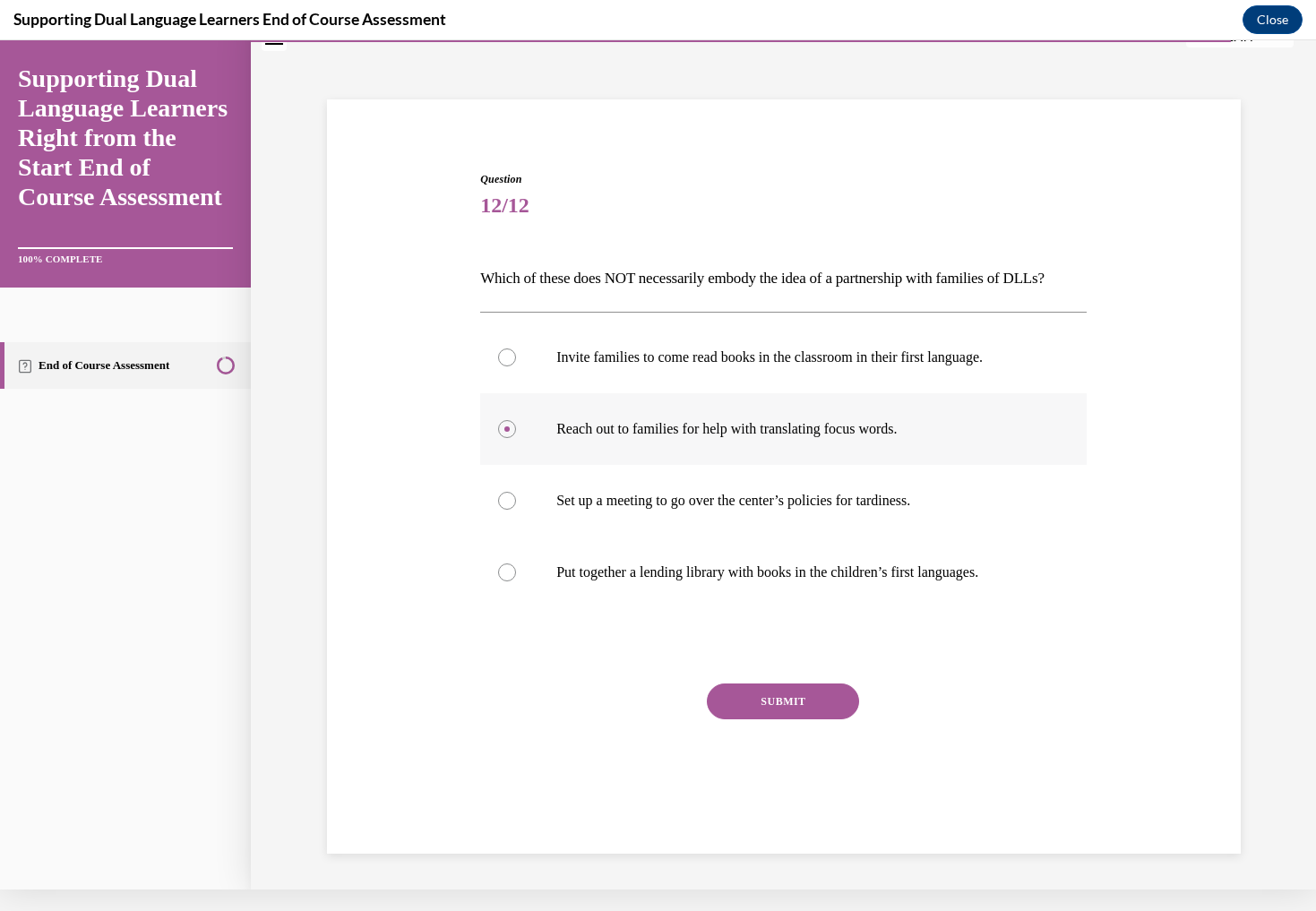
click at [510, 438] on input "Reach out to families for help with translating focus words." at bounding box center [507, 429] width 18 height 18
click at [507, 505] on label "Set up a meeting to go over the center’s policies for tardiness." at bounding box center [784, 500] width 607 height 72
click at [507, 505] on input "Set up a meeting to go over the center’s policies for tardiness." at bounding box center [507, 500] width 18 height 18
radio input "true"
click at [782, 609] on label "Put together a lending library with books in the children’s first languages." at bounding box center [784, 573] width 607 height 72
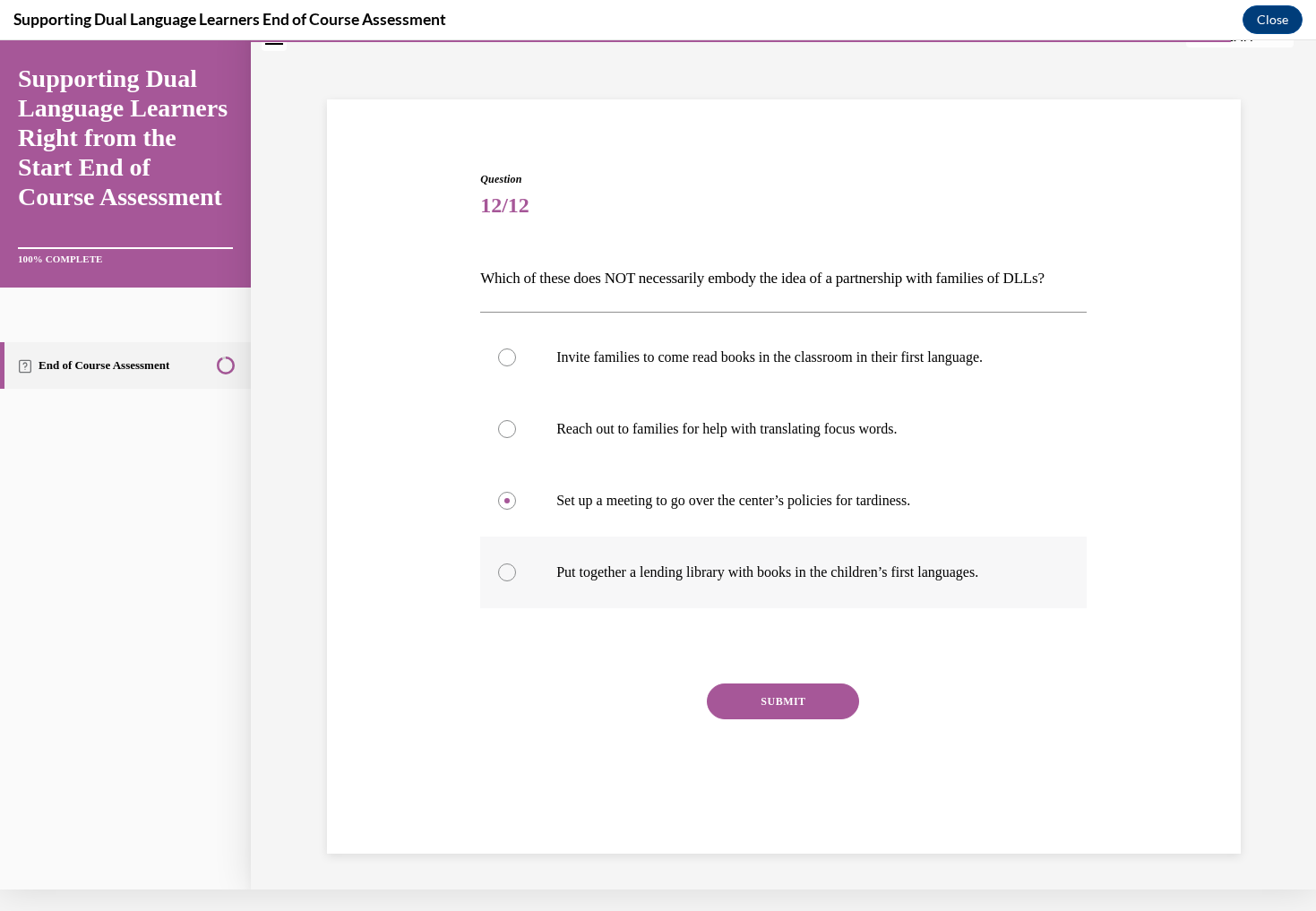
click at [516, 582] on input "Put together a lending library with books in the children’s first languages." at bounding box center [507, 573] width 18 height 18
radio input "true"
click at [512, 430] on label "Reach out to families for help with translating focus words." at bounding box center [784, 429] width 607 height 72
click at [512, 430] on input "Reach out to families for help with translating focus words." at bounding box center [507, 429] width 18 height 18
radio input "true"
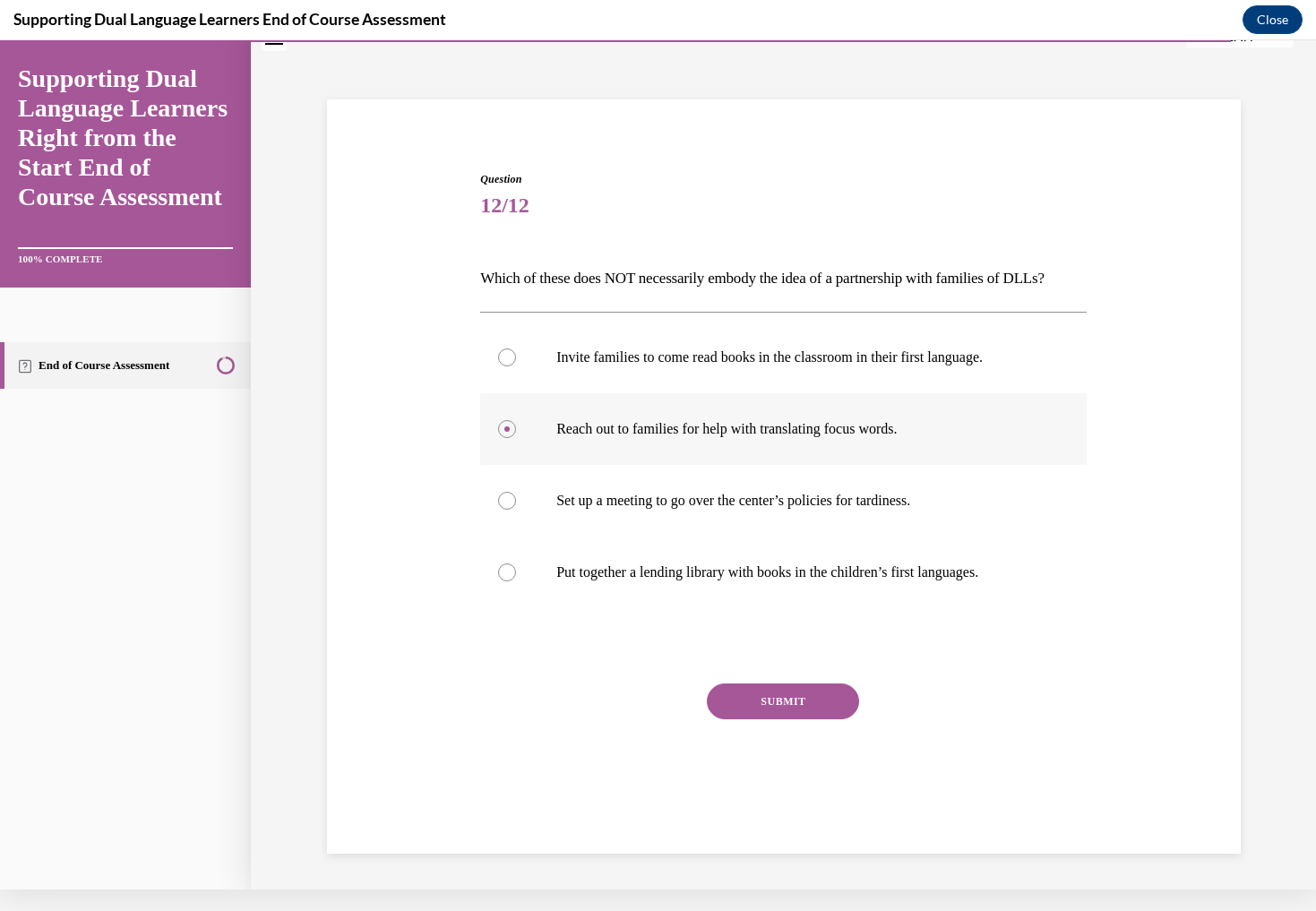
click at [506, 431] on label "Reach out to families for help with translating focus words." at bounding box center [784, 429] width 607 height 72
click at [506, 431] on input "Reach out to families for help with translating focus words." at bounding box center [507, 429] width 18 height 18
drag, startPoint x: 881, startPoint y: 419, endPoint x: 883, endPoint y: 429, distance: 10.2
click at [882, 428] on div "Invite families to come read books in the classroom in their first language. Re…" at bounding box center [784, 464] width 607 height 286
click at [861, 427] on label "Reach out to families for help with translating focus words." at bounding box center [784, 429] width 607 height 72
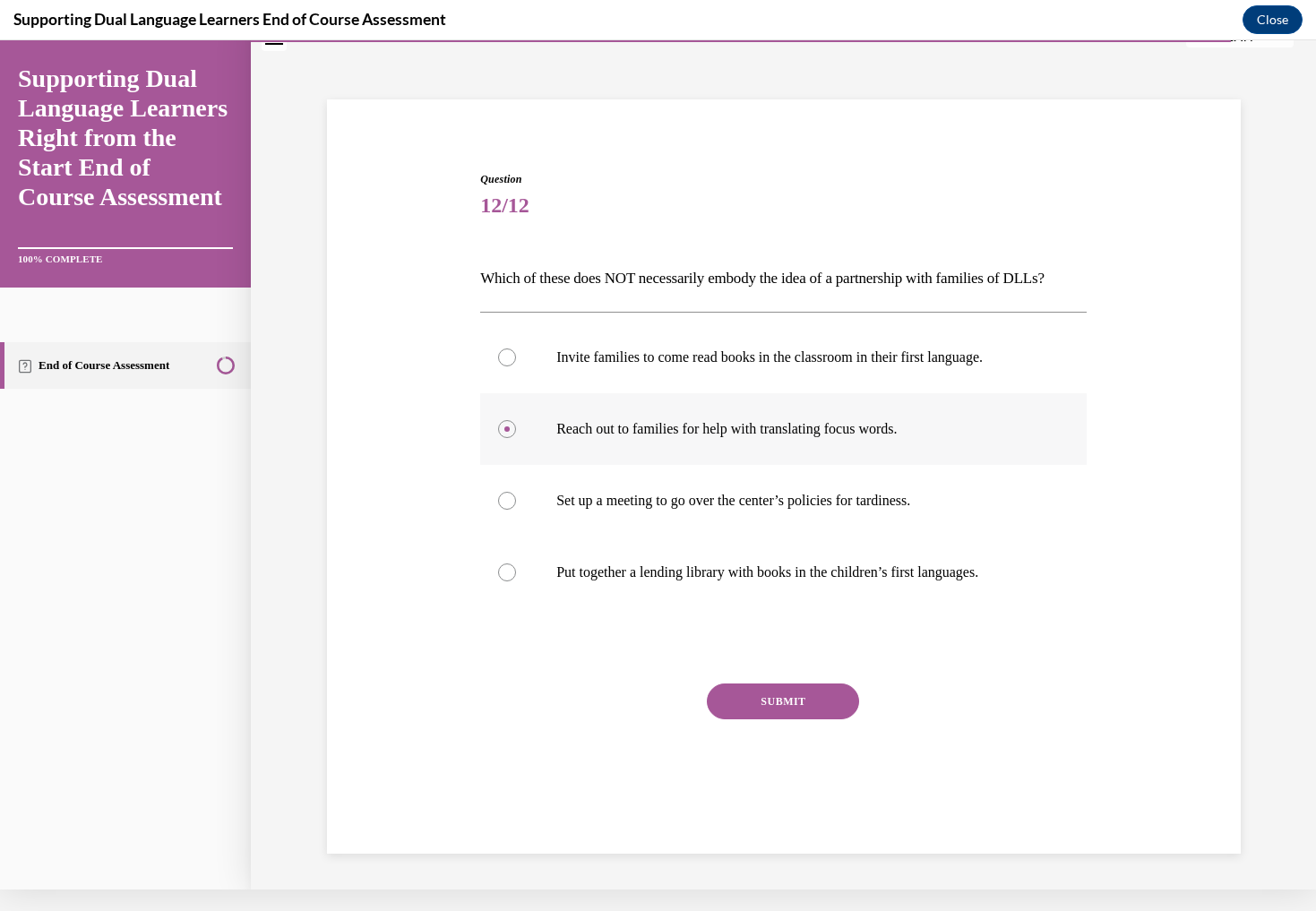
click at [516, 427] on input "Reach out to families for help with translating focus words." at bounding box center [507, 429] width 18 height 18
drag, startPoint x: 817, startPoint y: 435, endPoint x: 545, endPoint y: 456, distance: 272.8
click at [545, 456] on label "Reach out to families for help with translating focus words." at bounding box center [784, 429] width 607 height 72
click at [516, 438] on input "Reach out to families for help with translating focus words." at bounding box center [507, 429] width 18 height 18
click at [512, 435] on label "Reach out to families for help with translating focus words." at bounding box center [784, 429] width 607 height 72
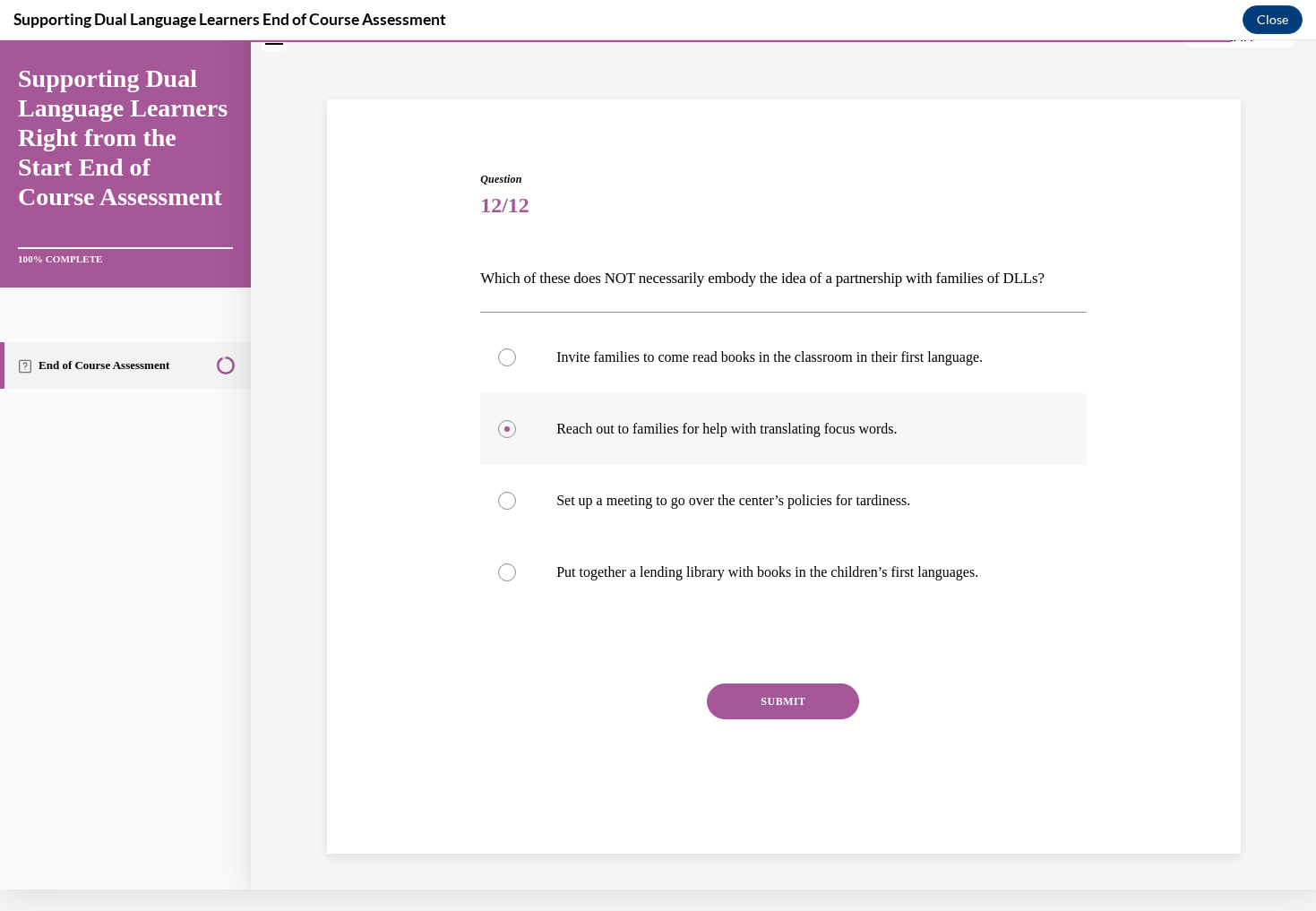
click at [512, 435] on input "Reach out to families for help with translating focus words." at bounding box center [507, 429] width 18 height 18
click at [508, 435] on label "Reach out to families for help with translating focus words." at bounding box center [784, 429] width 607 height 72
click at [508, 435] on input "Reach out to families for help with translating focus words." at bounding box center [507, 429] width 18 height 18
click at [510, 287] on p "Which of these does NOT necessarily embody the idea of a partnership with famil…" at bounding box center [784, 278] width 607 height 31
click at [501, 274] on p "Which of these does NOT necessarily embody the idea of a partnership with famil…" at bounding box center [784, 278] width 607 height 31
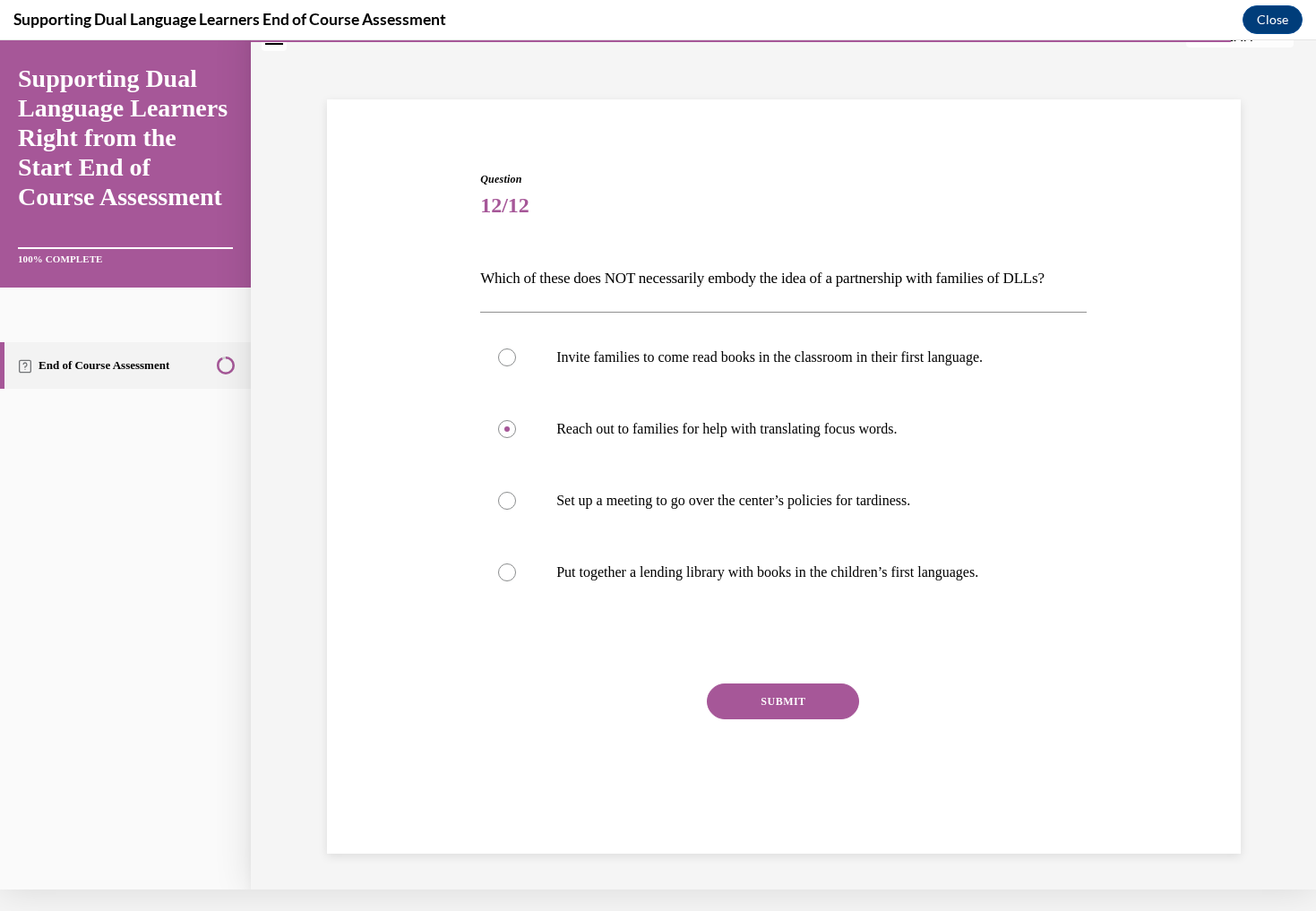
click at [503, 286] on p "Which of these does NOT necessarily embody the idea of a partnership with famil…" at bounding box center [784, 278] width 607 height 31
click at [504, 434] on label "Reach out to families for help with translating focus words." at bounding box center [784, 429] width 607 height 72
click at [504, 434] on input "Reach out to families for help with translating focus words." at bounding box center [507, 429] width 18 height 18
click at [512, 429] on label "Reach out to families for help with translating focus words." at bounding box center [784, 429] width 607 height 72
click at [512, 429] on input "Reach out to families for help with translating focus words." at bounding box center [507, 429] width 18 height 18
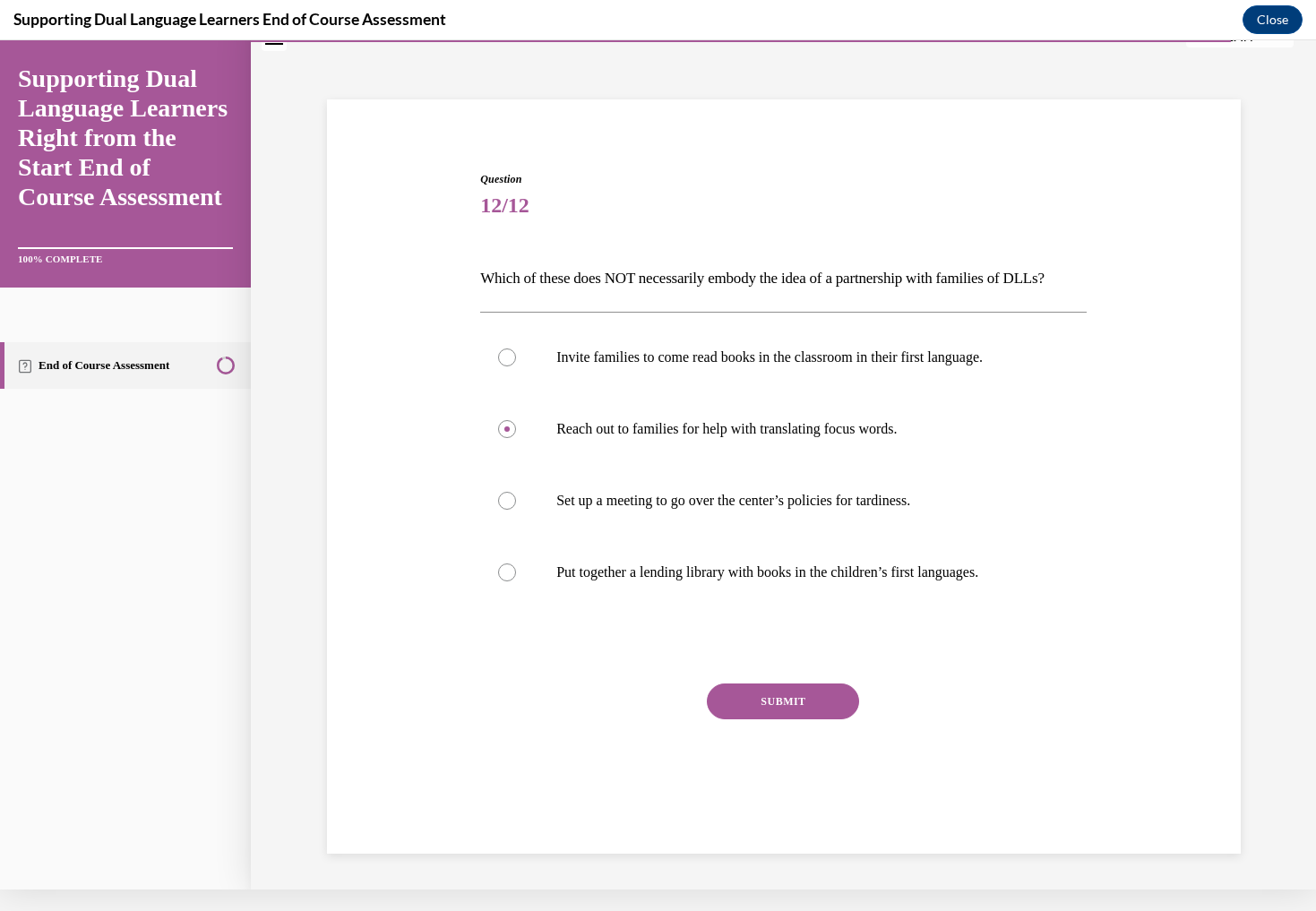
click at [288, 440] on div "Question 12/12 Which of these does NOT necessarily embody the idea of a partner…" at bounding box center [783, 455] width 1065 height 871
click at [509, 432] on label "Reach out to families for help with translating focus words." at bounding box center [784, 429] width 607 height 72
click at [509, 432] on input "Reach out to families for help with translating focus words." at bounding box center [507, 429] width 18 height 18
click at [509, 432] on label "Reach out to families for help with translating focus words." at bounding box center [784, 429] width 607 height 72
click at [509, 432] on input "Reach out to families for help with translating focus words." at bounding box center [507, 429] width 18 height 18
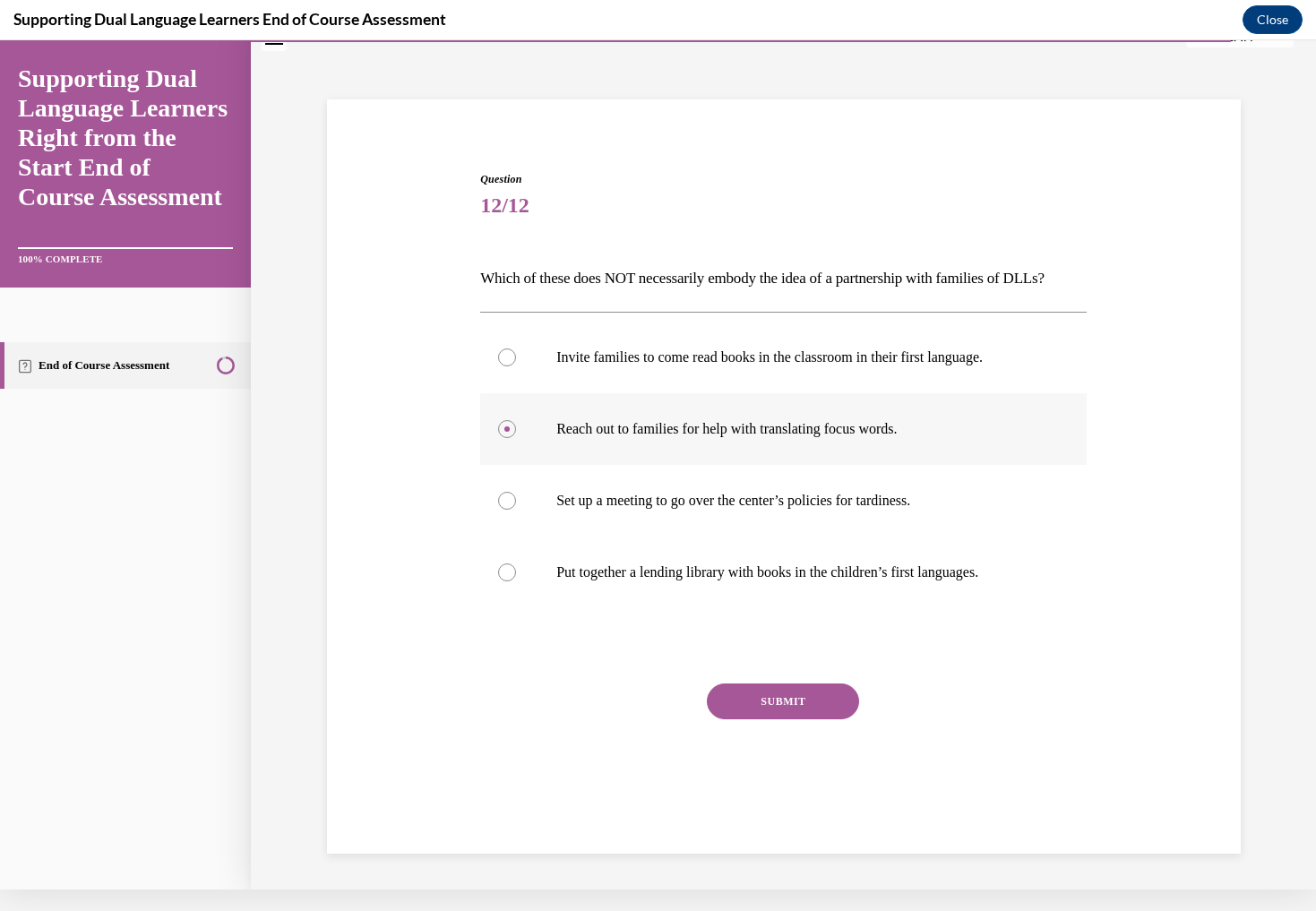
click at [509, 426] on label "Reach out to families for help with translating focus words." at bounding box center [784, 429] width 607 height 72
click at [509, 426] on input "Reach out to families for help with translating focus words." at bounding box center [507, 429] width 18 height 18
click at [509, 425] on label "Reach out to families for help with translating focus words." at bounding box center [784, 429] width 607 height 72
click at [509, 425] on input "Reach out to families for help with translating focus words." at bounding box center [507, 429] width 18 height 18
click at [509, 425] on label "Reach out to families for help with translating focus words." at bounding box center [784, 429] width 607 height 72
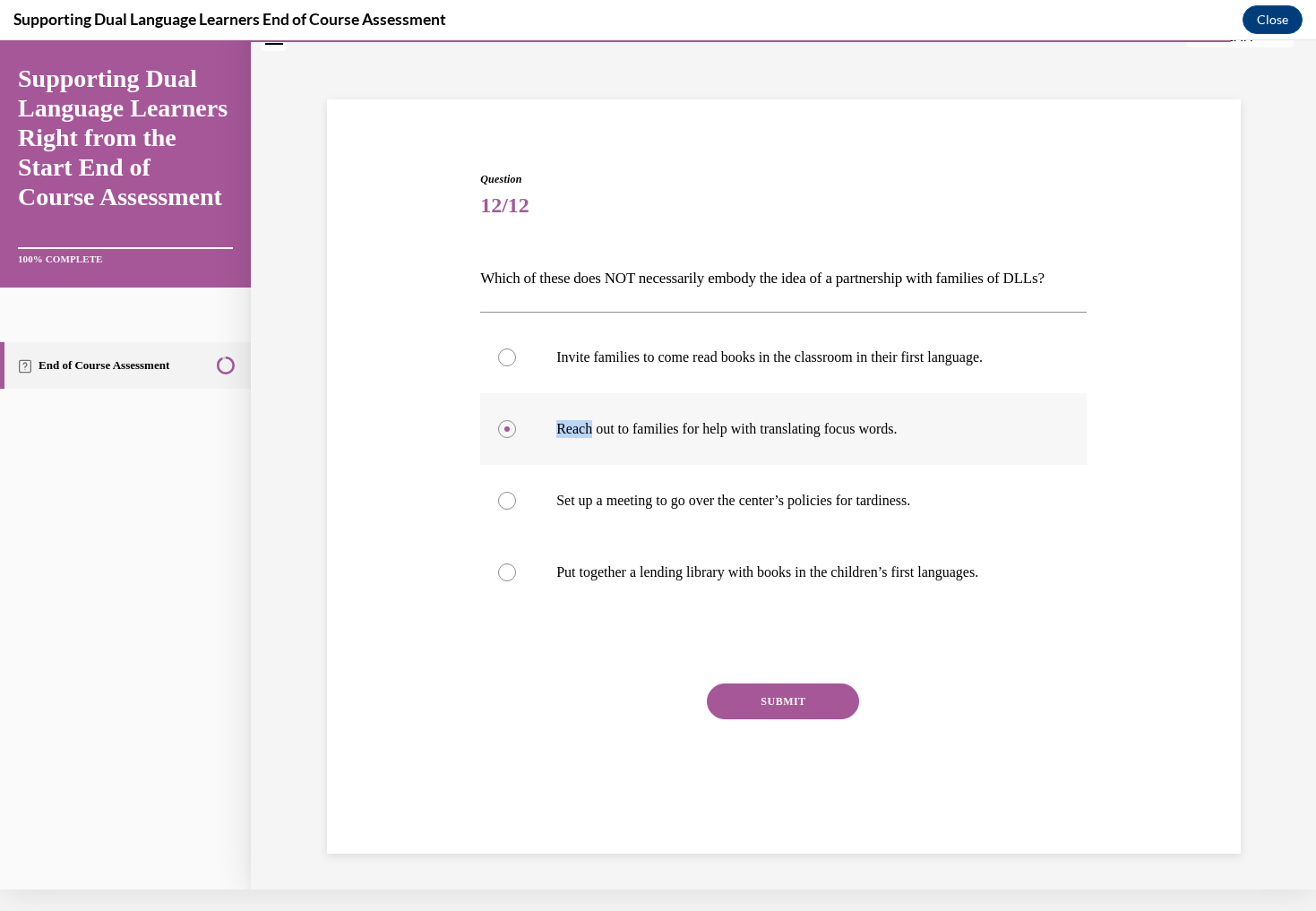
click at [509, 425] on input "Reach out to families for help with translating focus words." at bounding box center [507, 429] width 18 height 18
click at [509, 424] on label "Reach out to families for help with translating focus words." at bounding box center [784, 429] width 607 height 72
click at [509, 424] on input "Reach out to families for help with translating focus words." at bounding box center [507, 429] width 18 height 18
click at [509, 424] on label "Reach out to families for help with translating focus words." at bounding box center [784, 429] width 607 height 72
click at [509, 424] on input "Reach out to families for help with translating focus words." at bounding box center [507, 429] width 18 height 18
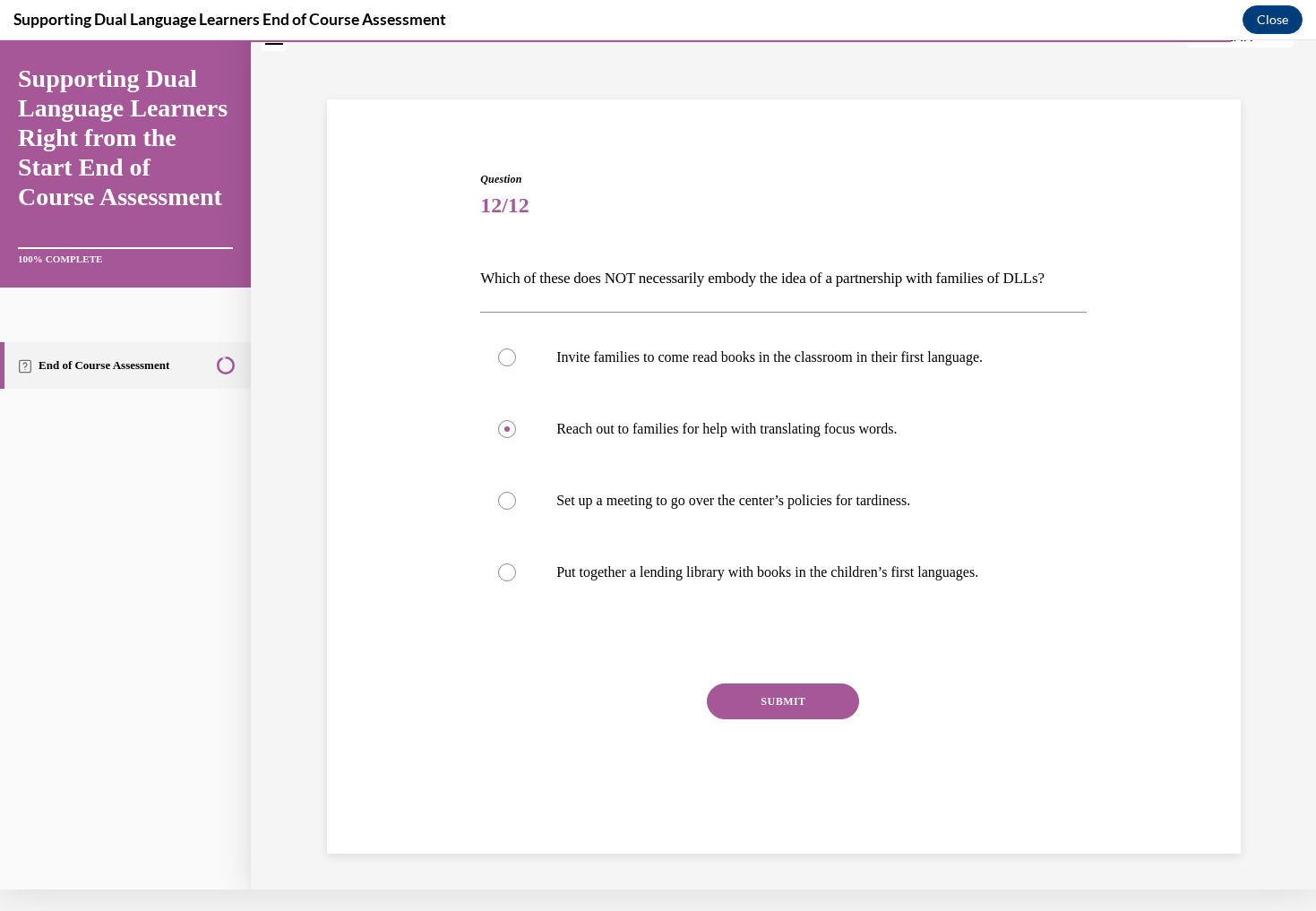
click at [261, 429] on div "Question 12/12 Which of these does NOT necessarily embody the idea of a partner…" at bounding box center [783, 455] width 1065 height 871
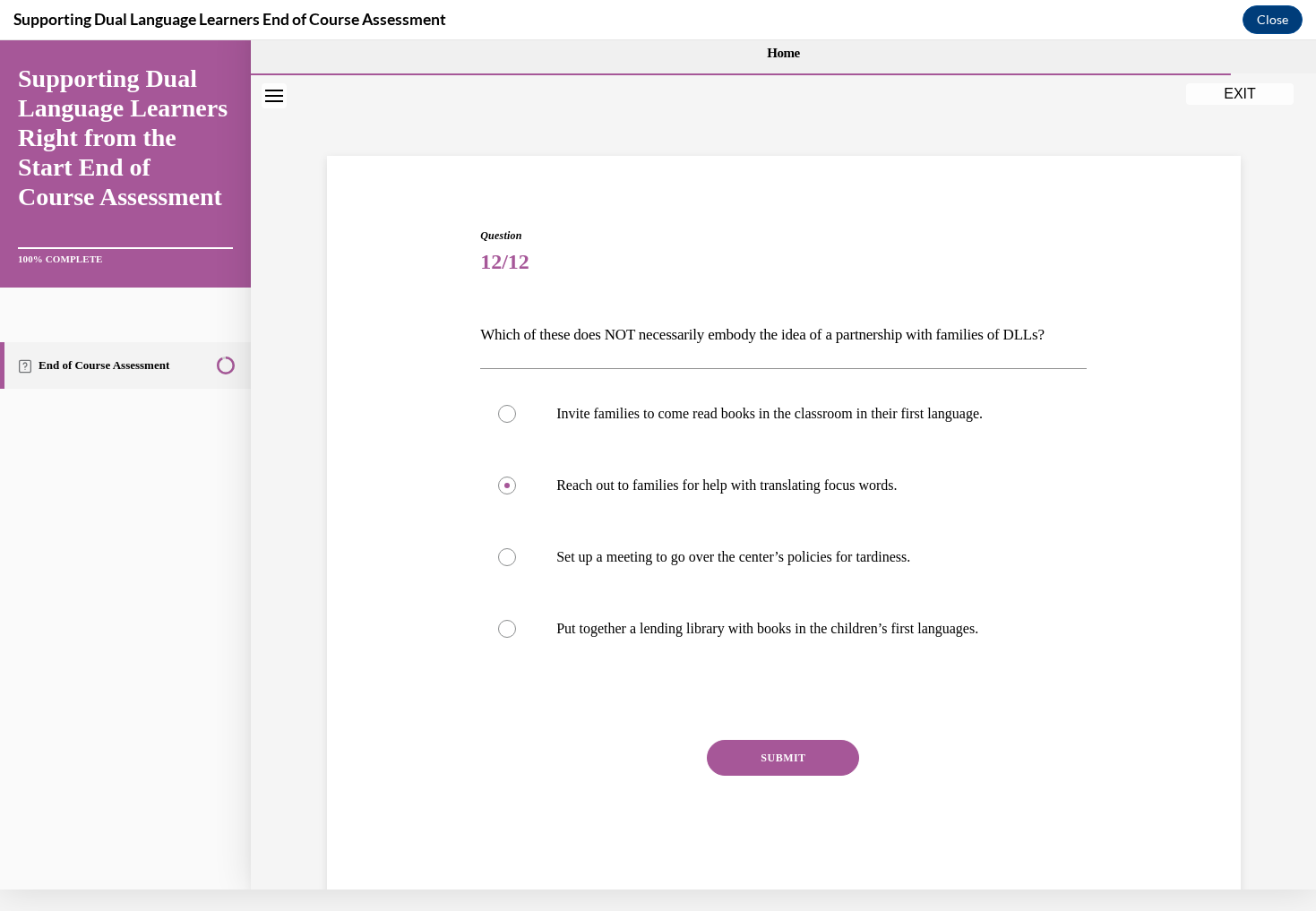
scroll to position [0, 0]
click at [513, 566] on div at bounding box center [507, 557] width 18 height 18
click at [513, 566] on input "Set up a meeting to go over the center’s policies for tardiness." at bounding box center [507, 557] width 18 height 18
radio input "true"
click at [808, 776] on button "SUBMIT" at bounding box center [783, 758] width 152 height 36
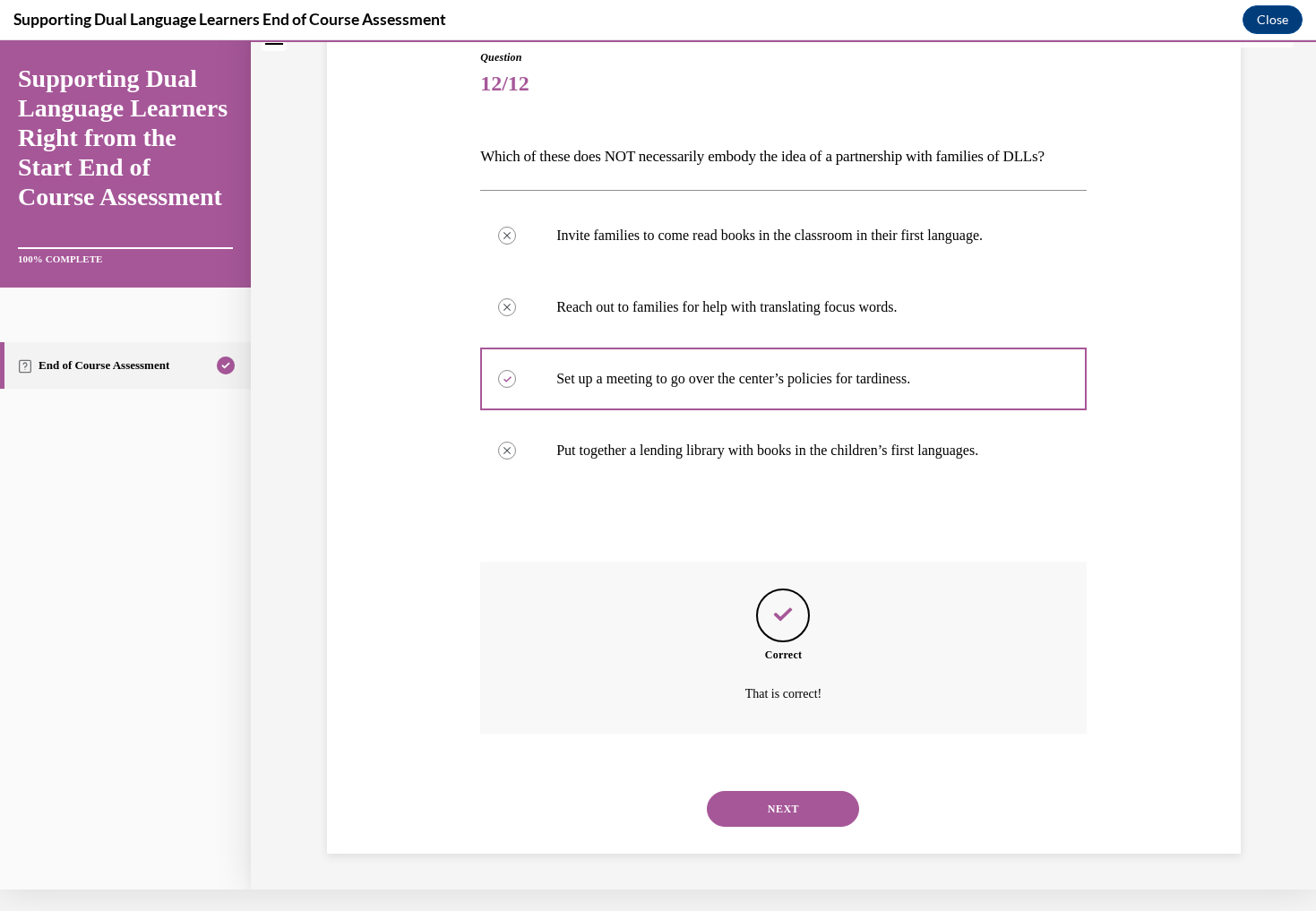
scroll to position [186, 0]
click at [798, 806] on button "NEXT" at bounding box center [783, 809] width 152 height 36
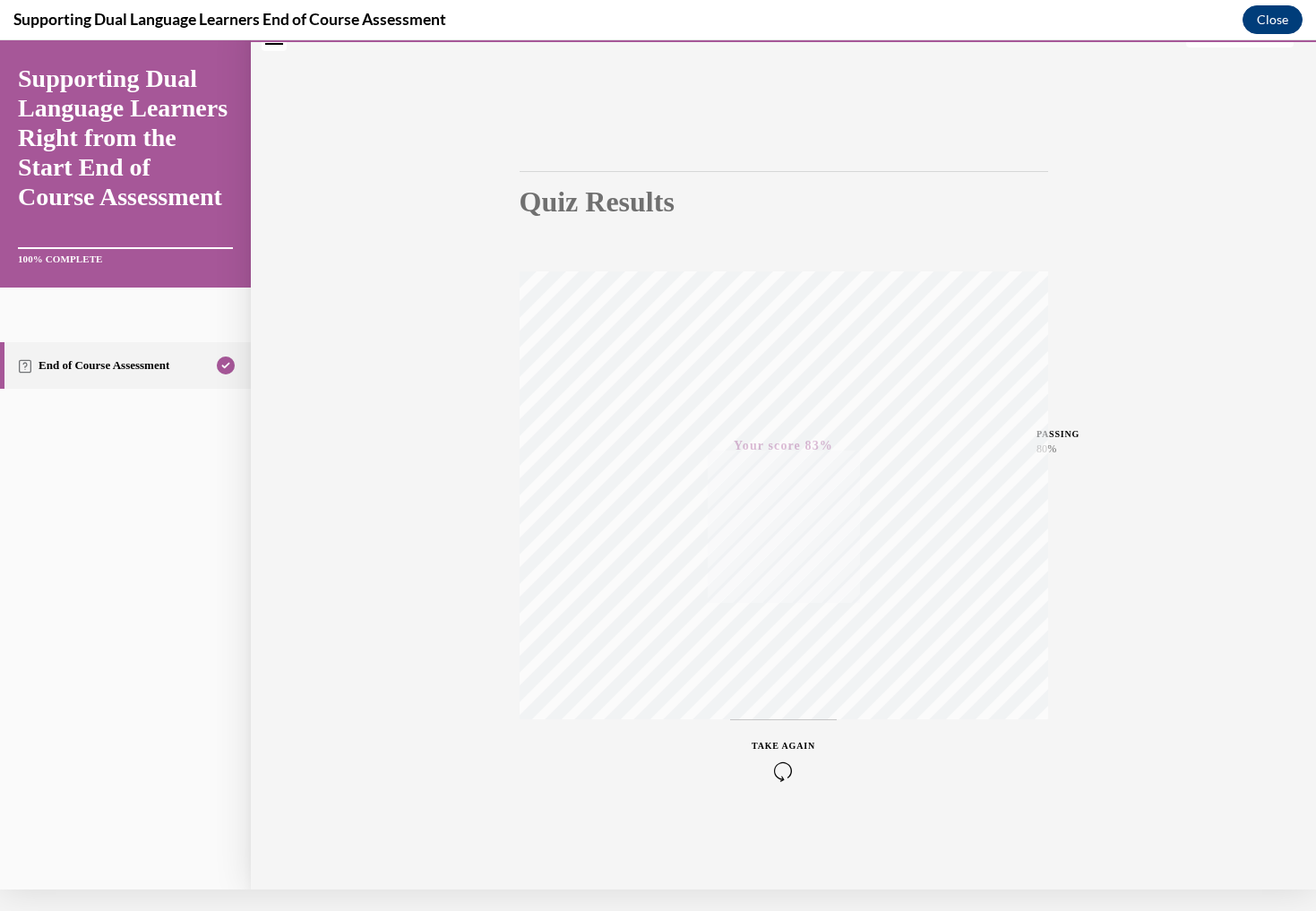
click at [1275, 20] on button "Close" at bounding box center [1272, 19] width 60 height 29
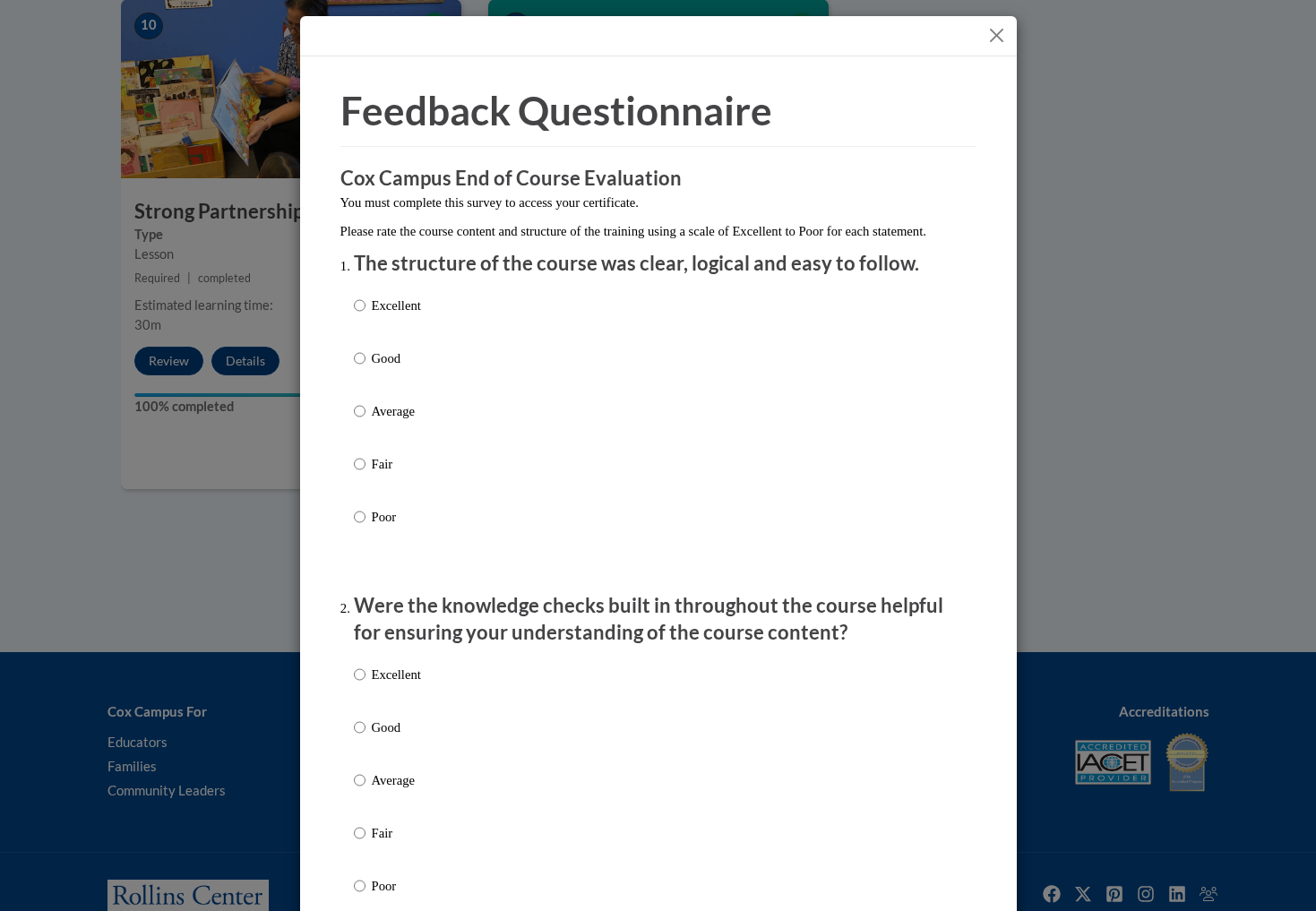
click at [358, 315] on input "Excellent" at bounding box center [360, 305] width 12 height 20
radio input "true"
click at [358, 737] on input "Good" at bounding box center [360, 727] width 12 height 20
radio input "true"
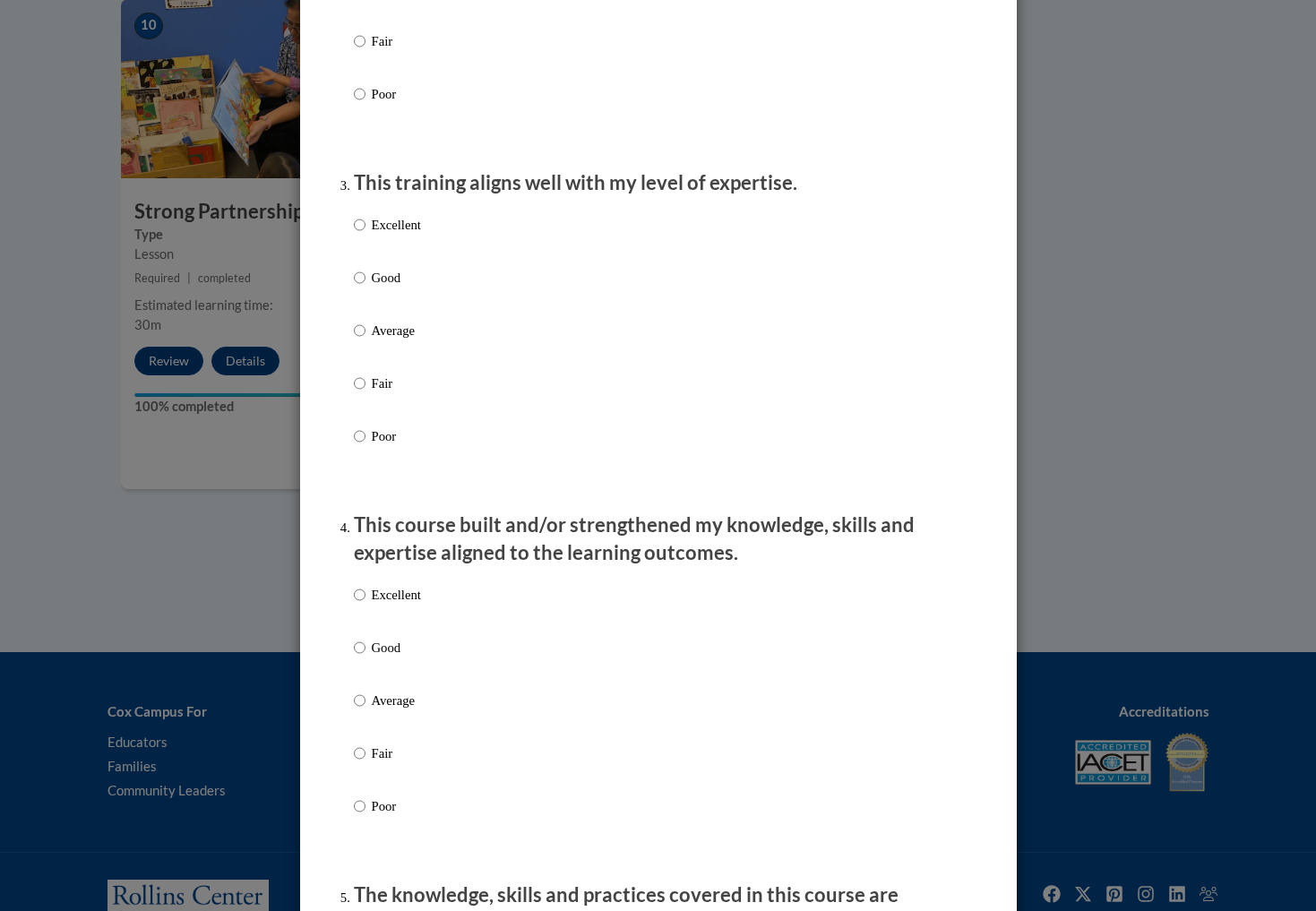
scroll to position [793, 0]
click at [360, 286] on input "Good" at bounding box center [360, 276] width 12 height 20
radio input "true"
click at [358, 600] on input "Excellent" at bounding box center [360, 594] width 12 height 20
radio input "true"
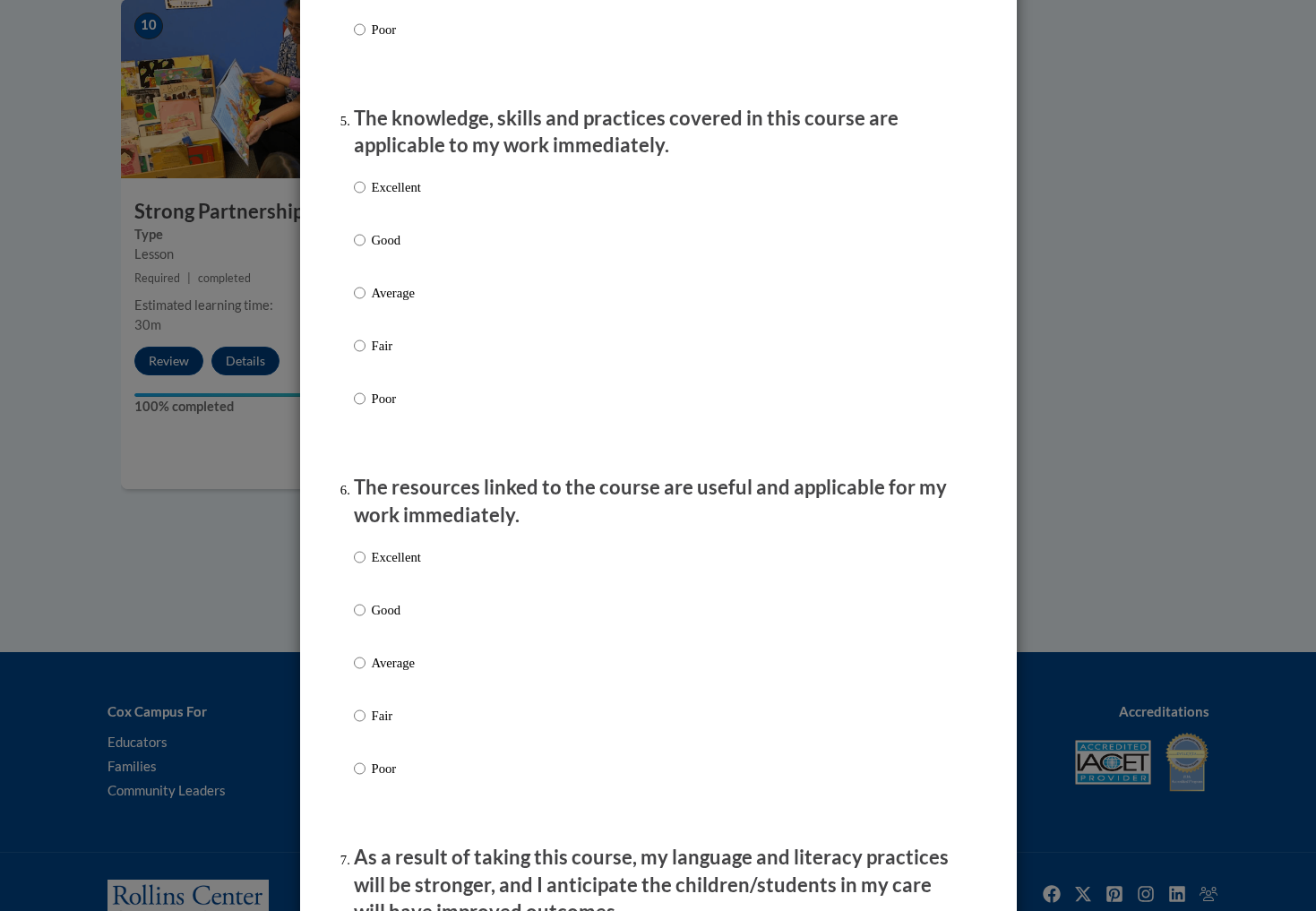
scroll to position [1605, 0]
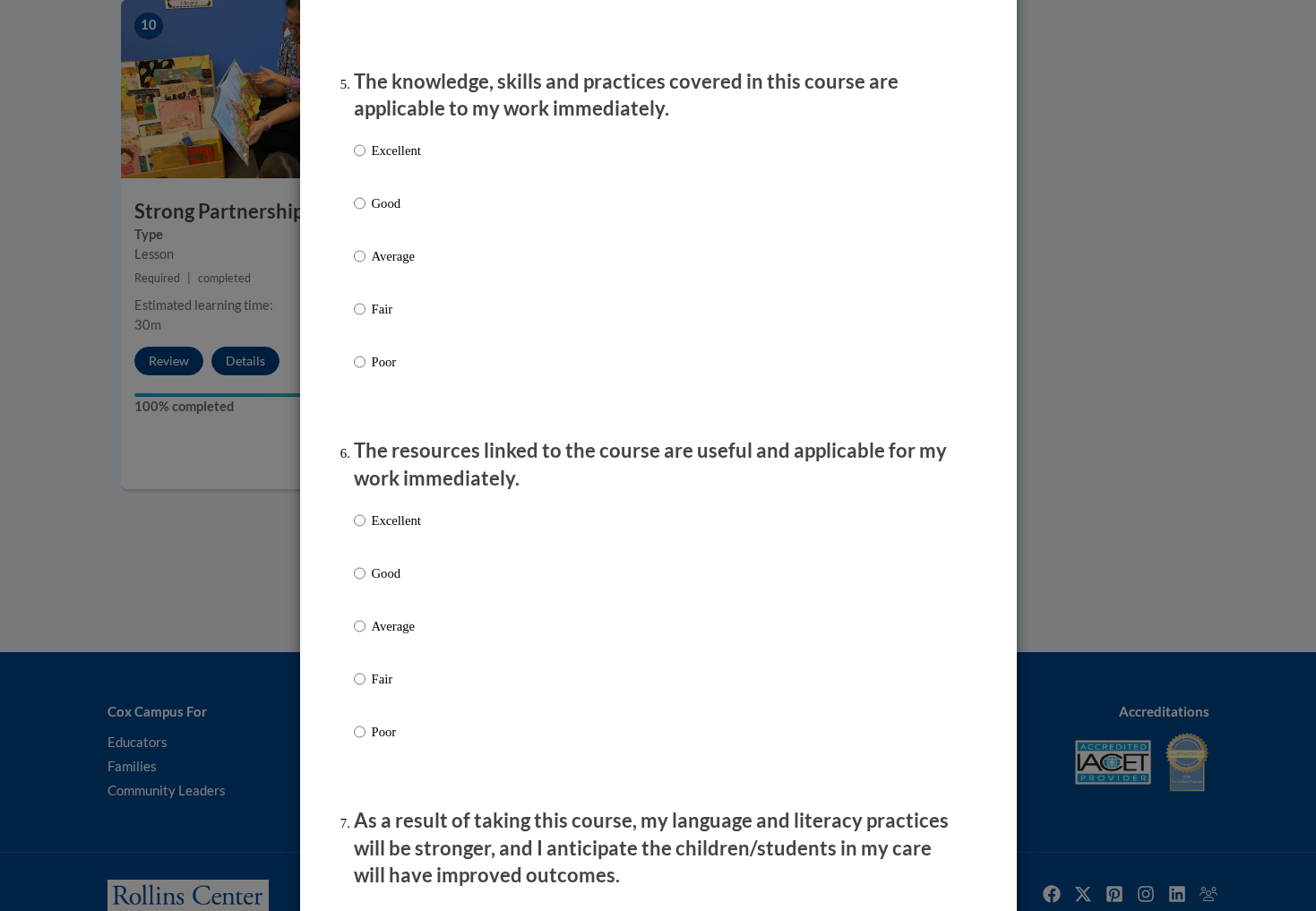
click at [356, 158] on input "Excellent" at bounding box center [360, 150] width 12 height 20
radio input "true"
click at [365, 521] on label "Excellent" at bounding box center [388, 534] width 68 height 49
click at [365, 521] on input "Excellent" at bounding box center [360, 520] width 12 height 20
radio input "true"
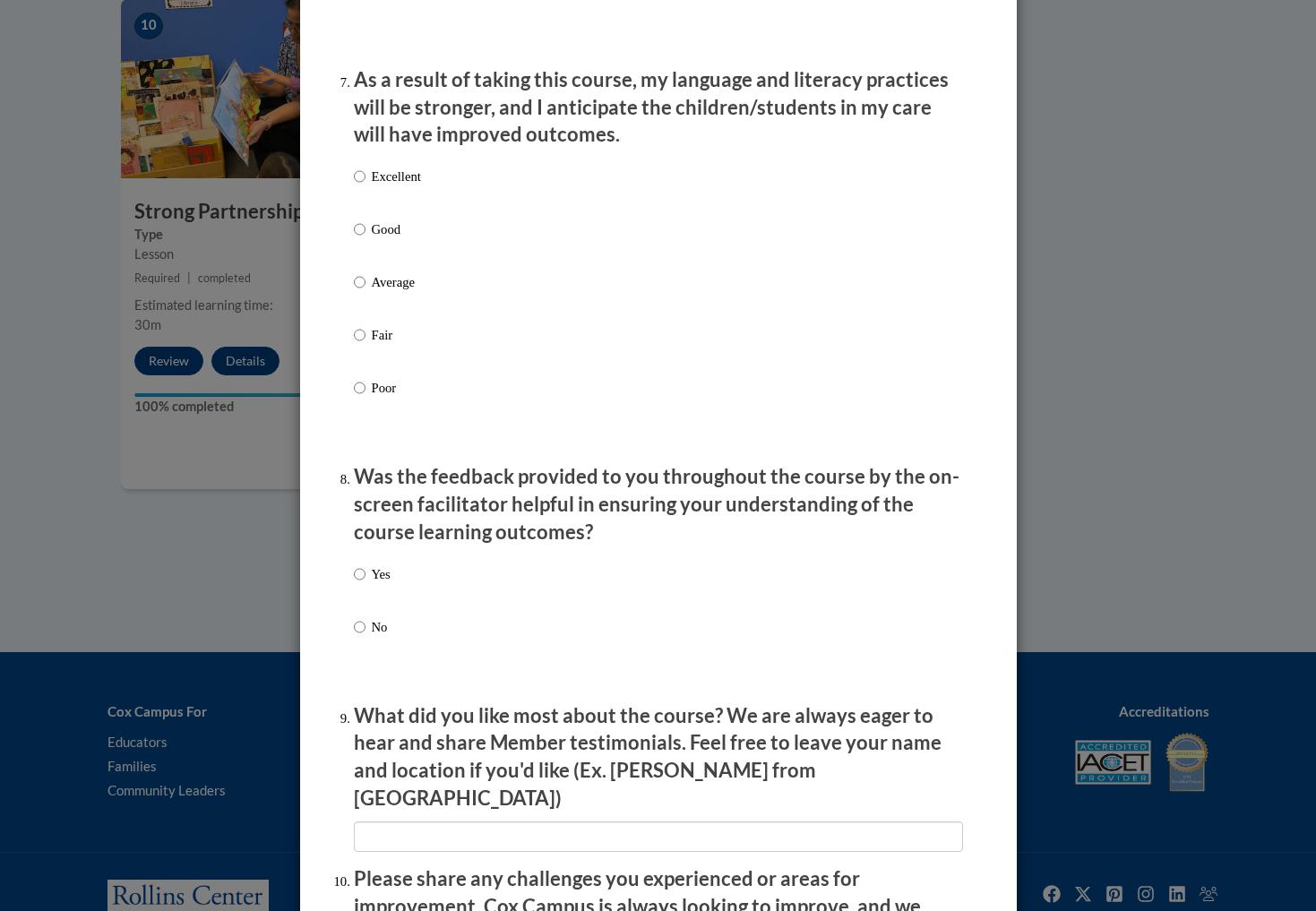
scroll to position [2421, 0]
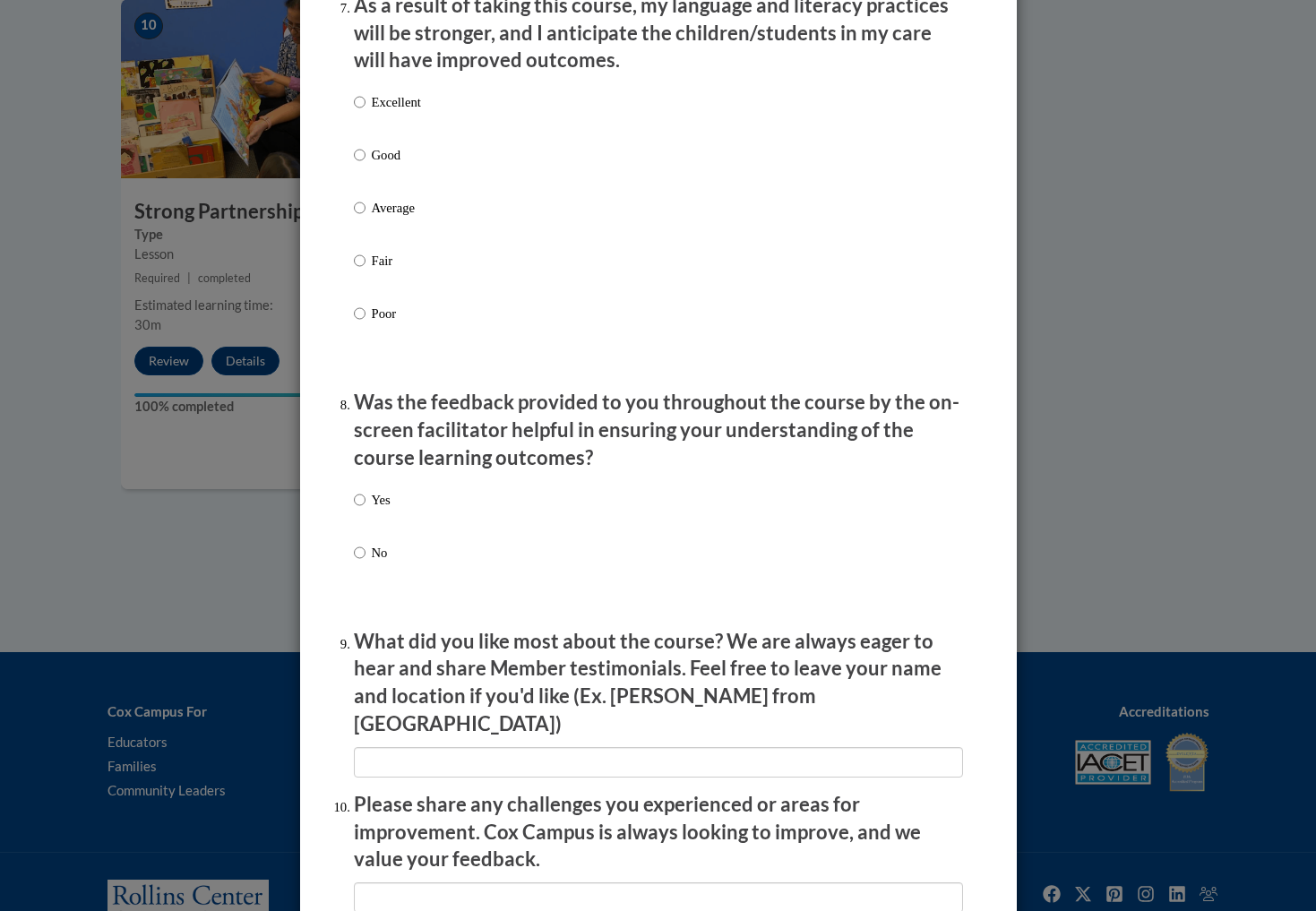
click at [362, 108] on input "Excellent" at bounding box center [360, 102] width 12 height 20
radio input "true"
click at [362, 497] on input "Yes" at bounding box center [360, 500] width 12 height 20
radio input "true"
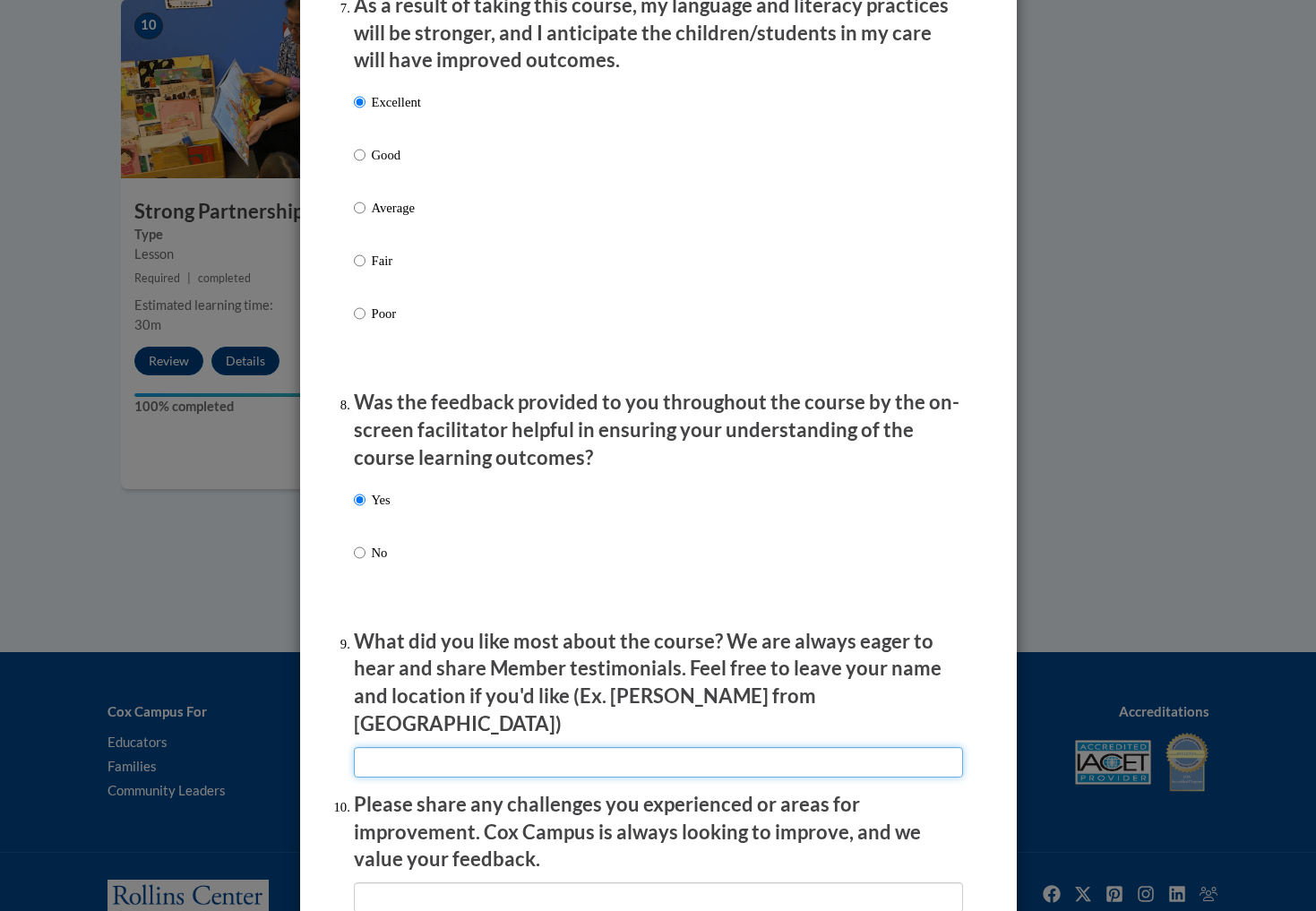
click at [430, 747] on input "textbox" at bounding box center [658, 762] width 609 height 31
type input "That it gave ideas on how to teach DLL's even when you're not bilingual"
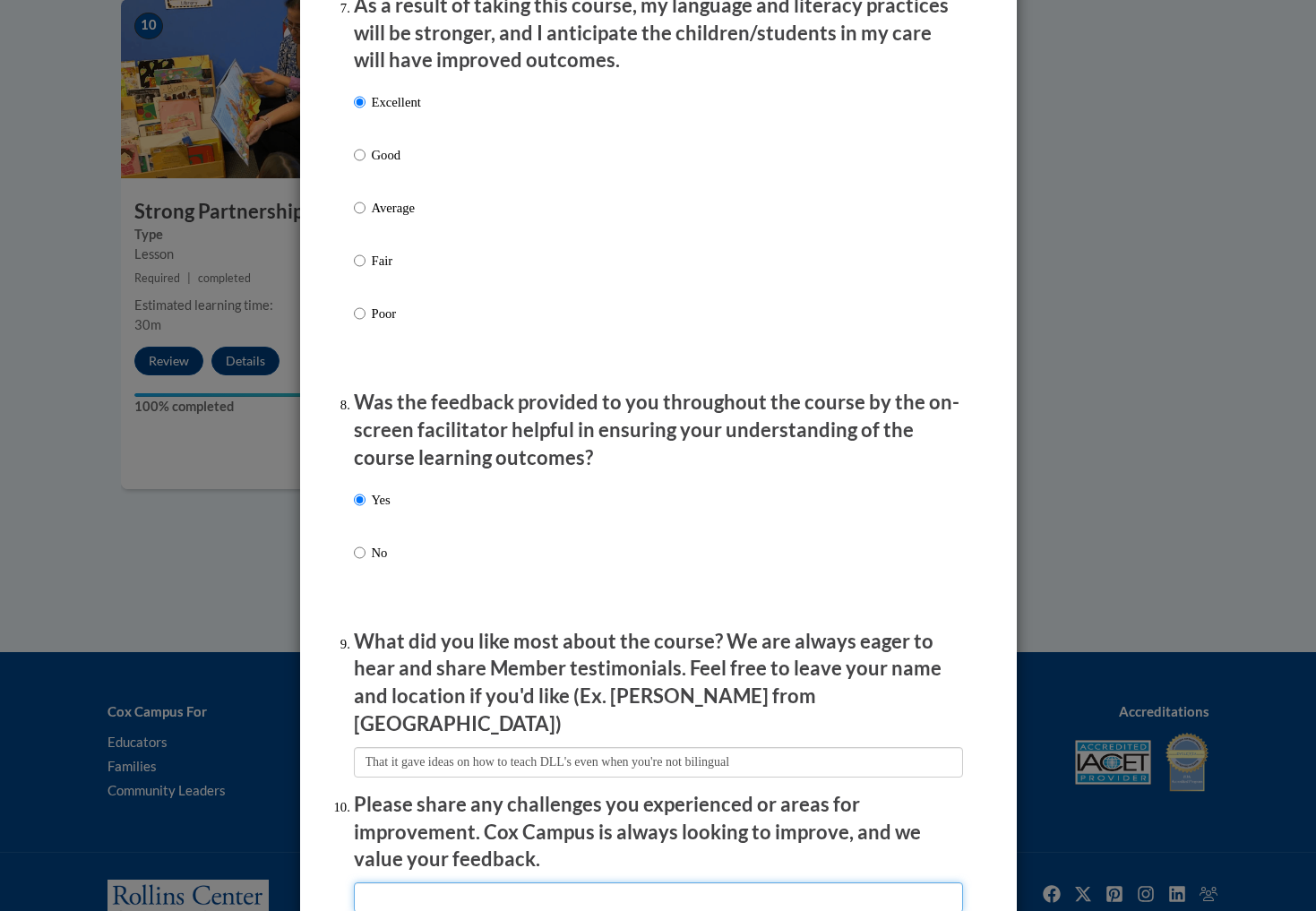
click at [384, 882] on input "textbox" at bounding box center [658, 897] width 609 height 31
type input "The challenges for me is that because I'm not bilingual, I have a very small vo…"
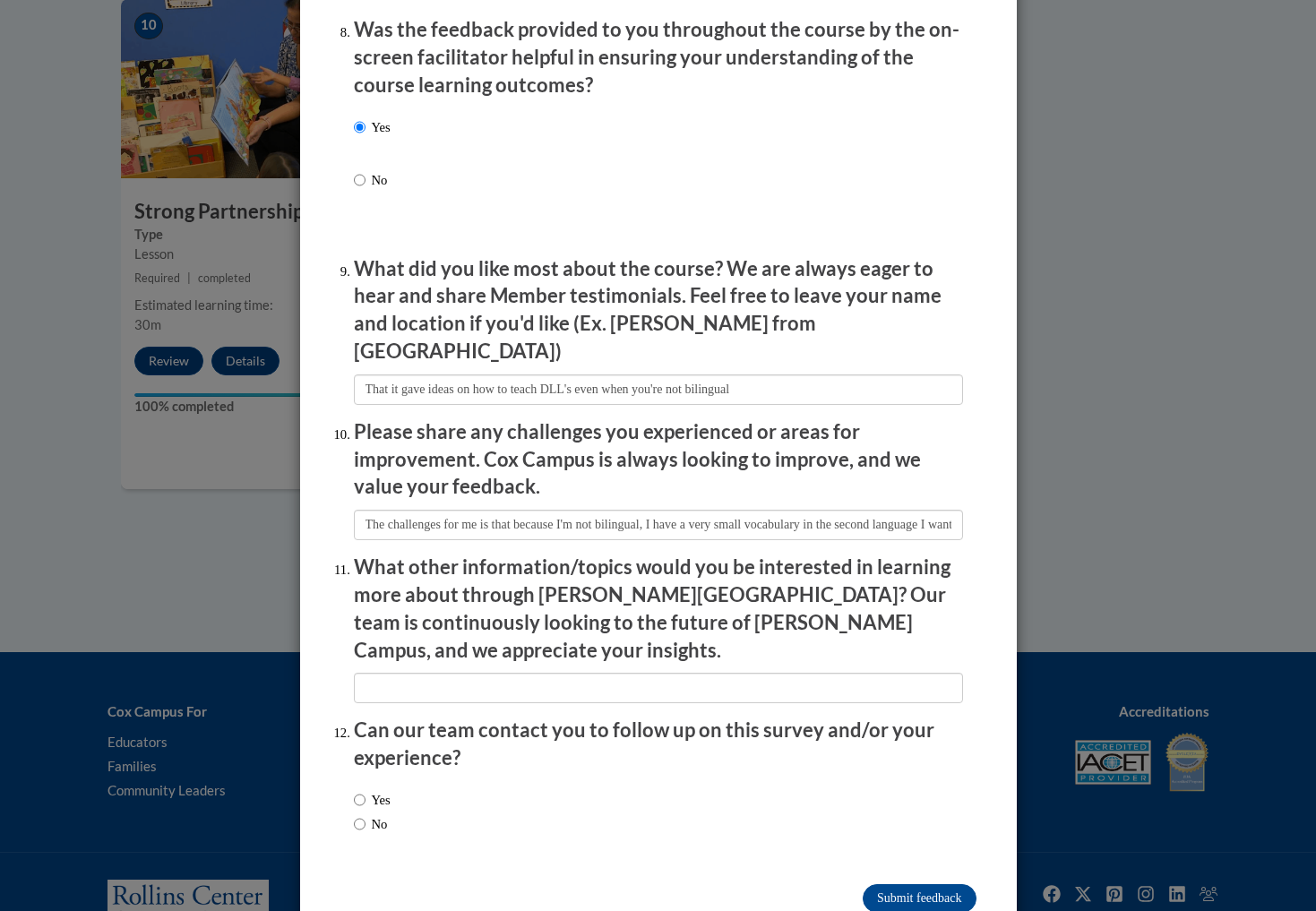
scroll to position [2791, 0]
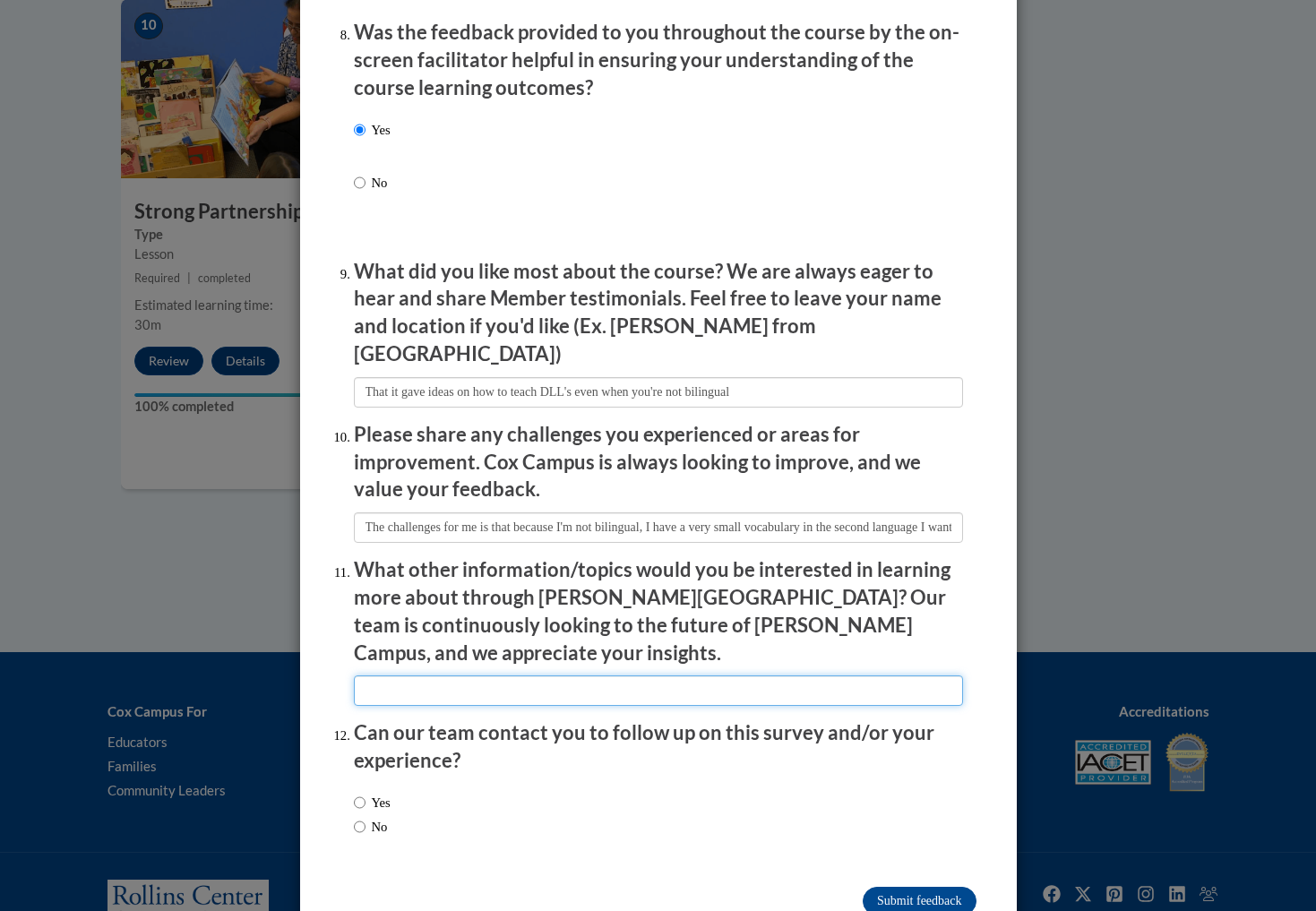
click at [582, 675] on input "textbox" at bounding box center [658, 690] width 609 height 31
type input "Currently I have none"
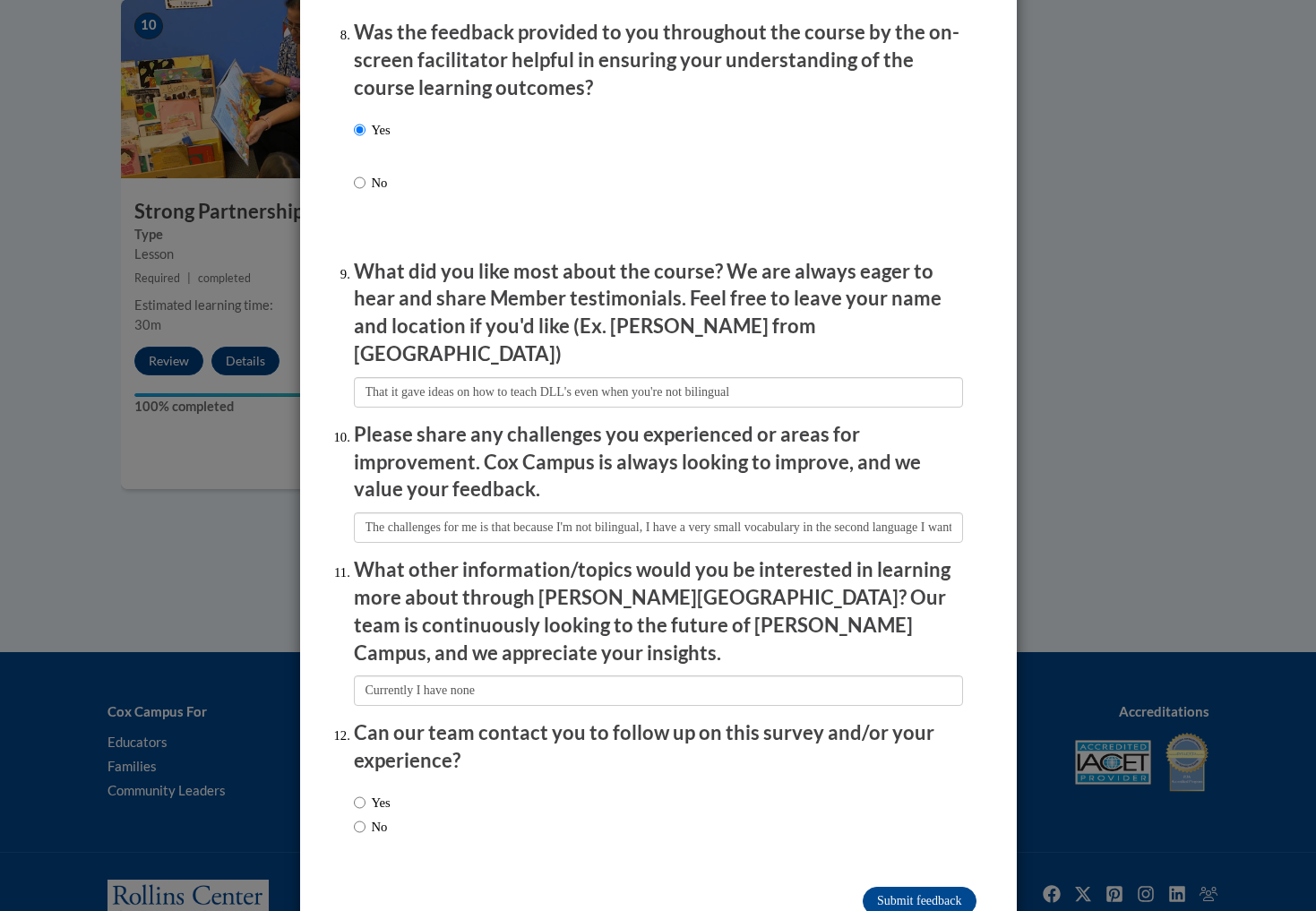
click at [359, 817] on input "No" at bounding box center [360, 826] width 12 height 20
radio input "true"
click at [941, 887] on input "Submit feedback" at bounding box center [918, 901] width 112 height 29
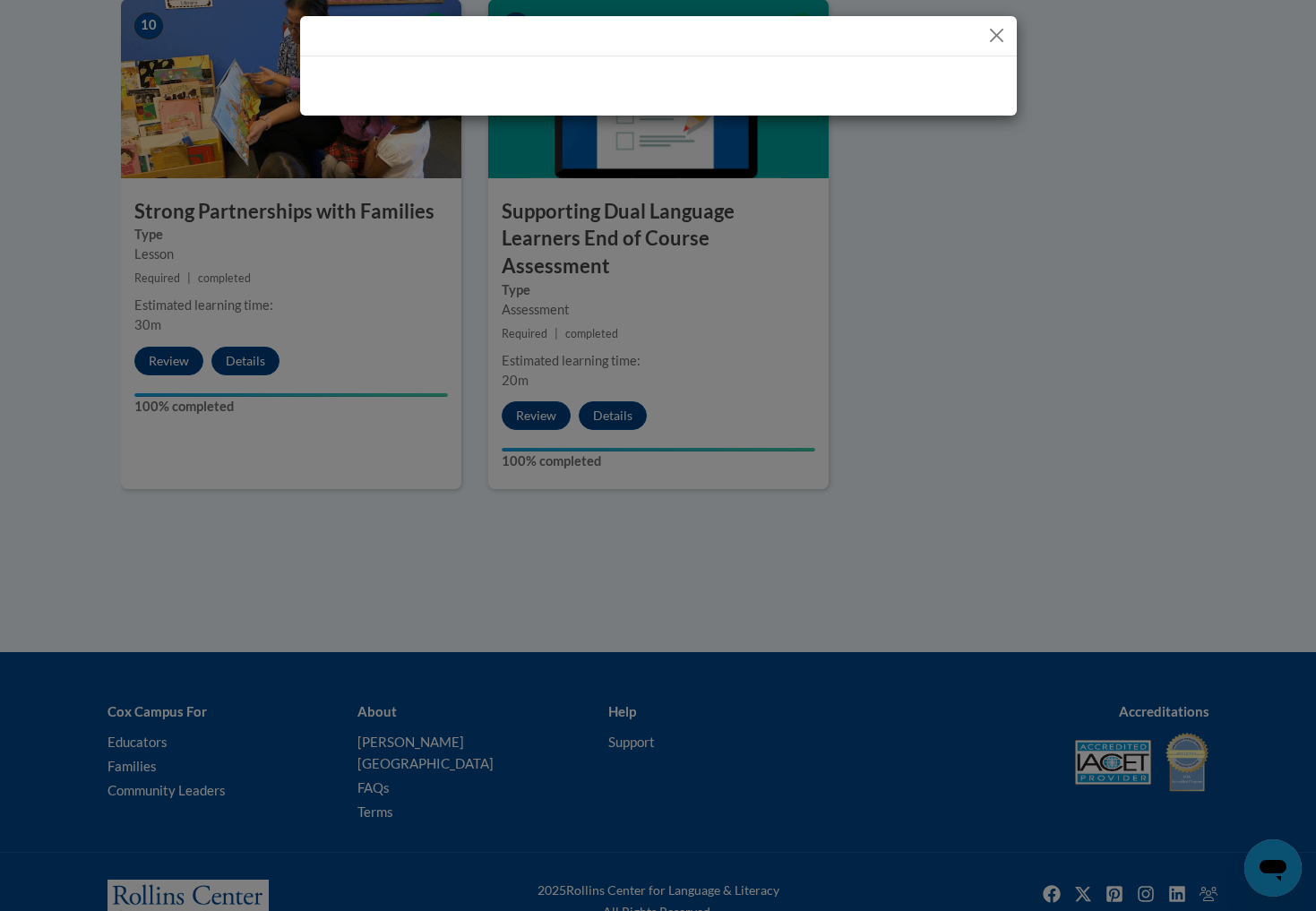
scroll to position [0, 0]
